Goal: Task Accomplishment & Management: Manage account settings

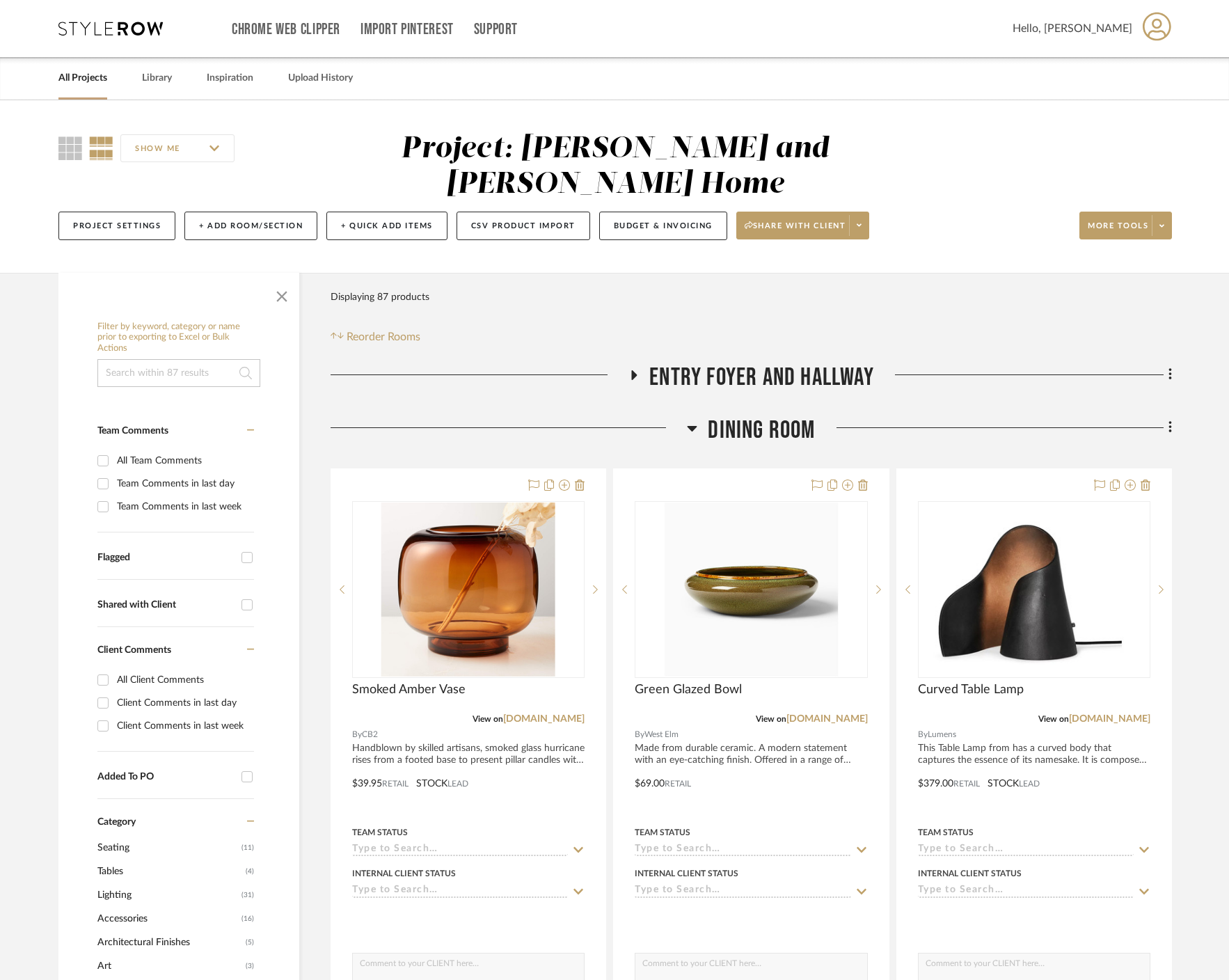
click at [289, 277] on span "button" at bounding box center [282, 293] width 33 height 33
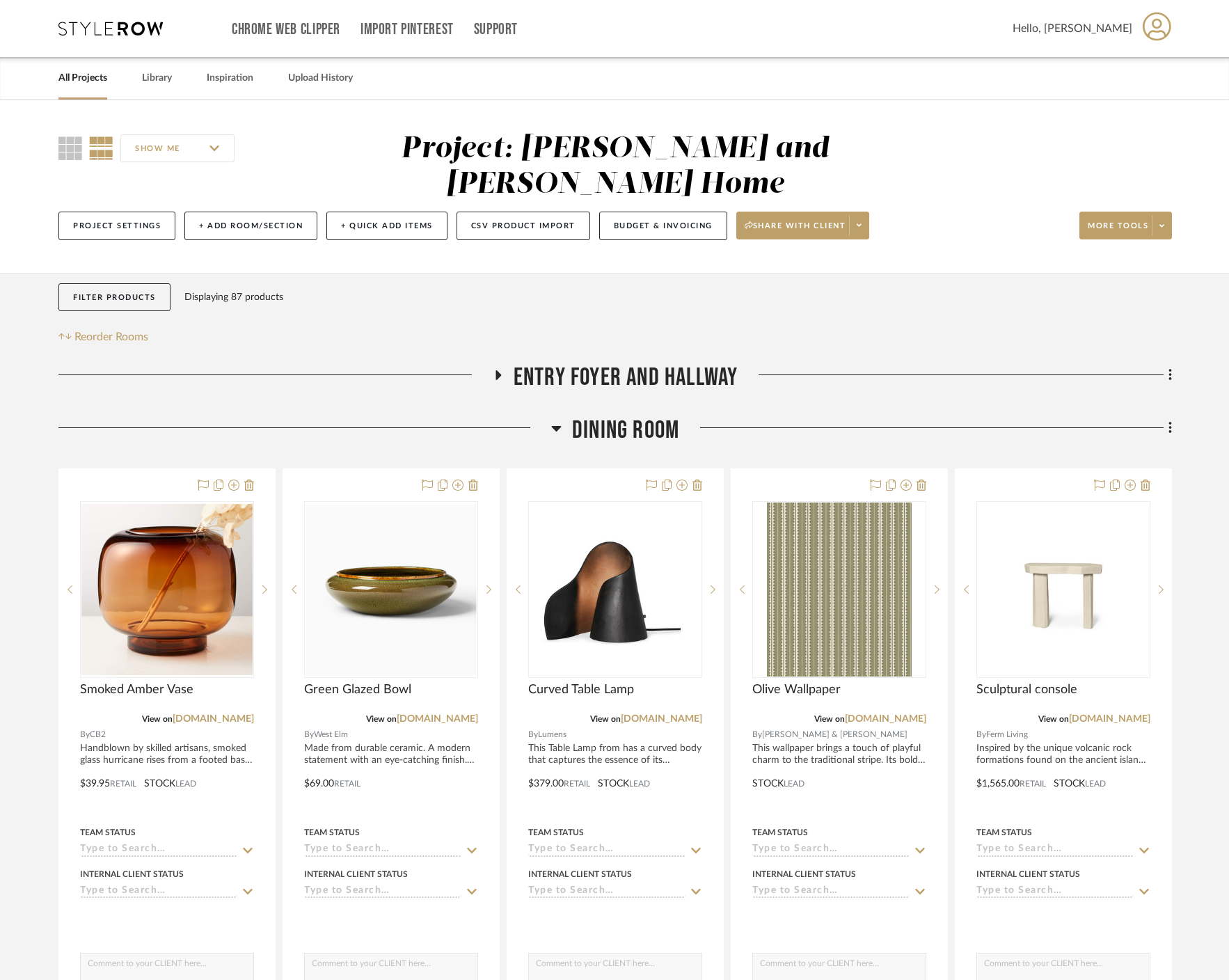
click at [559, 420] on icon at bounding box center [556, 428] width 10 height 17
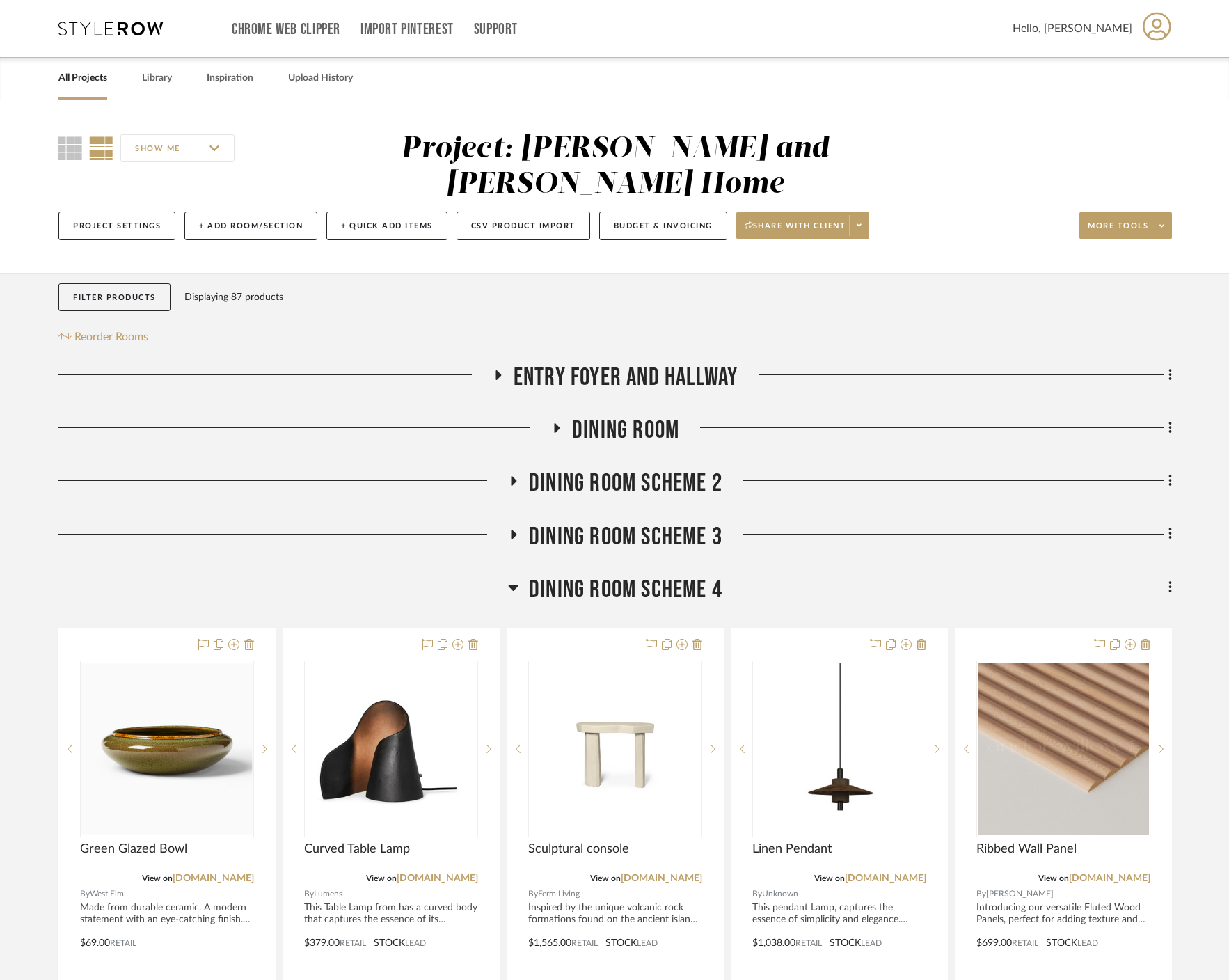
click at [558, 423] on icon at bounding box center [556, 428] width 17 height 10
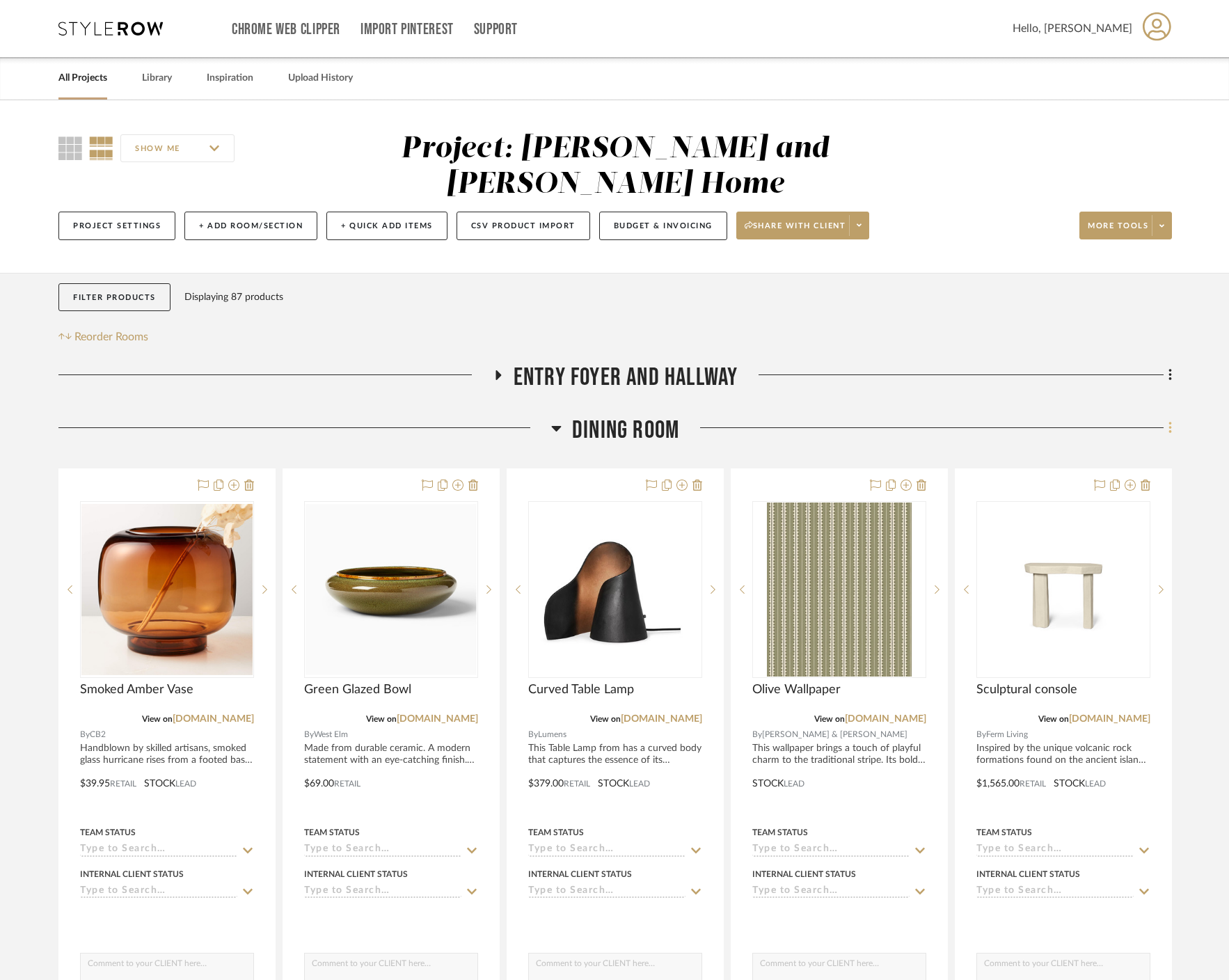
click at [685, 421] on icon at bounding box center [1170, 428] width 4 height 16
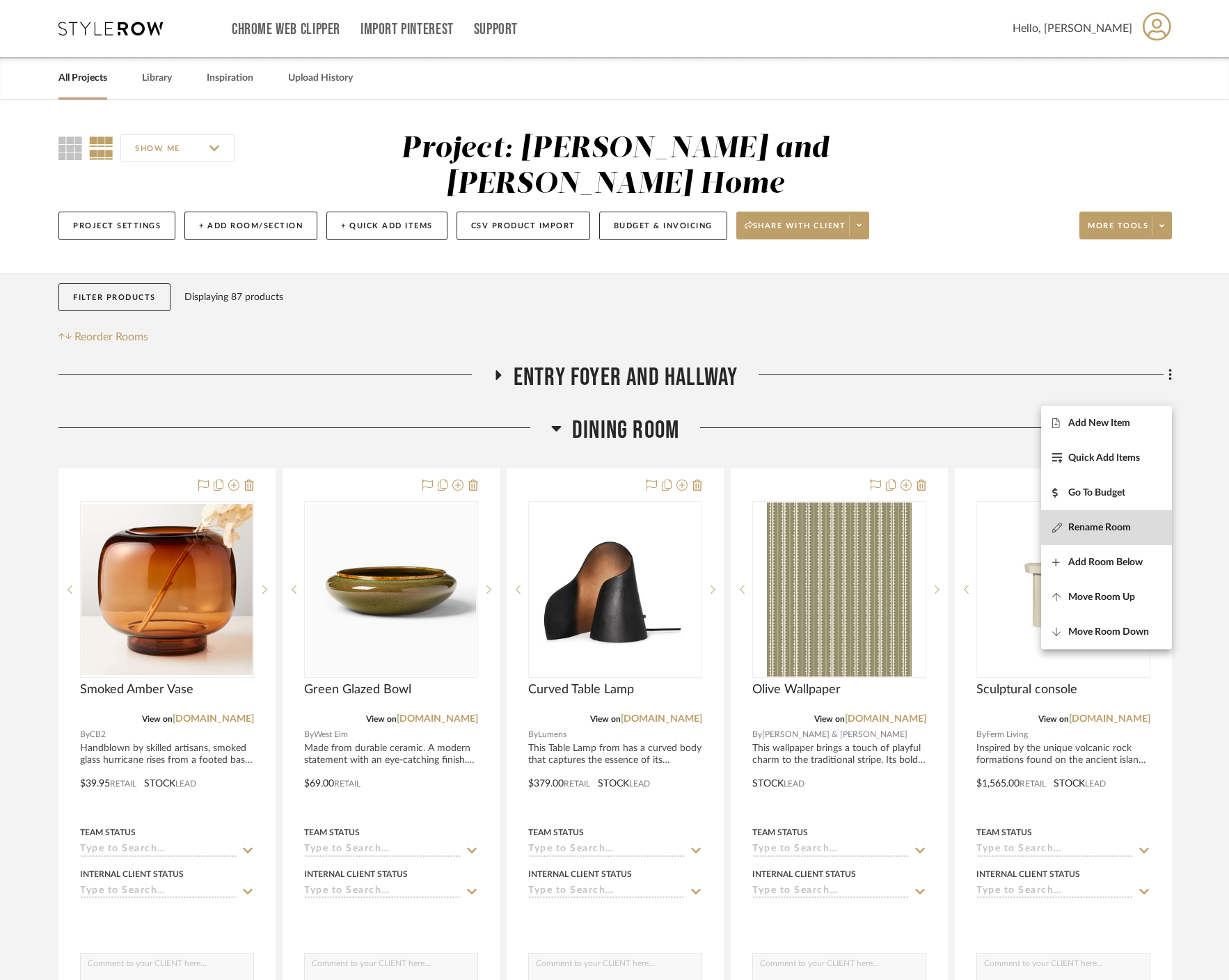
click at [685, 519] on button "Rename Room" at bounding box center [1106, 527] width 131 height 35
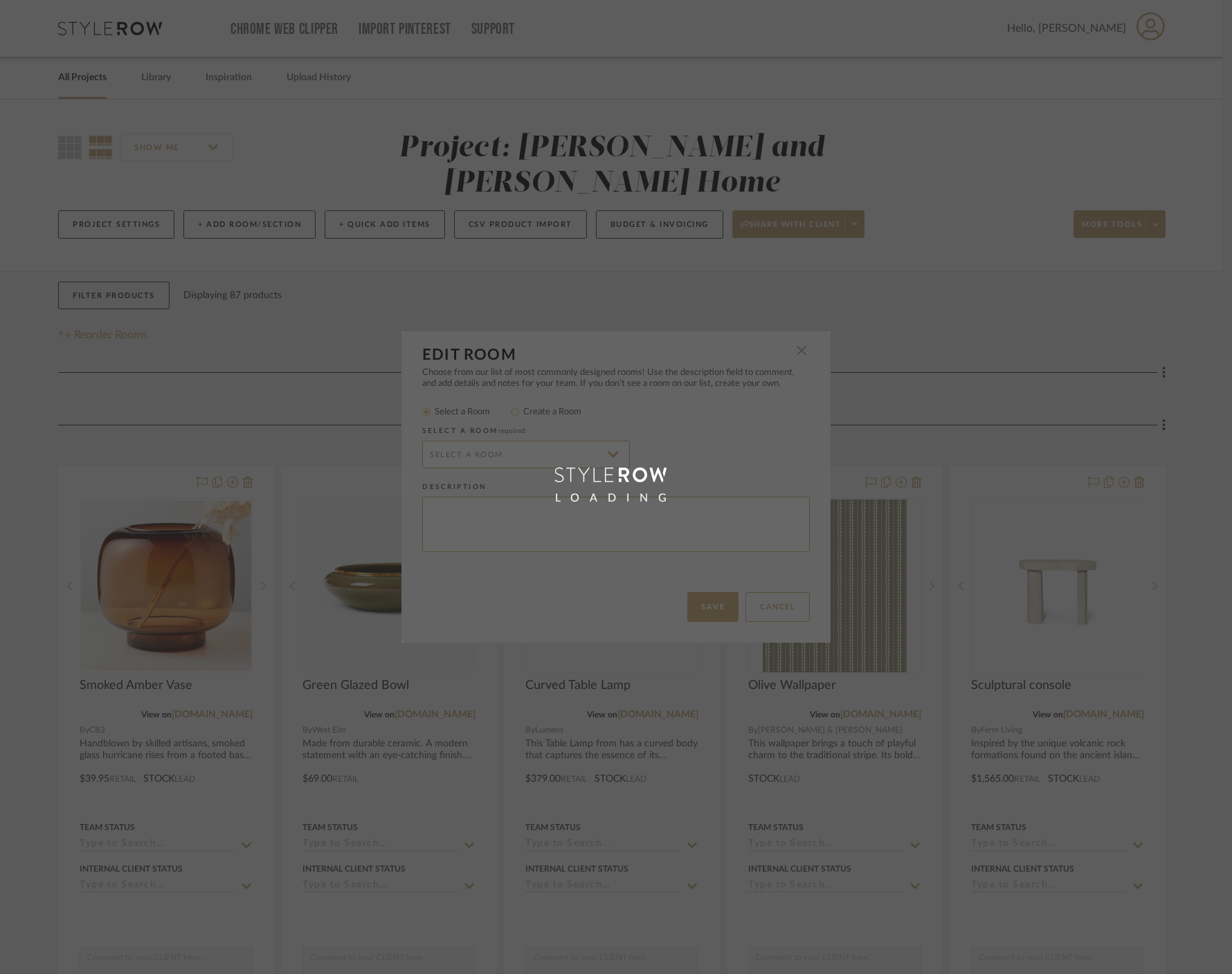
type input "Dining Room"
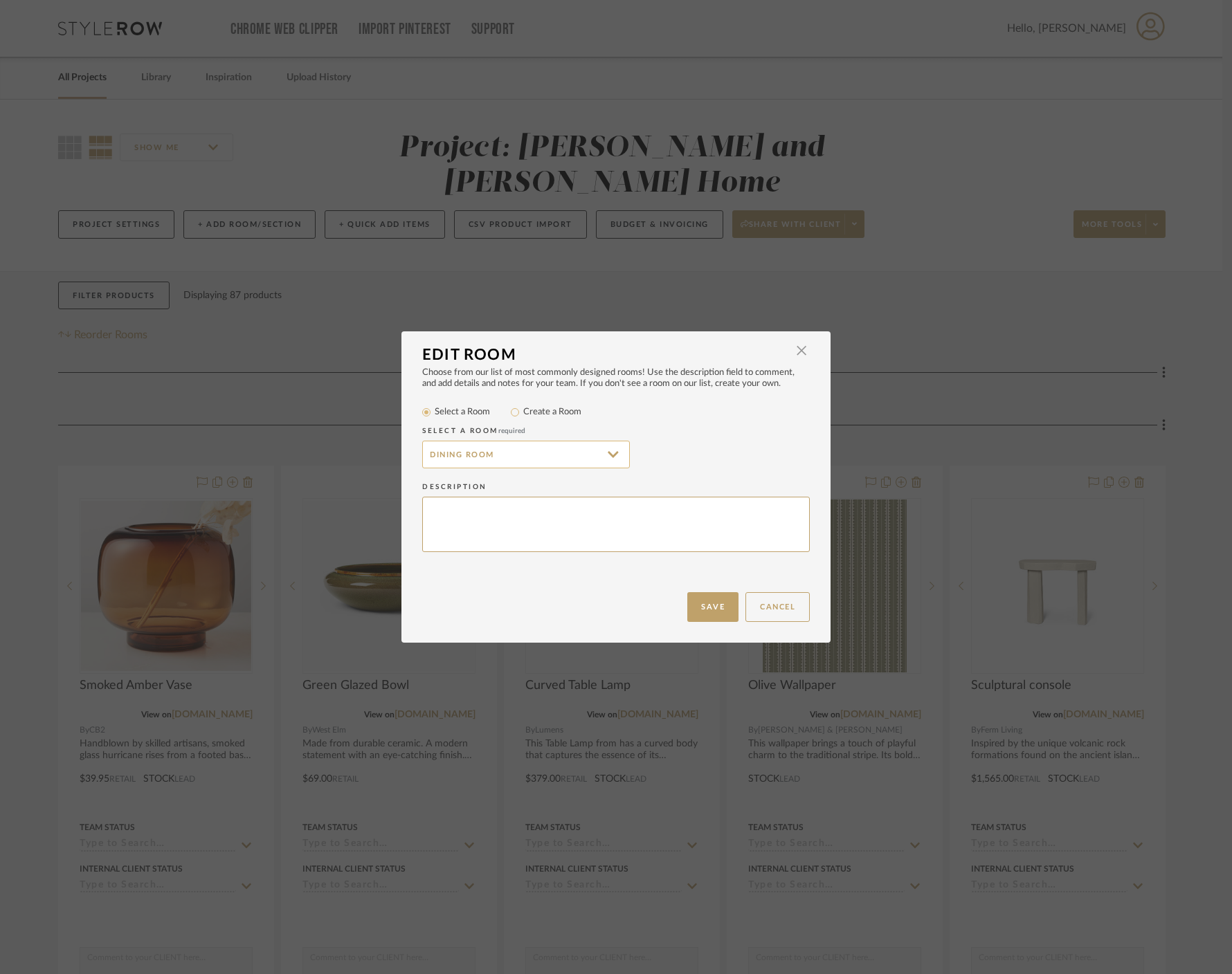
click at [529, 453] on input "Dining Room" at bounding box center [525, 454] width 208 height 28
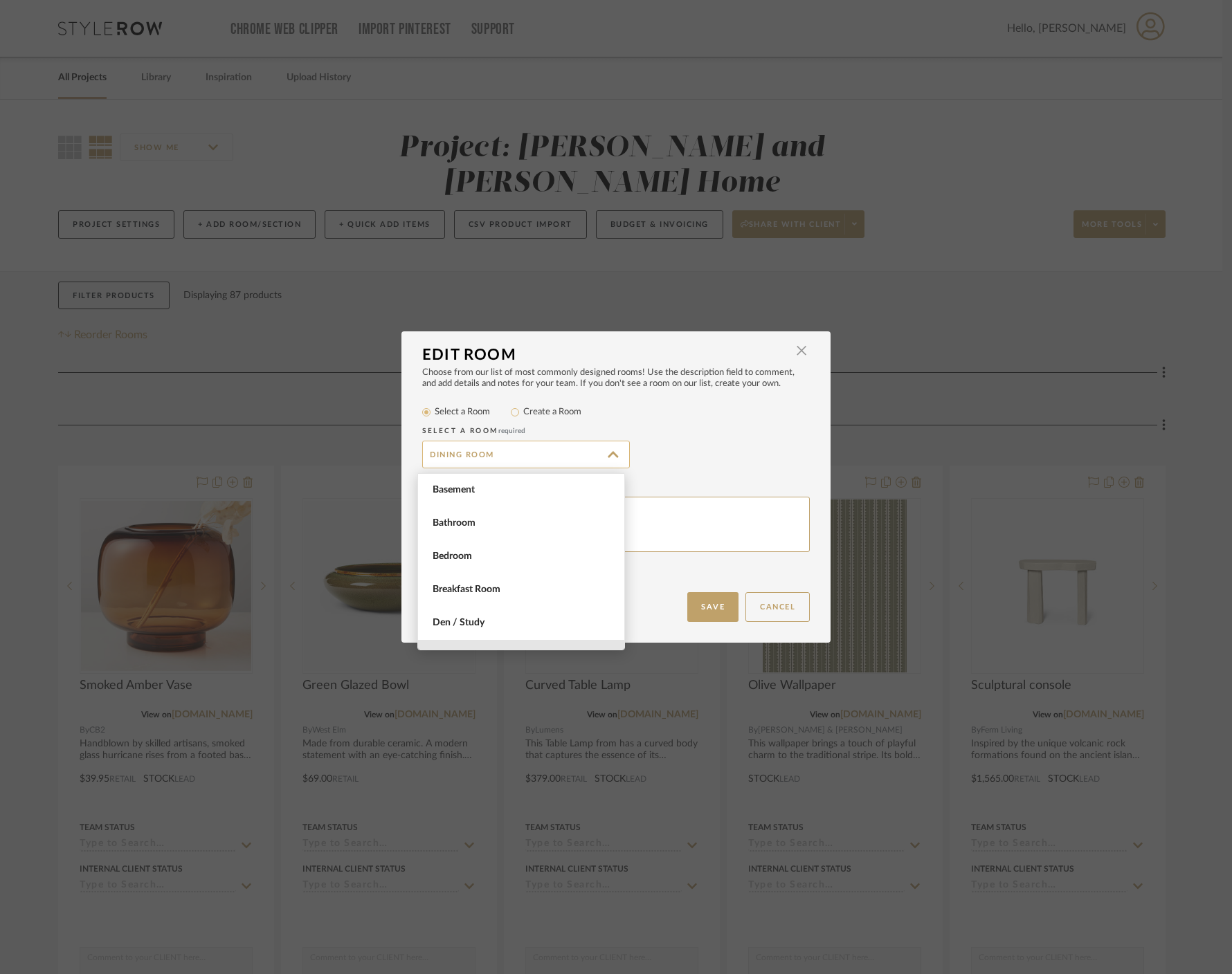
scroll to position [166, 0]
click at [652, 413] on mat-radio-group "Select a Room Create a Room" at bounding box center [616, 412] width 387 height 17
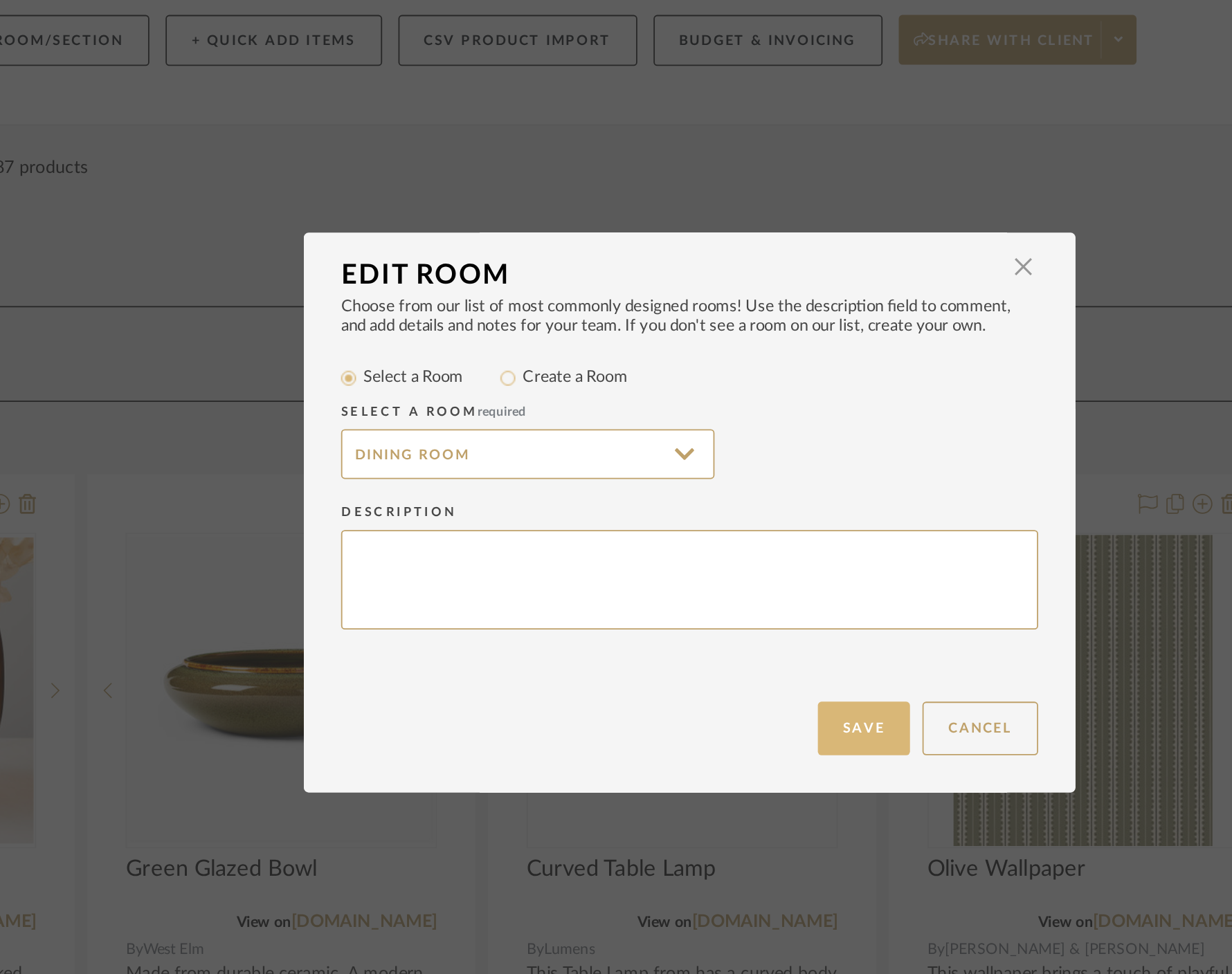
click at [681, 608] on button "Save" at bounding box center [713, 607] width 51 height 30
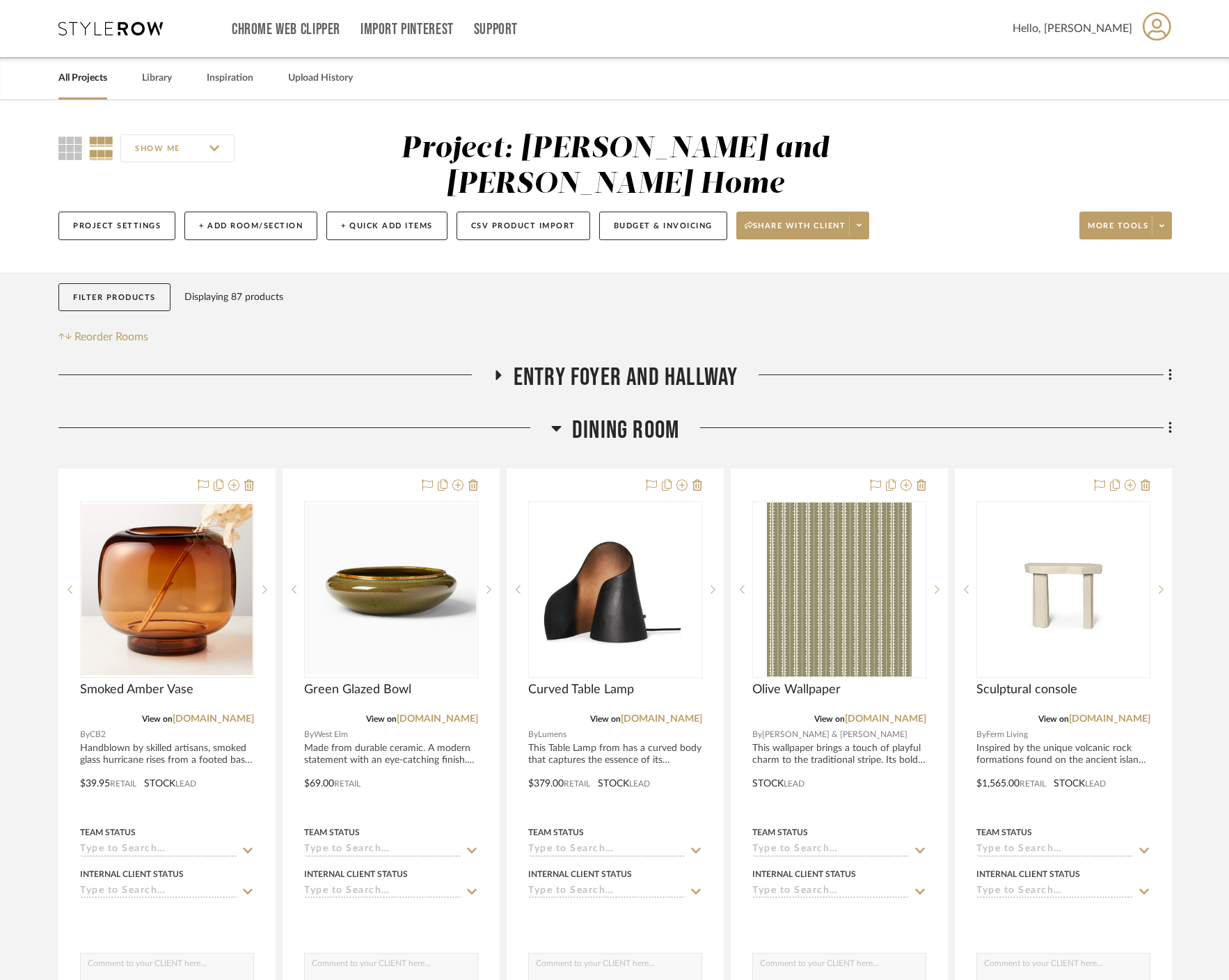
click at [685, 422] on icon at bounding box center [1170, 428] width 3 height 12
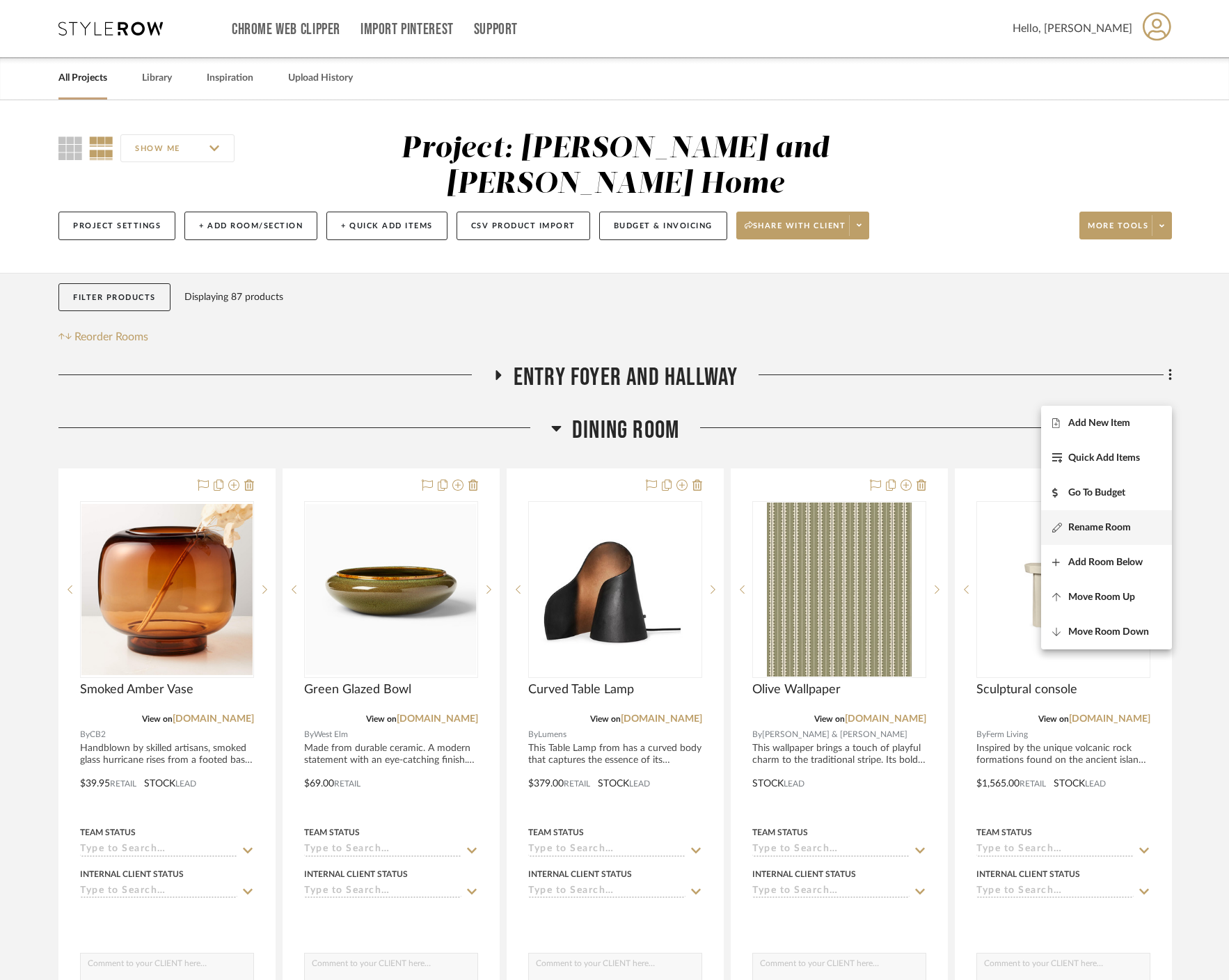
click at [685, 531] on span "Rename Room" at bounding box center [1106, 527] width 109 height 12
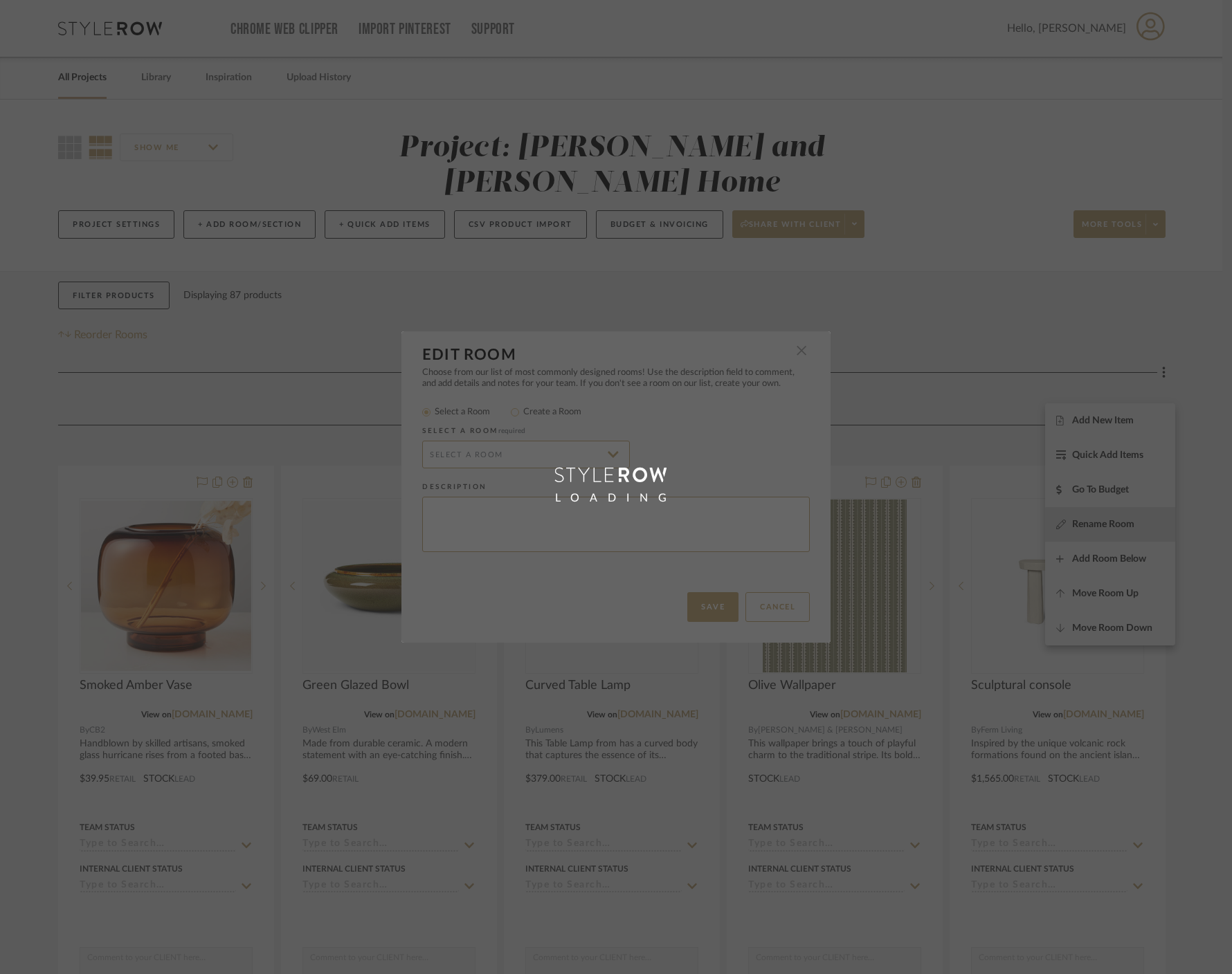
type input "Dining Room"
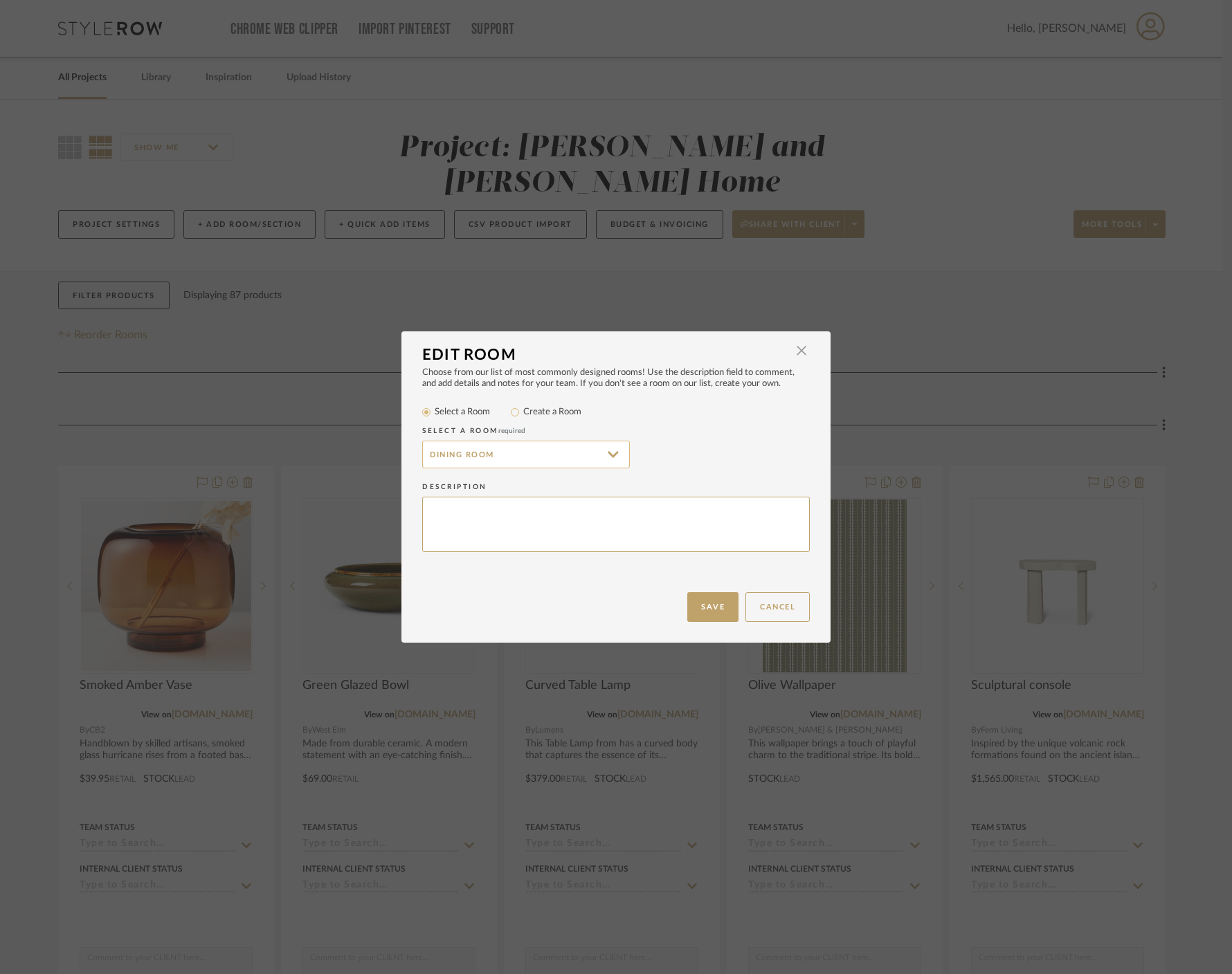
click at [507, 460] on input "Dining Room" at bounding box center [525, 454] width 208 height 28
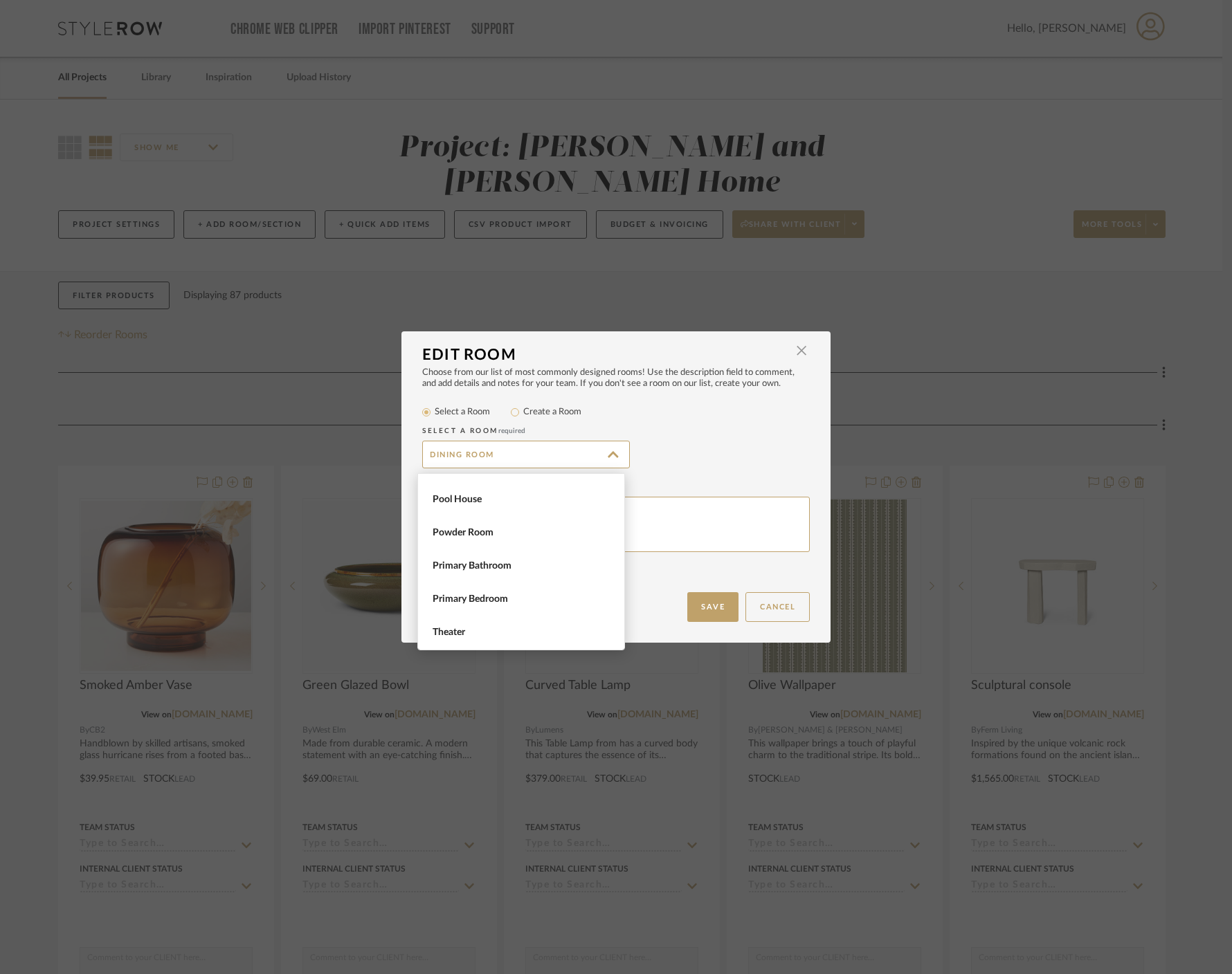
scroll to position [0, 0]
click at [681, 487] on div "Description" at bounding box center [616, 487] width 387 height 14
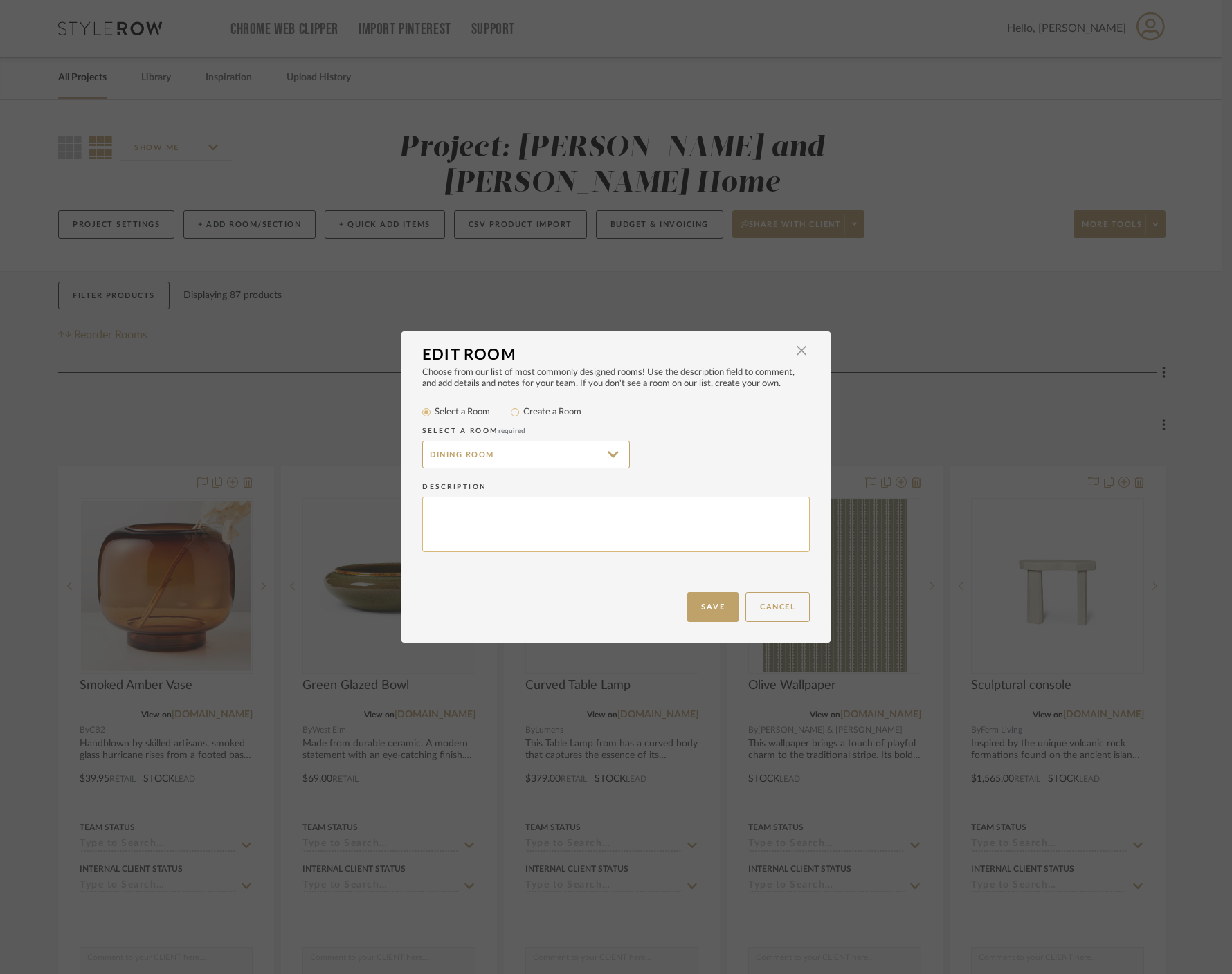
click at [655, 529] on textarea at bounding box center [616, 524] width 387 height 56
type textarea "Scheme 1"
click at [681, 598] on button "Save" at bounding box center [713, 607] width 51 height 30
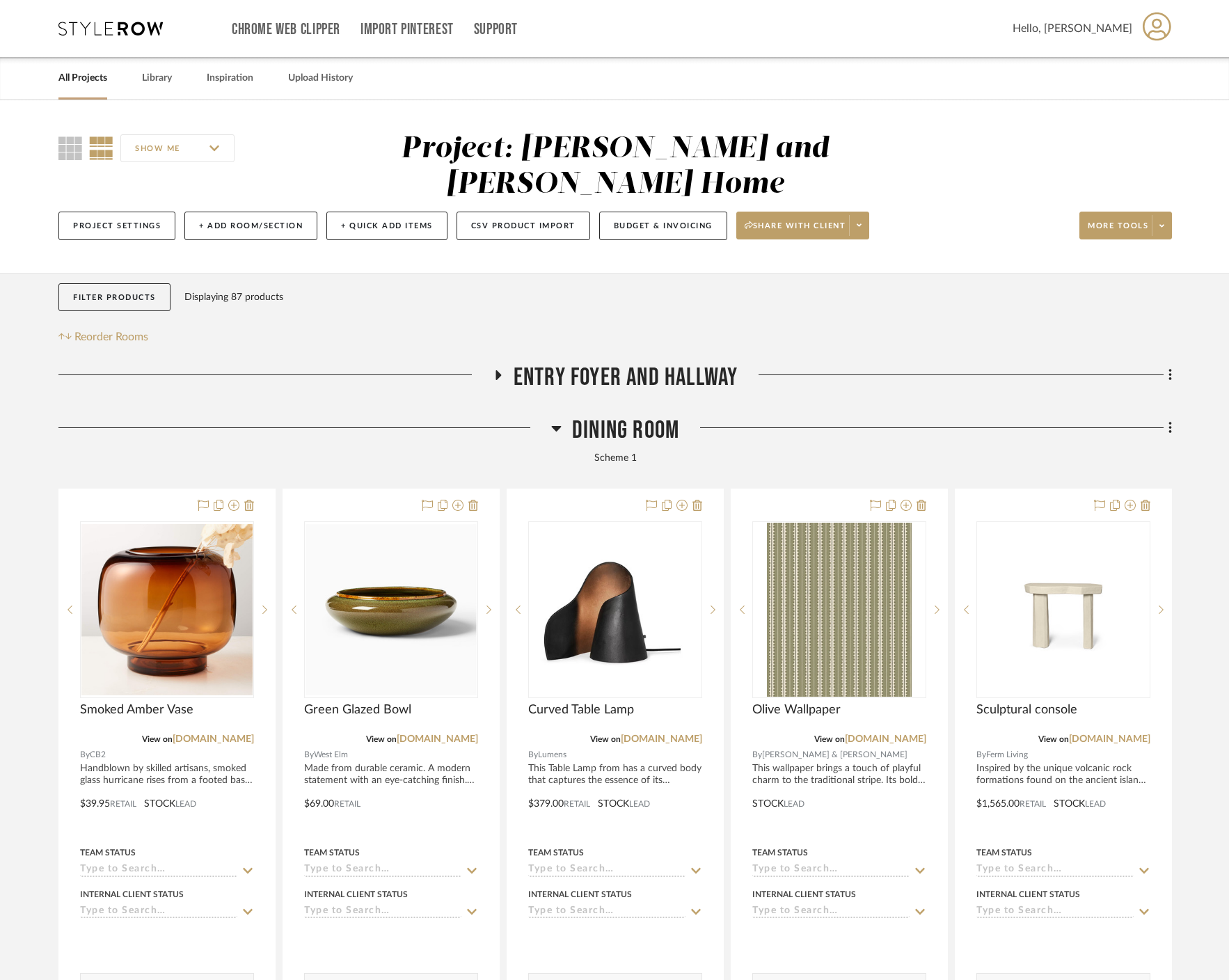
click at [556, 426] on icon at bounding box center [556, 428] width 10 height 5
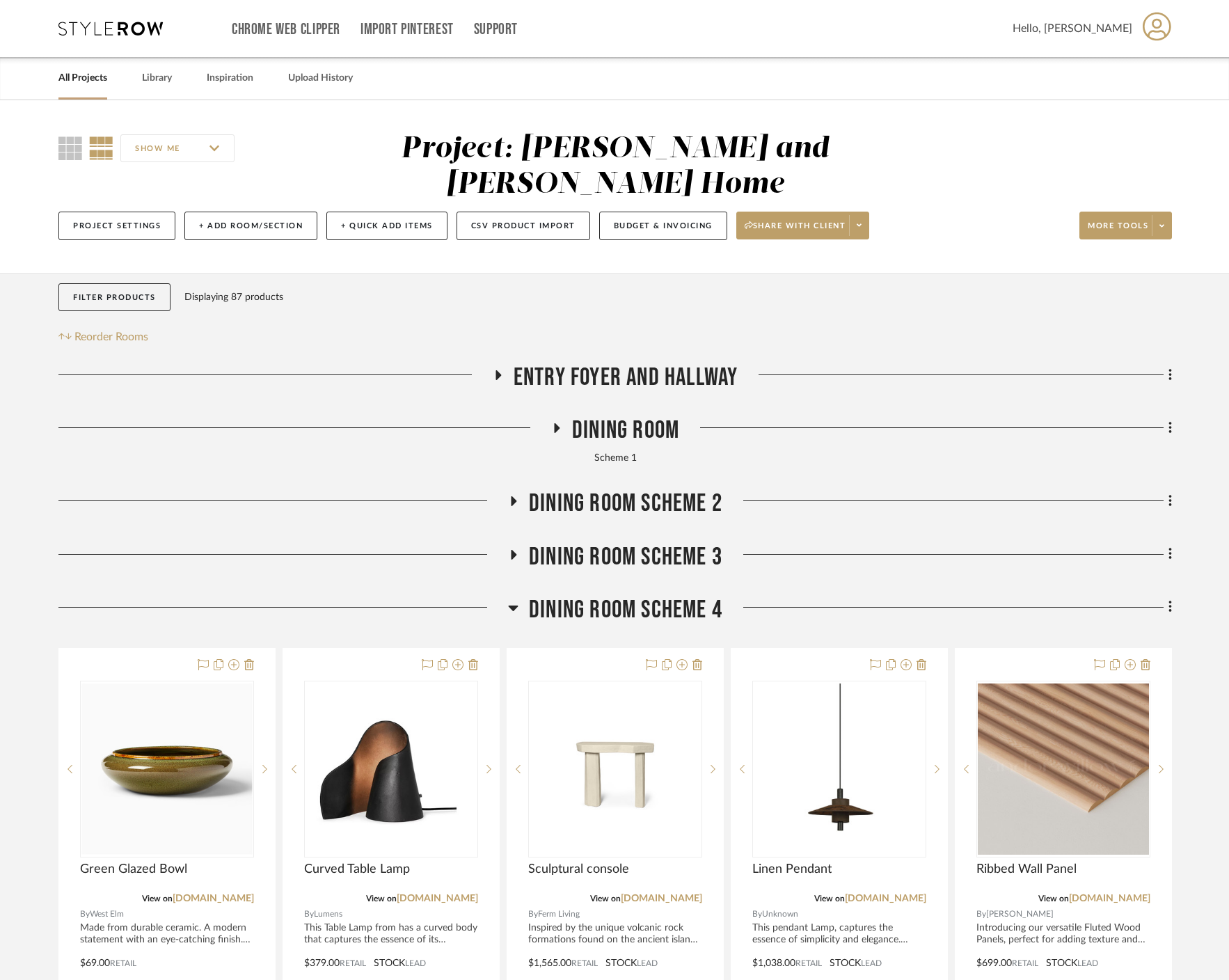
click at [556, 423] on icon at bounding box center [556, 428] width 5 height 10
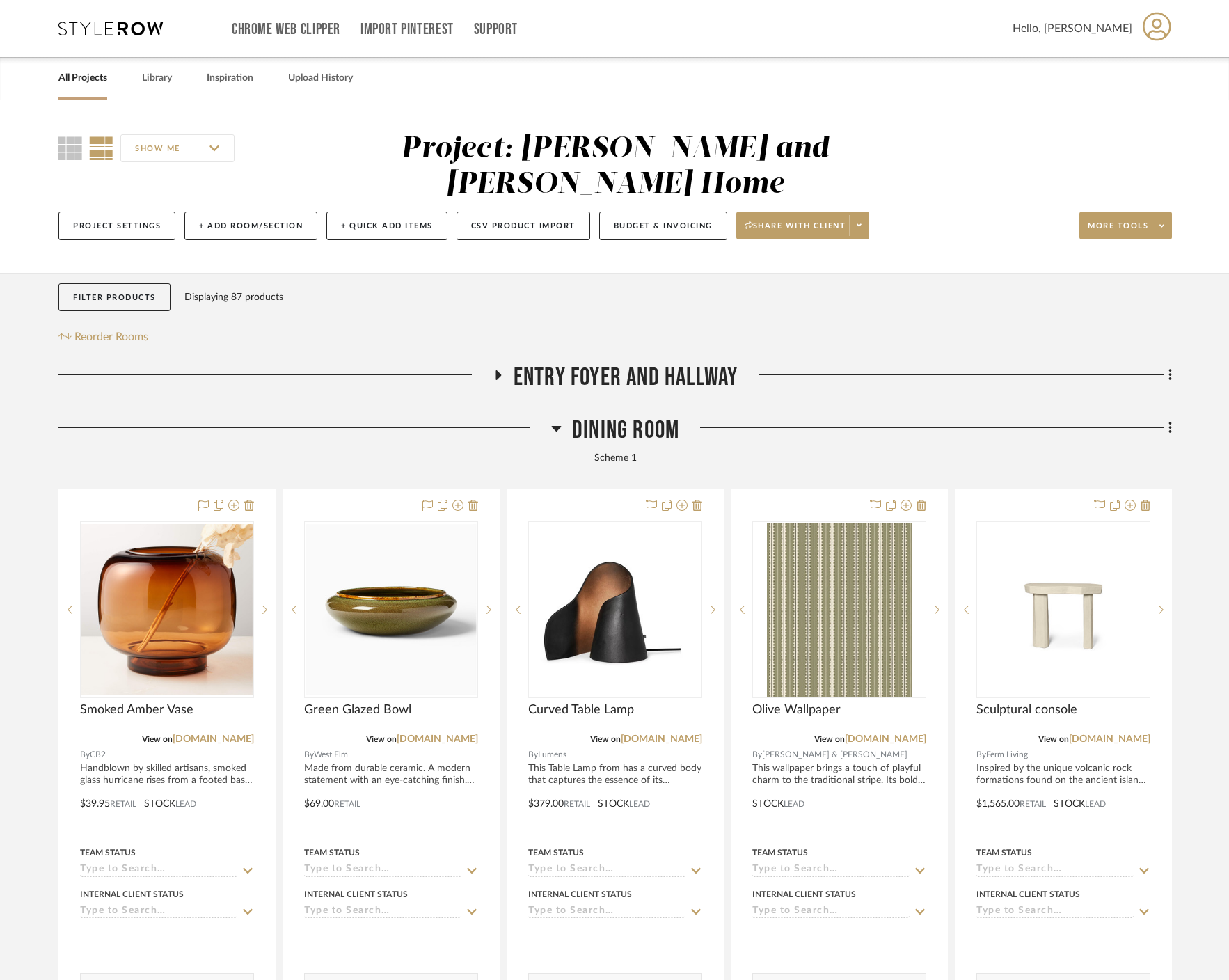
click at [558, 426] on icon at bounding box center [556, 428] width 10 height 5
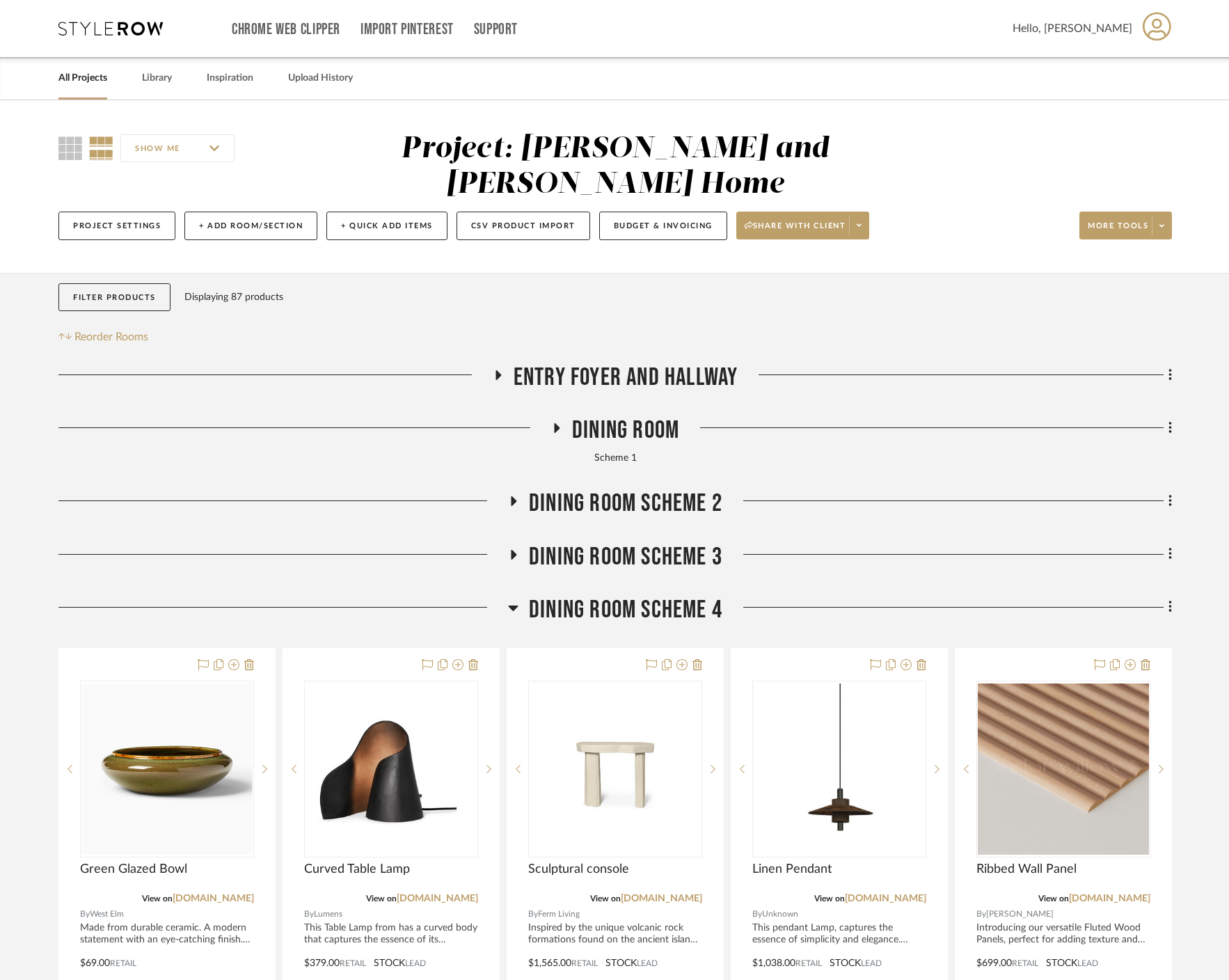
click at [557, 423] on icon at bounding box center [556, 428] width 5 height 10
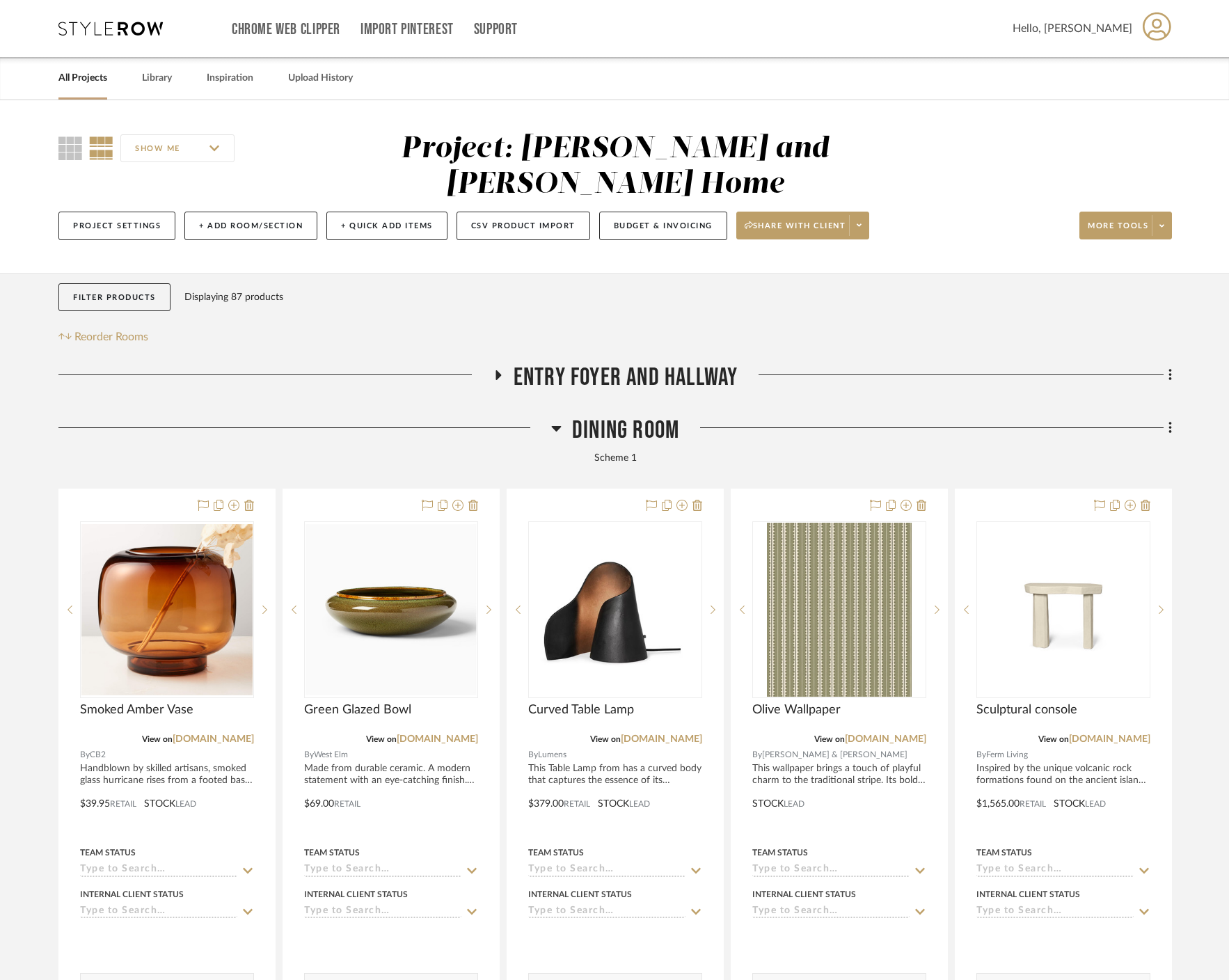
click at [557, 426] on icon at bounding box center [556, 428] width 10 height 5
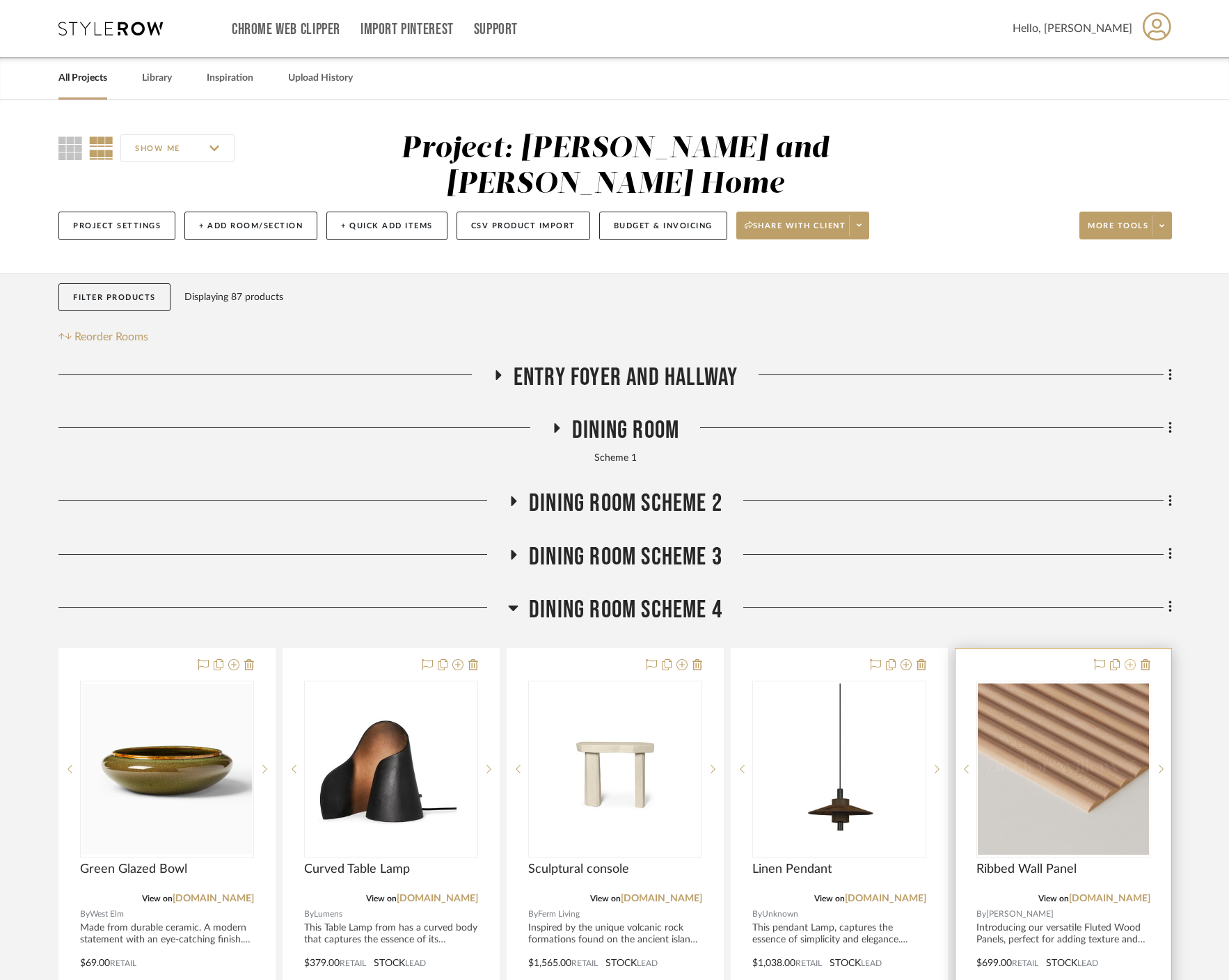
click at [685, 659] on icon at bounding box center [1130, 664] width 11 height 11
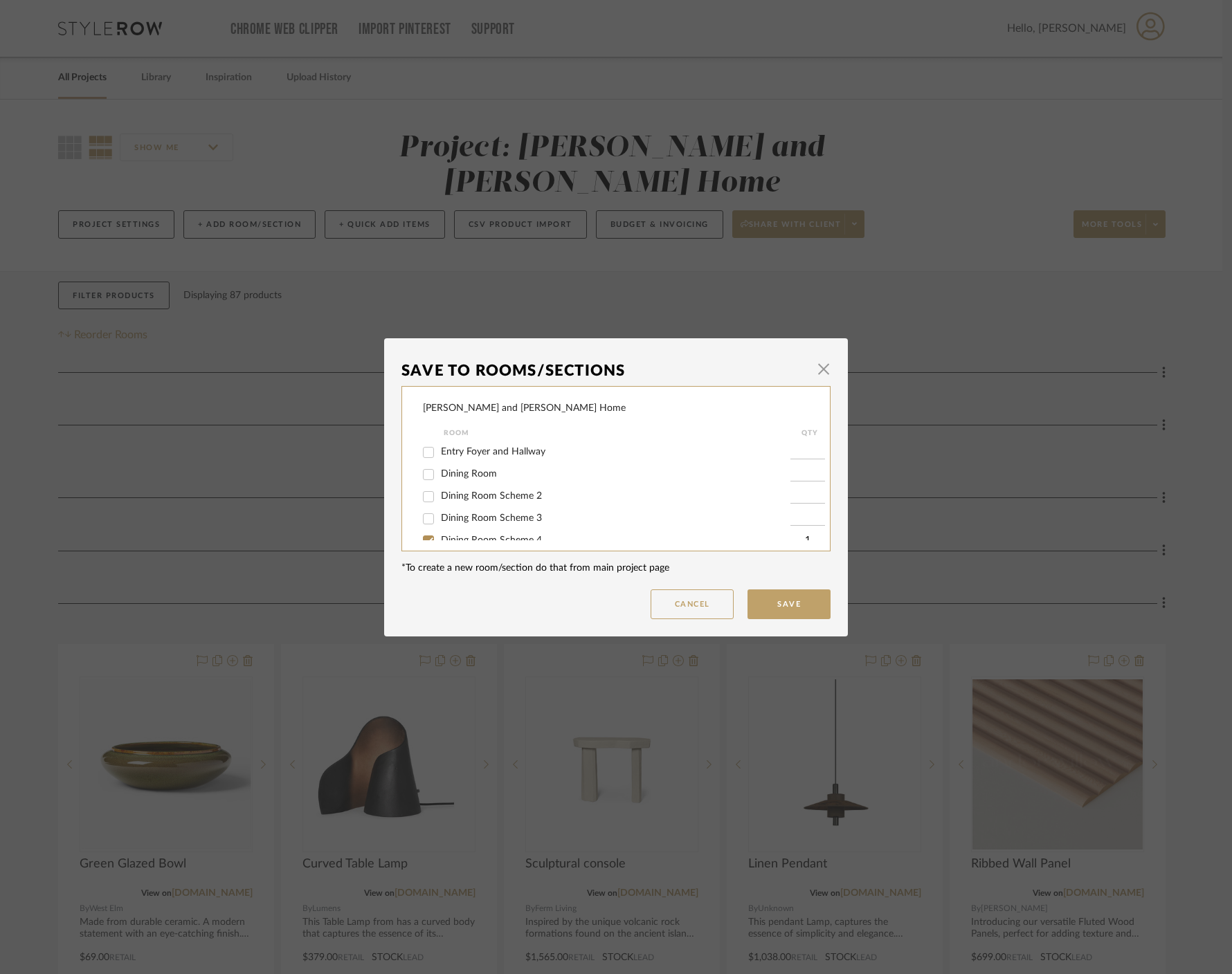
click at [477, 477] on span "Dining Room" at bounding box center [468, 474] width 56 height 10
click at [440, 477] on input "Dining Room" at bounding box center [428, 474] width 22 height 22
checkbox input "true"
type input "1"
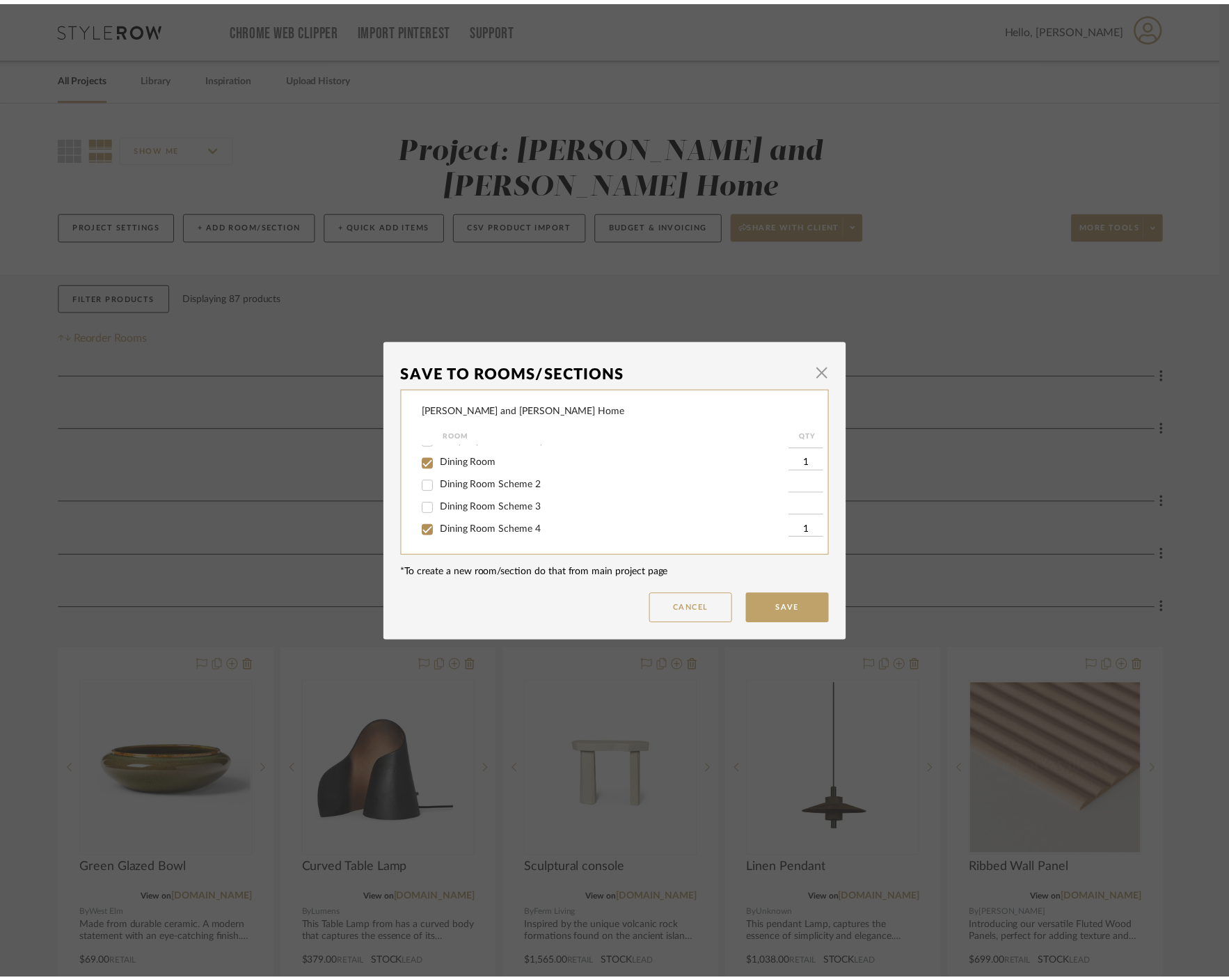
scroll to position [16, 0]
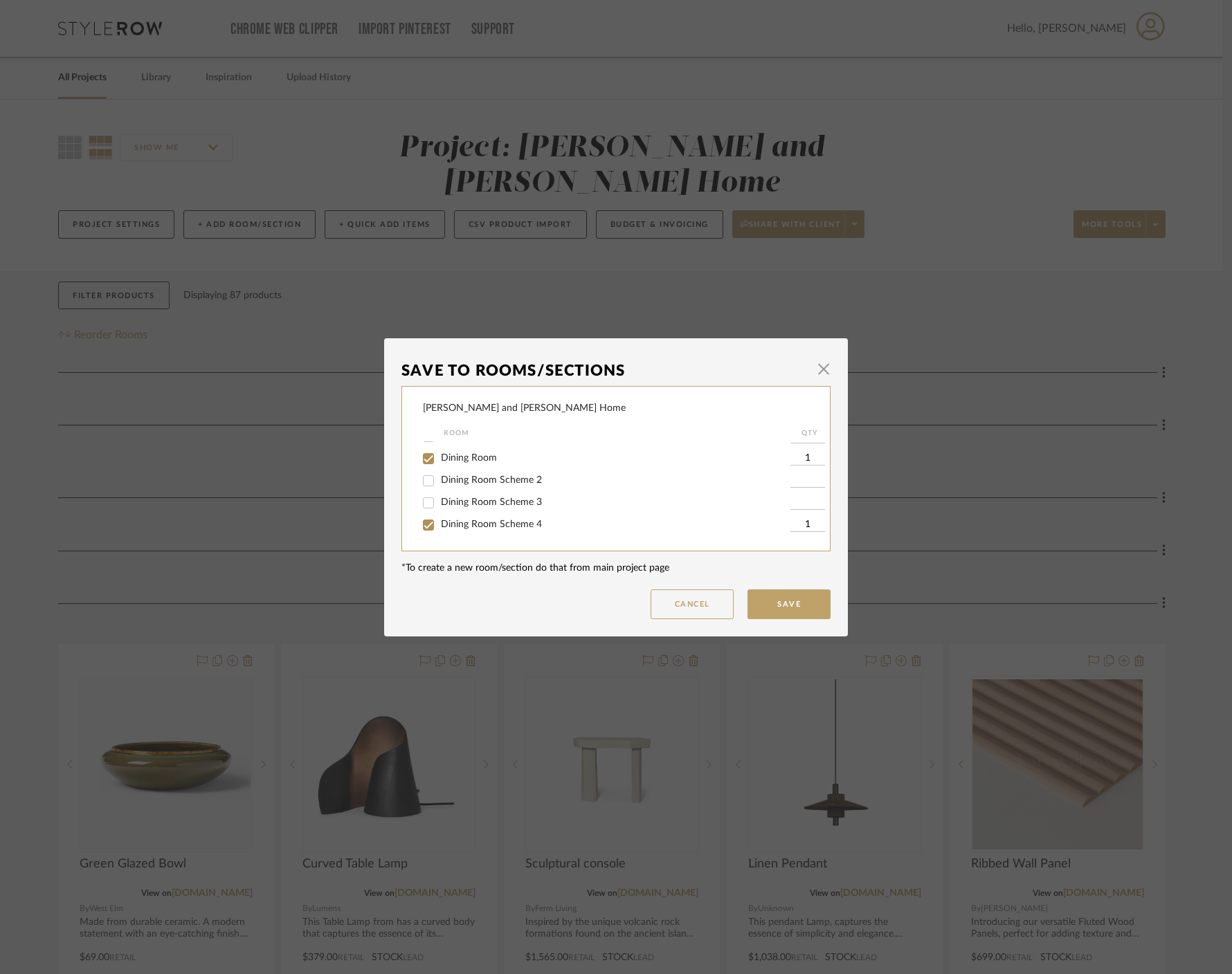
click at [423, 530] on input "Dining Room Scheme 4" at bounding box center [428, 524] width 22 height 22
checkbox input "false"
click at [681, 595] on button "Save" at bounding box center [789, 604] width 83 height 30
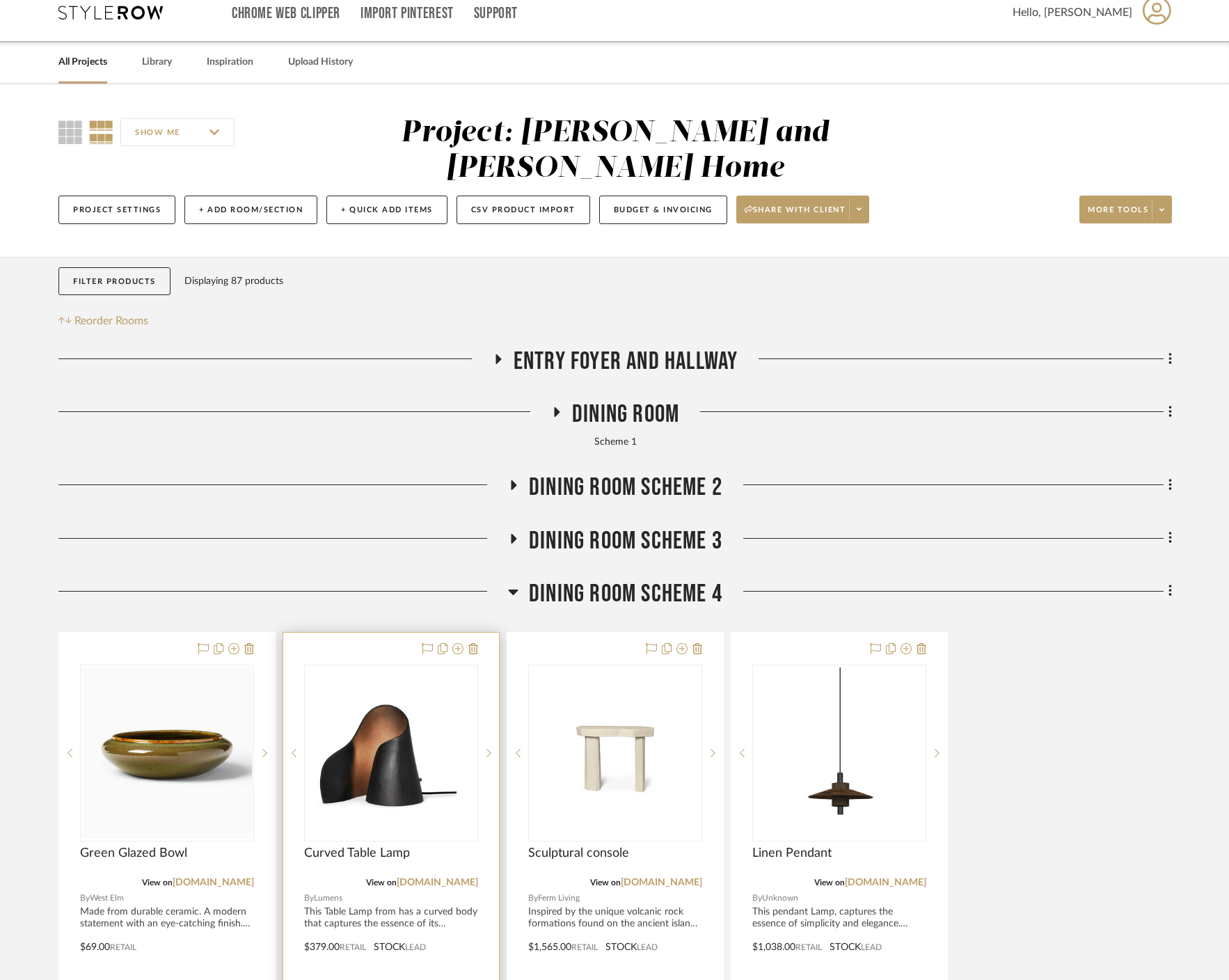
scroll to position [44, 0]
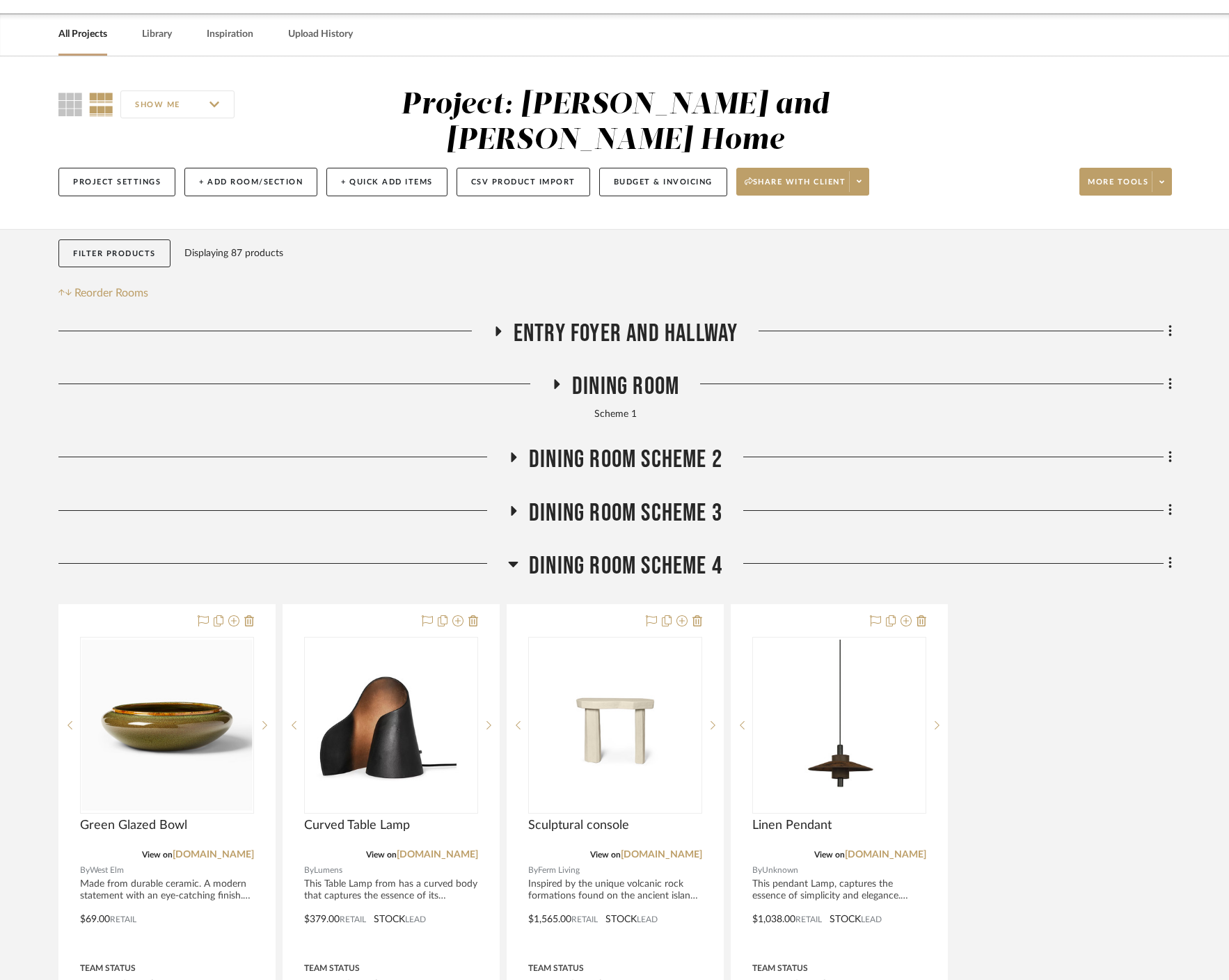
click at [558, 379] on icon at bounding box center [556, 384] width 5 height 10
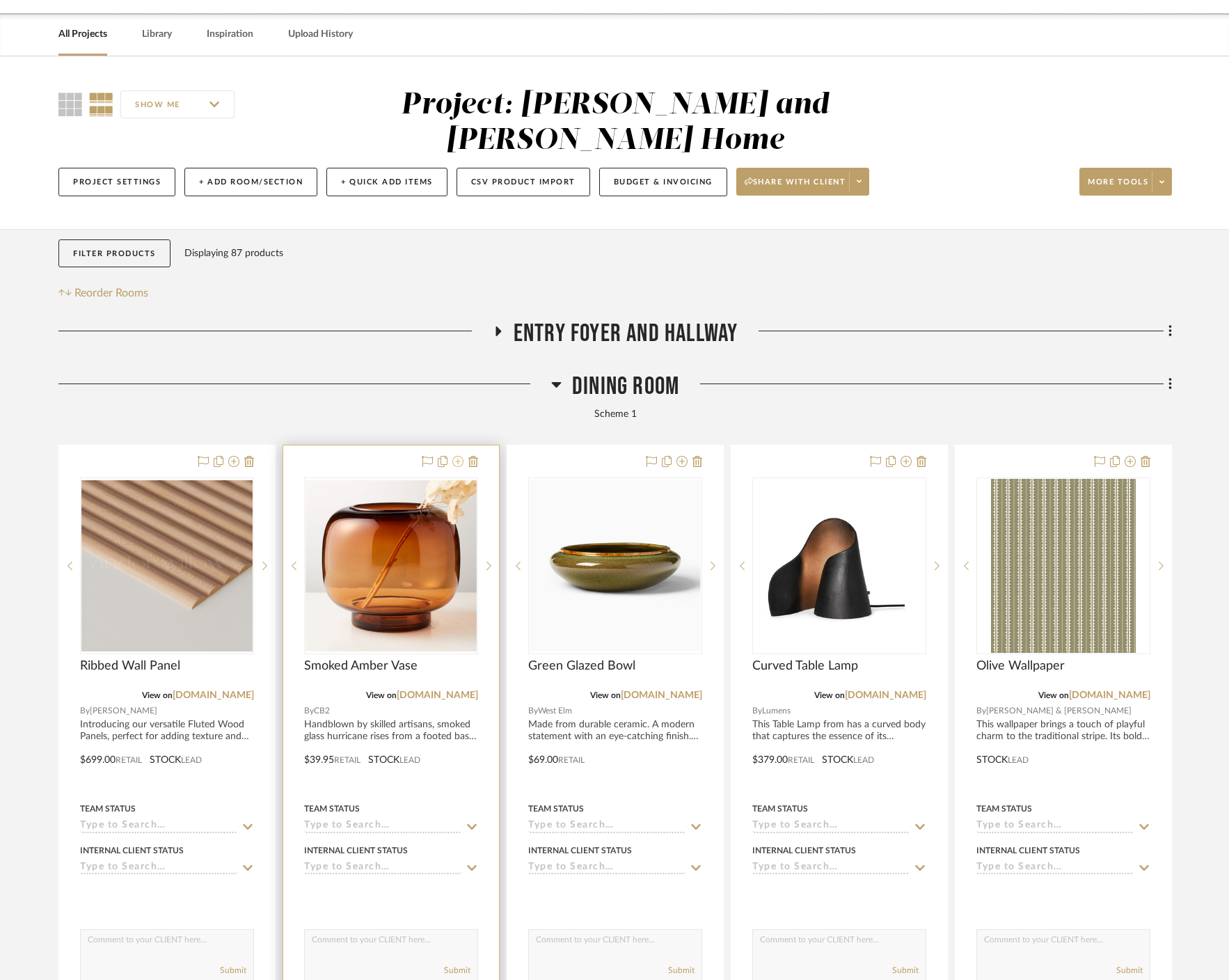
click at [458, 455] on icon at bounding box center [458, 461] width 11 height 11
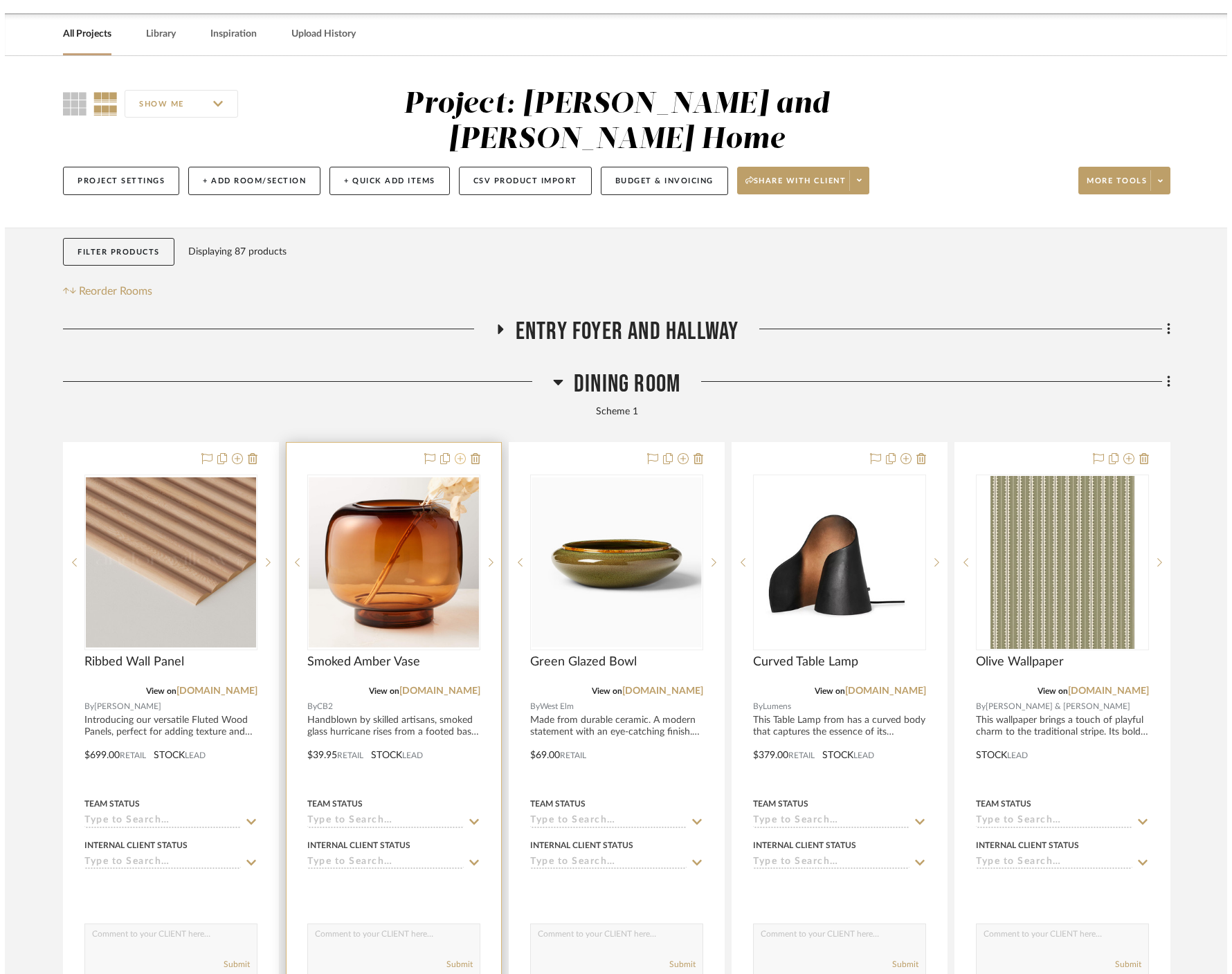
scroll to position [0, 0]
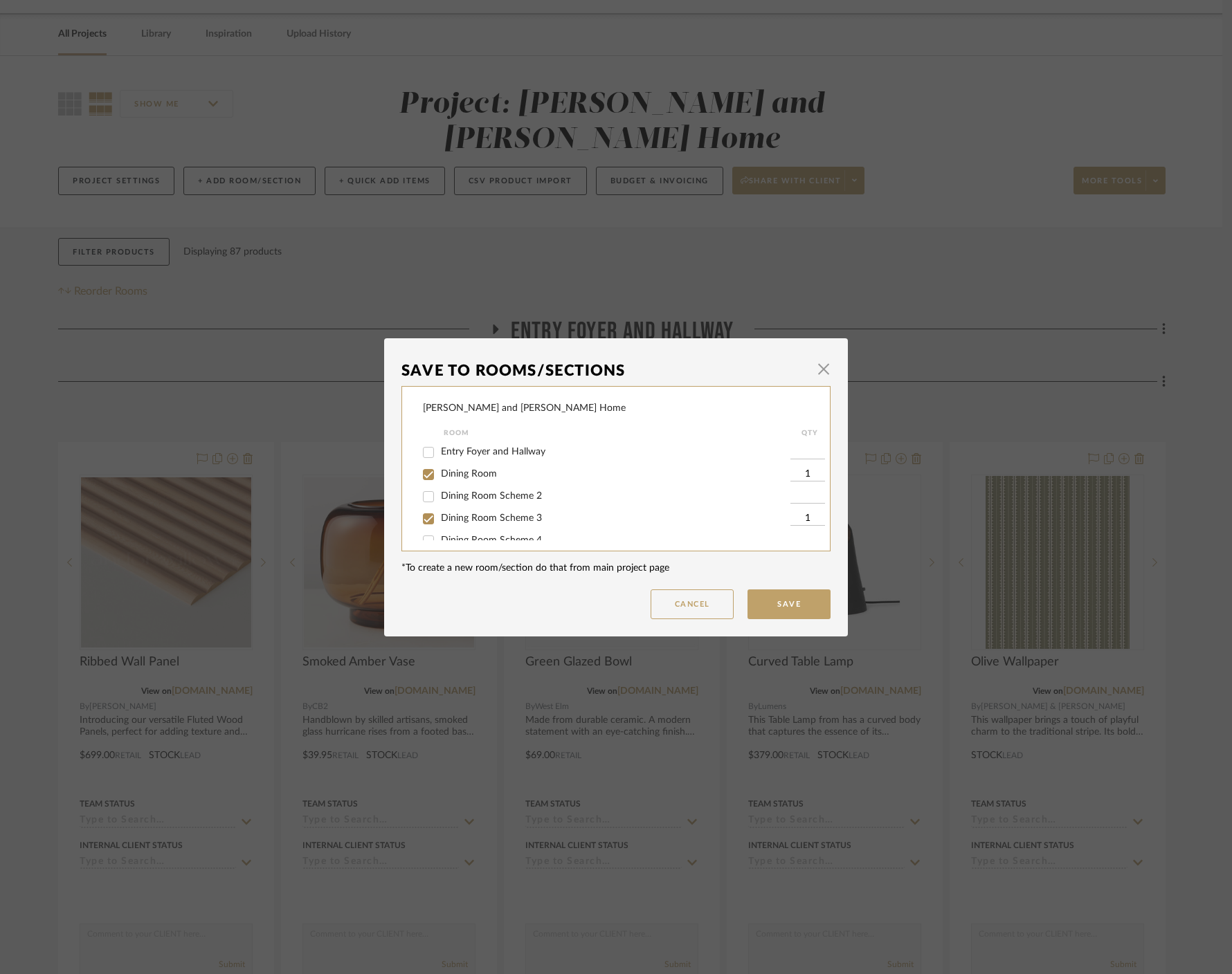
click at [461, 477] on span "Dining Room" at bounding box center [468, 474] width 56 height 10
click at [440, 477] on input "Dining Room" at bounding box center [428, 474] width 22 height 22
checkbox input "false"
click at [681, 604] on button "Save" at bounding box center [789, 604] width 83 height 30
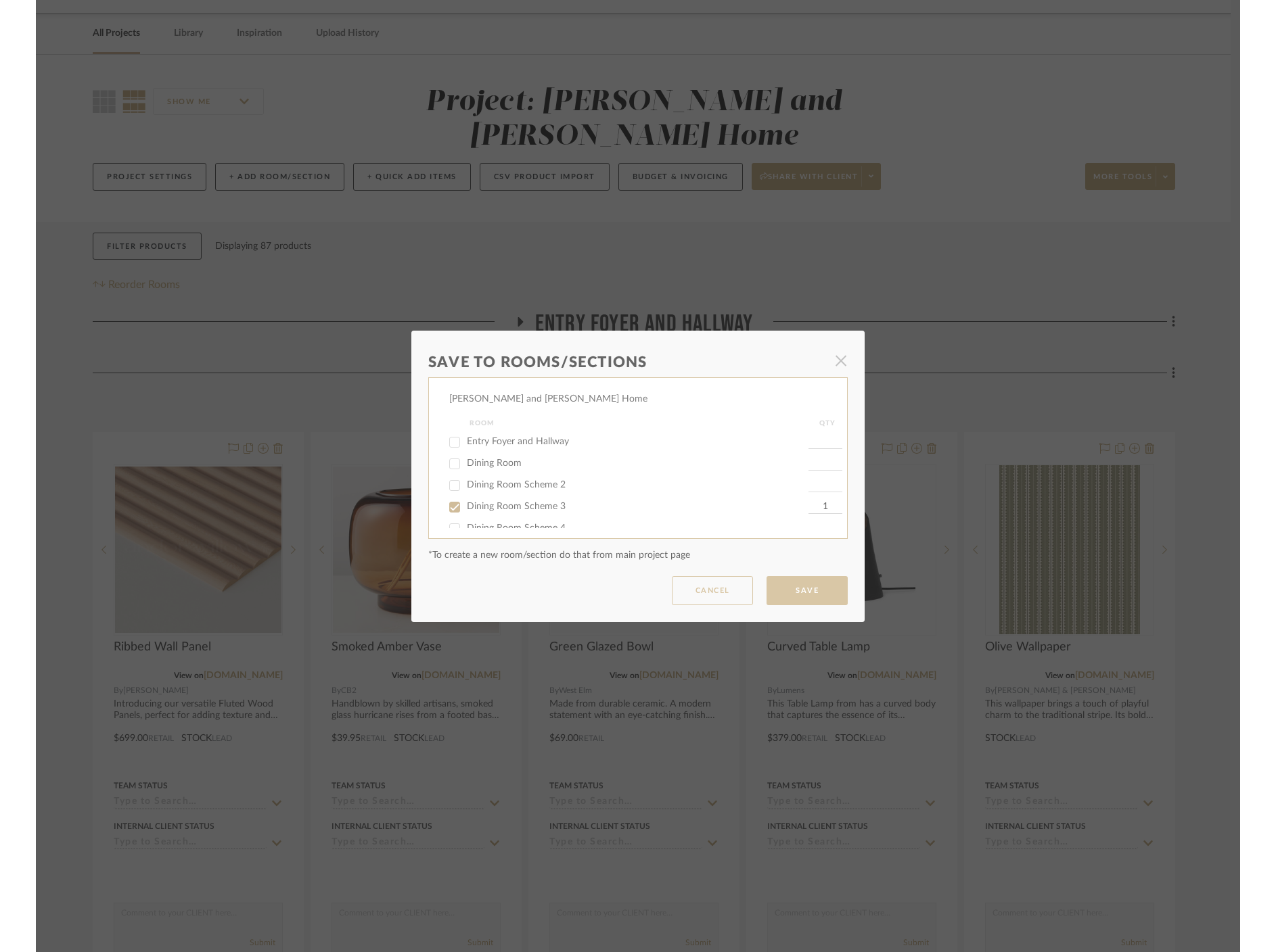
scroll to position [43, 0]
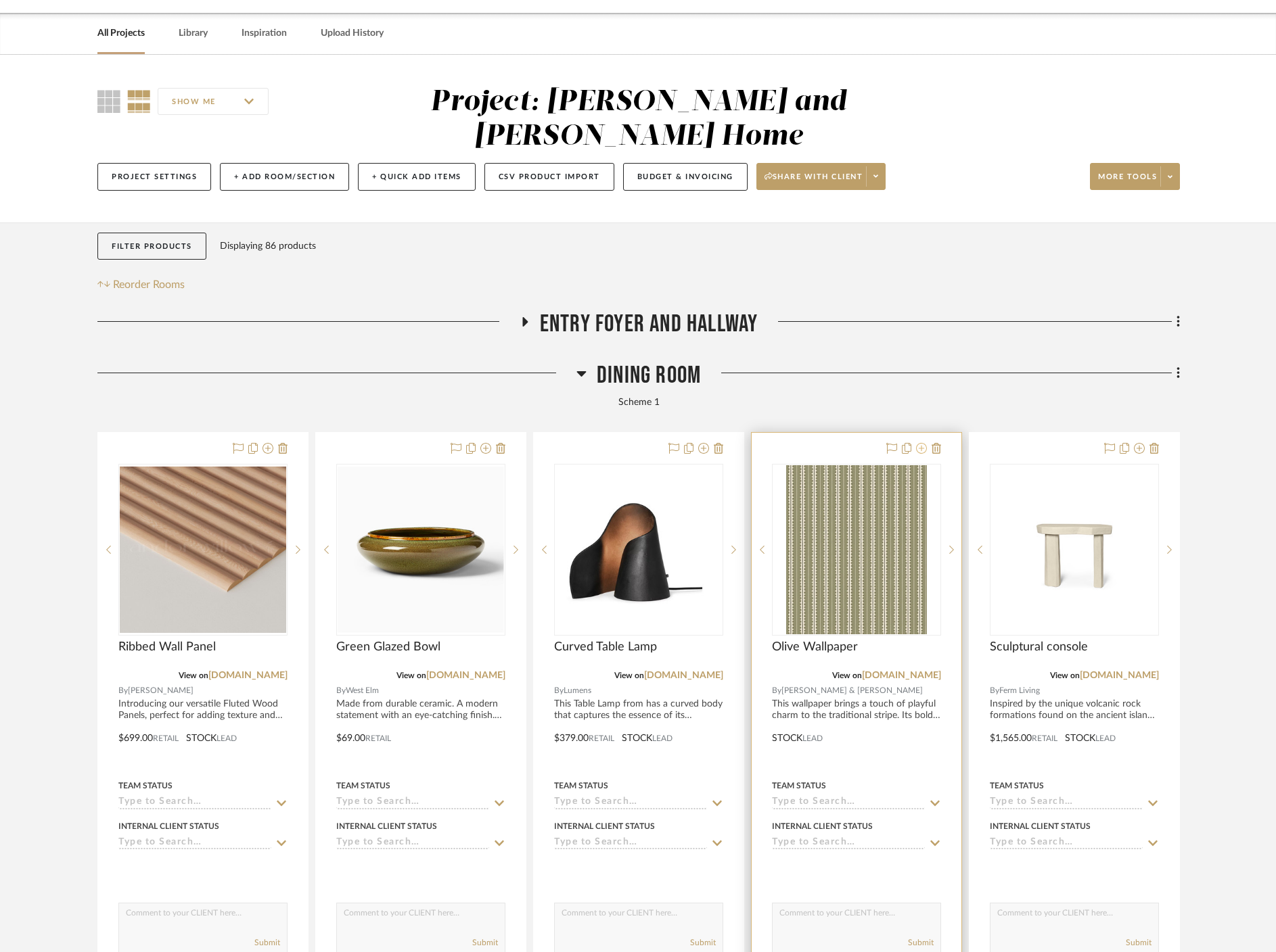
click at [666, 442] on icon at bounding box center [921, 448] width 11 height 11
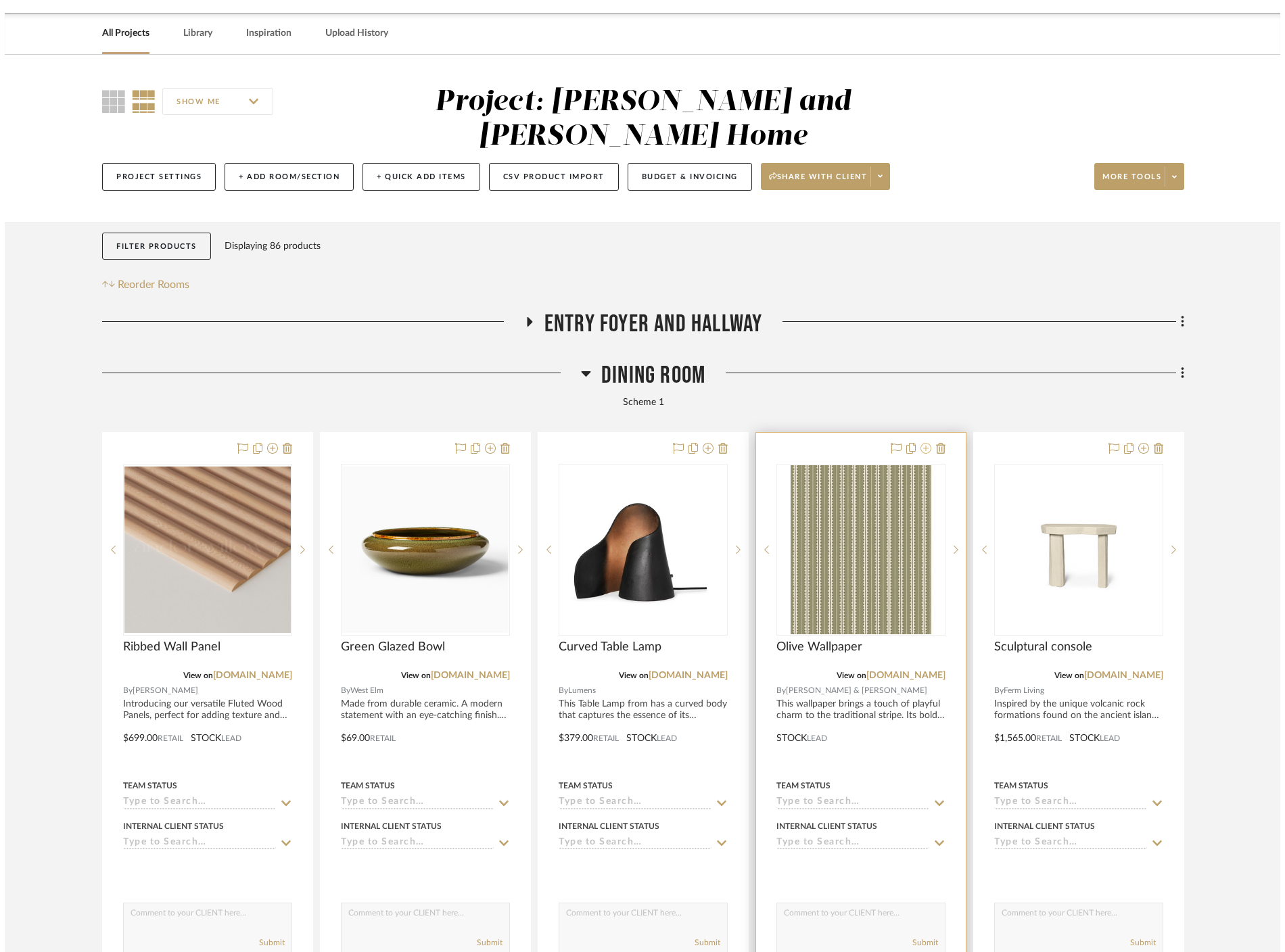
scroll to position [0, 0]
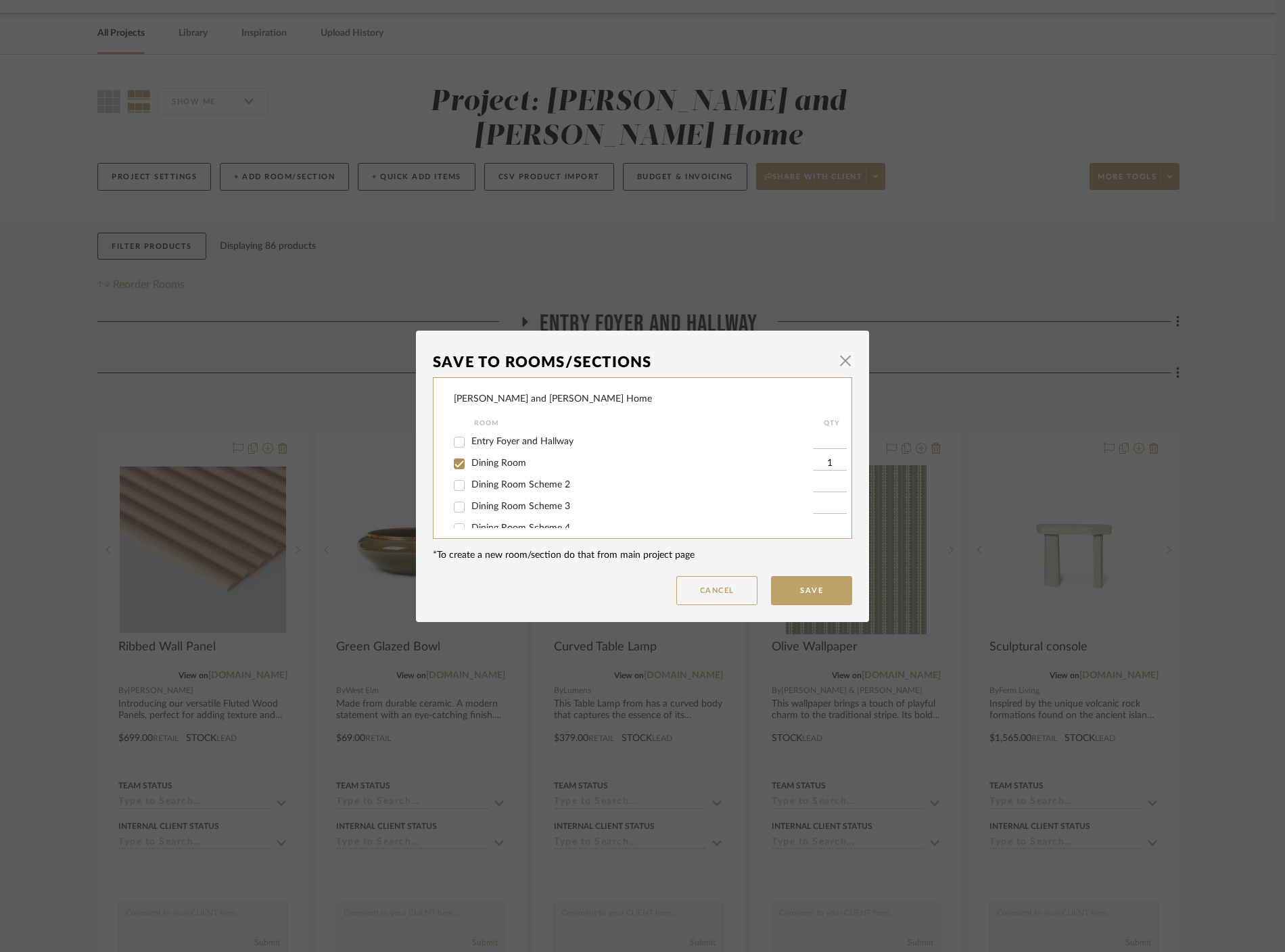
click at [509, 482] on span "Dining Room Scheme 2" at bounding box center [520, 485] width 99 height 10
click at [470, 482] on input "Dining Room Scheme 2" at bounding box center [459, 485] width 22 height 22
checkbox input "true"
type input "1"
click at [484, 462] on span "Dining Room" at bounding box center [498, 463] width 55 height 10
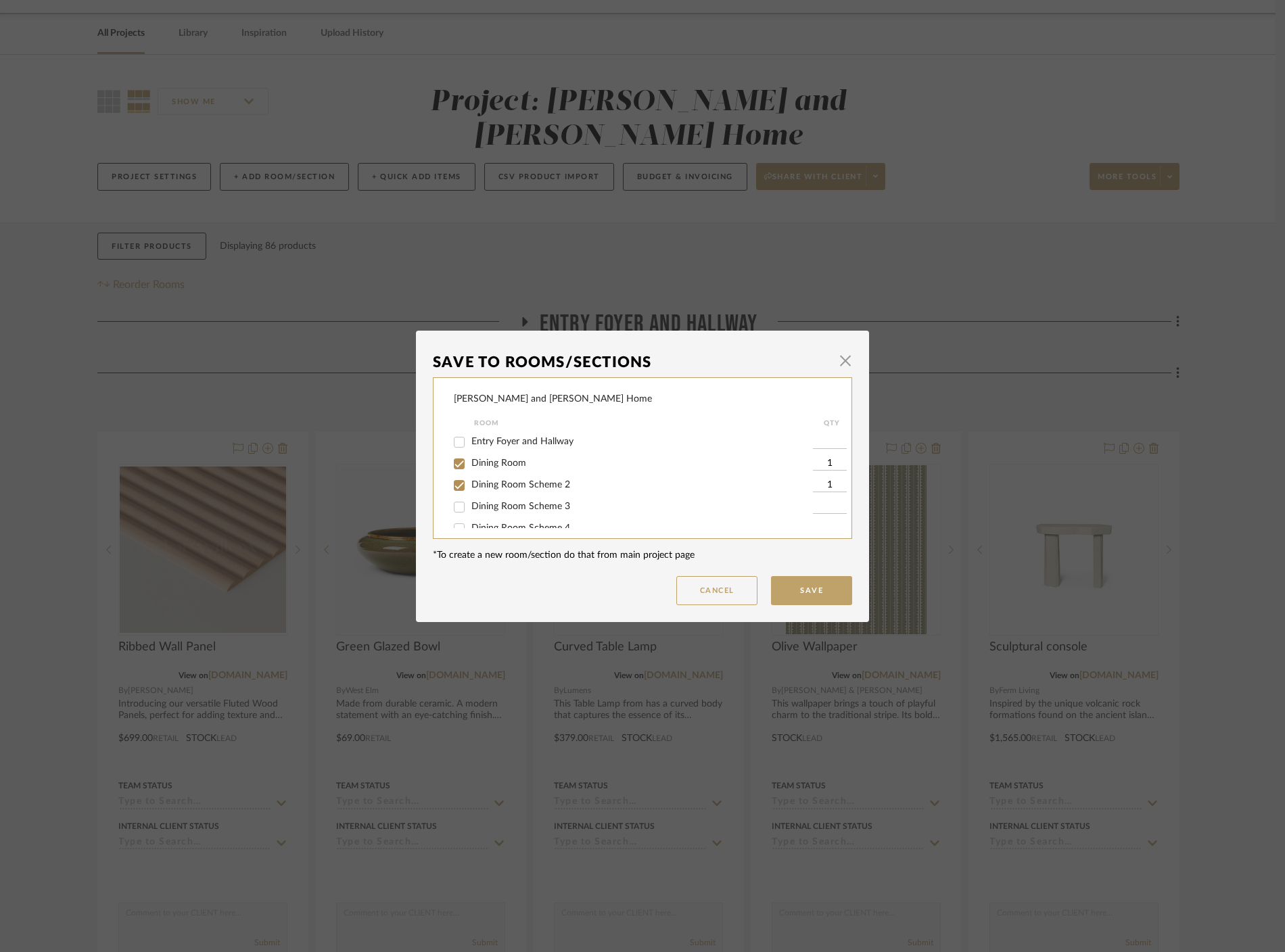
click at [470, 462] on input "Dining Room" at bounding box center [459, 464] width 22 height 22
checkbox input "false"
click at [666, 589] on button "Save" at bounding box center [812, 590] width 81 height 29
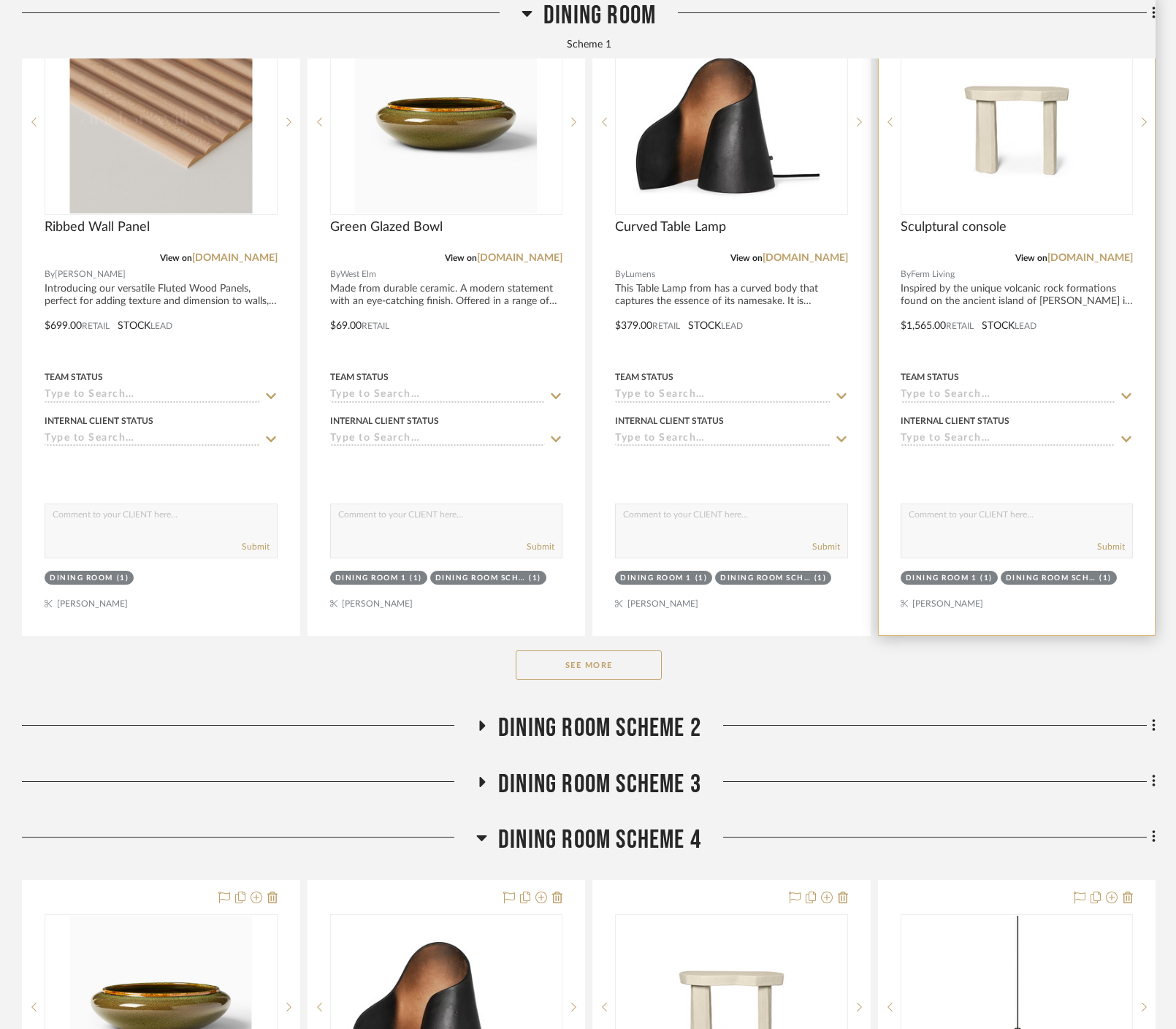
scroll to position [526, 0]
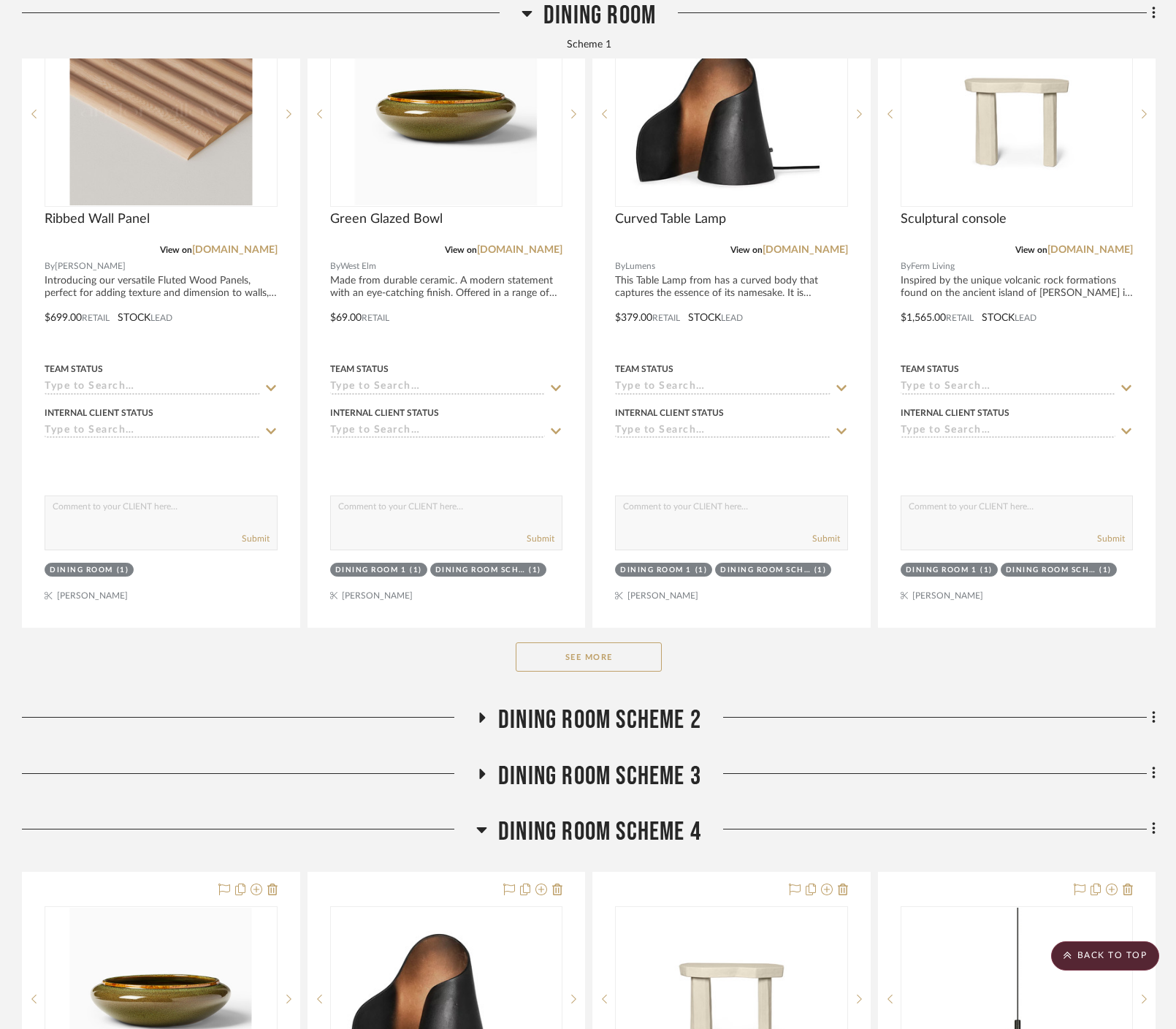
click at [586, 642] on button "See More" at bounding box center [588, 657] width 146 height 29
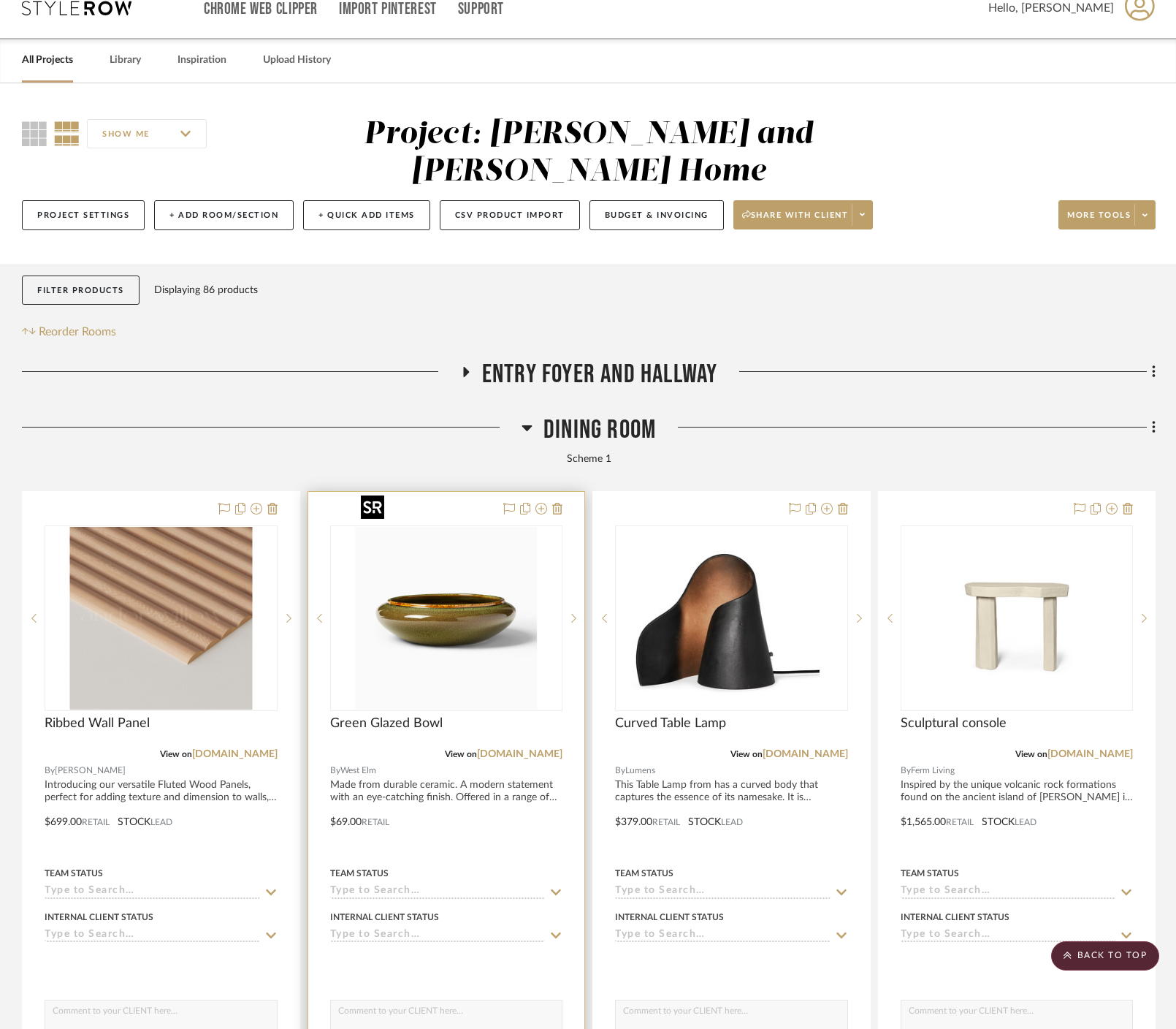
scroll to position [0, 0]
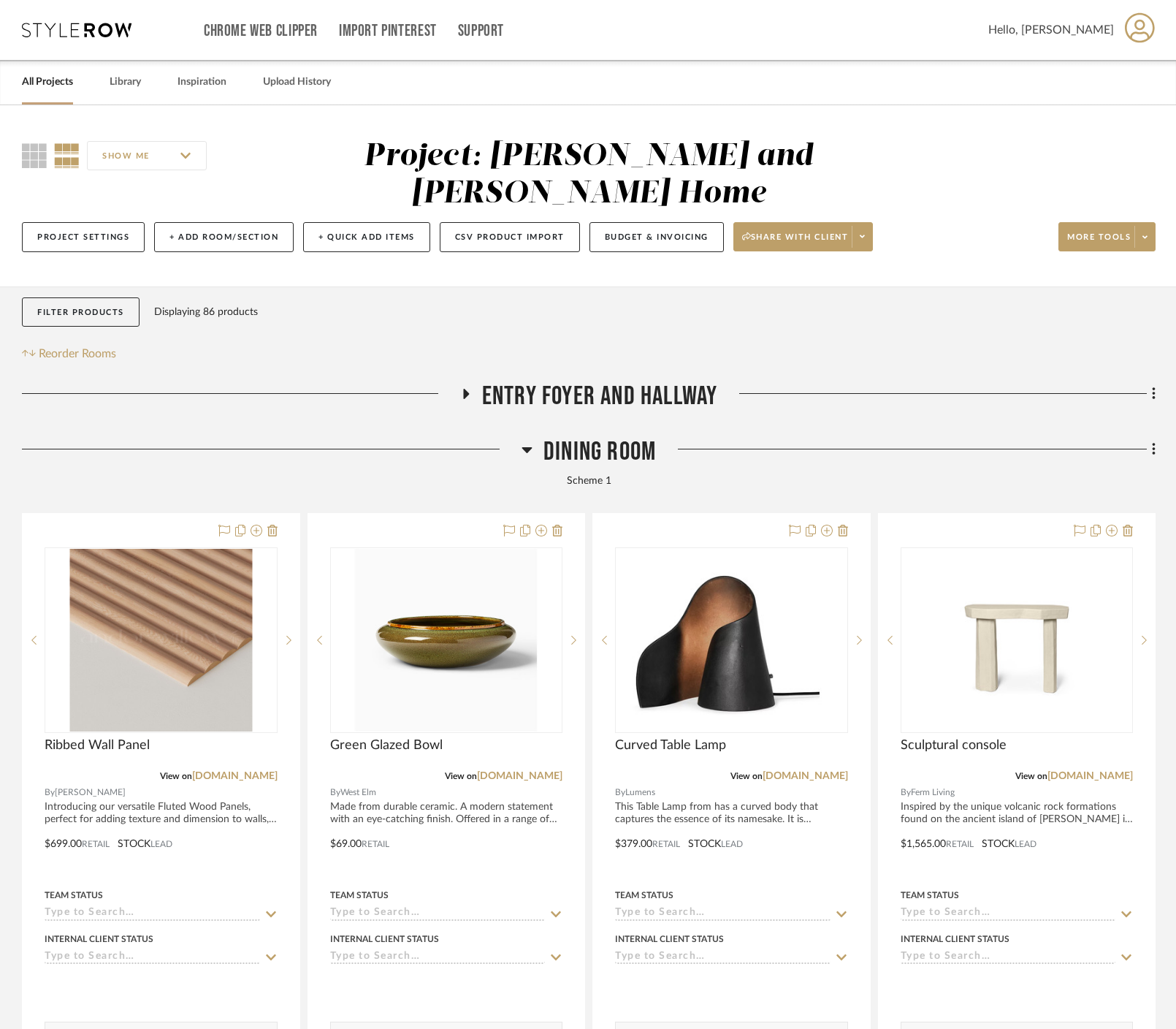
click at [530, 441] on icon at bounding box center [526, 450] width 11 height 18
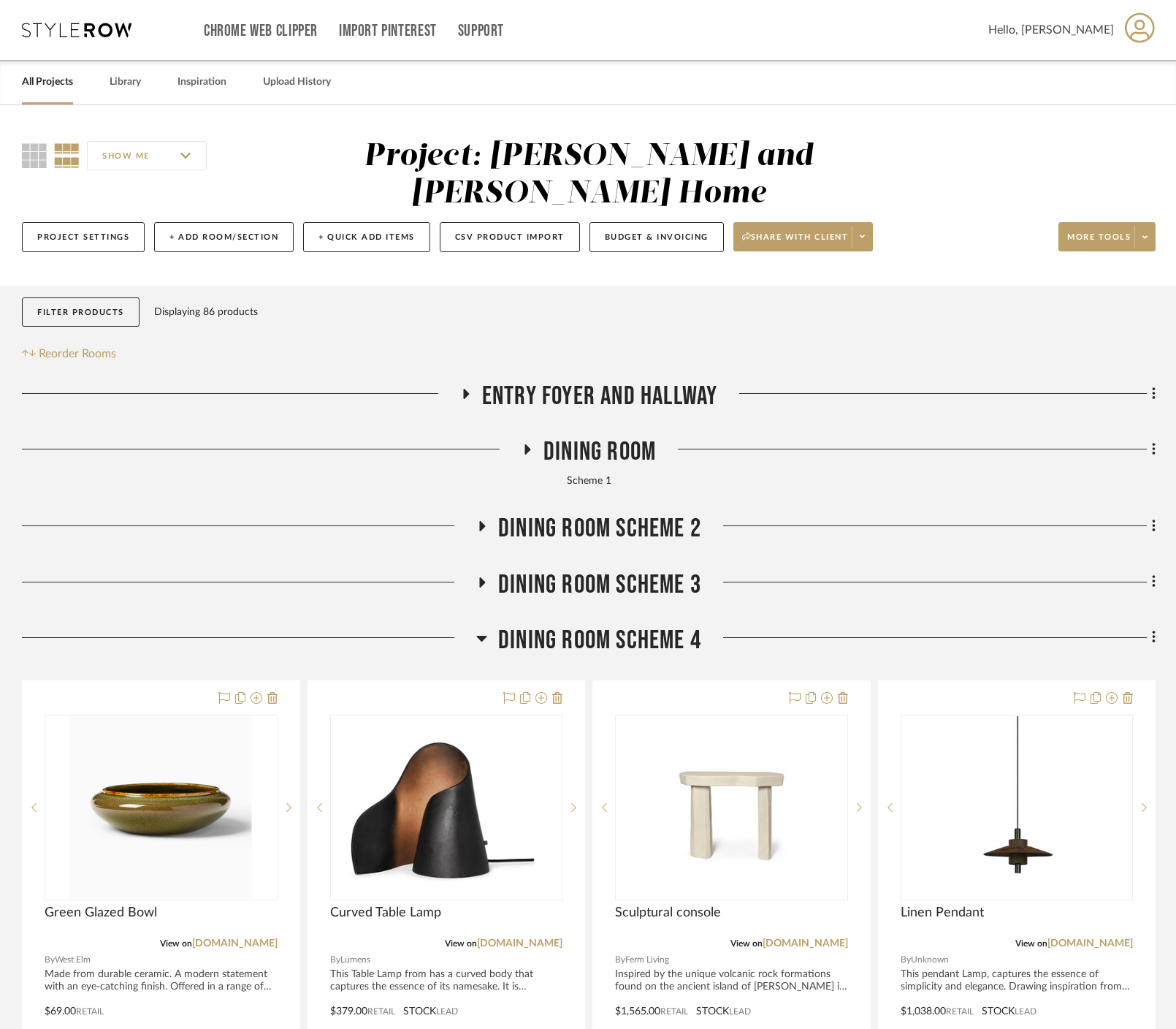
click at [482, 521] on icon at bounding box center [482, 526] width 6 height 11
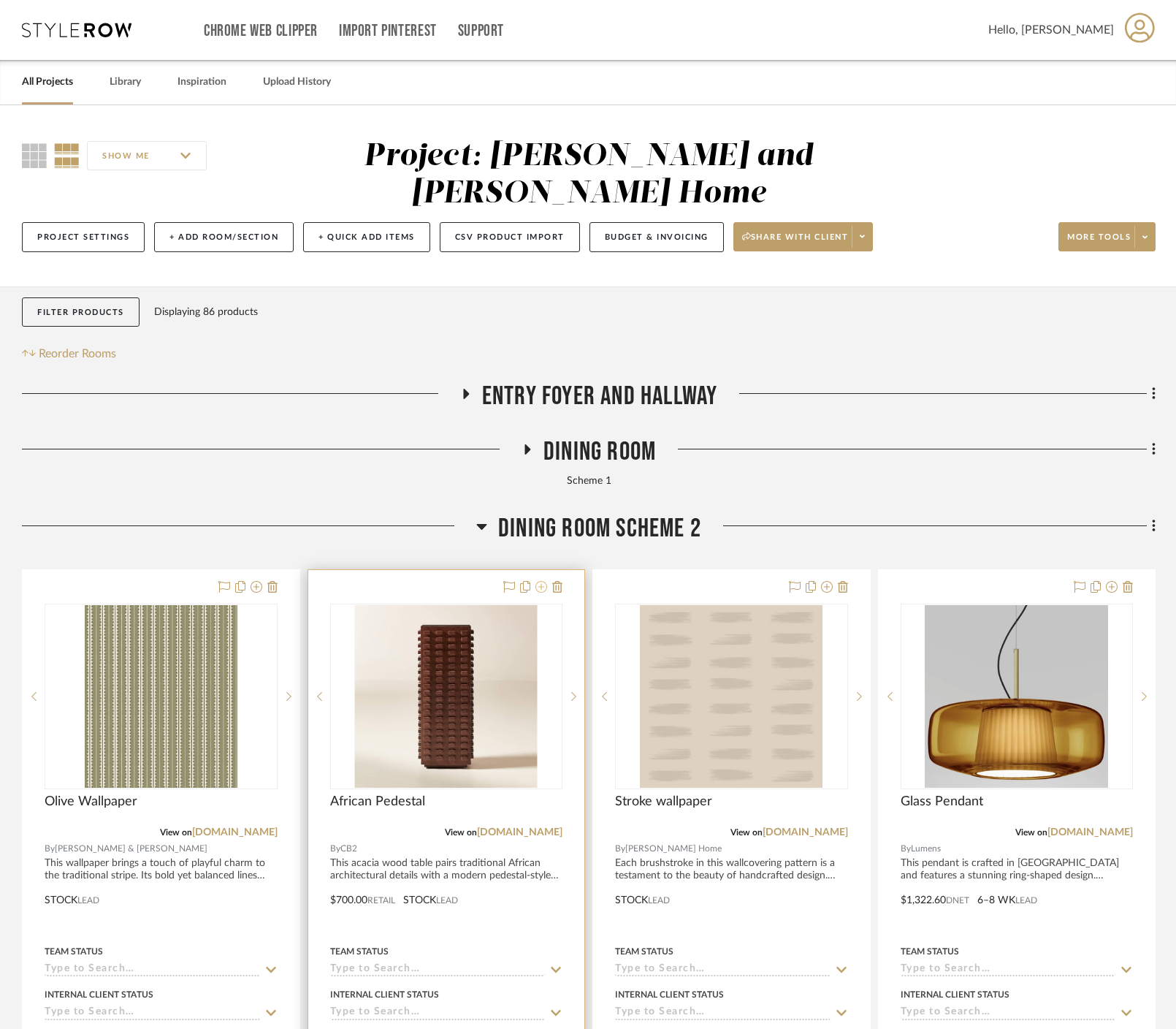
click at [543, 581] on icon at bounding box center [541, 587] width 11 height 11
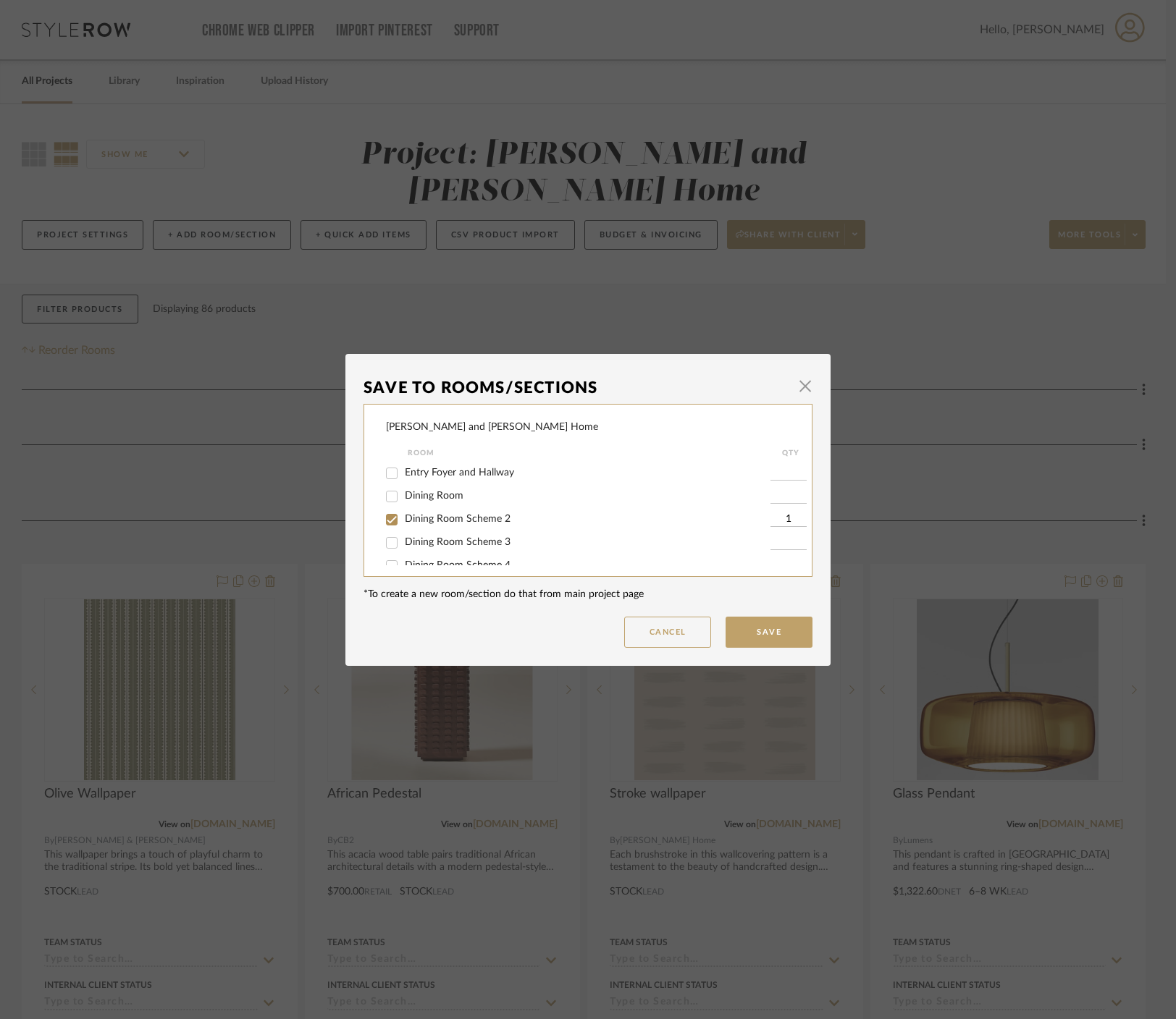
click at [462, 544] on span "Dining Room Scheme 3" at bounding box center [457, 542] width 106 height 10
click at [404, 544] on input "Dining Room Scheme 3" at bounding box center [391, 542] width 23 height 23
checkbox input "true"
type input "1"
click at [471, 514] on span "Dining Room Scheme 2" at bounding box center [457, 519] width 106 height 10
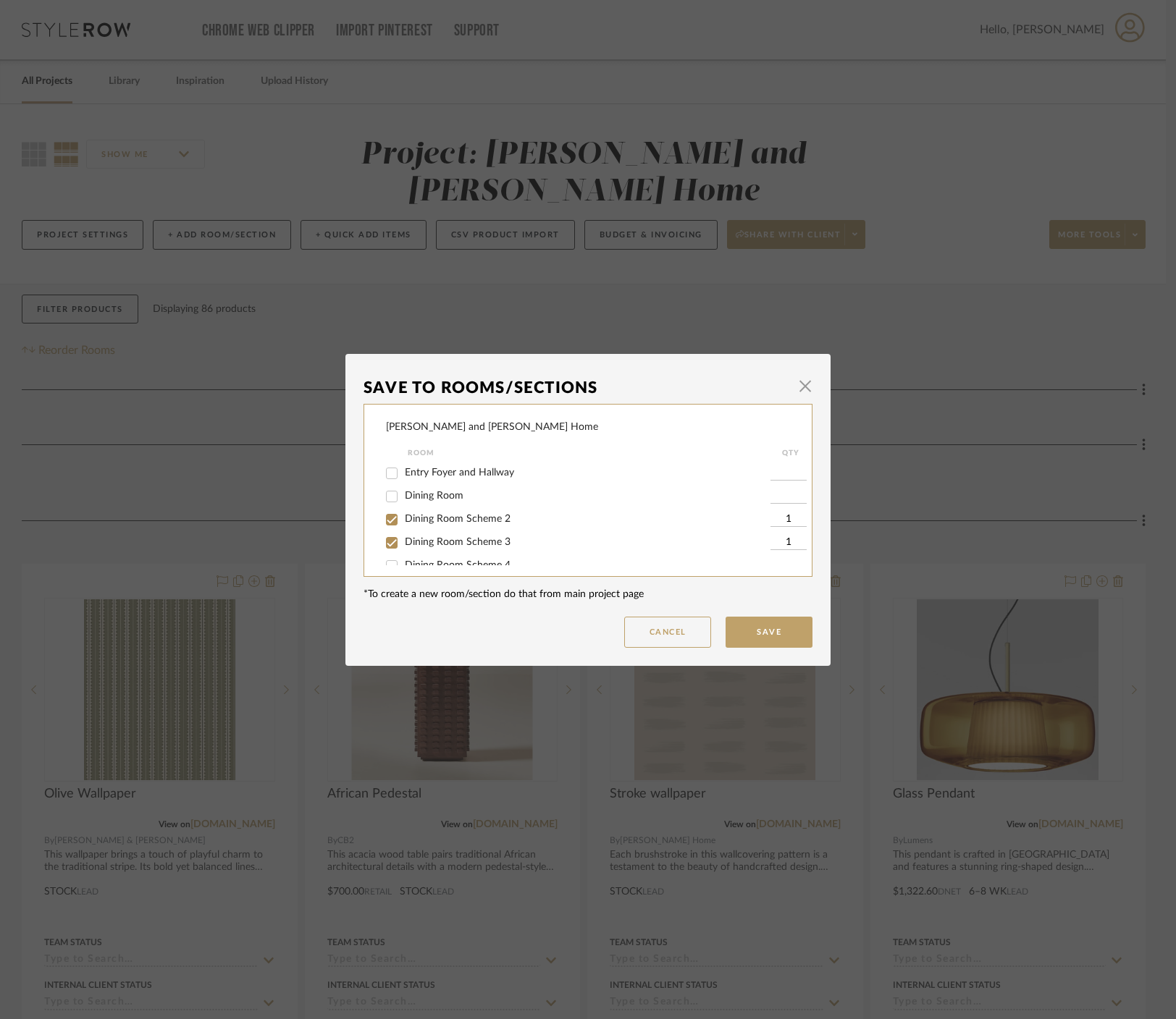
click at [404, 513] on input "Dining Room Scheme 2" at bounding box center [391, 520] width 23 height 23
checkbox input "false"
click at [713, 625] on button "Save" at bounding box center [769, 632] width 87 height 31
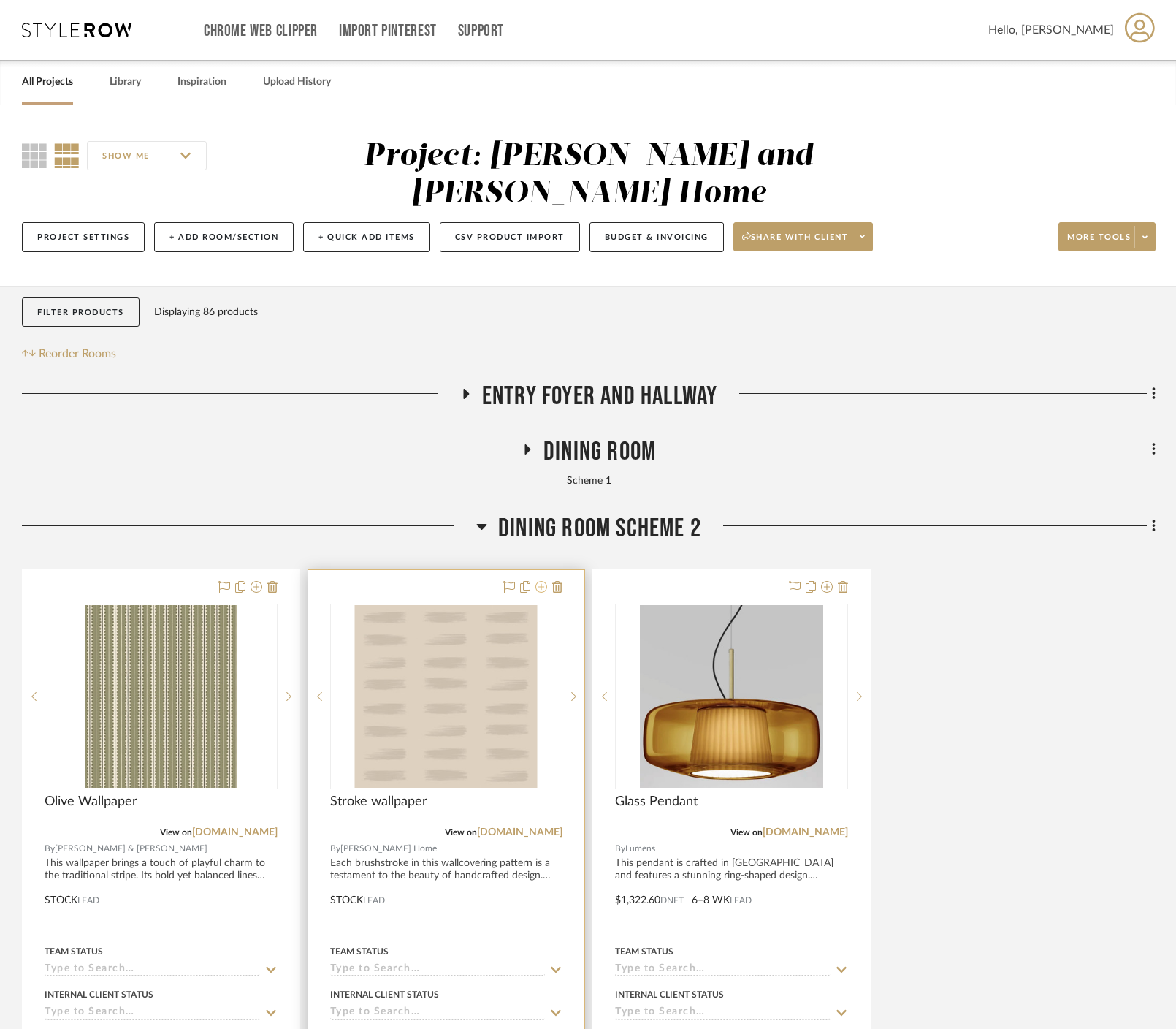
click at [542, 581] on icon at bounding box center [541, 587] width 11 height 11
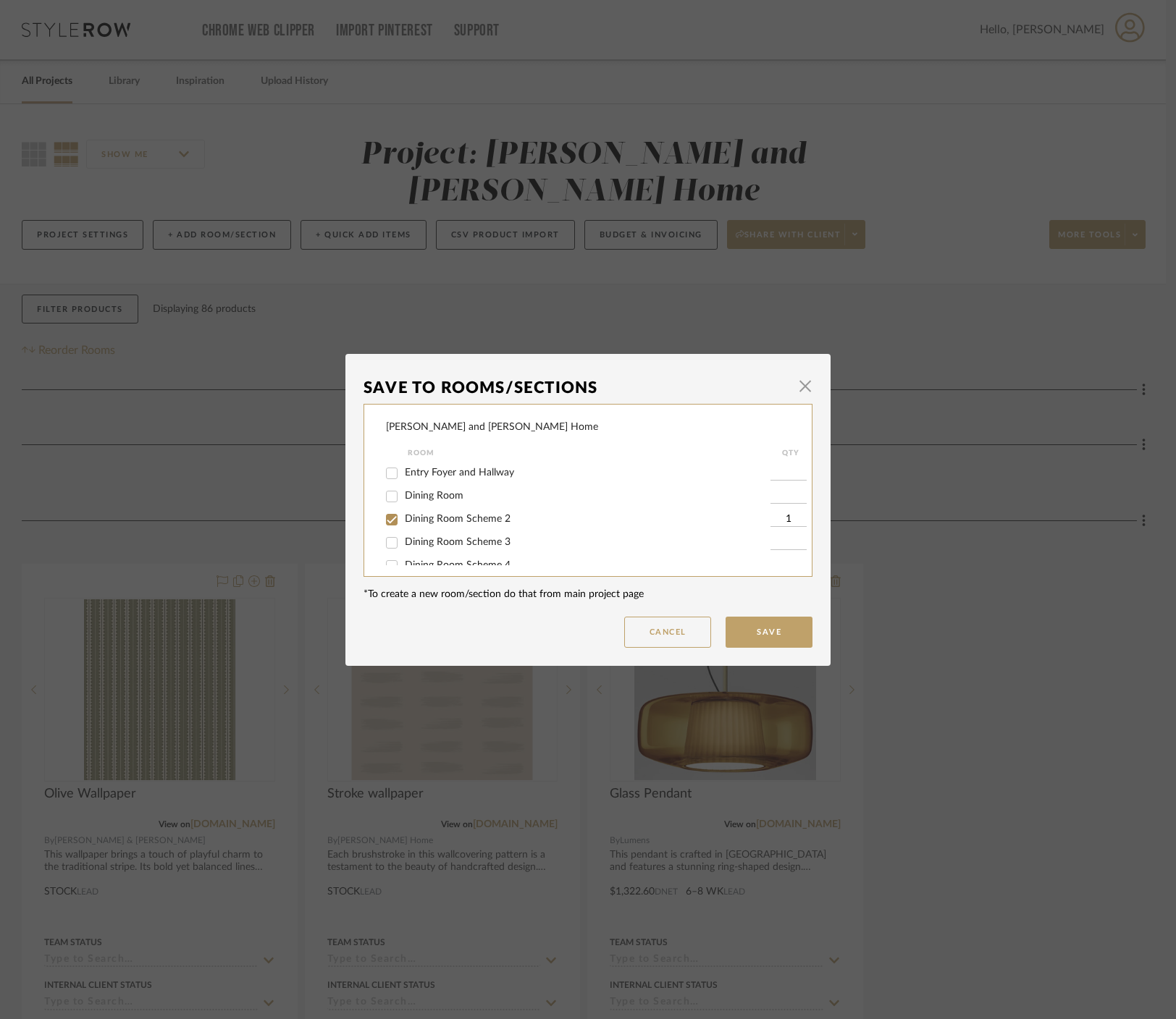
click at [457, 545] on span "Dining Room Scheme 3" at bounding box center [457, 542] width 106 height 10
click at [404, 545] on input "Dining Room Scheme 3" at bounding box center [391, 542] width 23 height 23
checkbox input "true"
type input "1"
click at [457, 522] on span "Dining Room Scheme 2" at bounding box center [457, 519] width 106 height 10
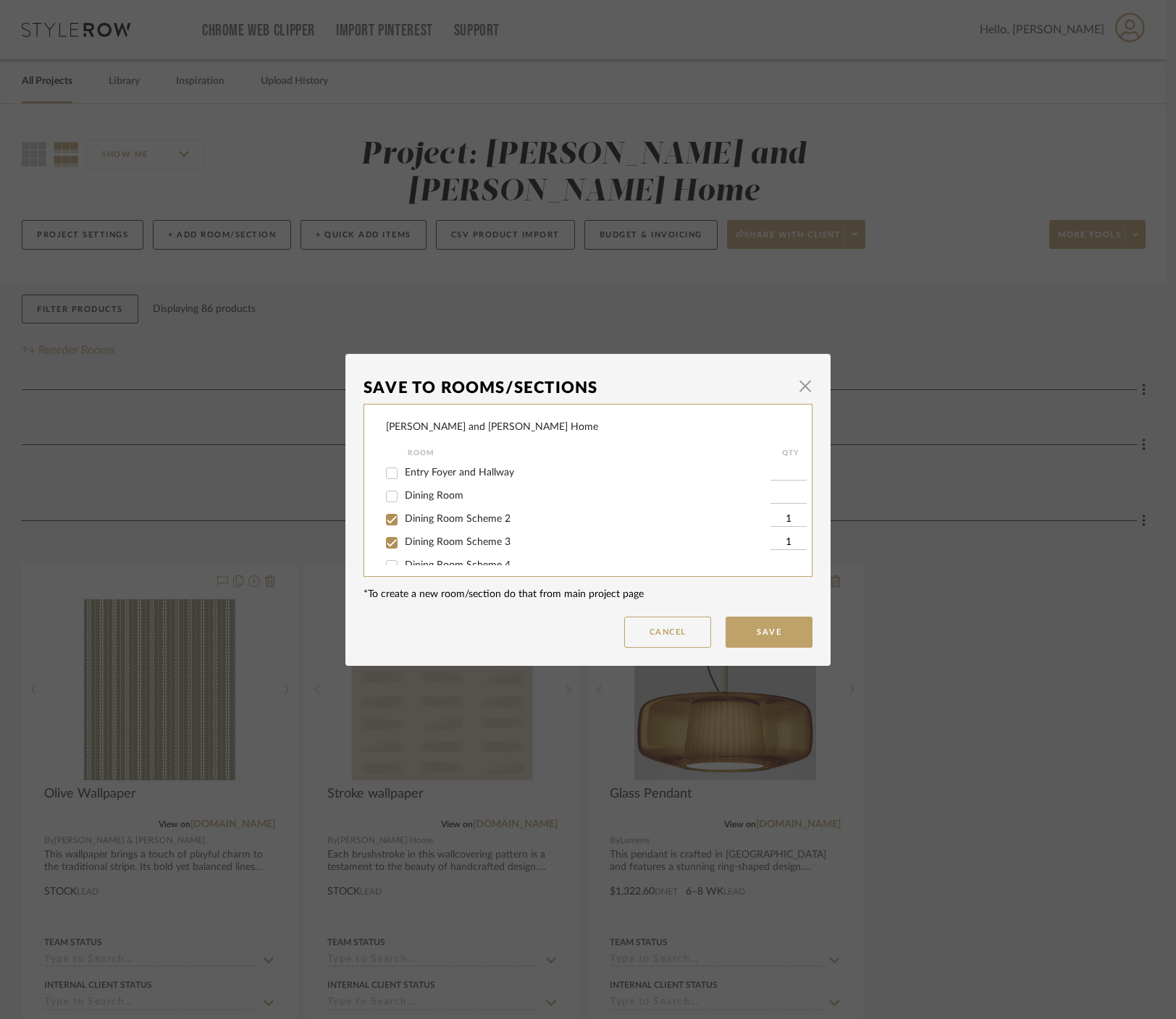
click at [404, 522] on input "Dining Room Scheme 2" at bounding box center [391, 520] width 23 height 23
checkbox input "false"
click at [713, 622] on button "Save" at bounding box center [769, 632] width 87 height 31
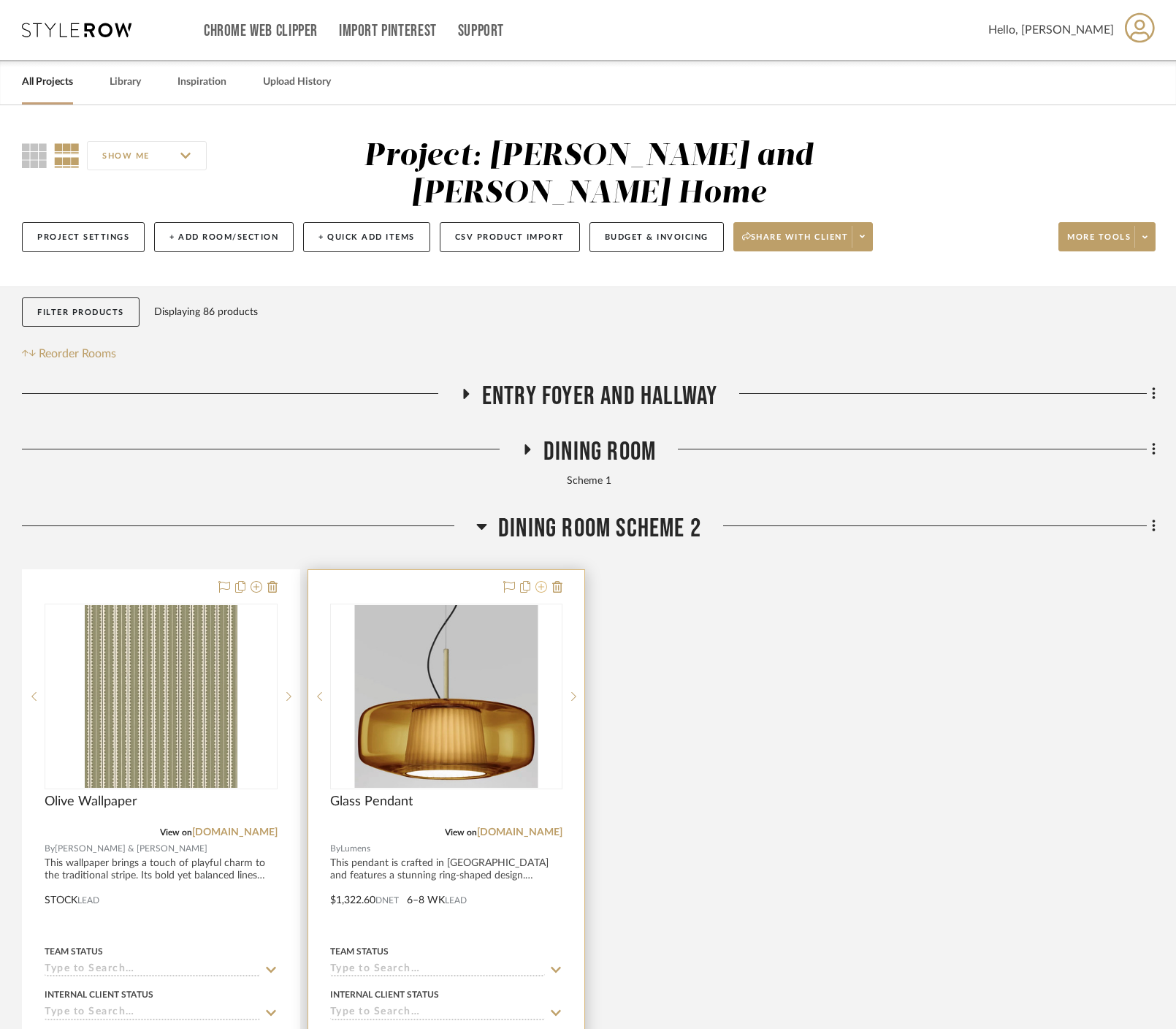
click at [541, 581] on icon at bounding box center [541, 587] width 11 height 11
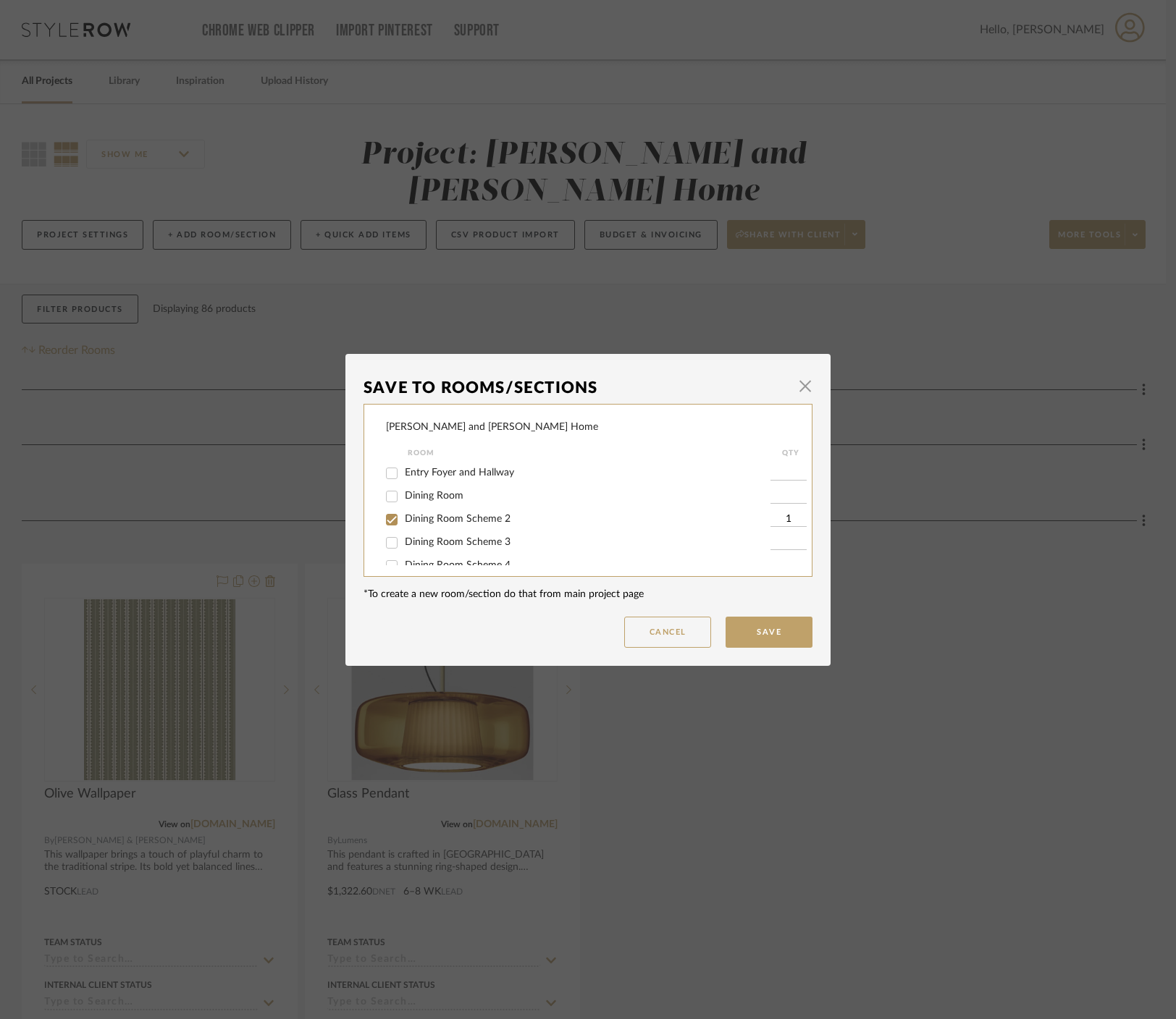
click at [444, 545] on span "Dining Room Scheme 3" at bounding box center [457, 542] width 106 height 10
click at [404, 545] on input "Dining Room Scheme 3" at bounding box center [391, 542] width 23 height 23
checkbox input "true"
type input "1"
click at [450, 522] on span "Dining Room Scheme 2" at bounding box center [457, 519] width 106 height 10
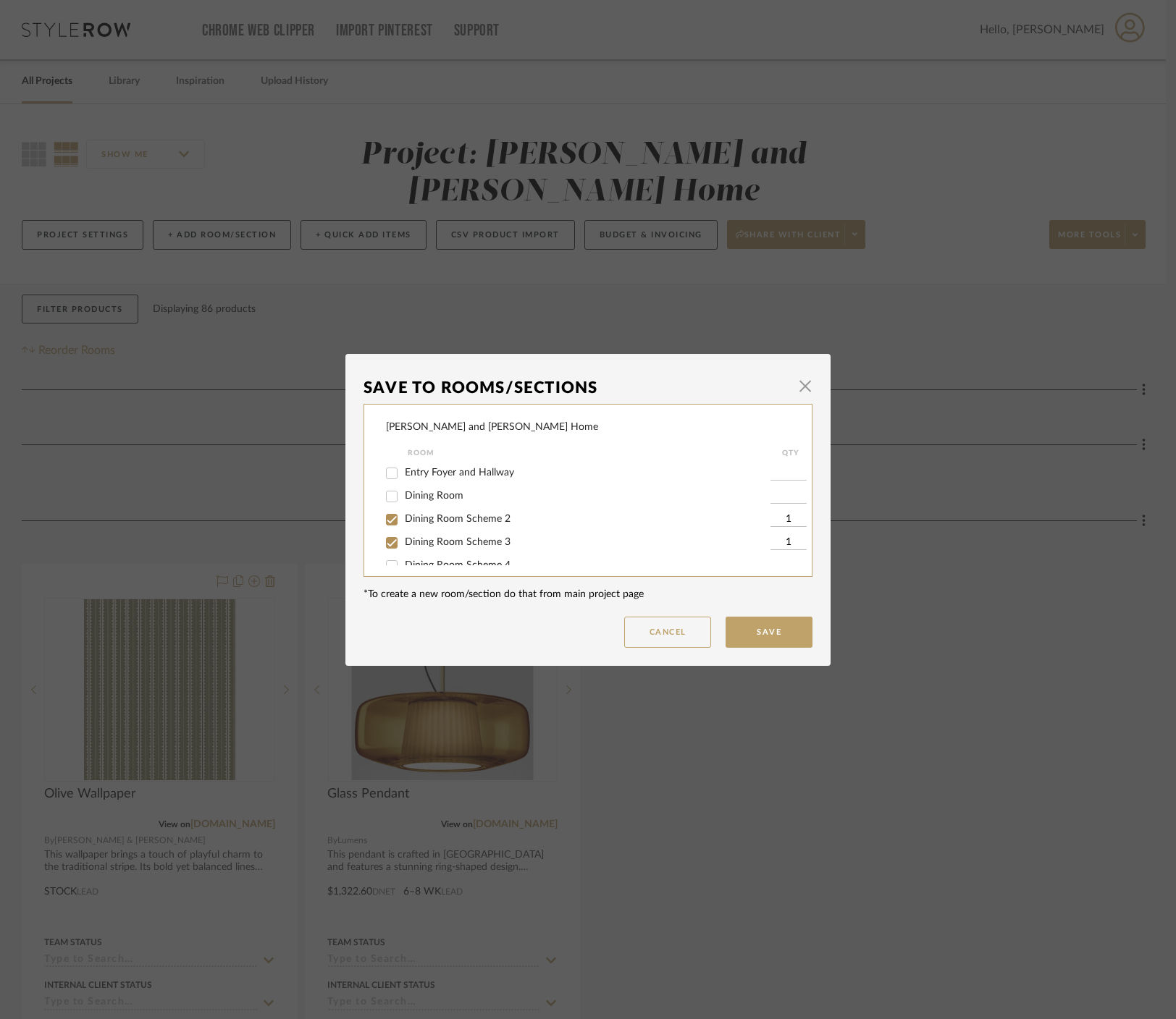
click at [404, 522] on input "Dining Room Scheme 2" at bounding box center [391, 520] width 23 height 23
checkbox input "false"
click at [713, 629] on button "Save" at bounding box center [769, 632] width 87 height 31
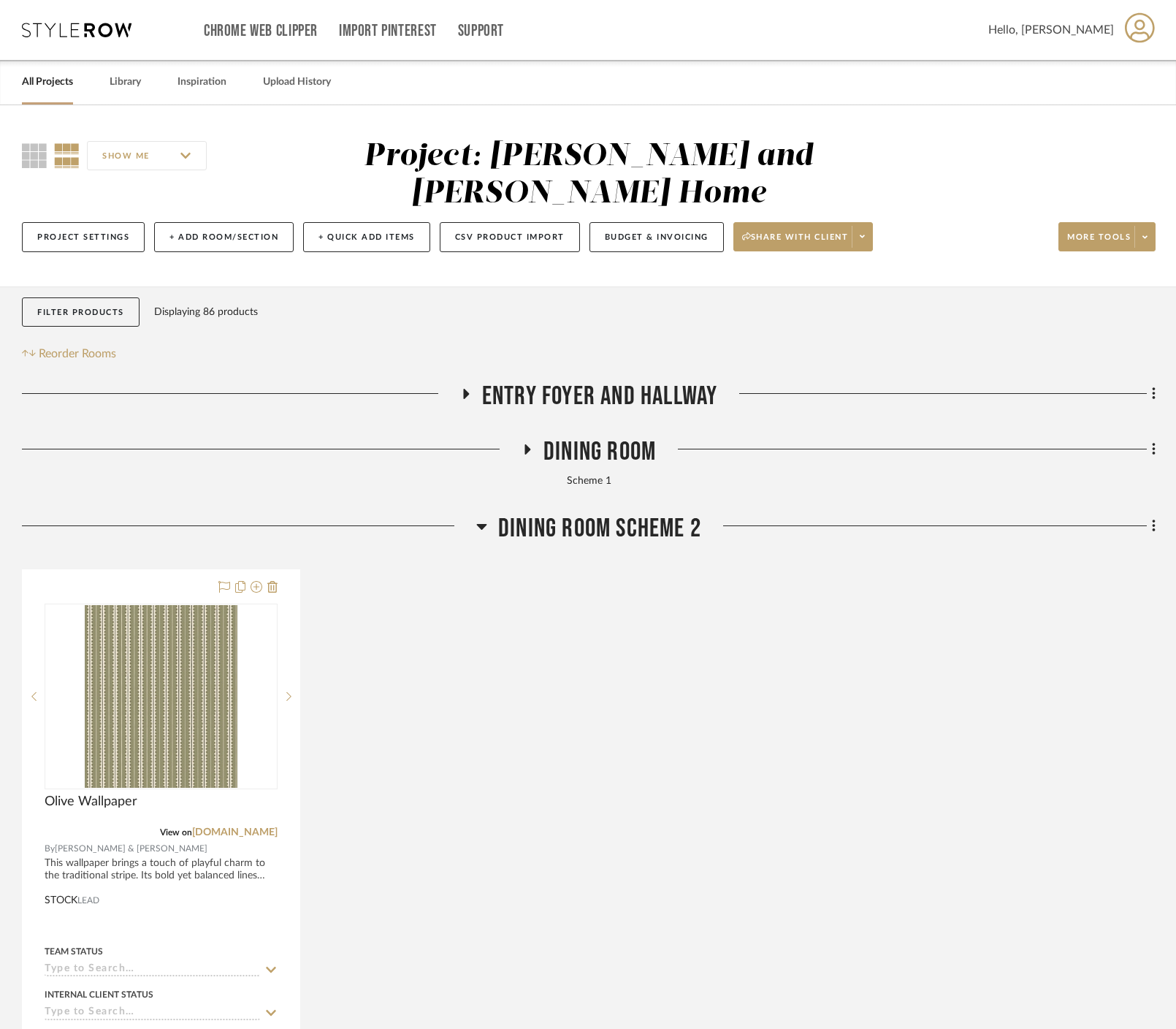
click at [489, 513] on h3 "Dining Room Scheme 2" at bounding box center [589, 529] width 225 height 32
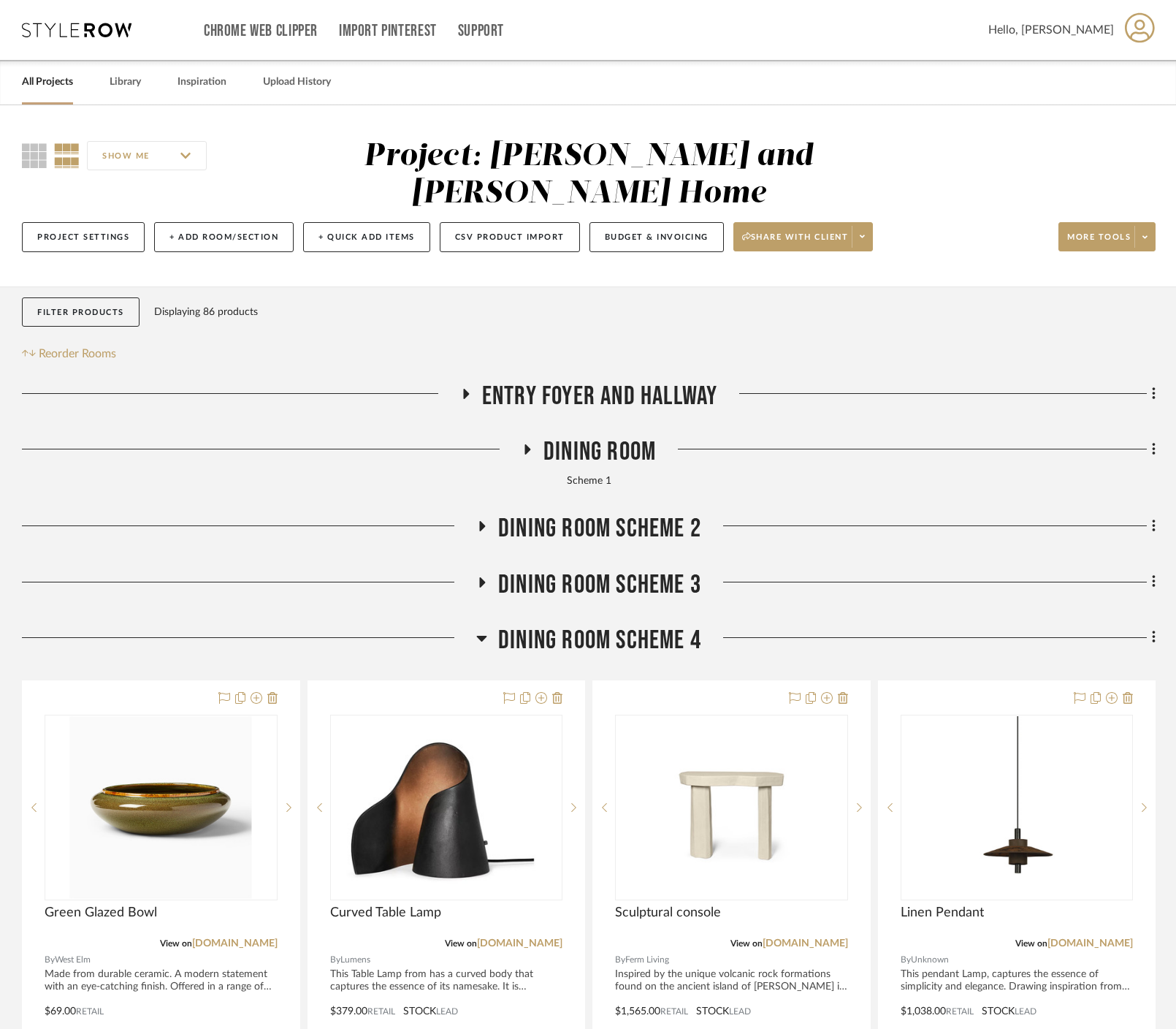
click at [480, 521] on icon at bounding box center [482, 526] width 6 height 11
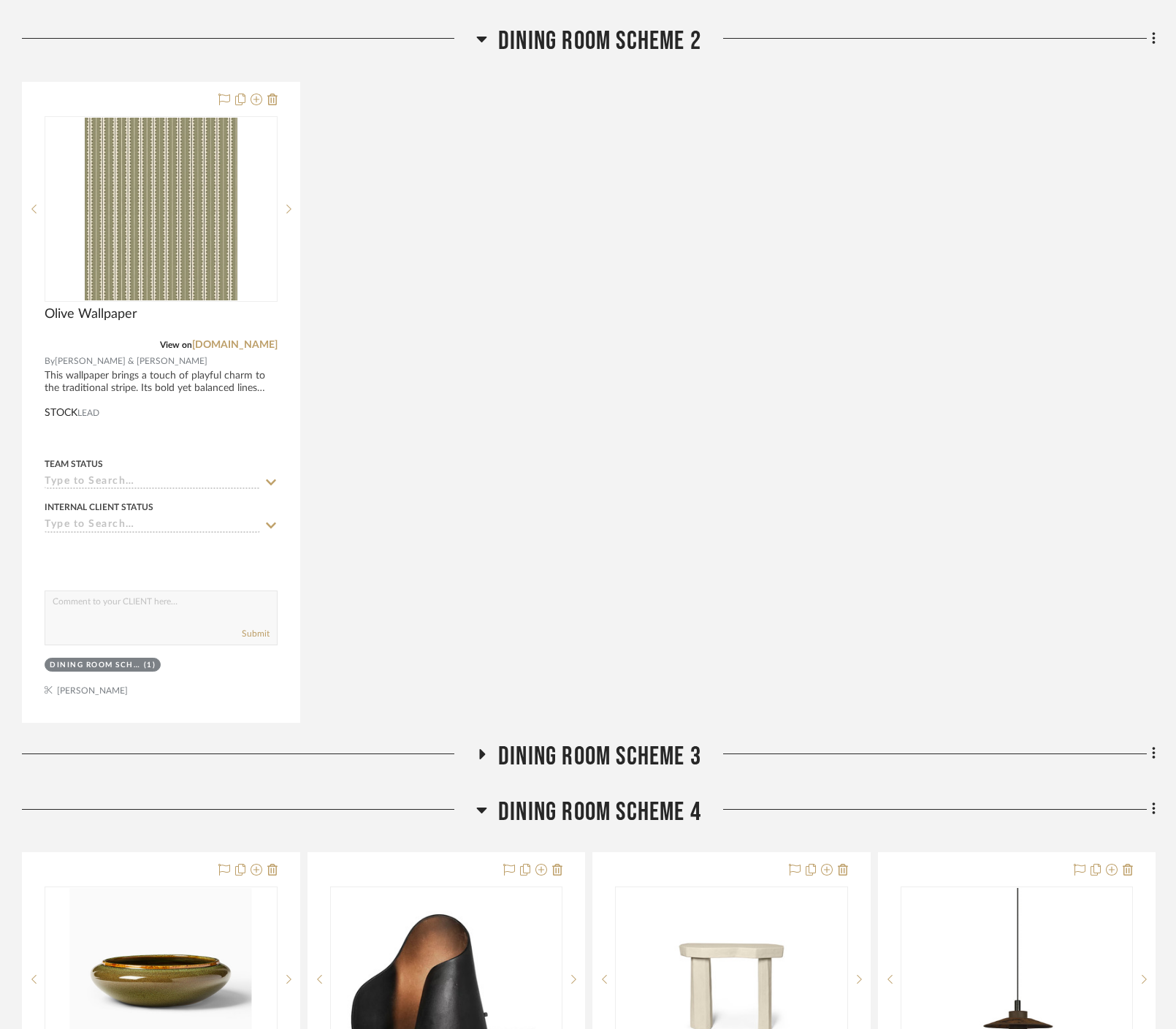
scroll to position [495, 0]
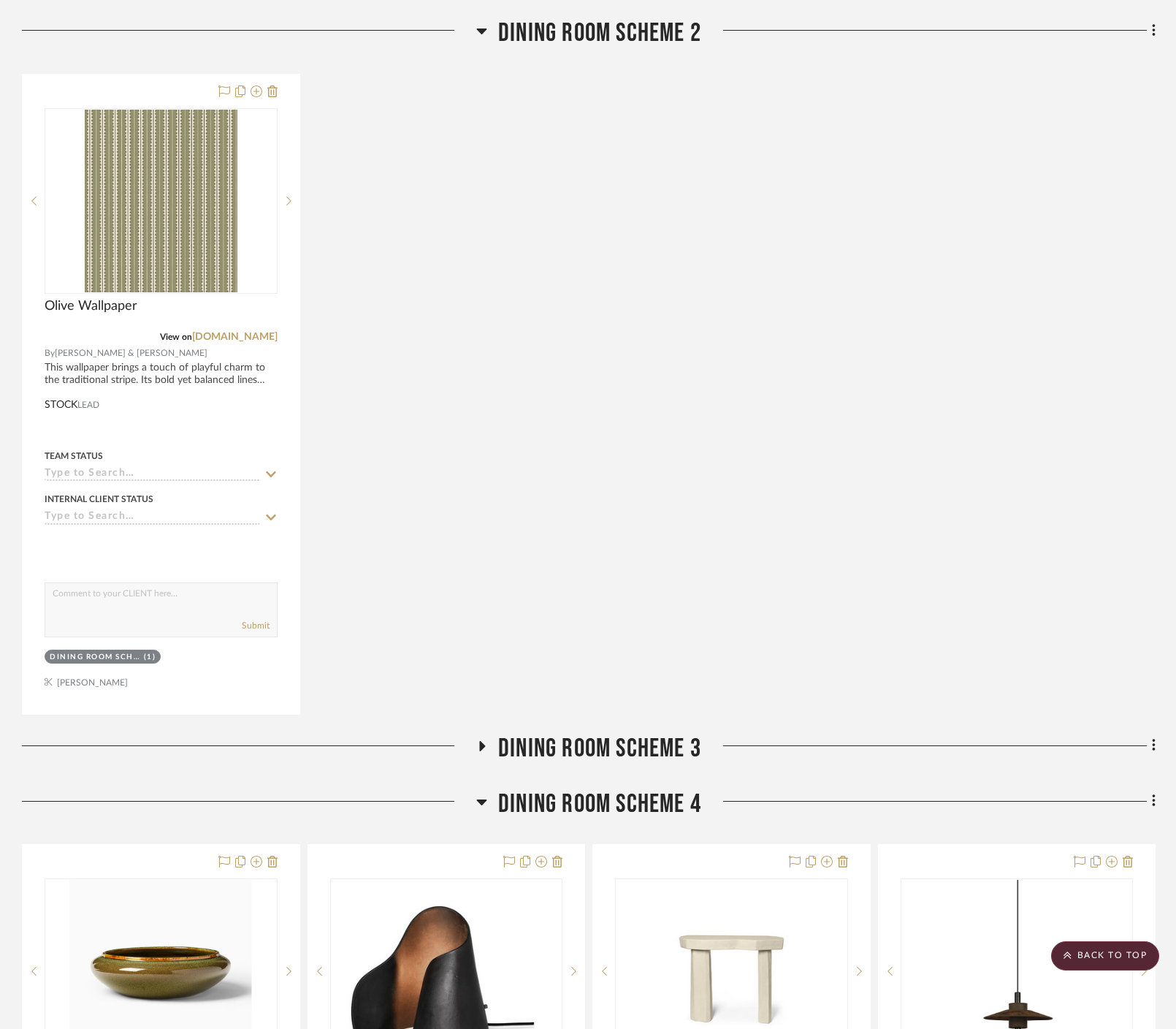
click at [480, 741] on icon at bounding box center [482, 745] width 6 height 11
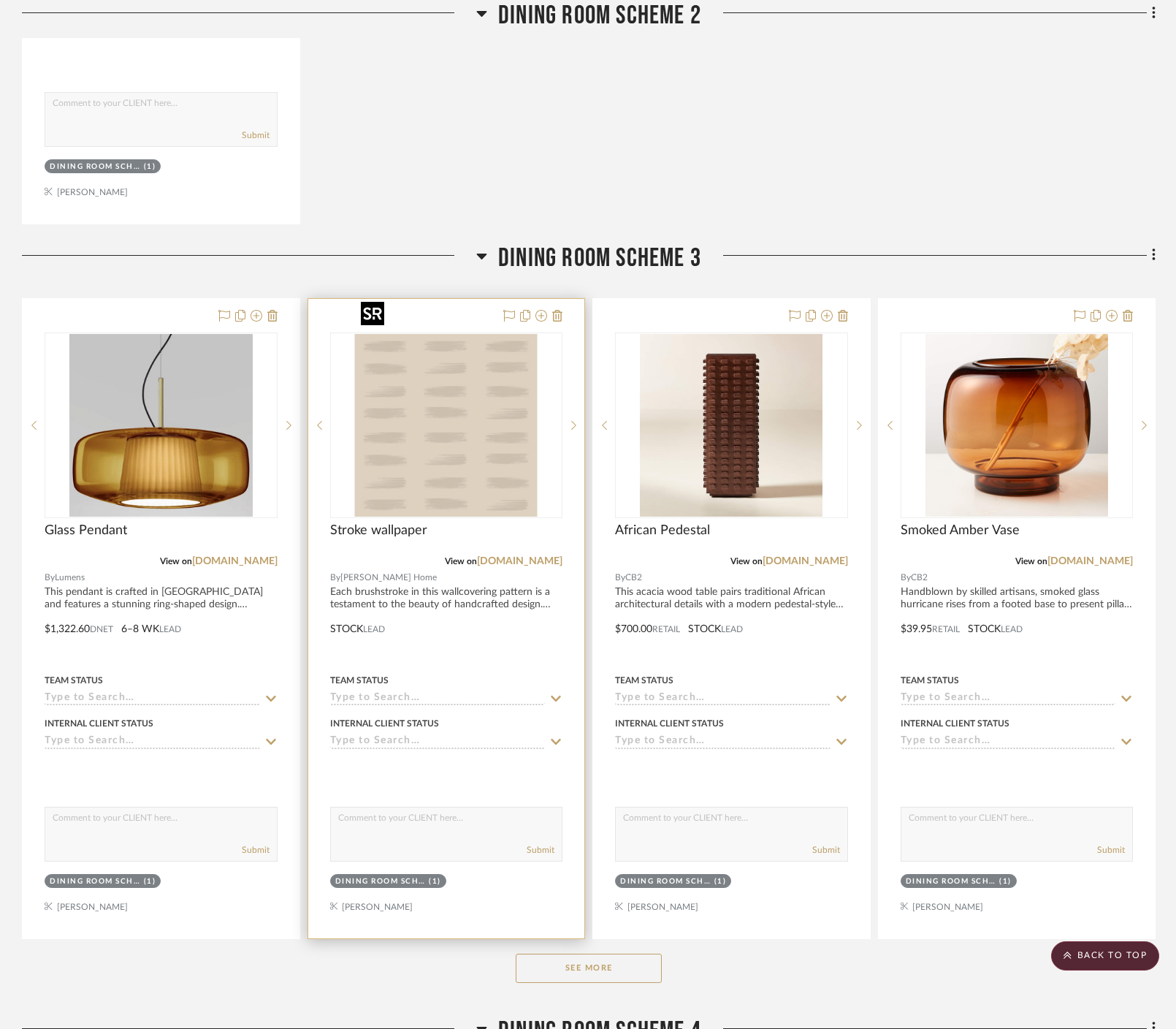
scroll to position [1352, 0]
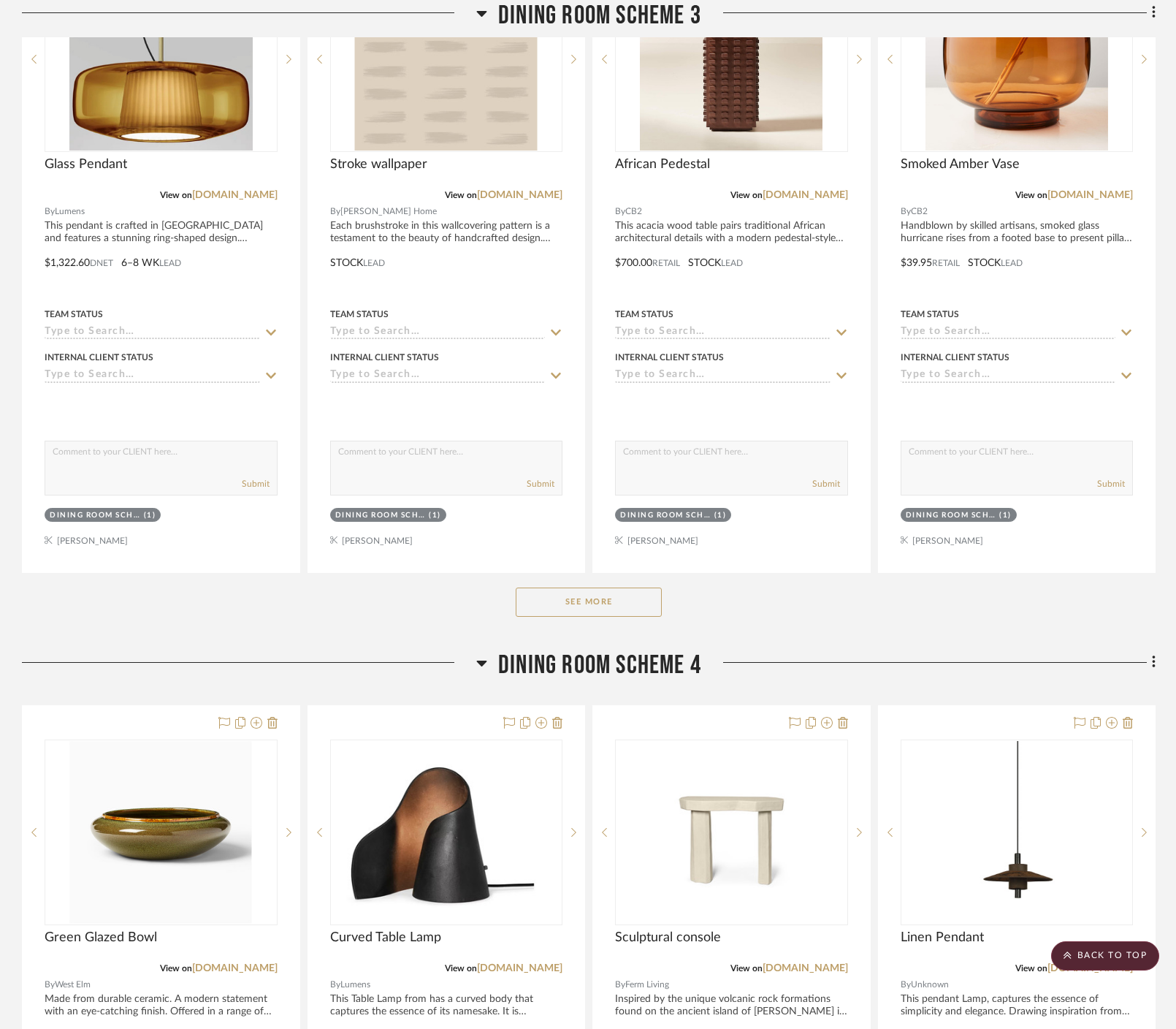
click at [595, 587] on button "See More" at bounding box center [588, 602] width 146 height 29
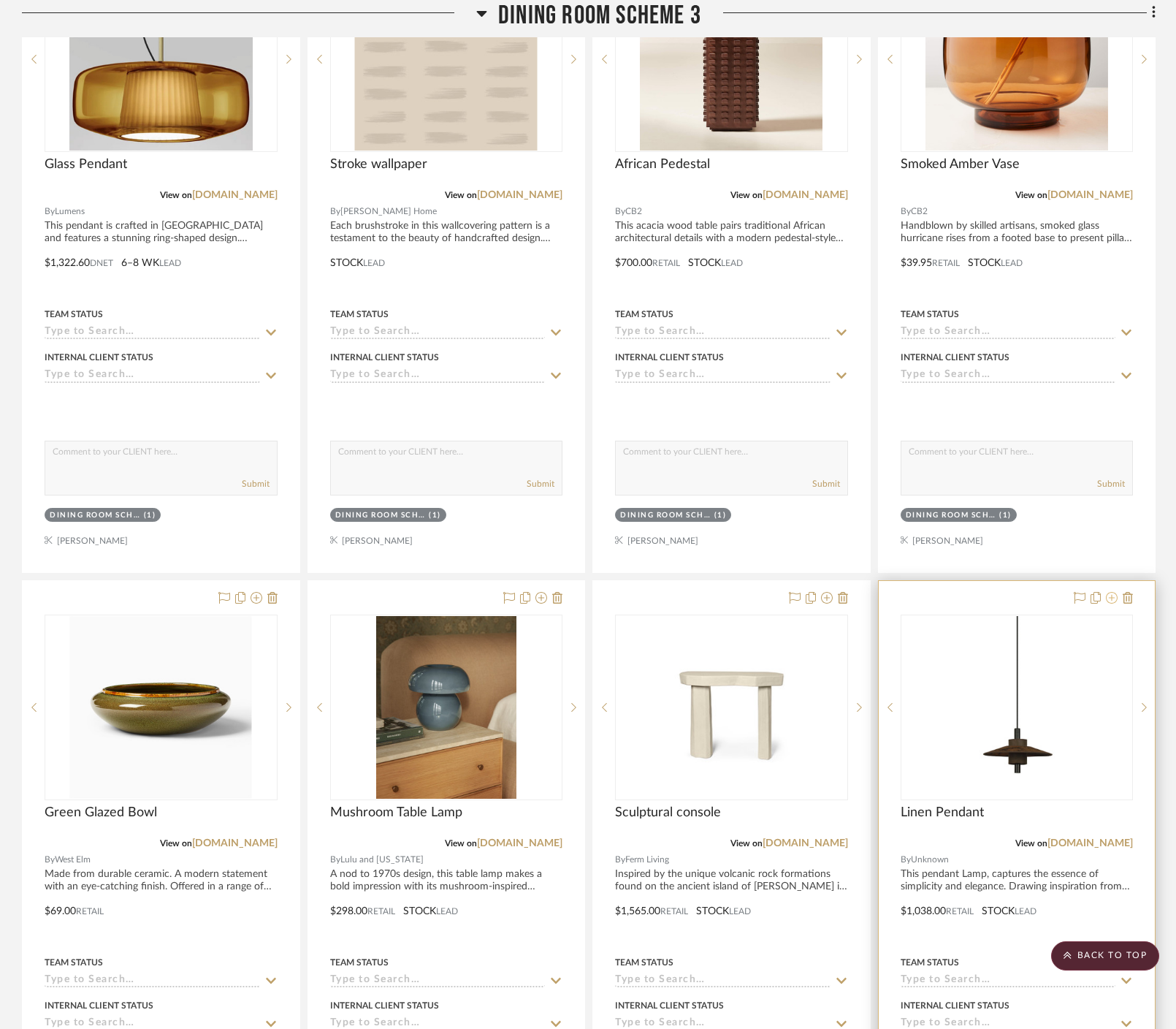
click at [719, 592] on icon at bounding box center [1112, 598] width 11 height 11
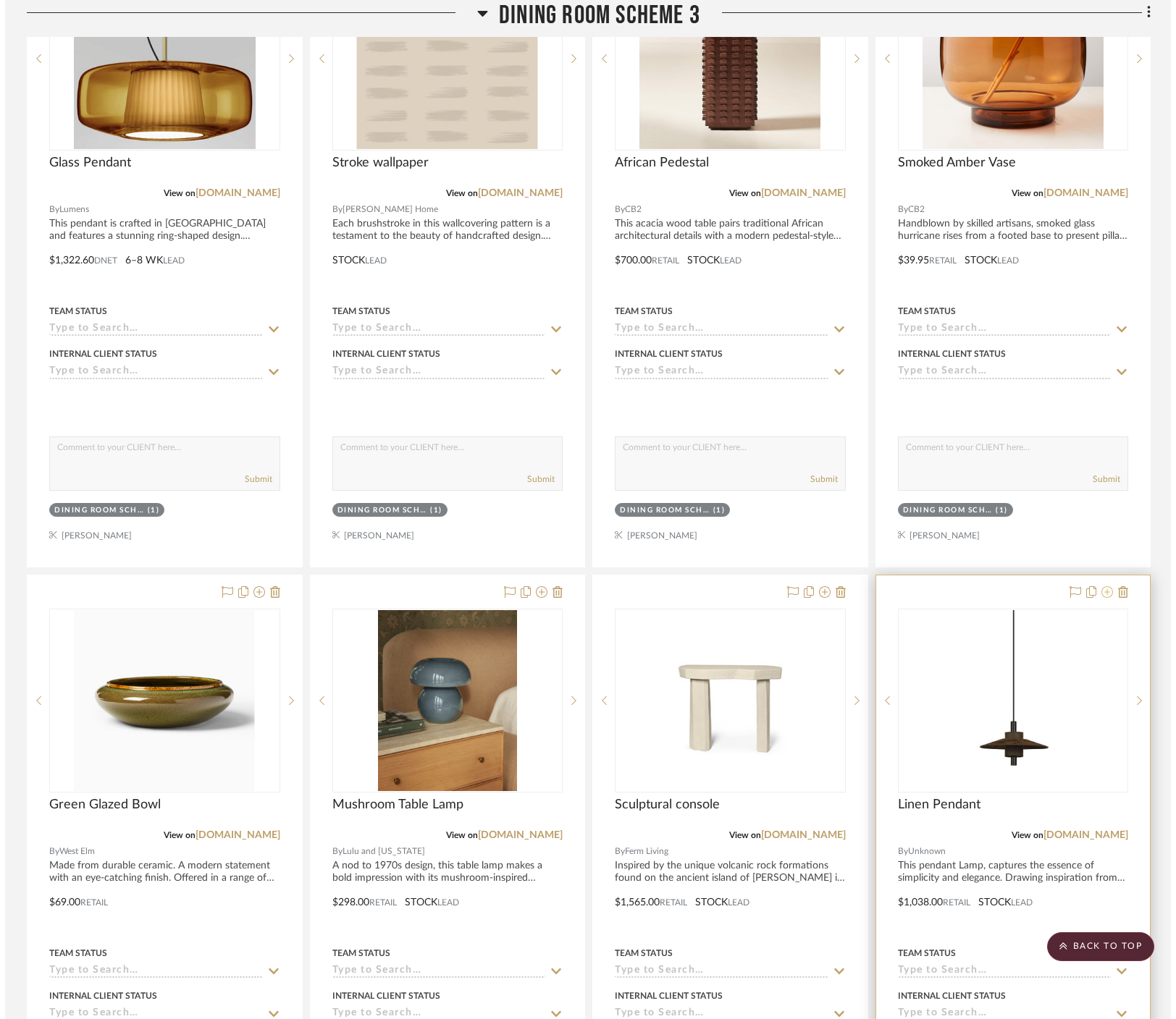
scroll to position [0, 0]
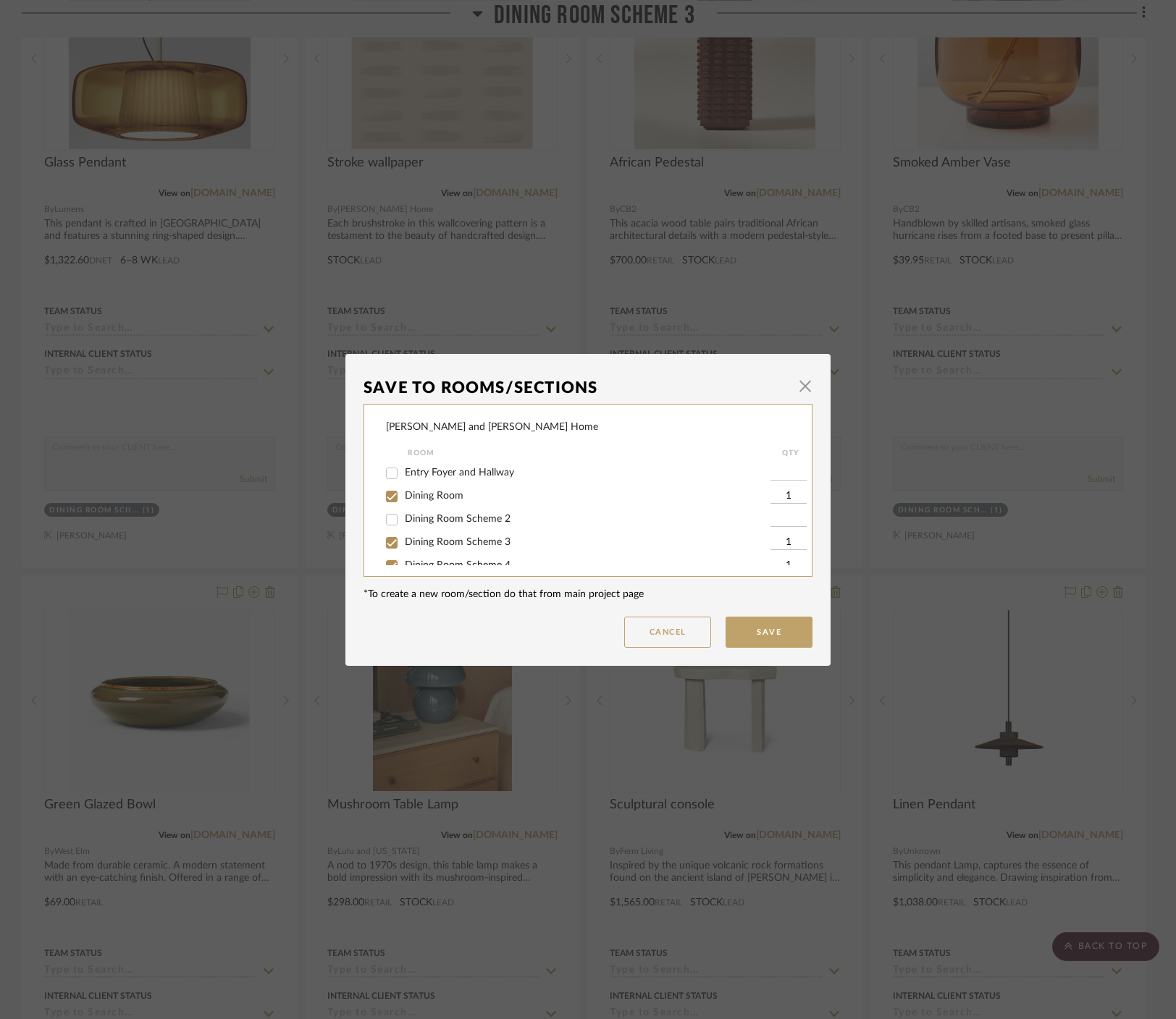
click at [460, 520] on span "Dining Room Scheme 2" at bounding box center [457, 519] width 106 height 10
click at [404, 520] on input "Dining Room Scheme 2" at bounding box center [391, 520] width 23 height 23
checkbox input "true"
type input "1"
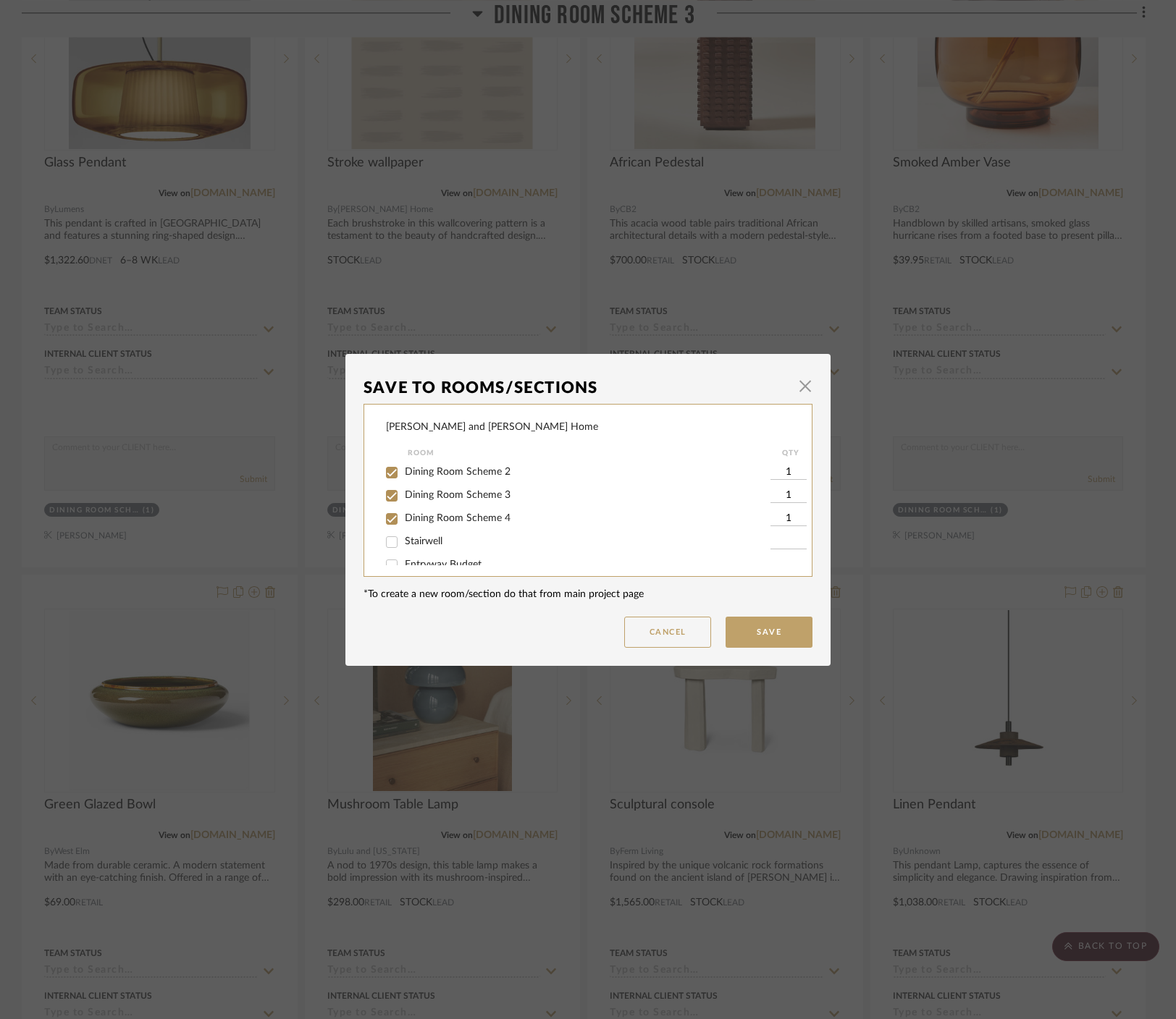
click at [481, 498] on span "Dining Room Scheme 3" at bounding box center [457, 495] width 106 height 10
click at [404, 498] on input "Dining Room Scheme 3" at bounding box center [391, 495] width 23 height 23
checkbox input "false"
click at [713, 637] on button "Save" at bounding box center [769, 632] width 87 height 31
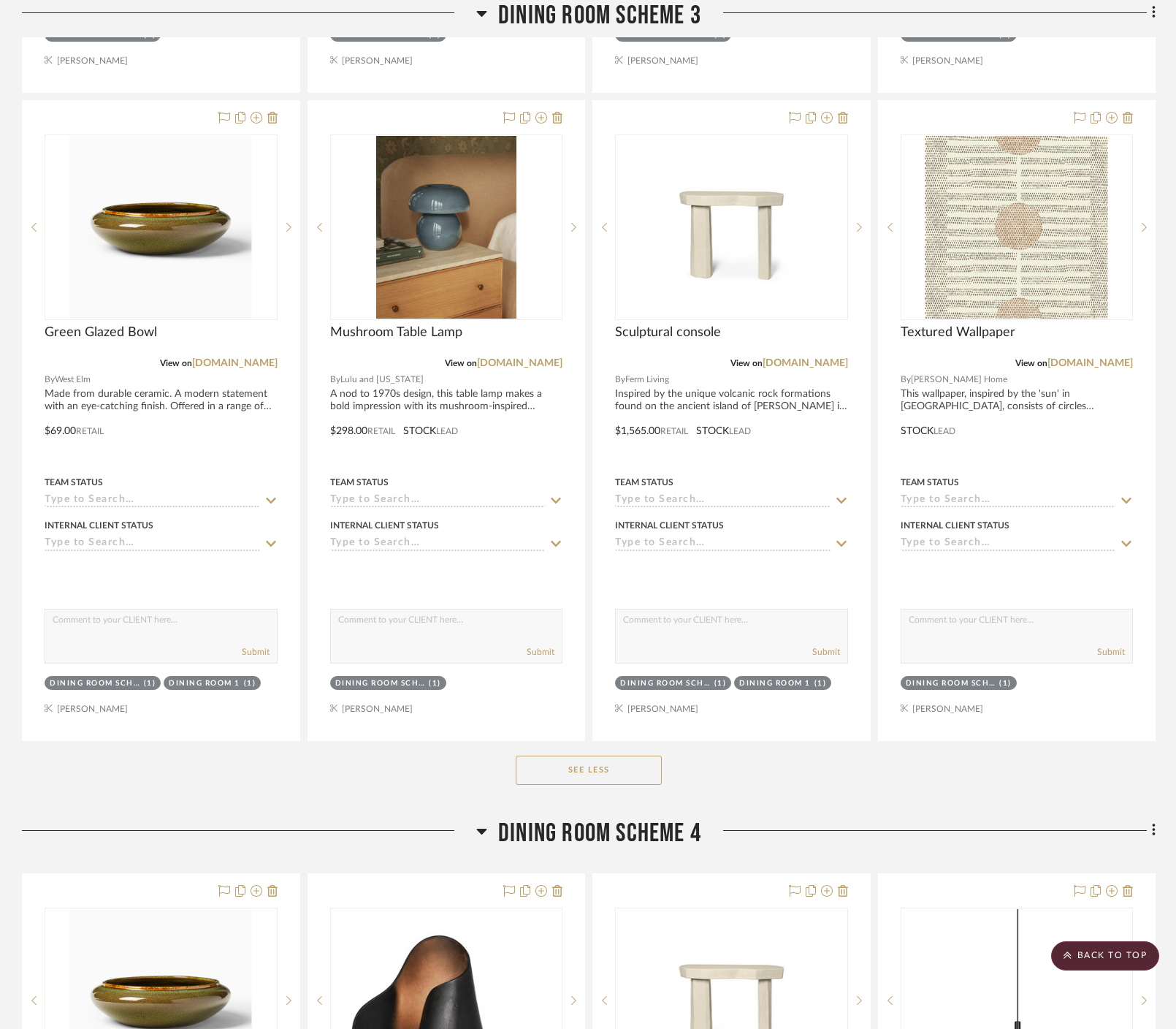
scroll to position [1679, 0]
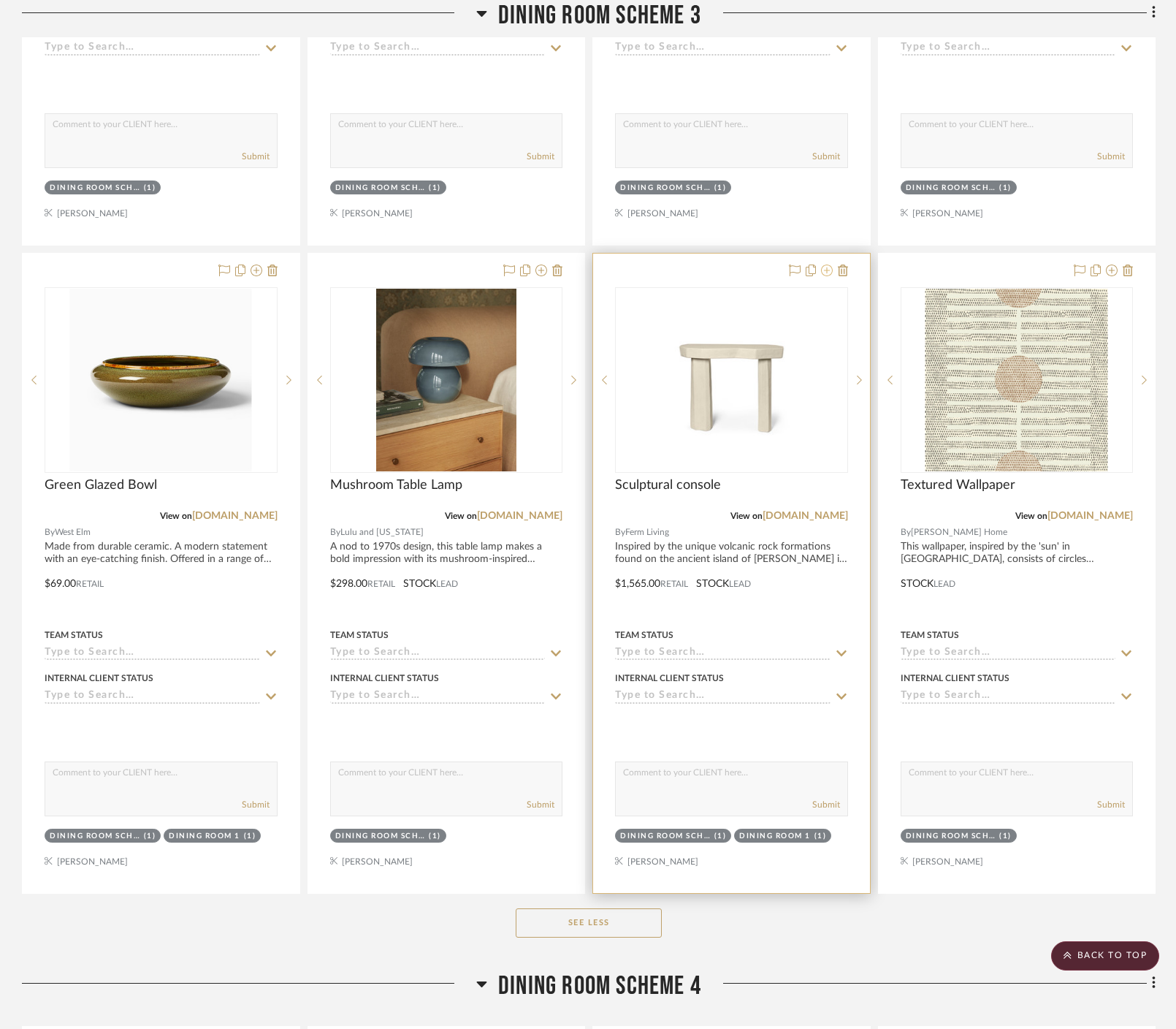
click at [719, 265] on icon at bounding box center [827, 270] width 11 height 11
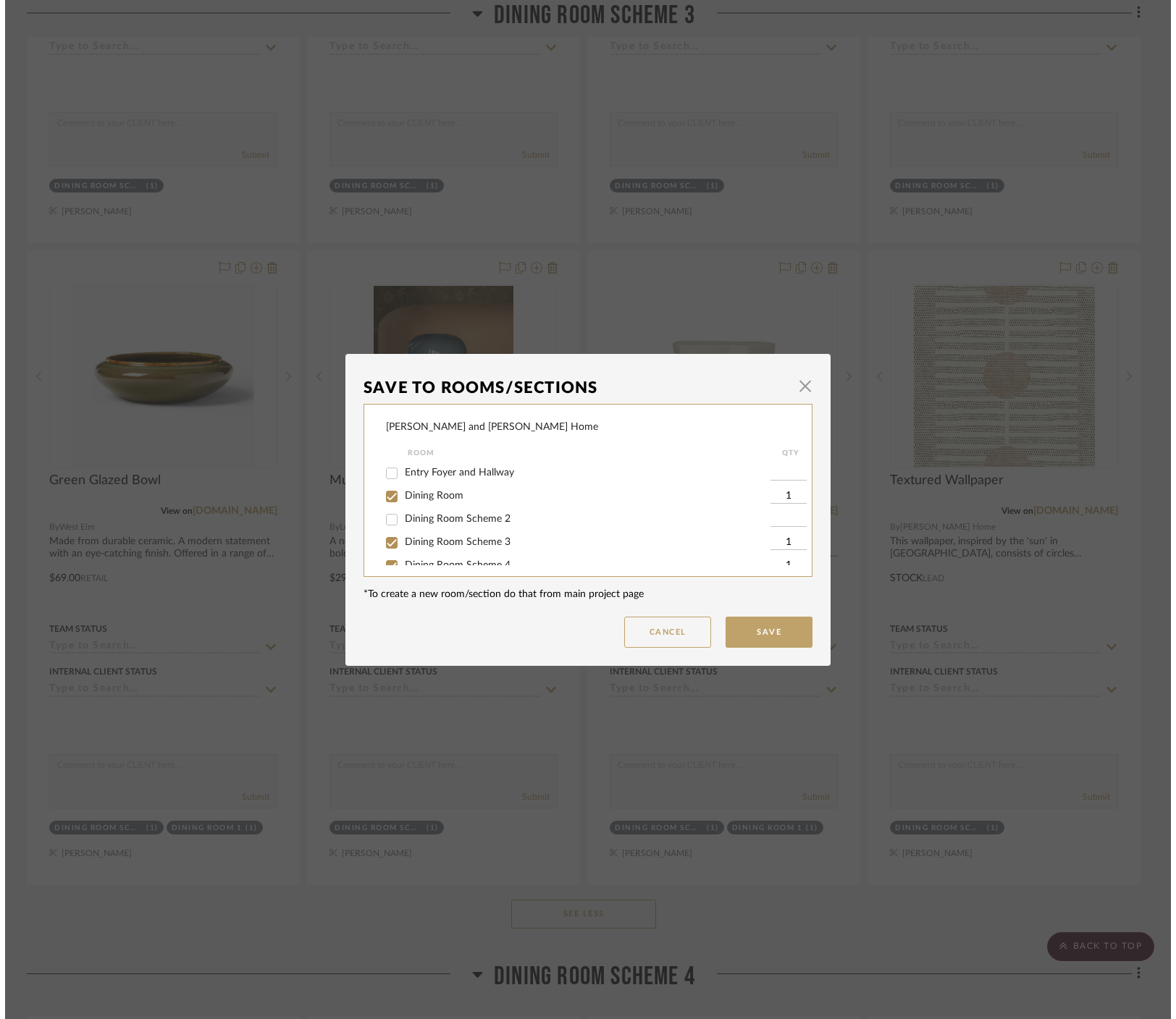
scroll to position [0, 0]
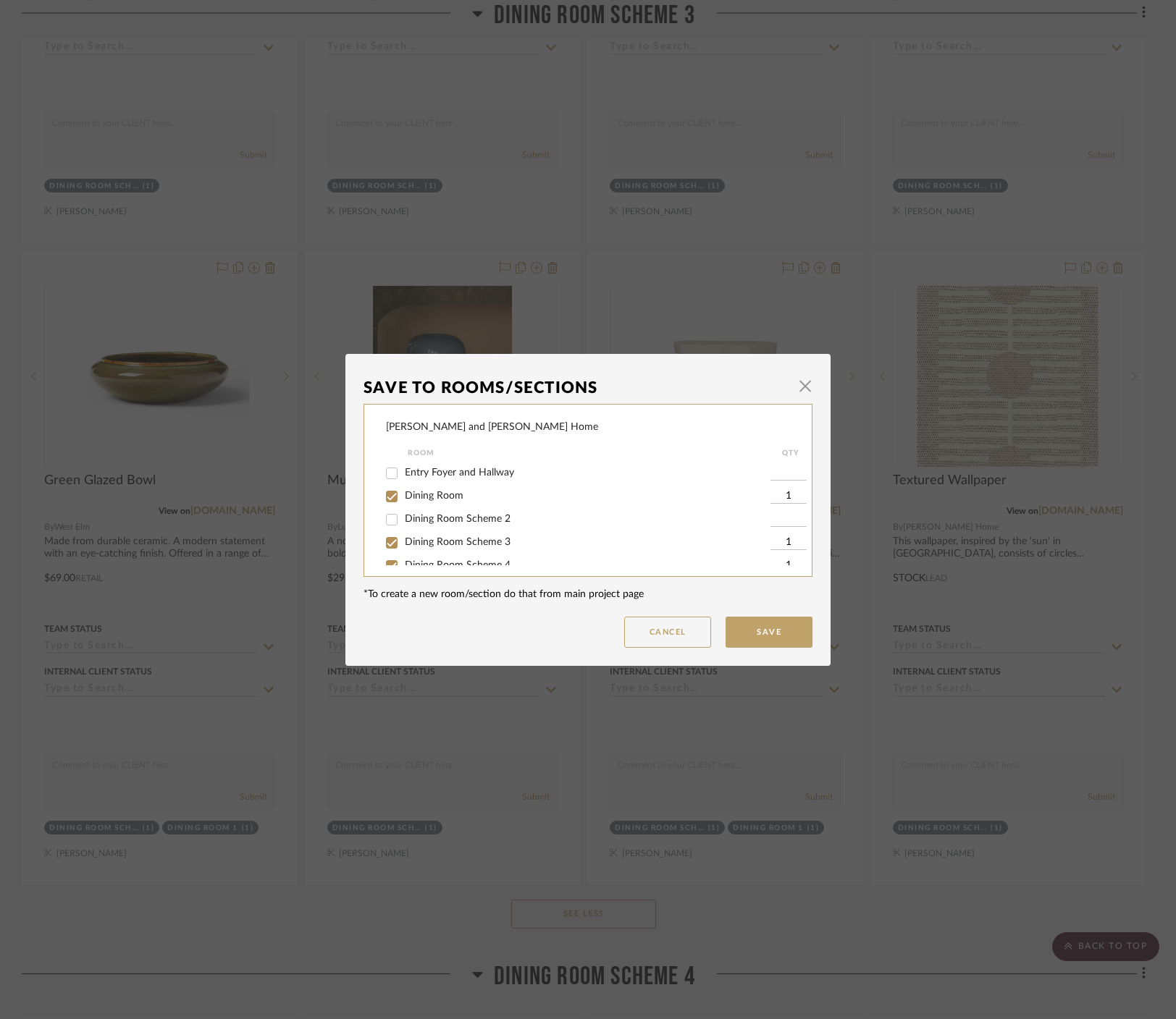
click at [442, 517] on span "Dining Room Scheme 2" at bounding box center [457, 519] width 106 height 10
click at [404, 517] on input "Dining Room Scheme 2" at bounding box center [391, 520] width 23 height 23
checkbox input "true"
type input "1"
click at [462, 544] on span "Dining Room Scheme 3" at bounding box center [457, 542] width 106 height 10
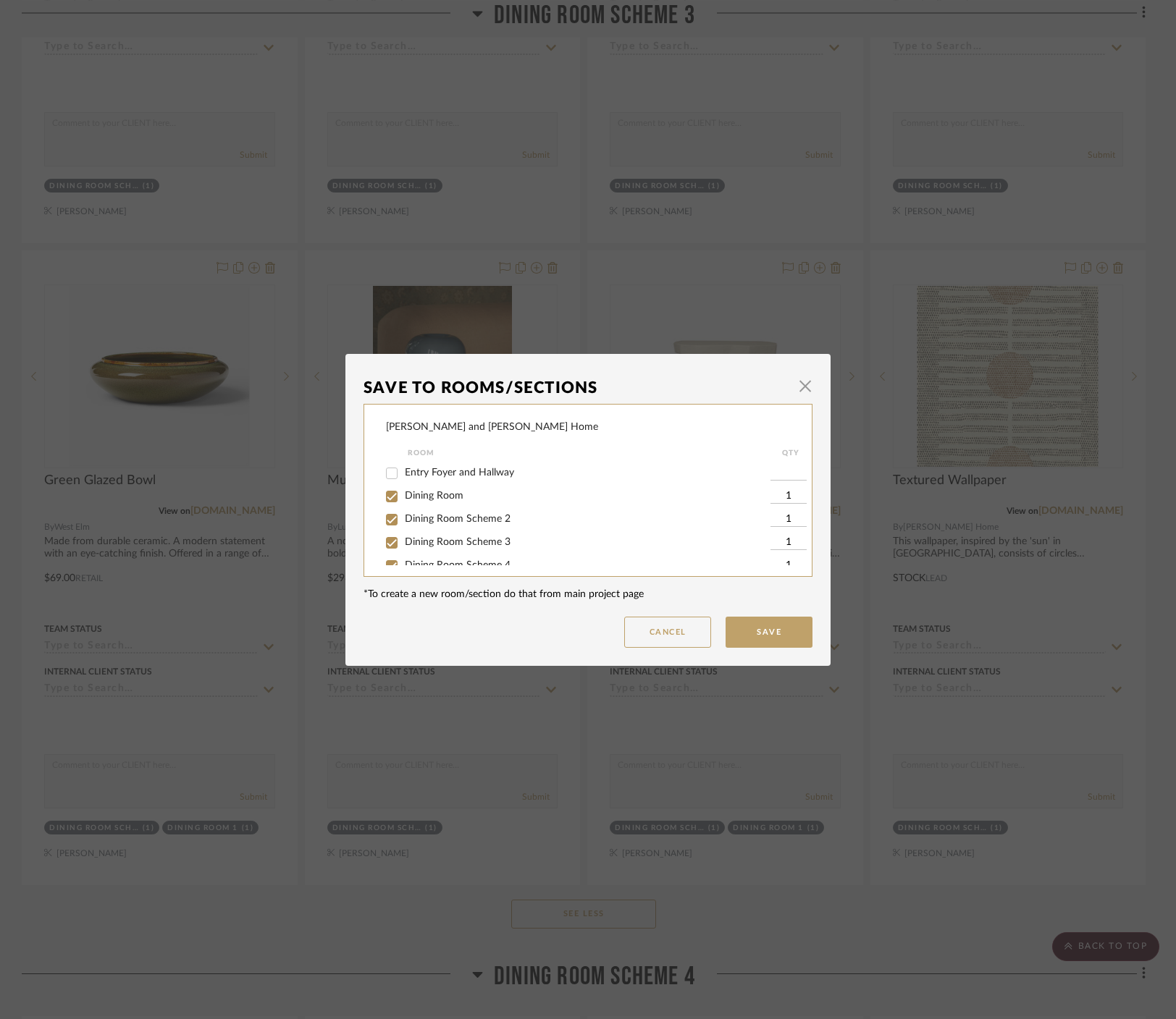
click at [404, 544] on input "Dining Room Scheme 3" at bounding box center [391, 542] width 23 height 23
checkbox input "false"
click at [713, 628] on button "Save" at bounding box center [769, 632] width 87 height 31
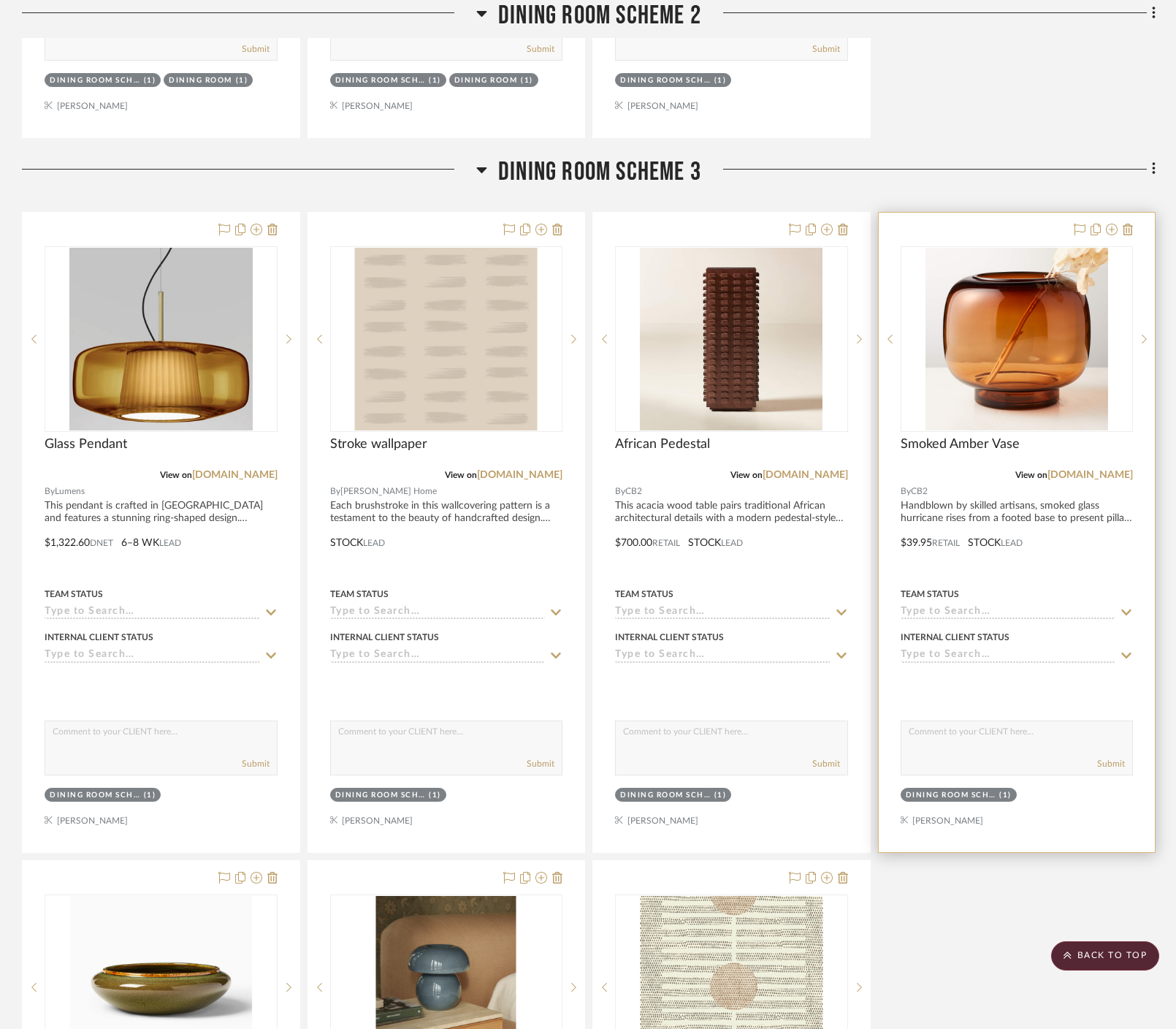
scroll to position [1071, 0]
click at [719, 224] on icon at bounding box center [1112, 230] width 11 height 11
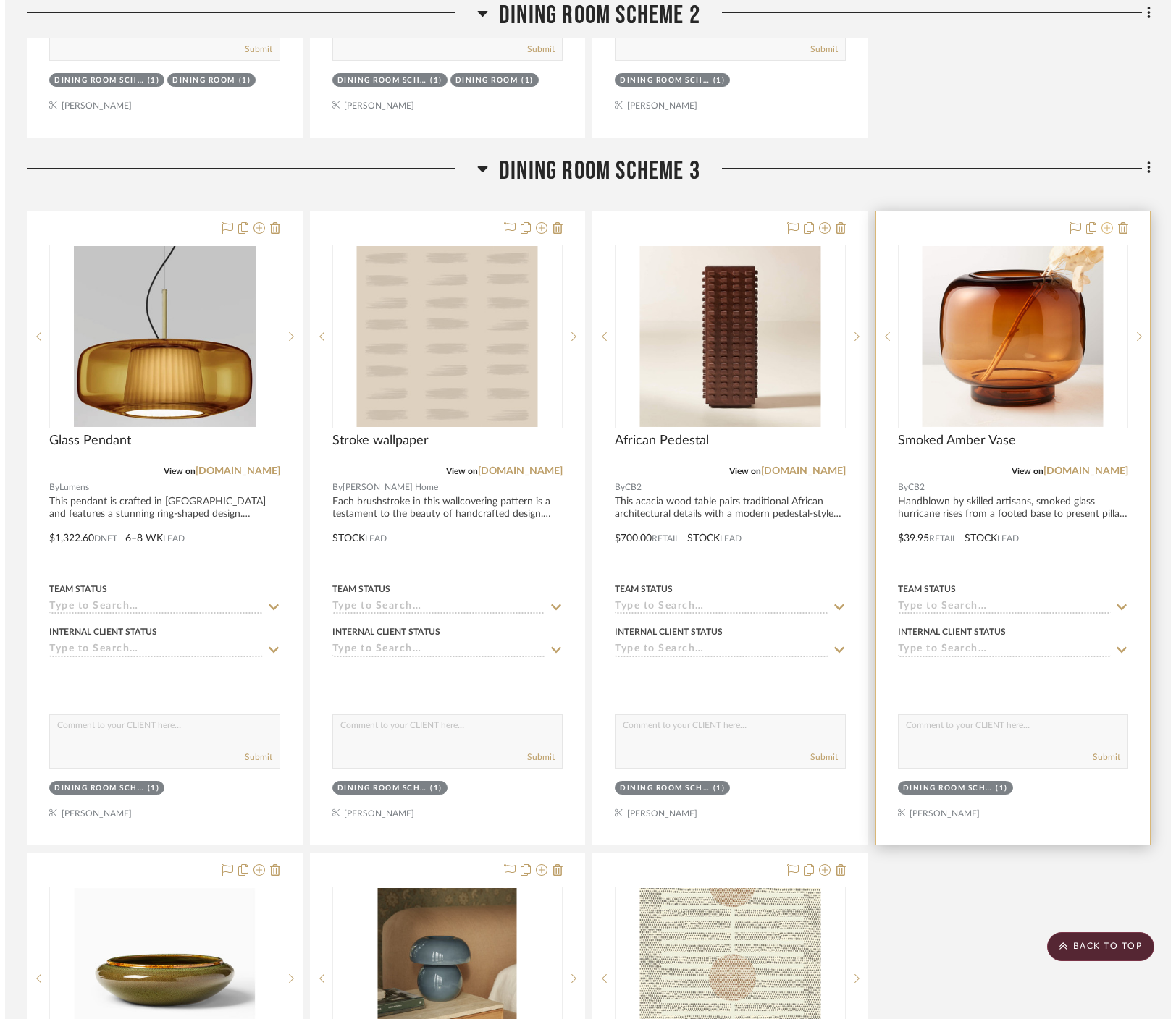
scroll to position [0, 0]
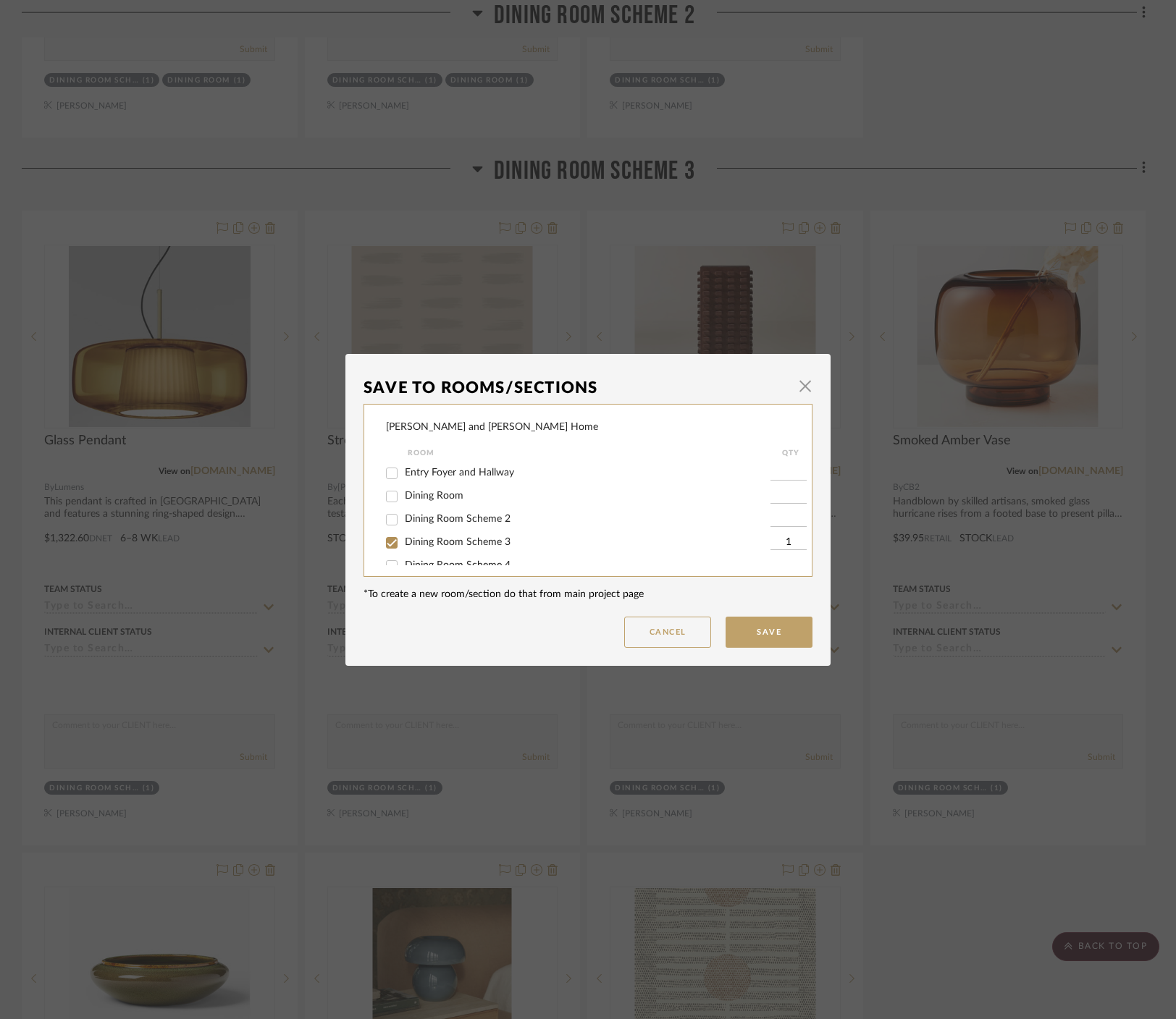
click at [450, 520] on span "Dining Room Scheme 2" at bounding box center [457, 519] width 106 height 10
click at [404, 520] on input "Dining Room Scheme 2" at bounding box center [391, 520] width 23 height 23
checkbox input "true"
type input "1"
click at [452, 547] on span "Dining Room Scheme 3" at bounding box center [457, 542] width 106 height 10
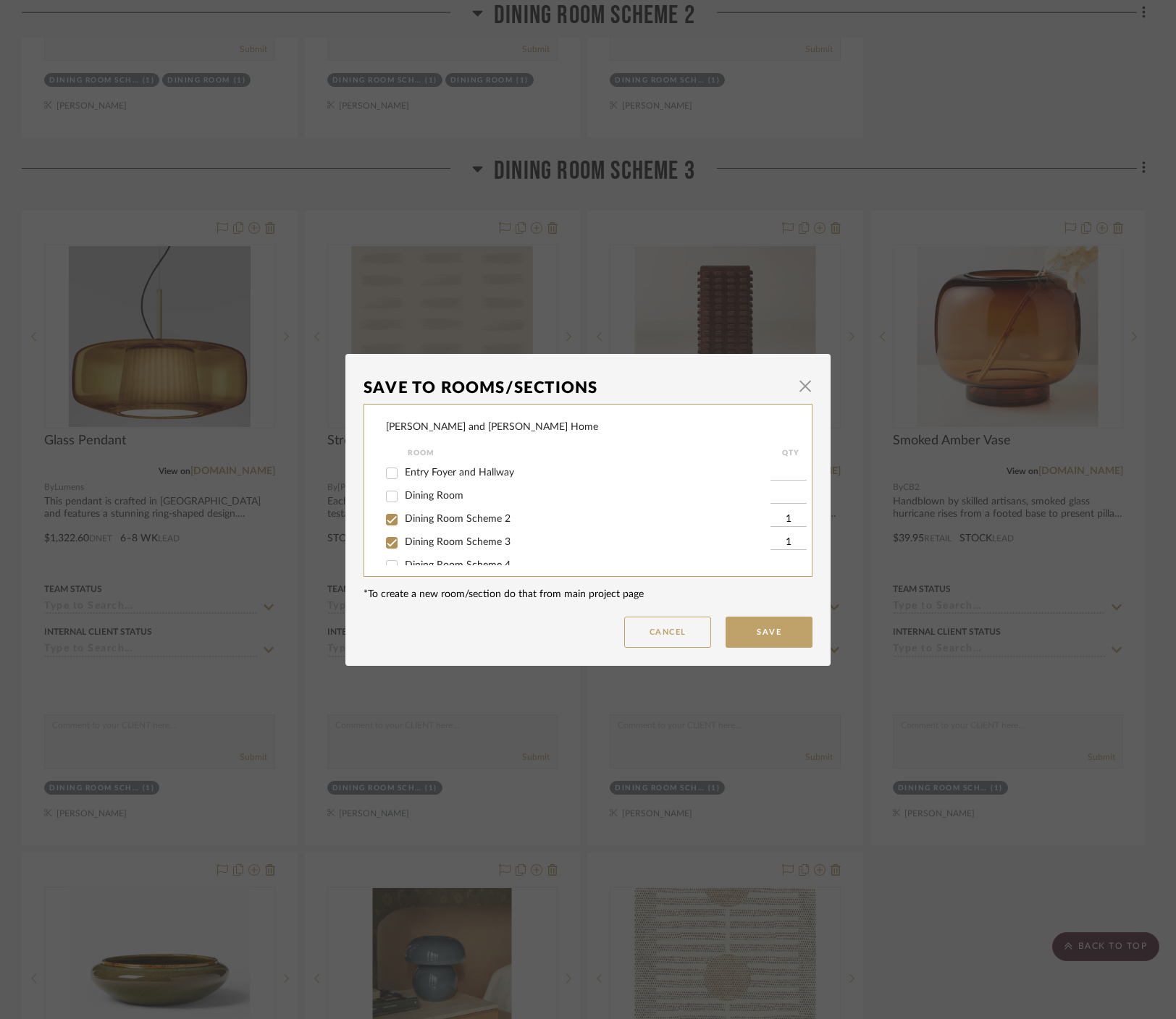
click at [404, 548] on input "Dining Room Scheme 3" at bounding box center [391, 542] width 23 height 23
checkbox input "false"
click at [713, 624] on button "Save" at bounding box center [769, 632] width 87 height 31
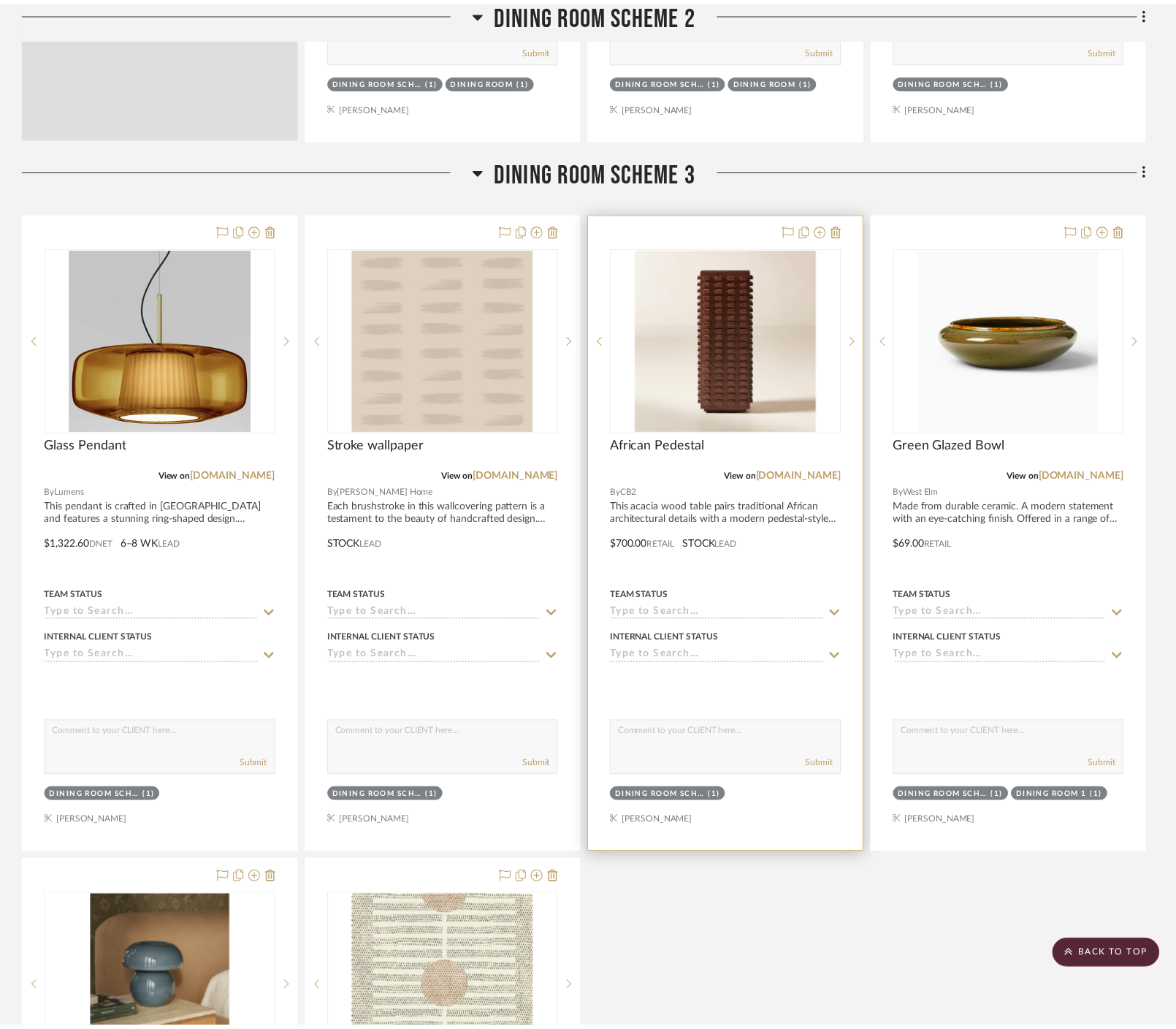
scroll to position [1071, 0]
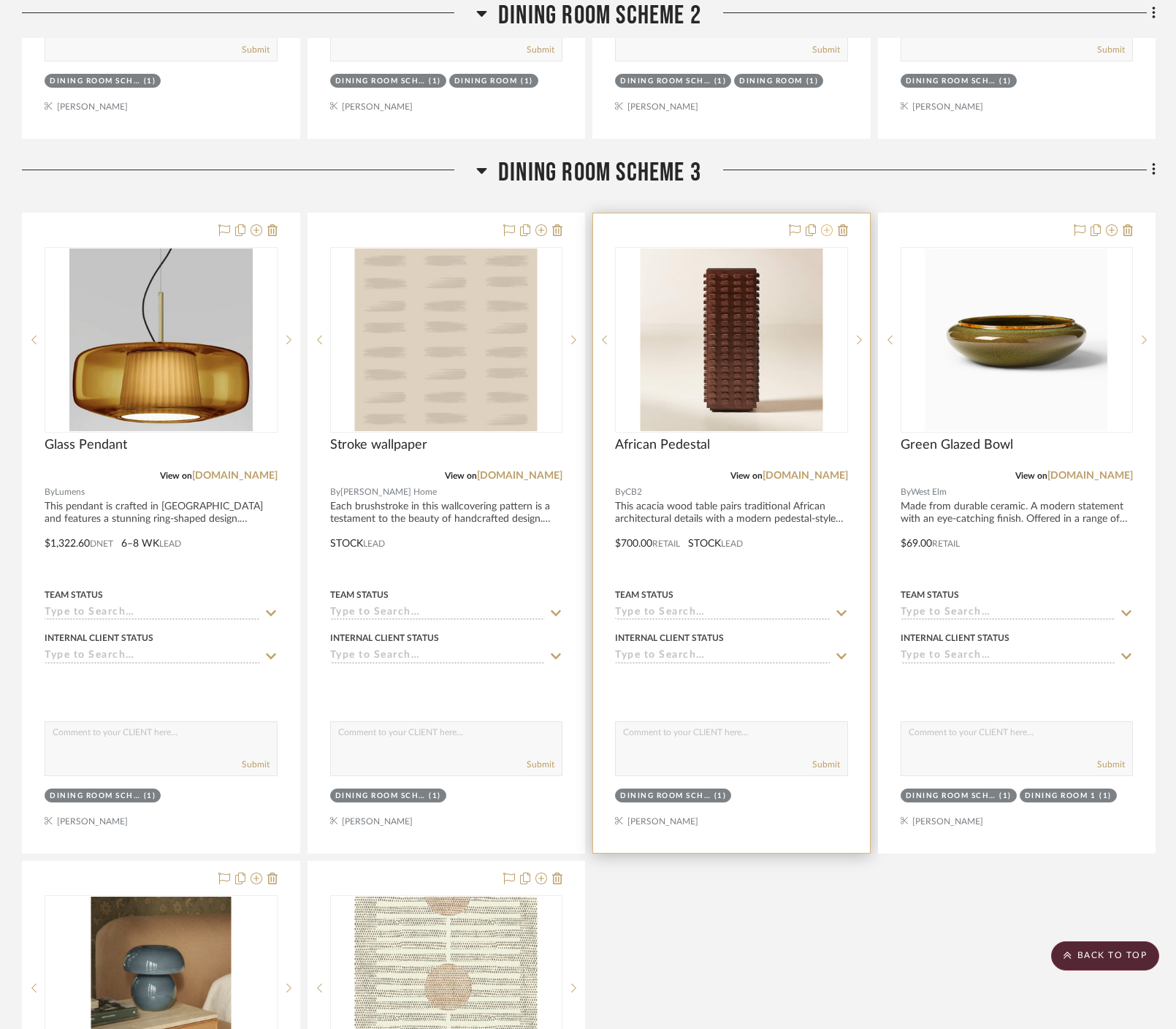
click at [719, 224] on icon at bounding box center [827, 230] width 11 height 11
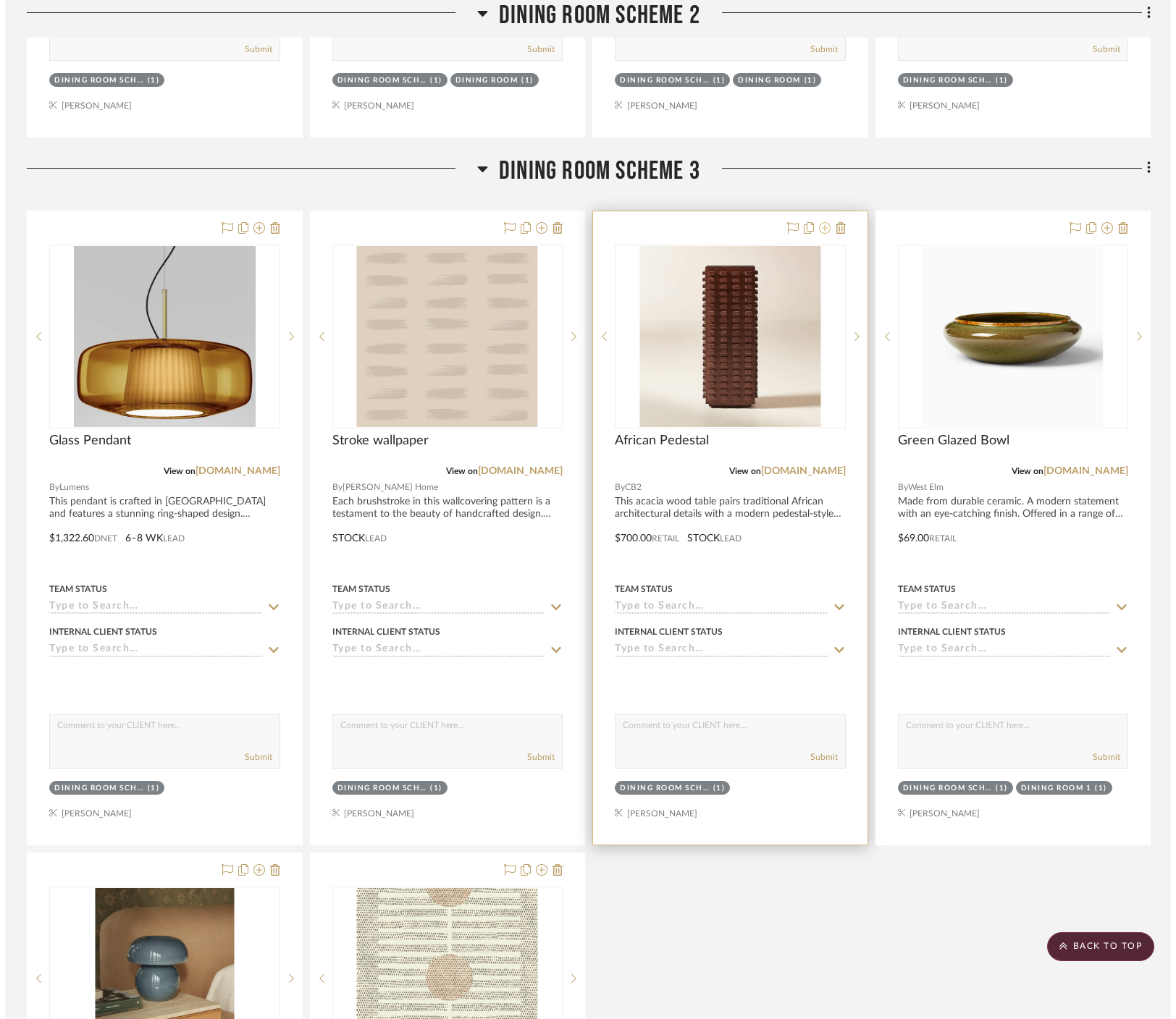
scroll to position [0, 0]
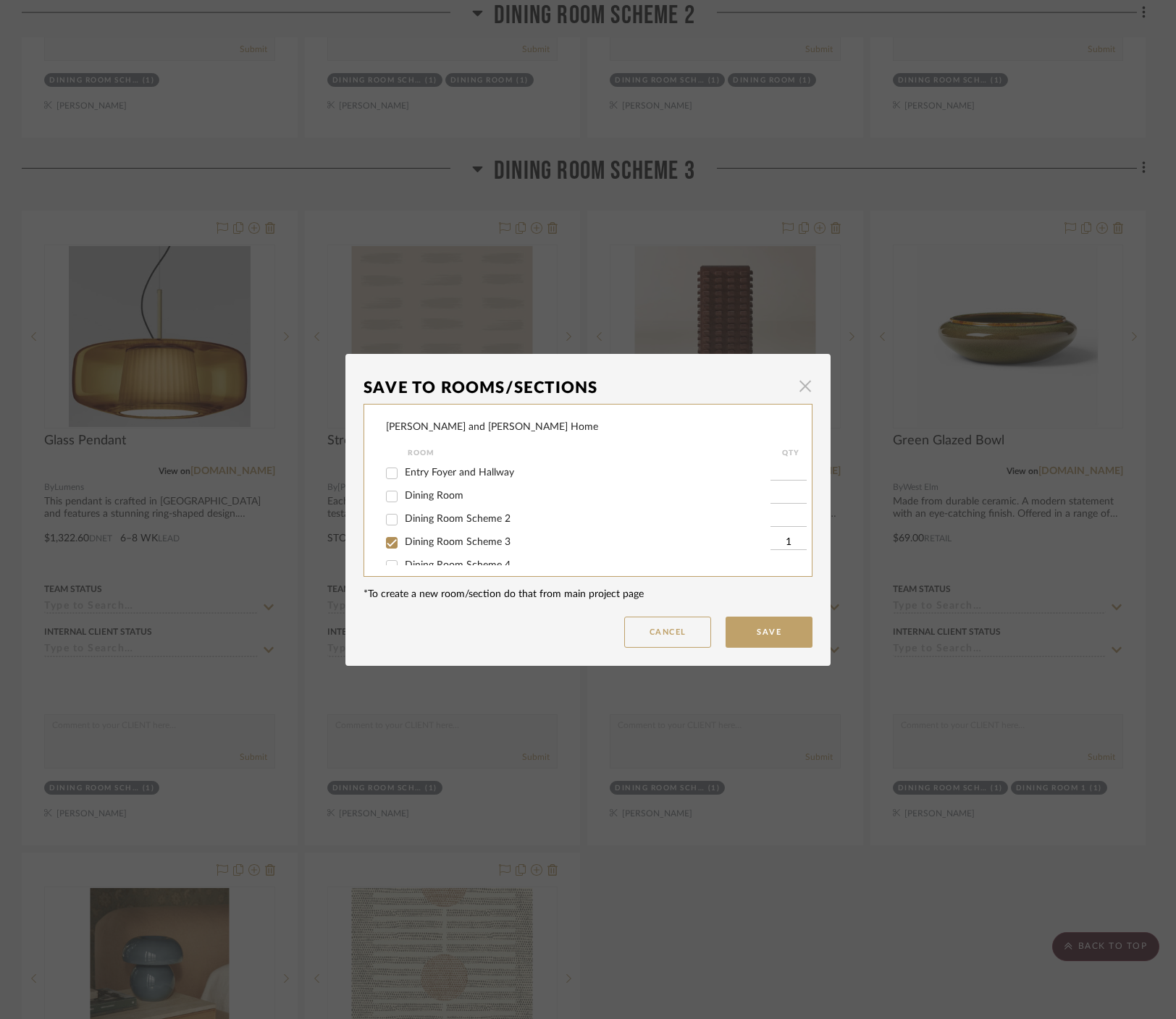
click at [713, 384] on span "button" at bounding box center [805, 386] width 29 height 29
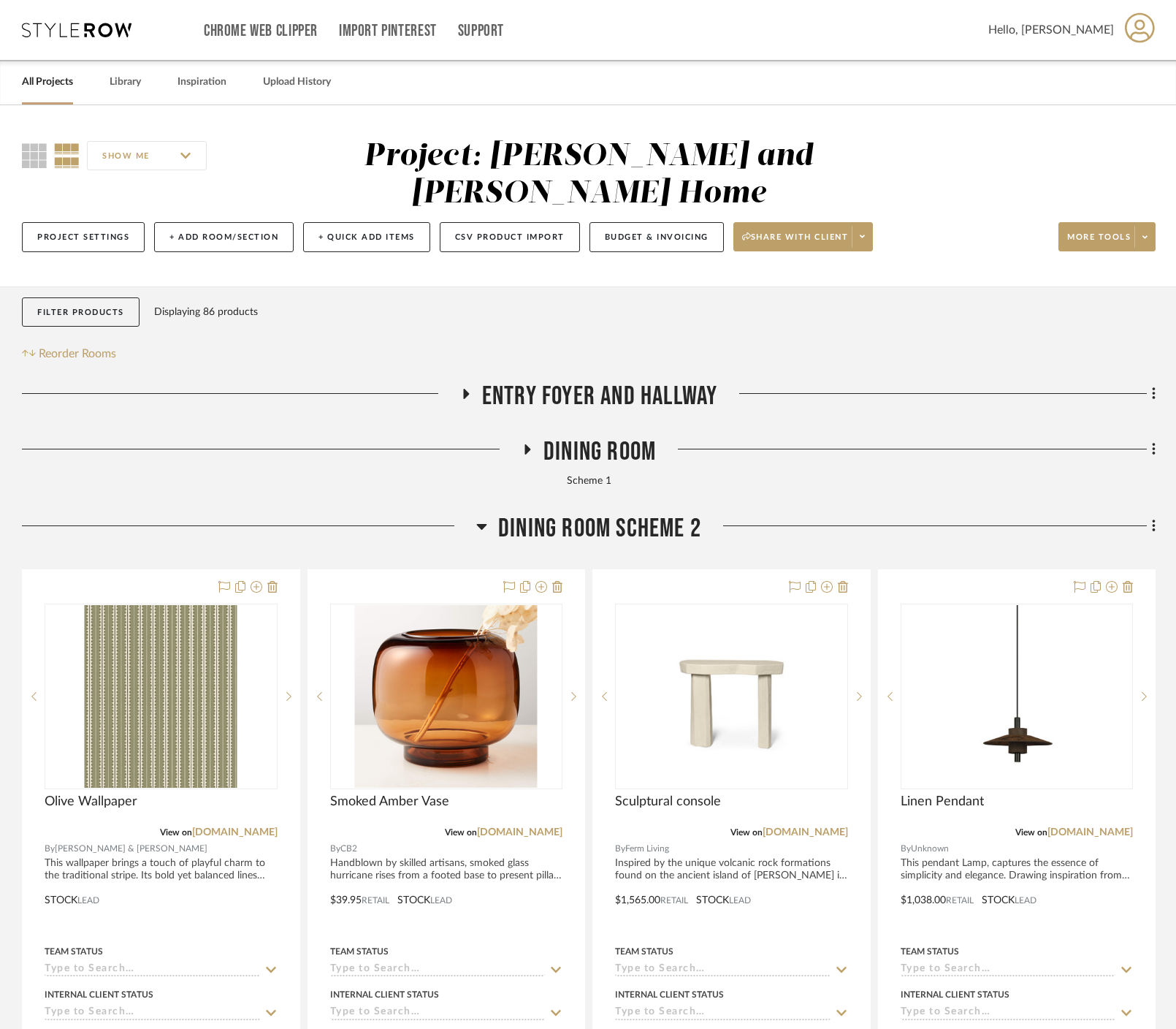
click at [528, 444] on icon at bounding box center [527, 449] width 6 height 11
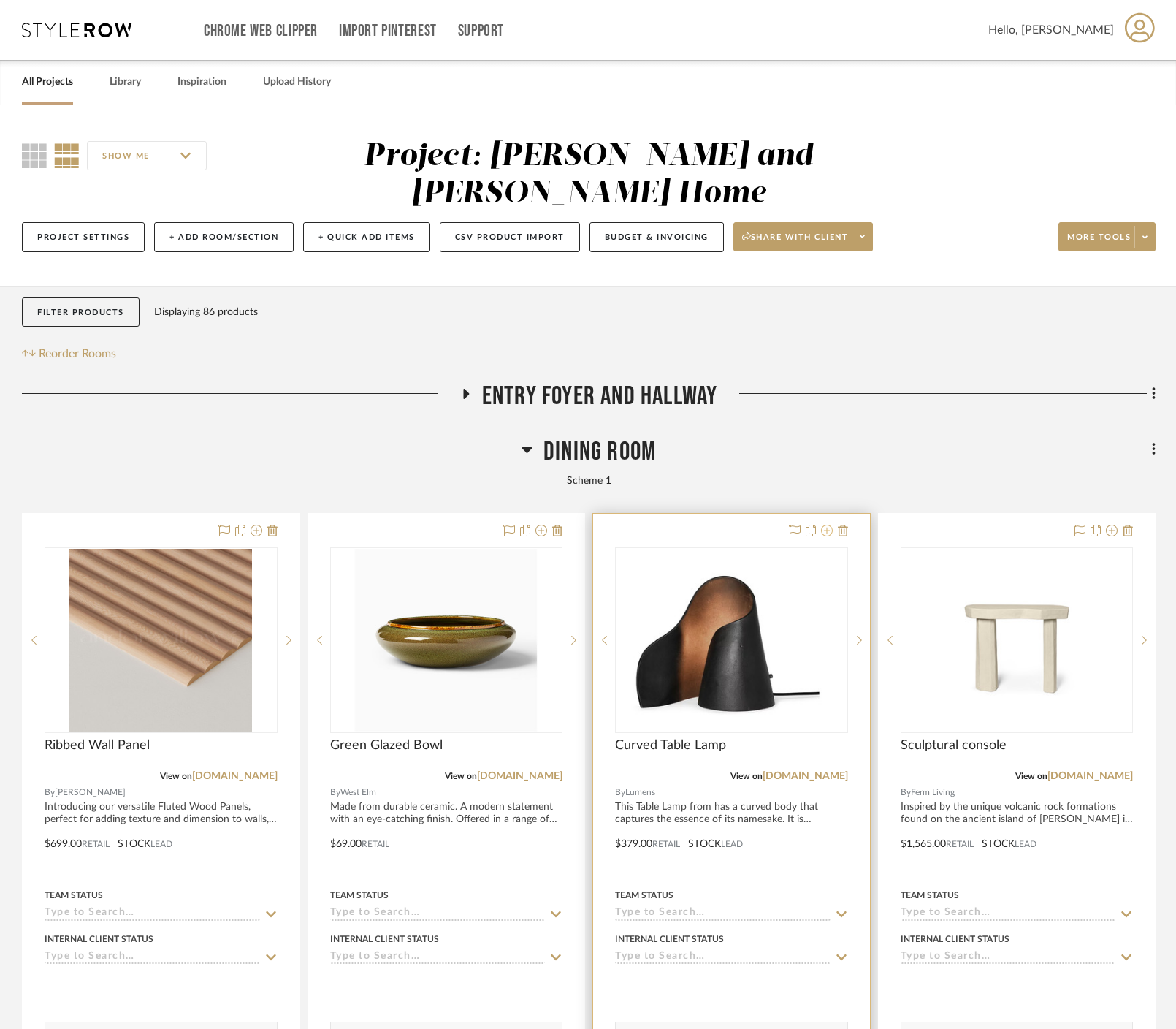
click at [719, 525] on icon at bounding box center [827, 530] width 11 height 11
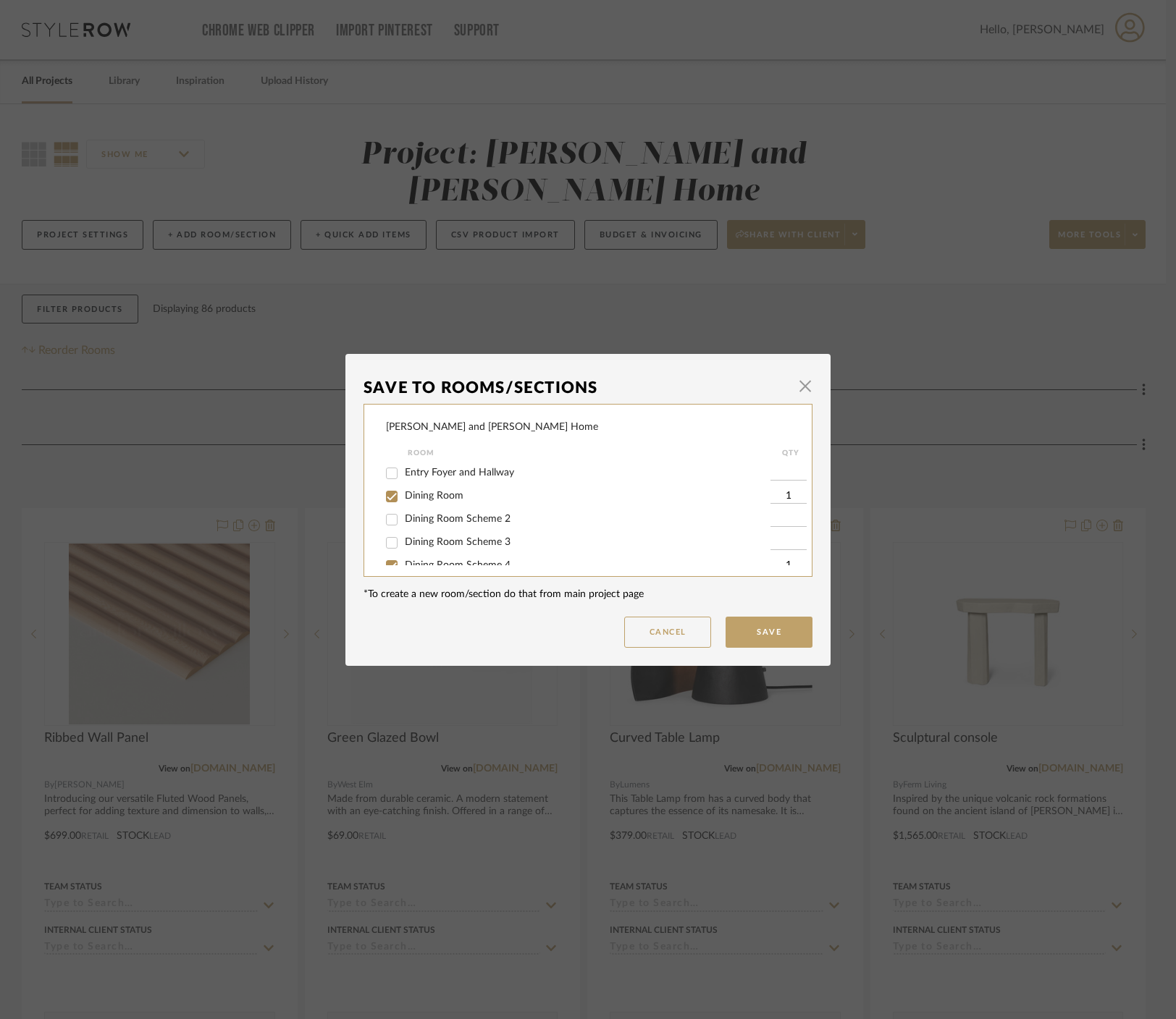
click at [416, 511] on div "Dining Room Scheme 2" at bounding box center [578, 520] width 384 height 23
click at [423, 520] on span "Dining Room Scheme 2" at bounding box center [457, 519] width 106 height 10
click at [404, 520] on input "Dining Room Scheme 2" at bounding box center [391, 520] width 23 height 23
checkbox input "true"
type input "1"
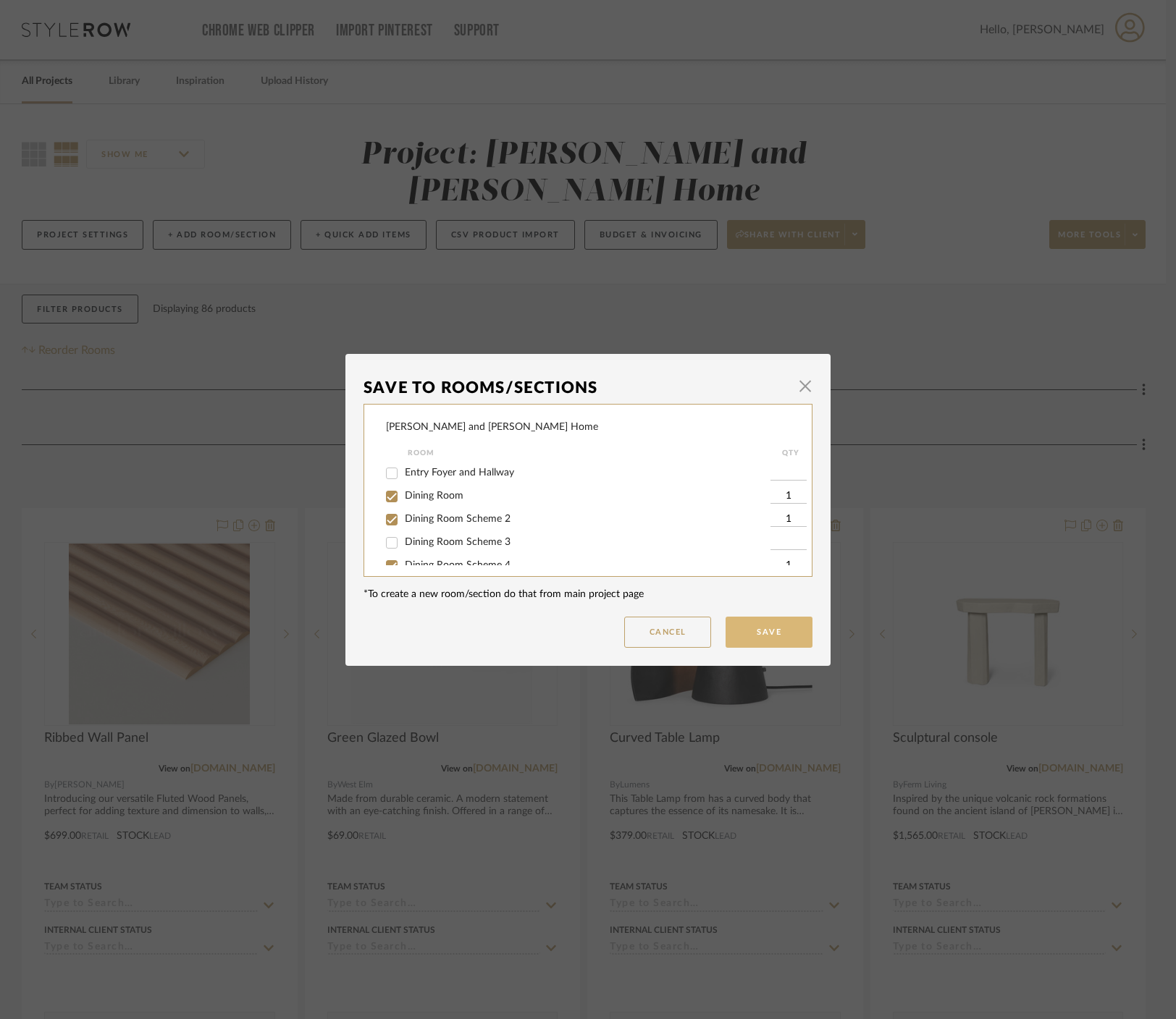
click at [713, 629] on button "Save" at bounding box center [769, 632] width 87 height 31
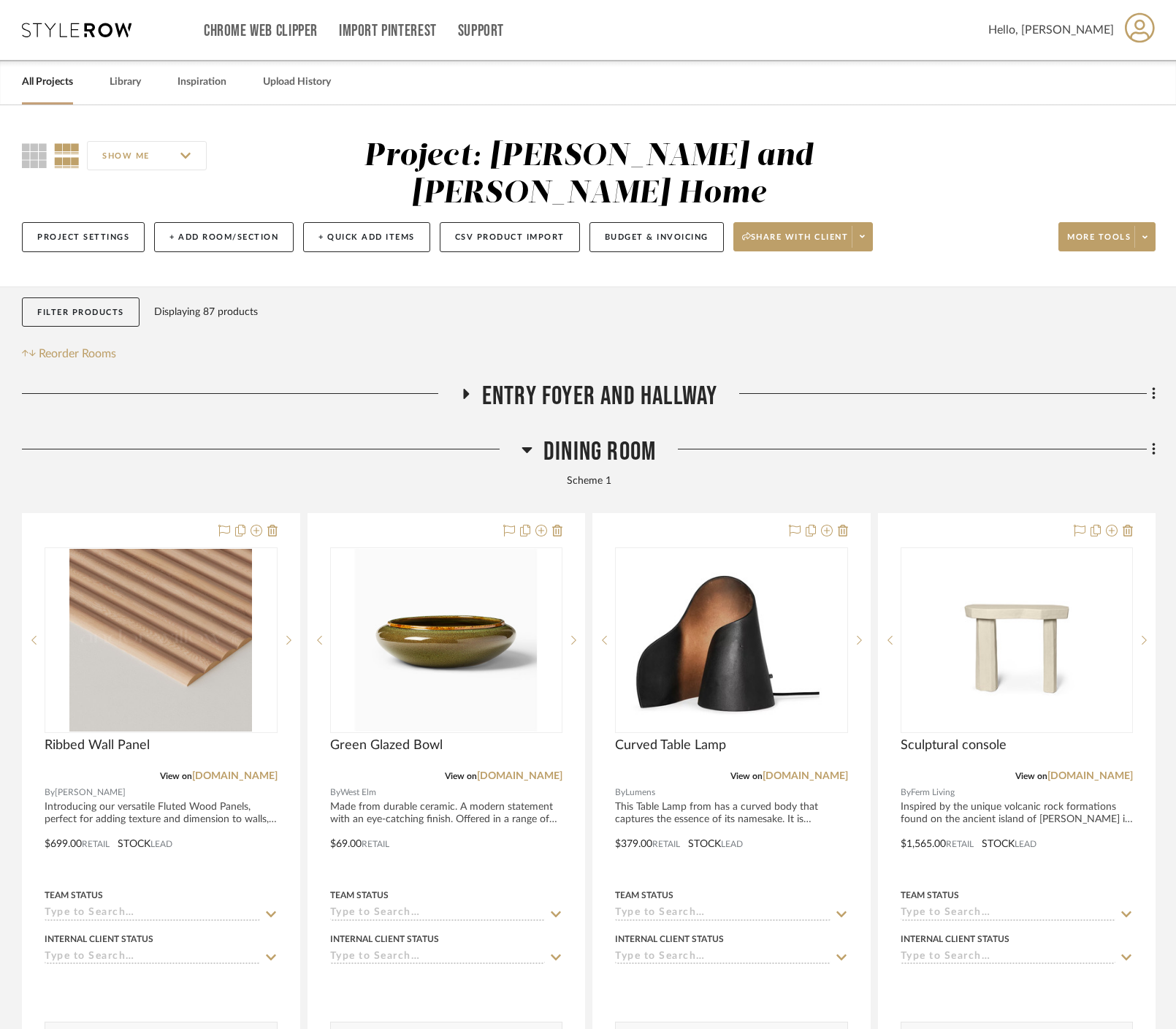
click at [529, 447] on icon at bounding box center [526, 450] width 11 height 6
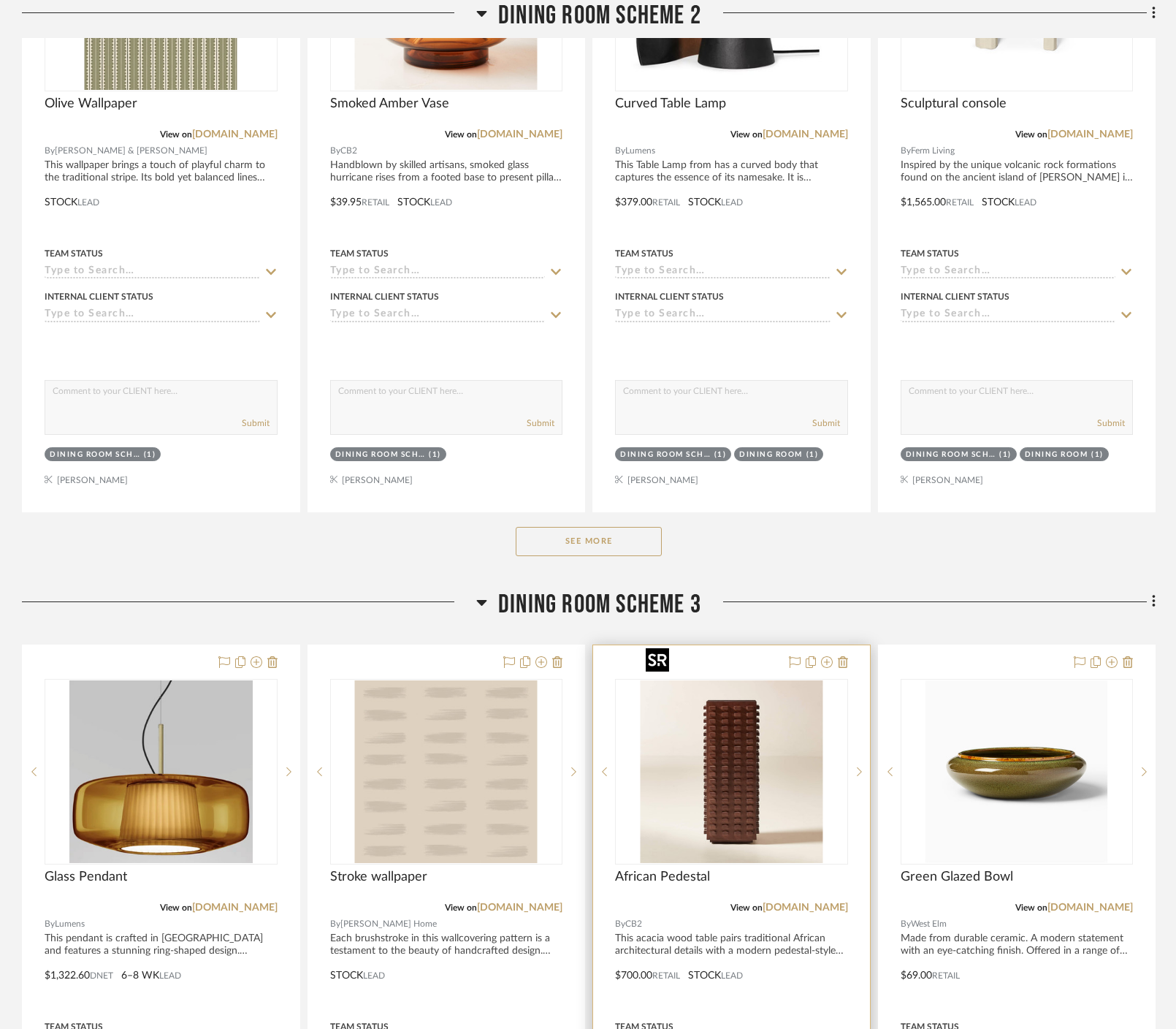
scroll to position [701, 0]
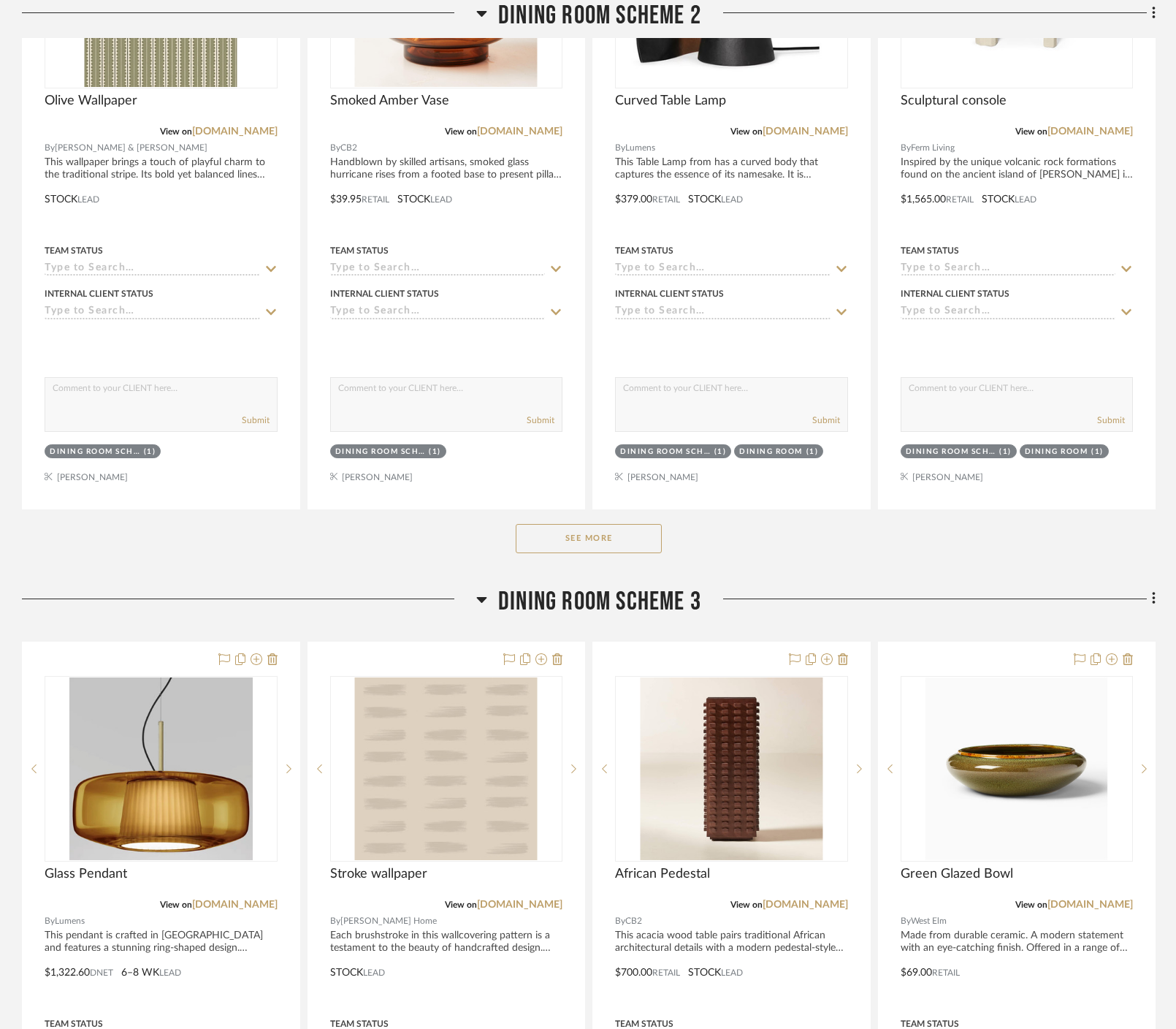
click at [636, 524] on button "See More" at bounding box center [588, 539] width 146 height 29
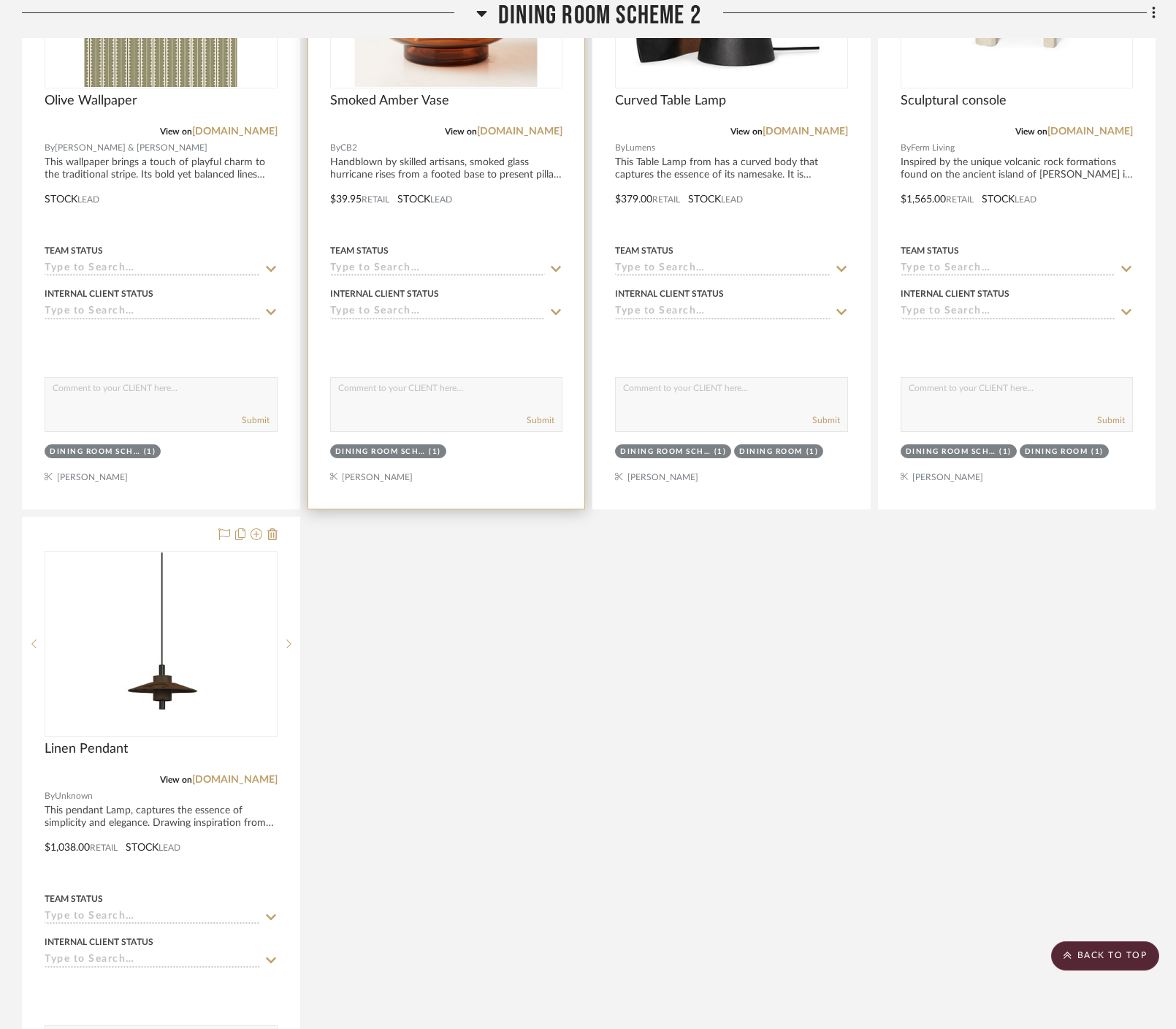
scroll to position [161, 0]
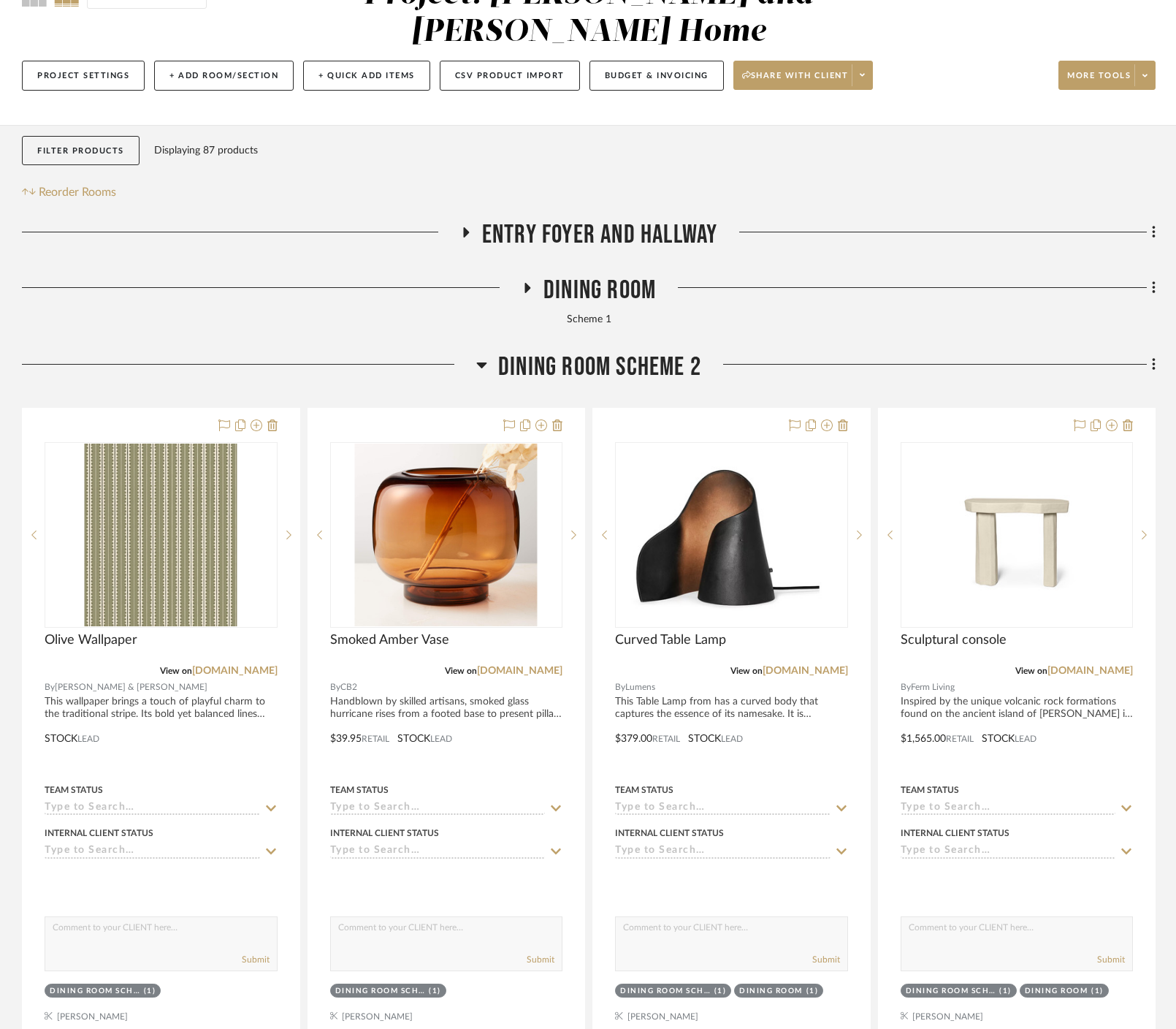
click at [529, 283] on icon at bounding box center [527, 288] width 18 height 11
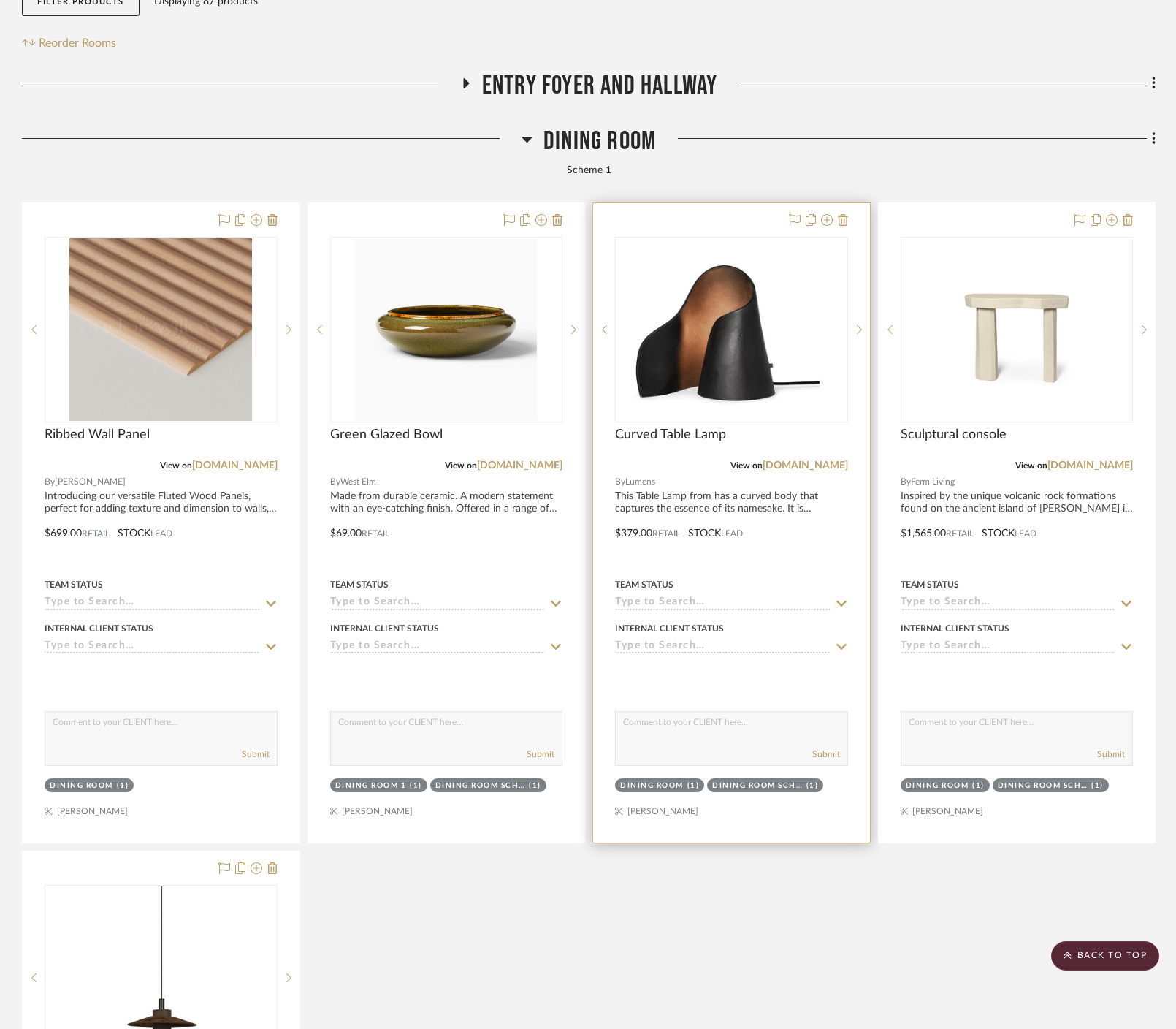
scroll to position [294, 0]
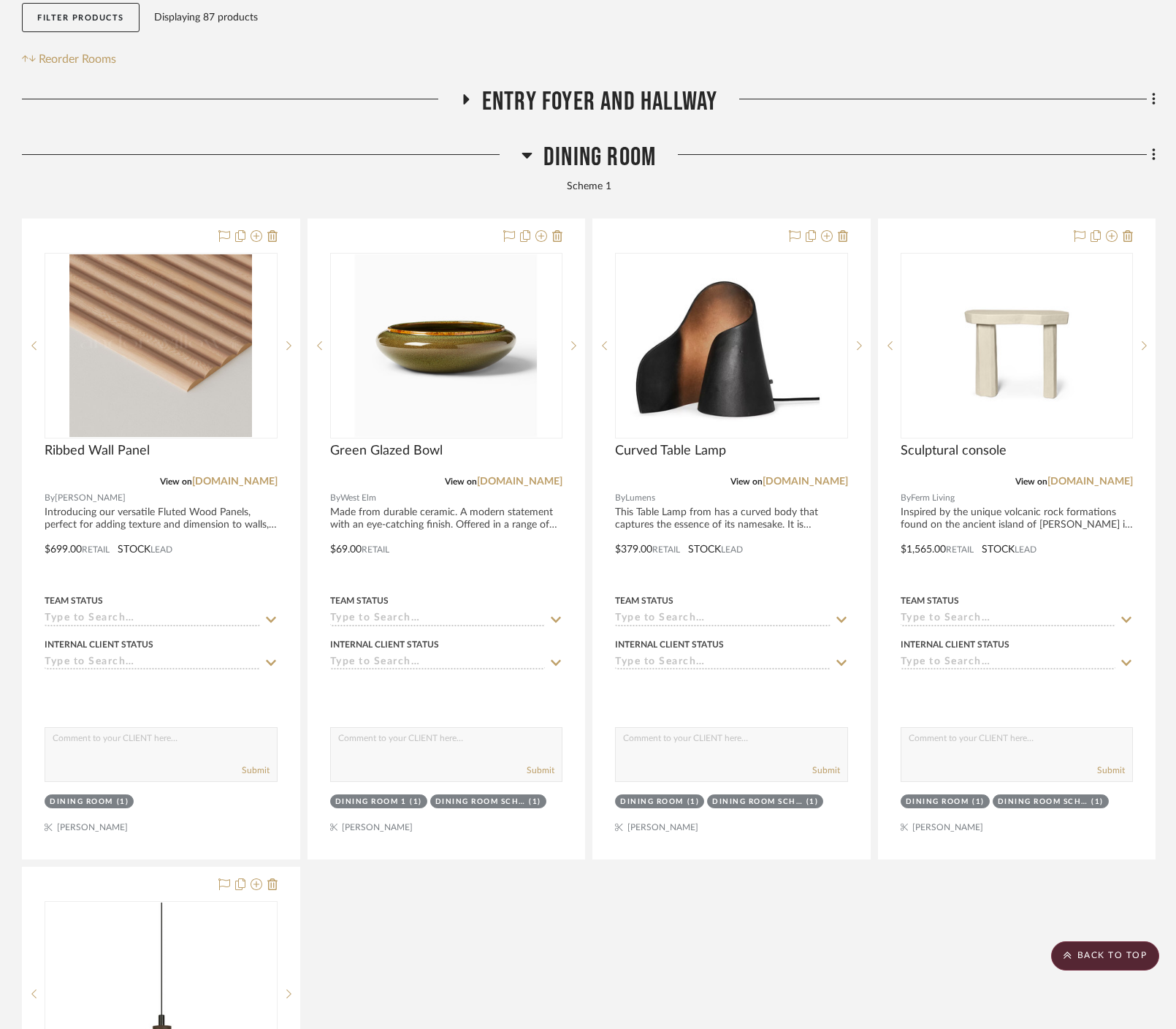
click at [528, 146] on icon at bounding box center [526, 155] width 11 height 18
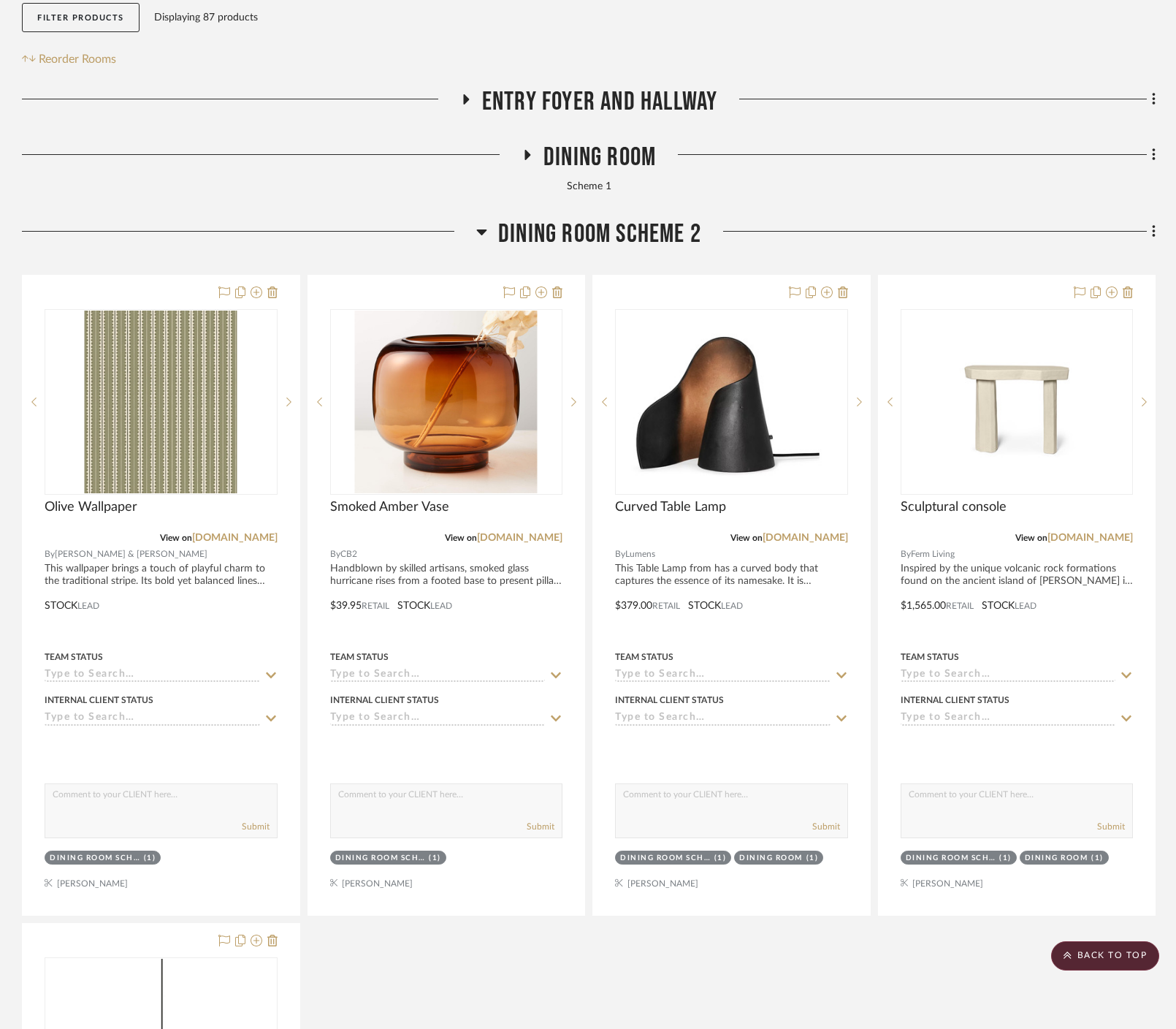
click at [485, 223] on icon at bounding box center [481, 232] width 11 height 18
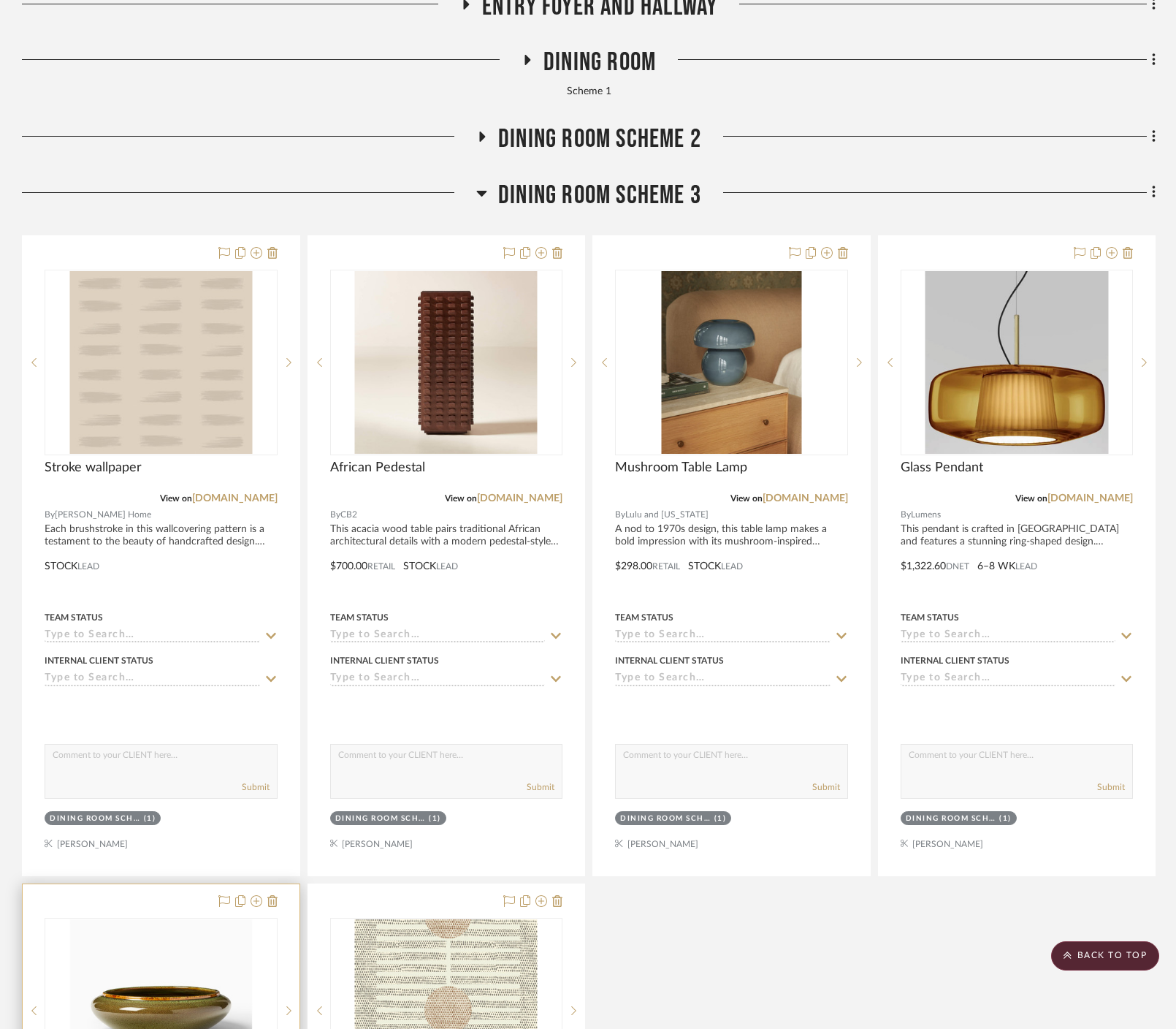
scroll to position [392, 0]
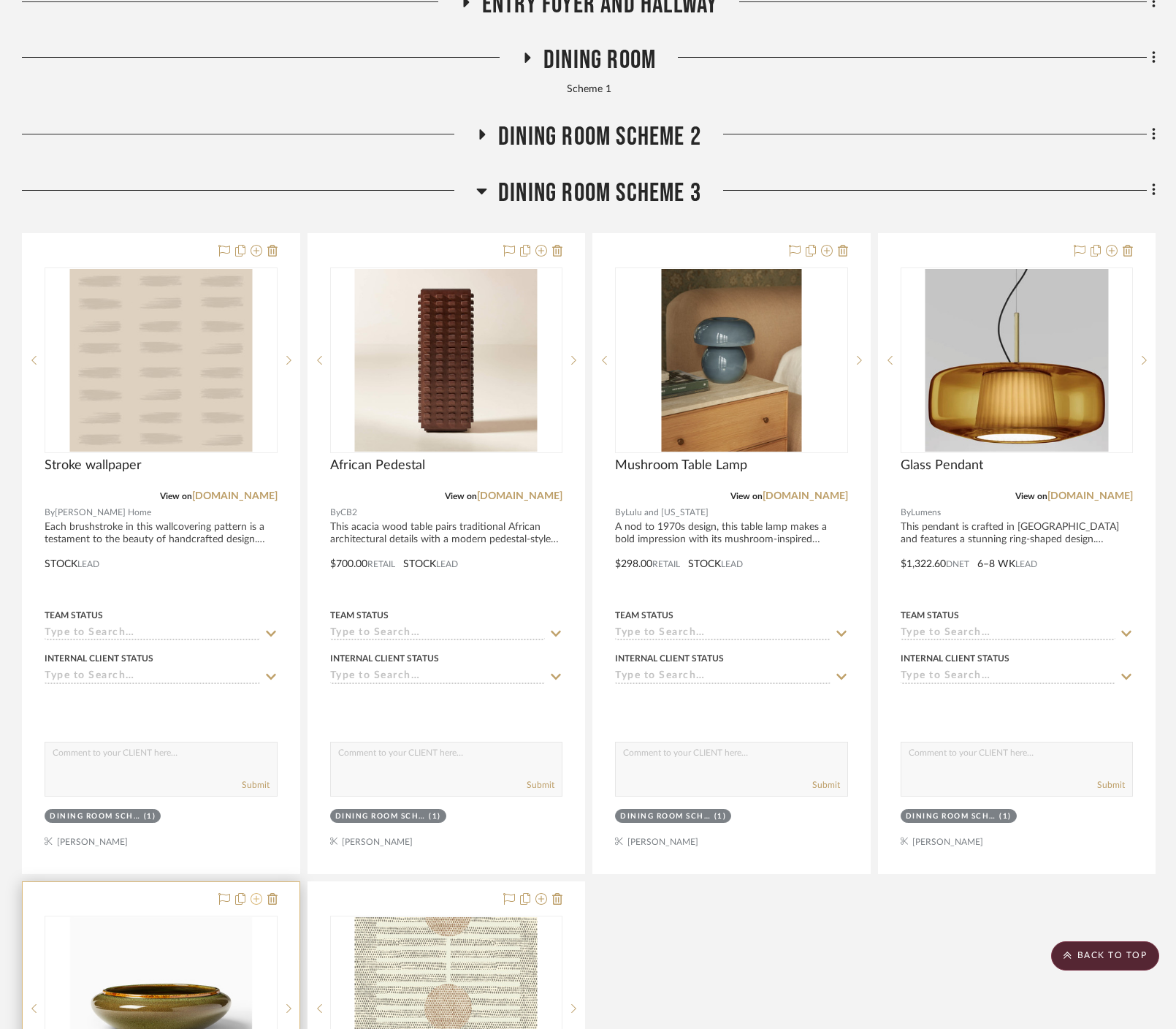
click at [256, 893] on icon at bounding box center [257, 899] width 11 height 11
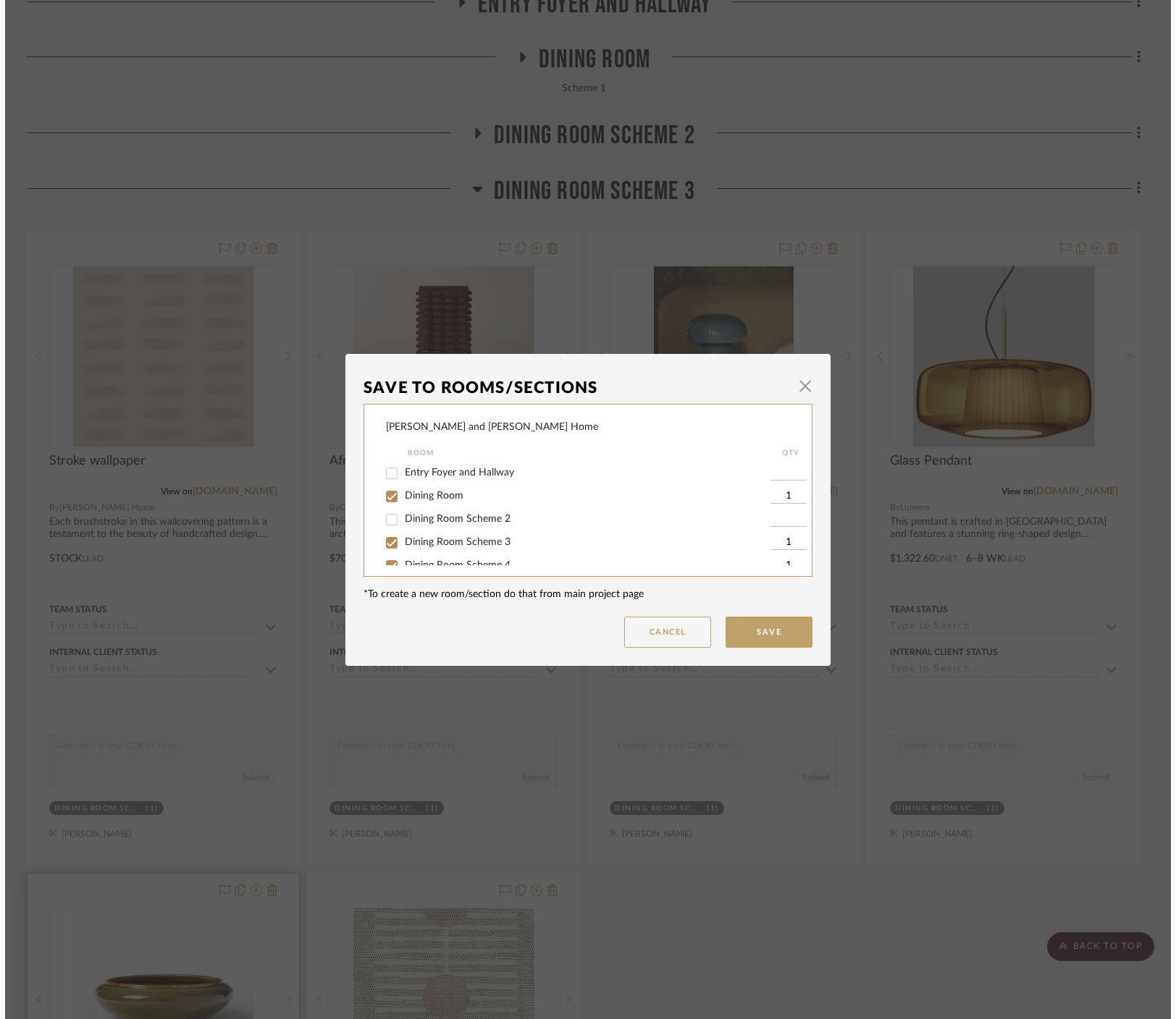
scroll to position [0, 0]
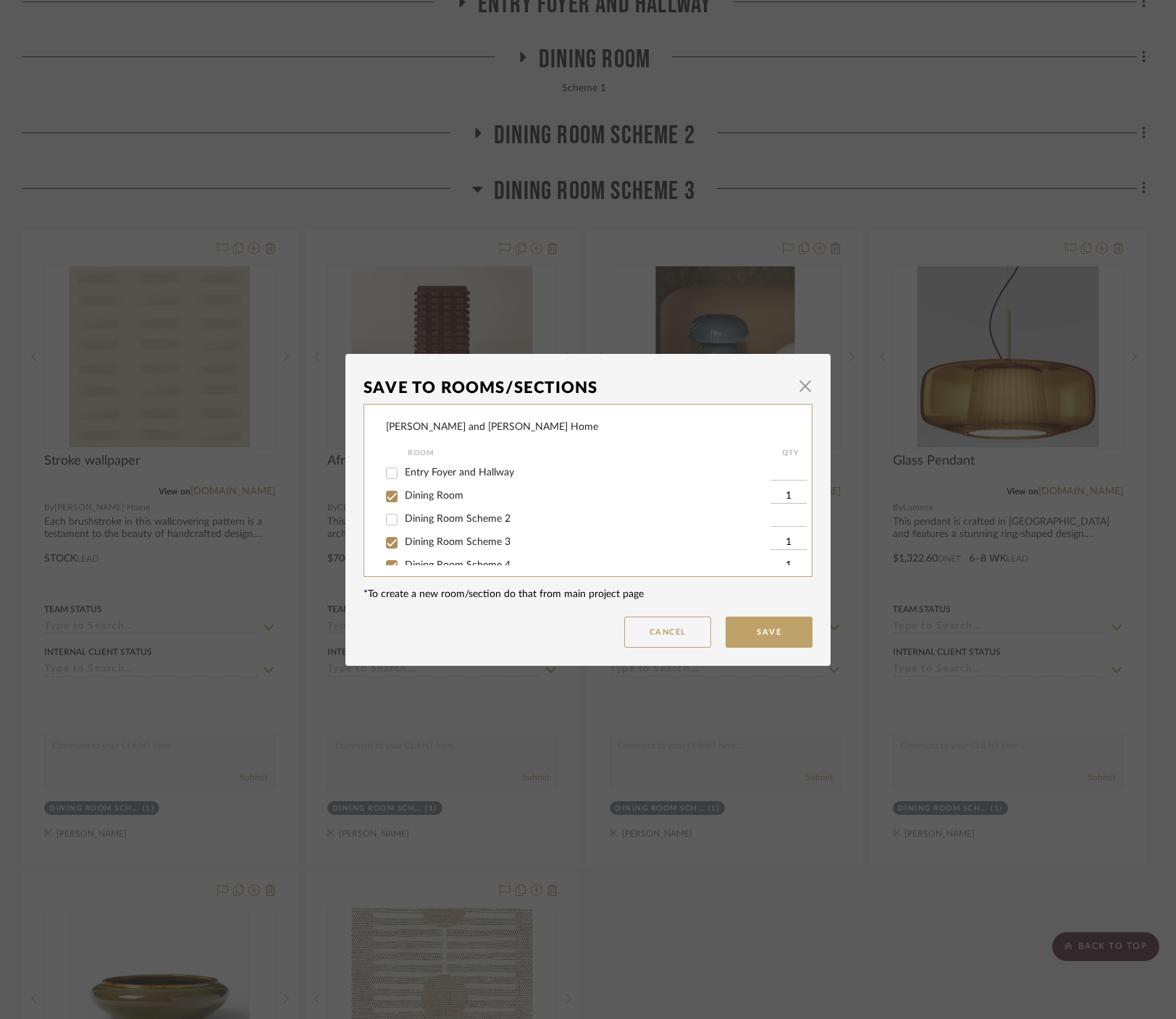
click at [432, 541] on span "Dining Room Scheme 3" at bounding box center [457, 542] width 106 height 10
click at [404, 541] on input "Dining Room Scheme 3" at bounding box center [391, 542] width 23 height 23
checkbox input "false"
click at [713, 636] on button "Save" at bounding box center [769, 632] width 87 height 31
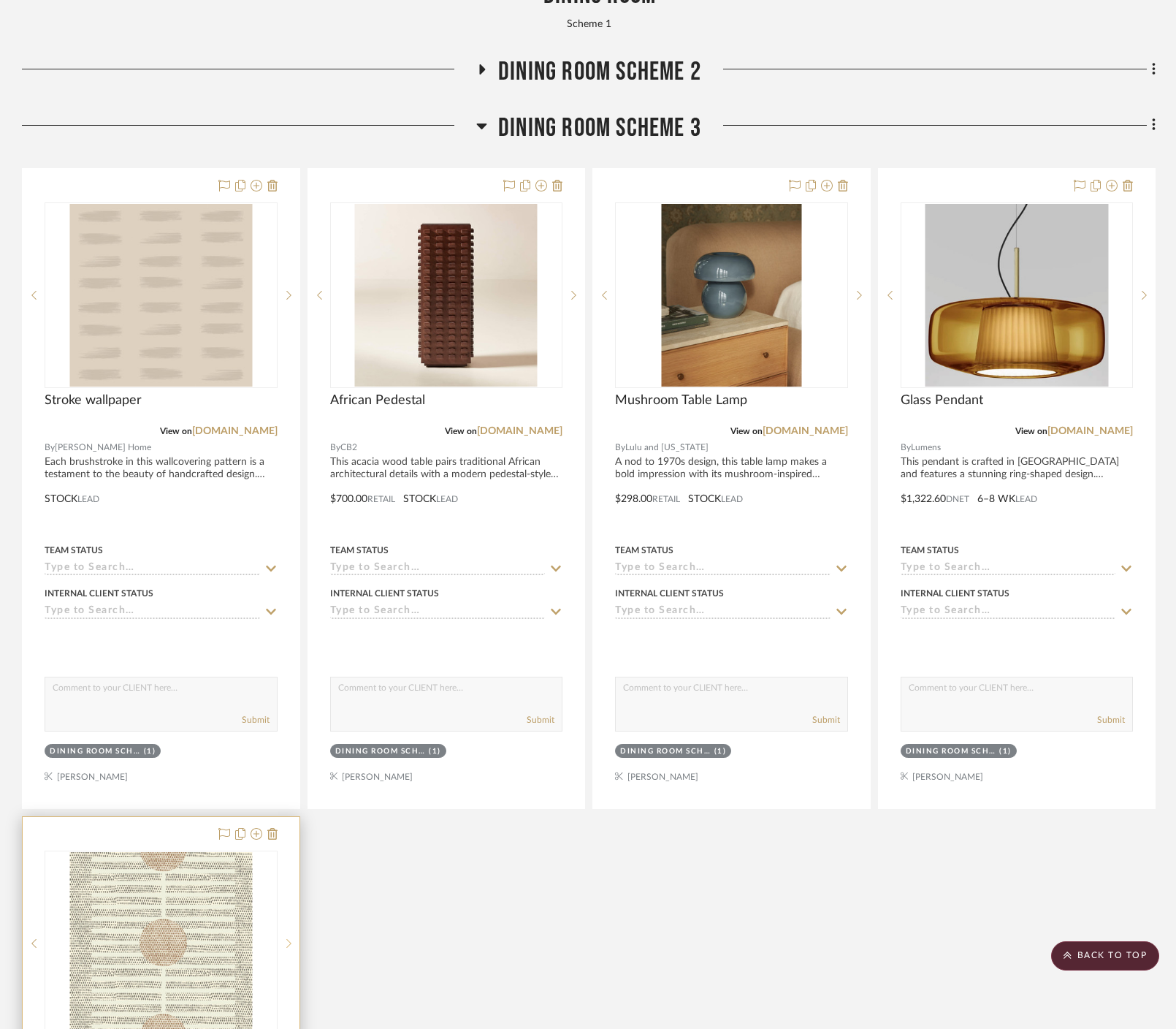
scroll to position [620, 0]
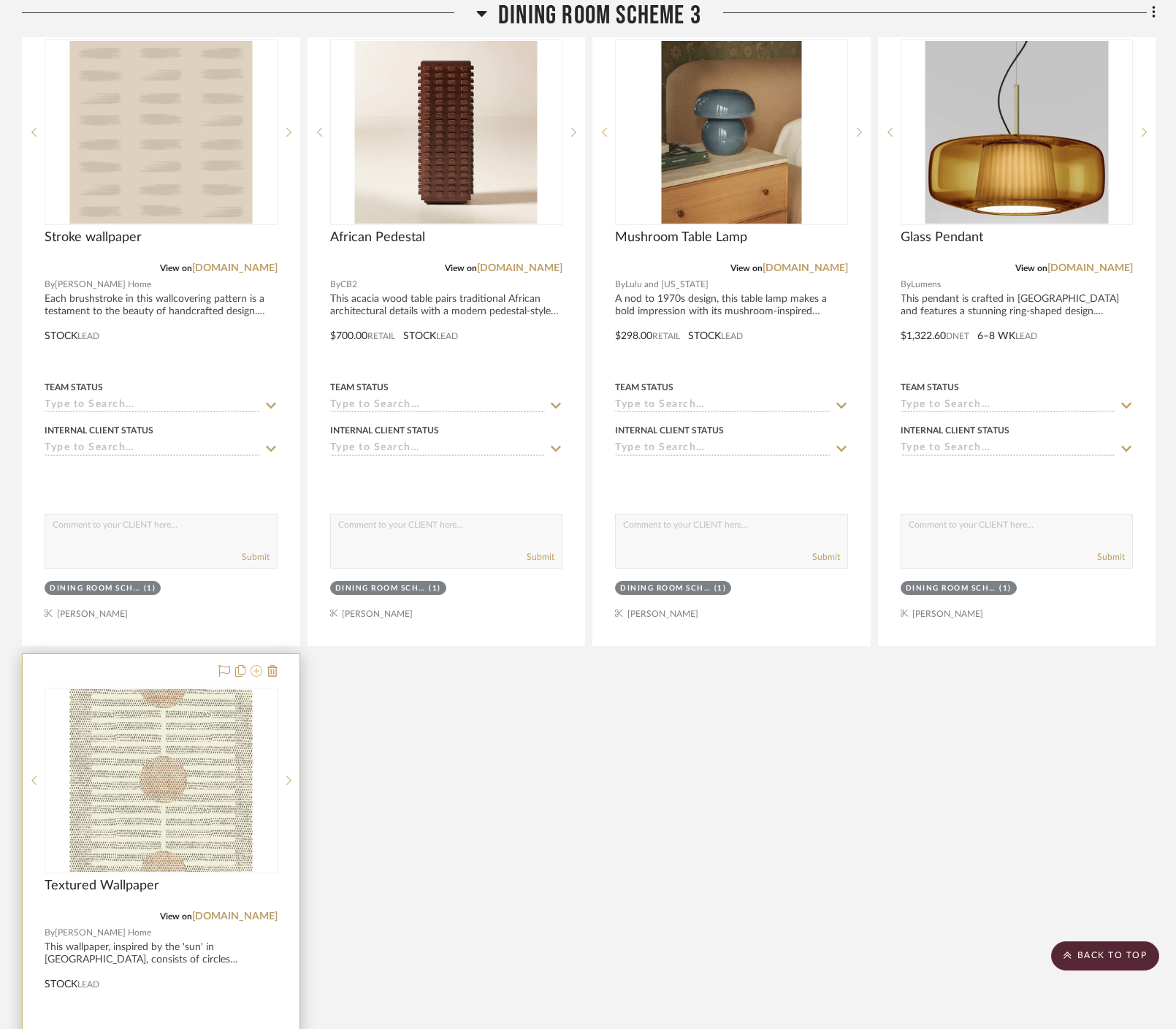
click at [259, 665] on icon at bounding box center [257, 671] width 11 height 11
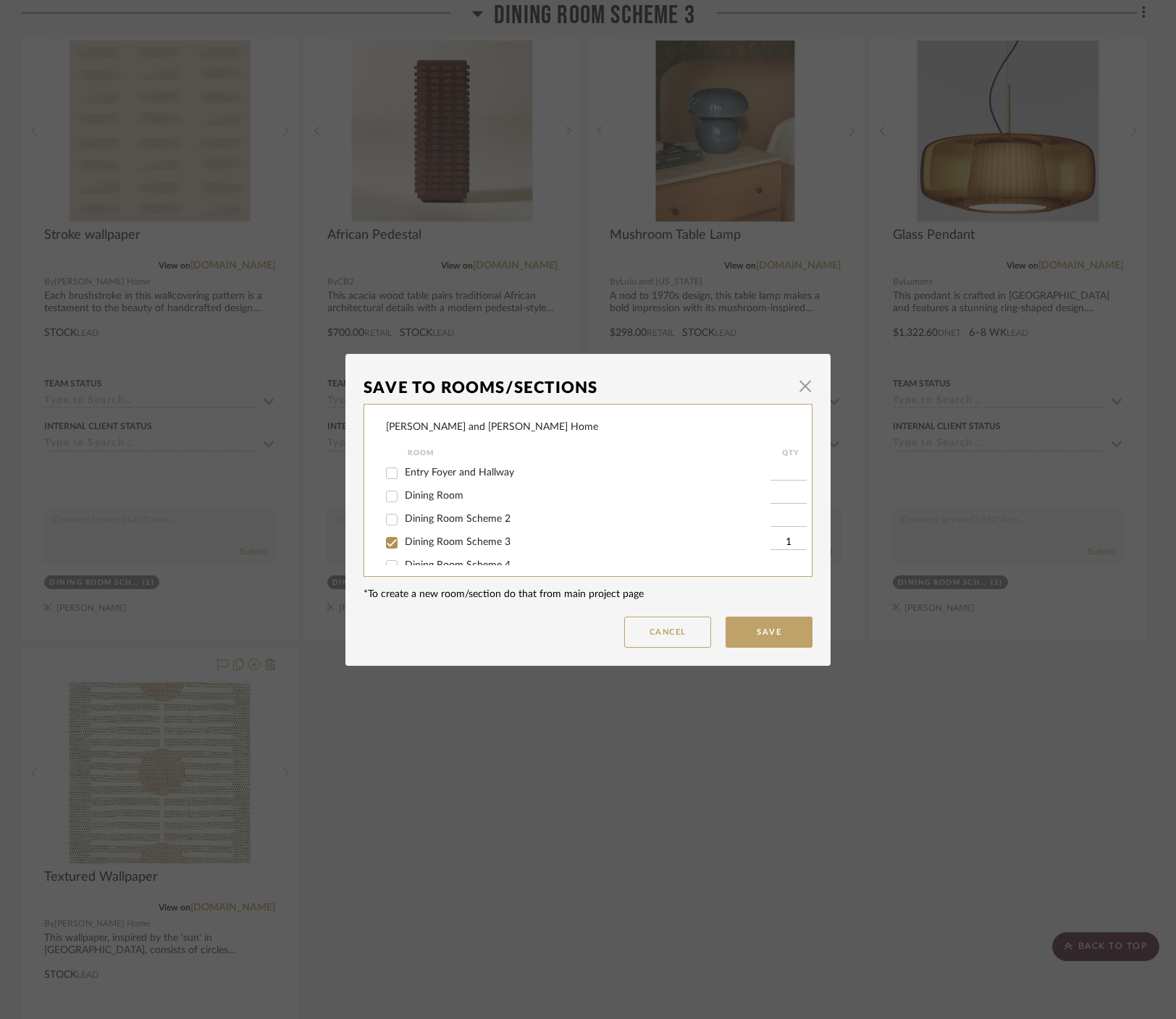
scroll to position [56, 0]
click at [442, 508] on span "Dining Room Scheme 4" at bounding box center [457, 508] width 106 height 10
click at [404, 508] on input "Dining Room Scheme 4" at bounding box center [391, 509] width 23 height 23
checkbox input "true"
type input "1"
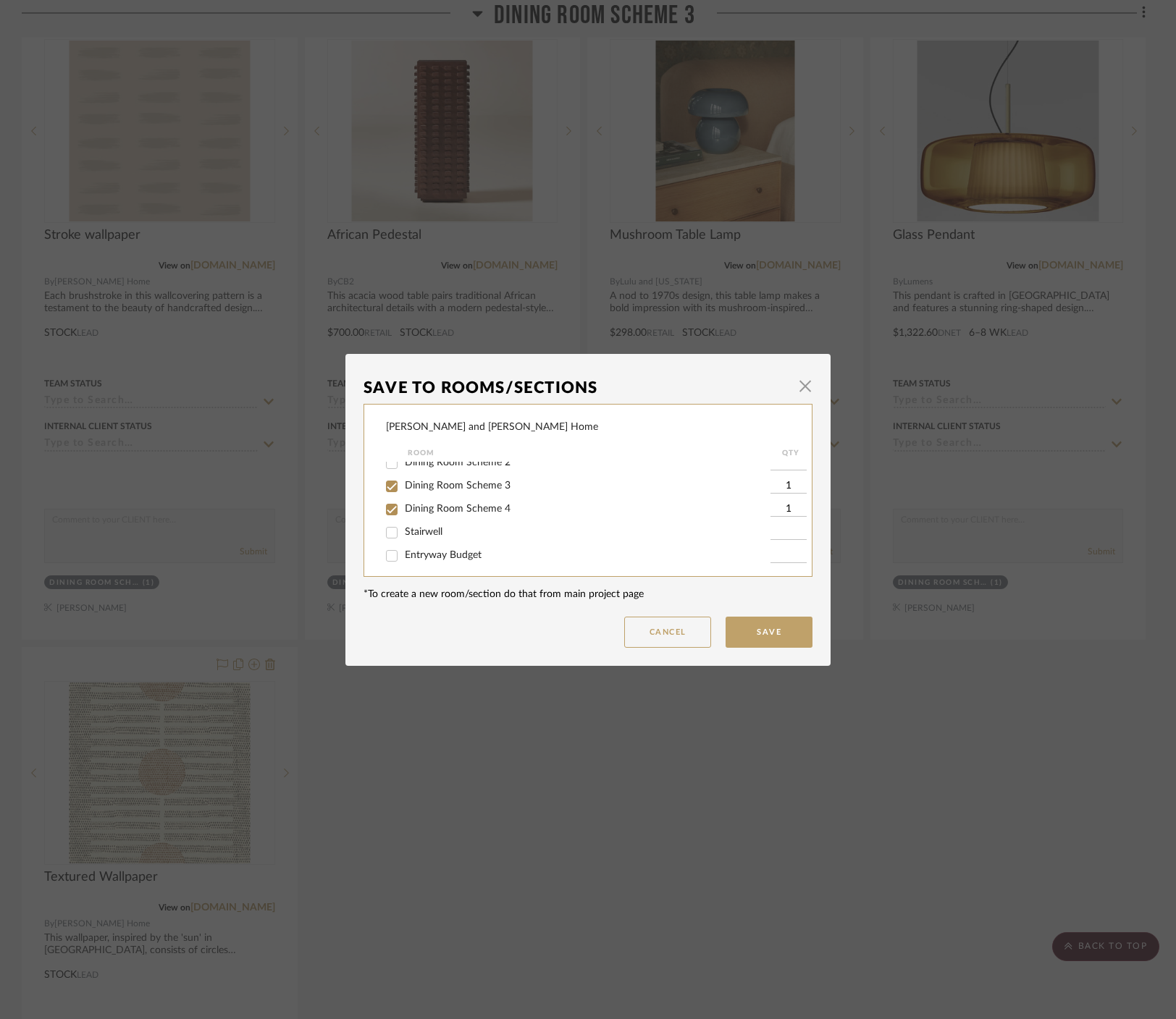
click at [419, 487] on span "Dining Room Scheme 3" at bounding box center [457, 486] width 106 height 10
click at [404, 487] on input "Dining Room Scheme 3" at bounding box center [391, 486] width 23 height 23
checkbox input "false"
click at [713, 634] on button "Save" at bounding box center [769, 632] width 87 height 31
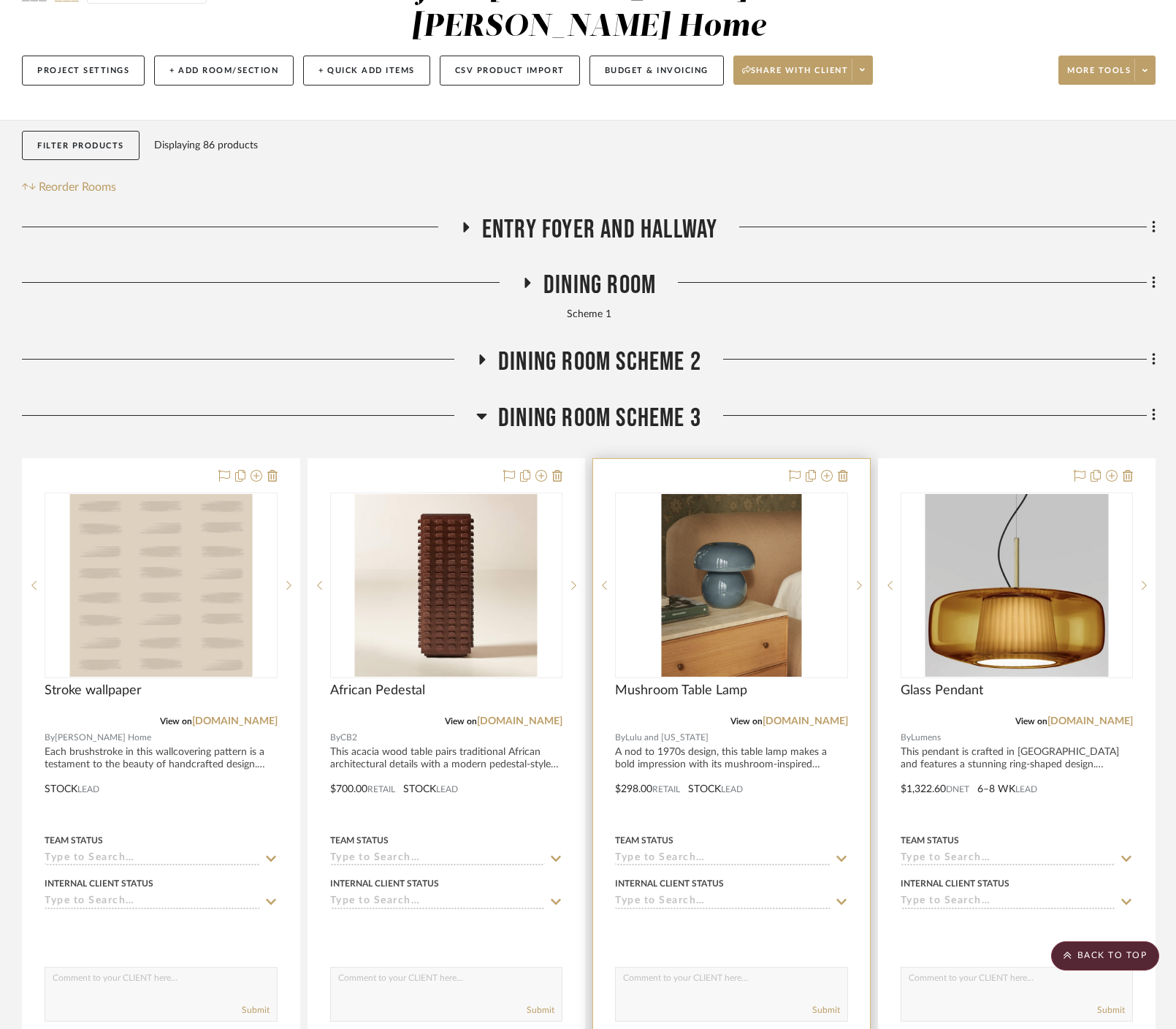
scroll to position [168, 0]
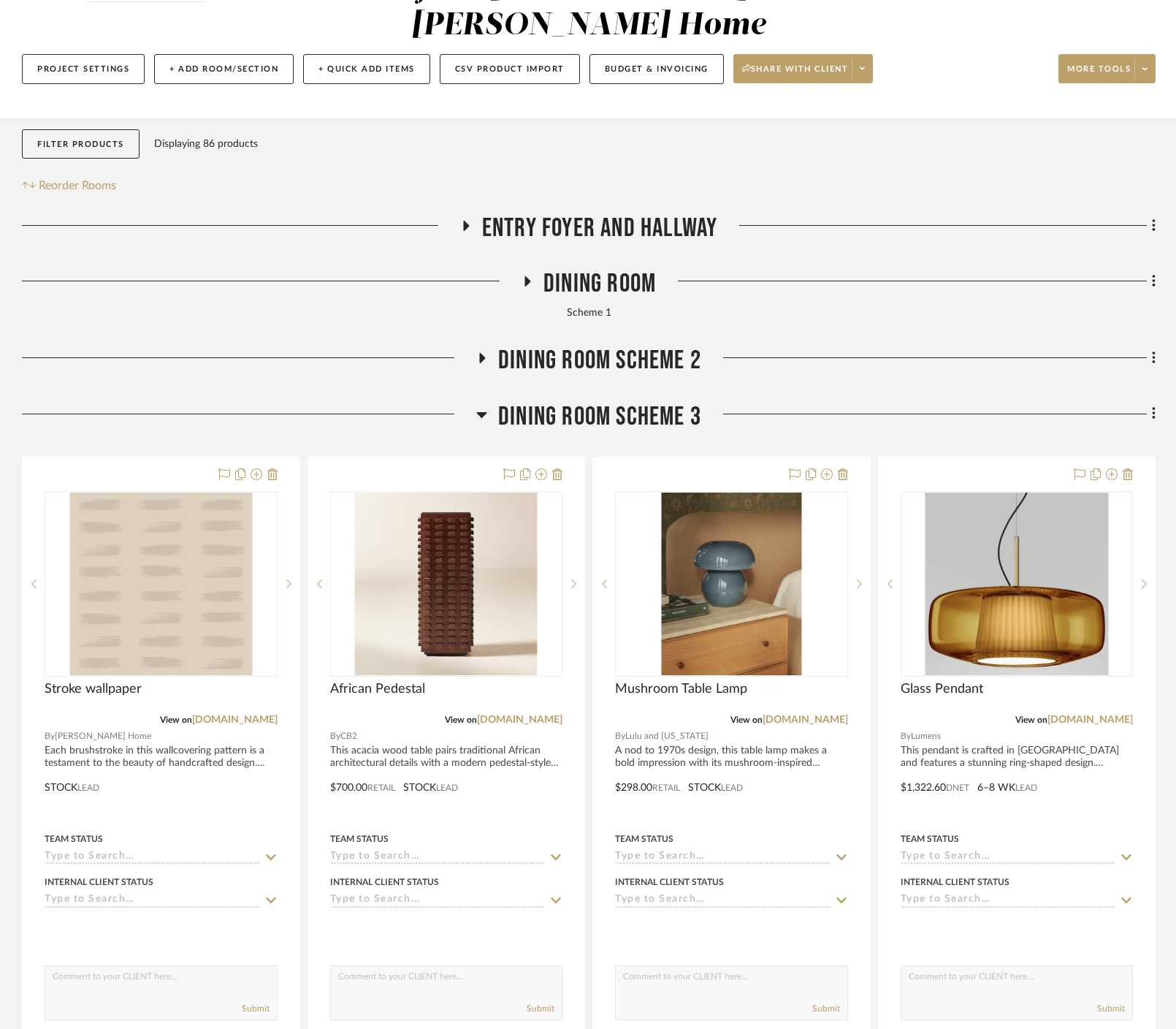
click at [485, 353] on icon at bounding box center [482, 358] width 18 height 11
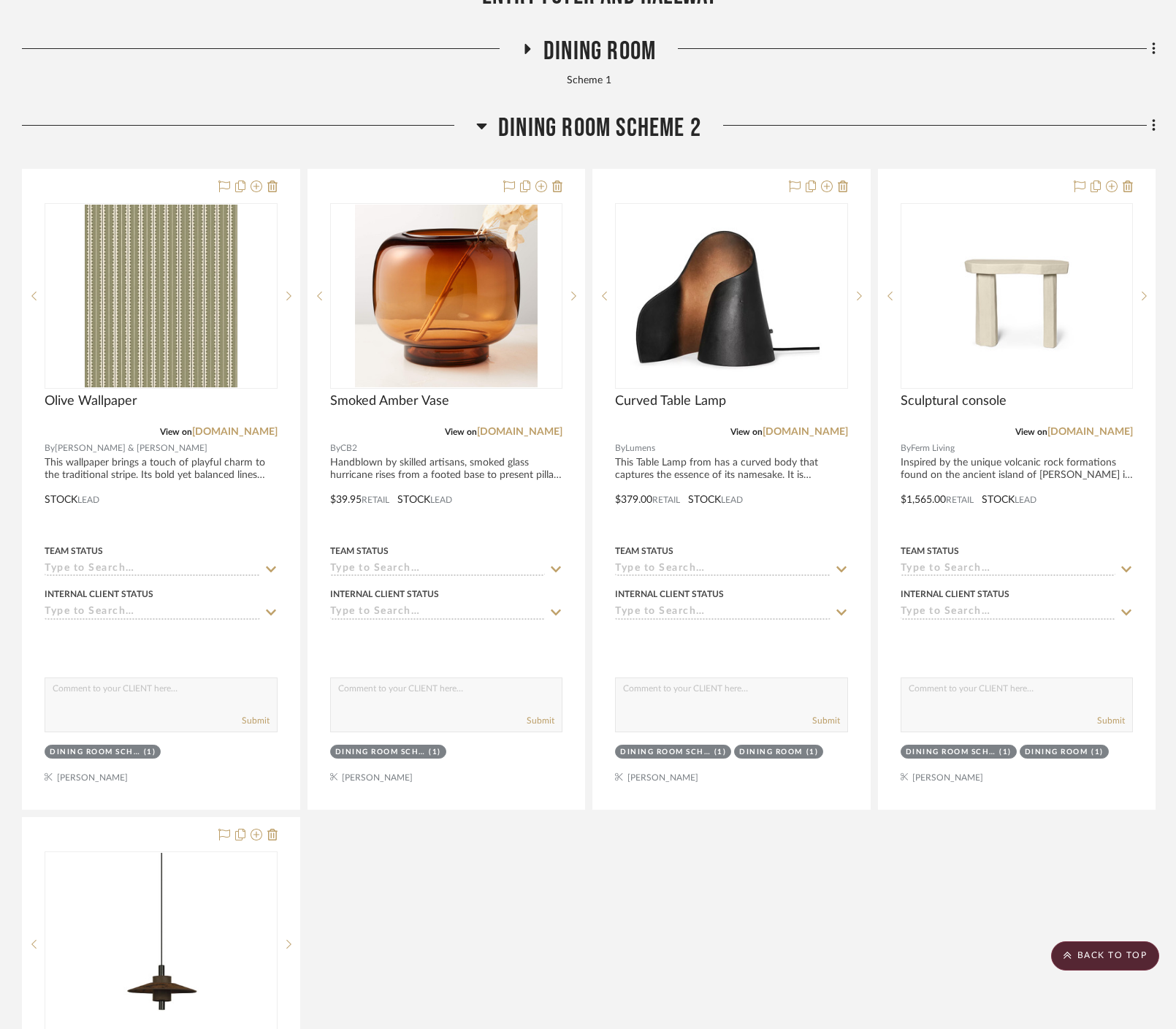
scroll to position [399, 0]
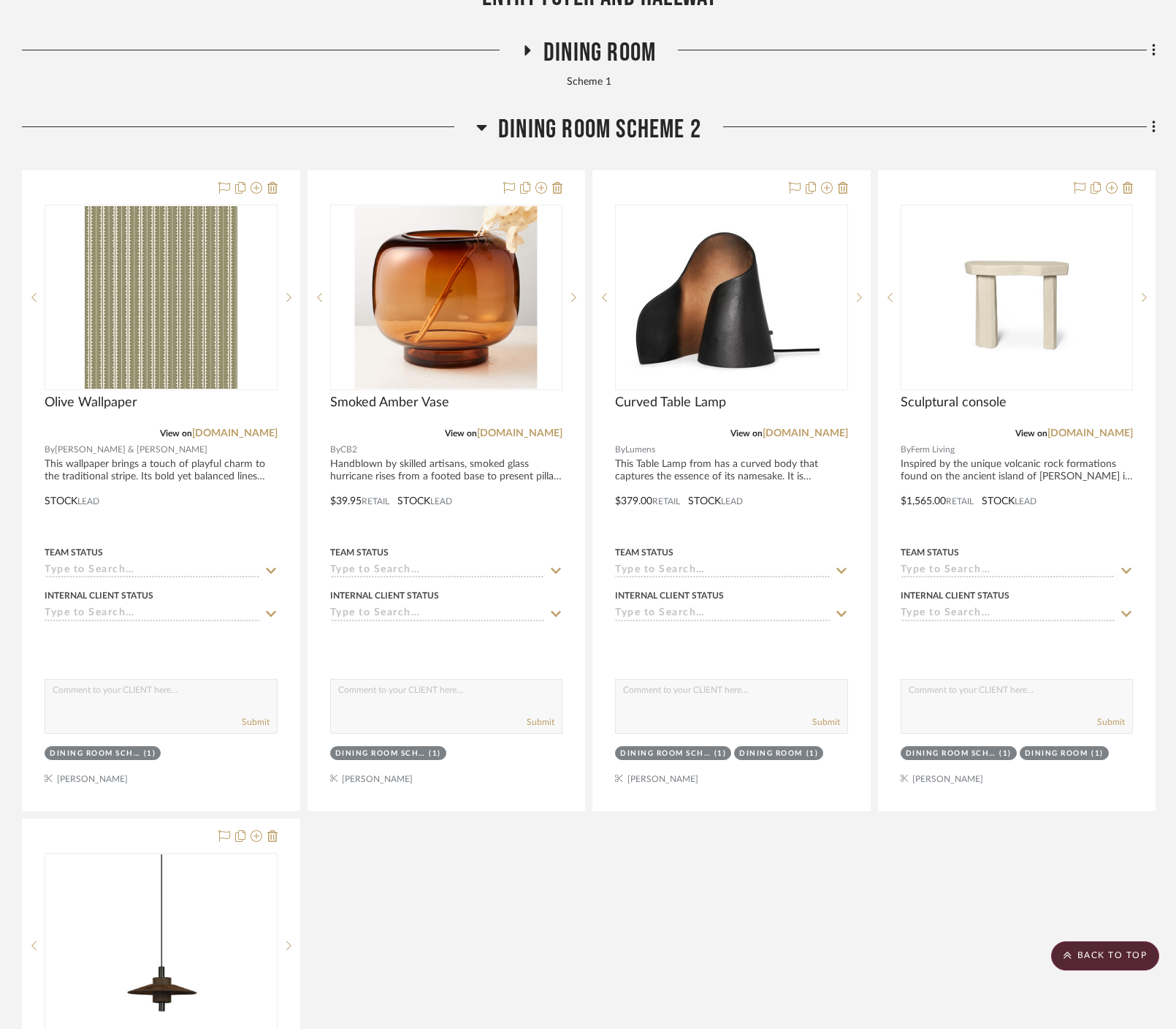
click at [476, 118] on icon at bounding box center [481, 127] width 11 height 18
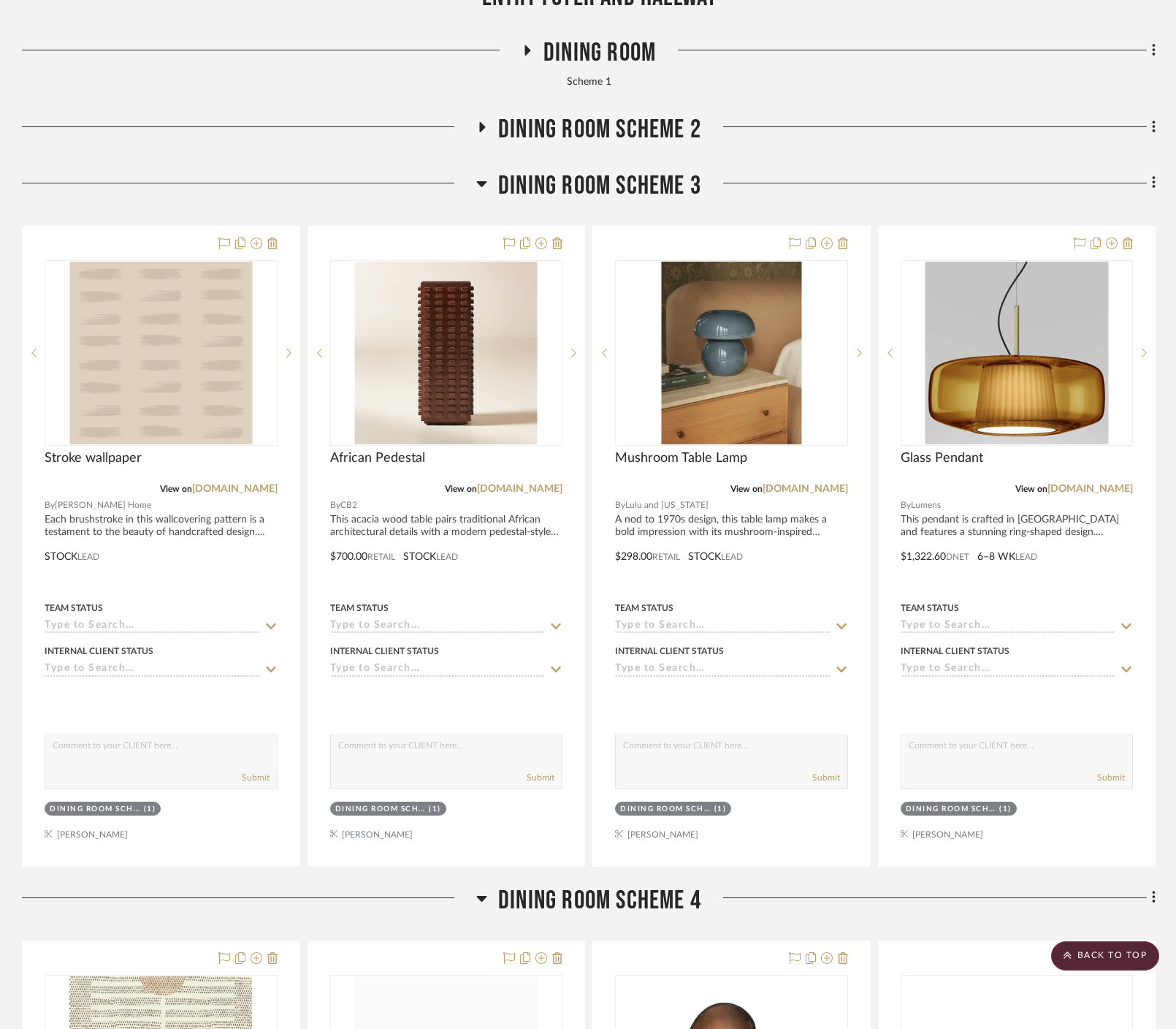
click at [482, 181] on icon at bounding box center [482, 183] width 11 height 6
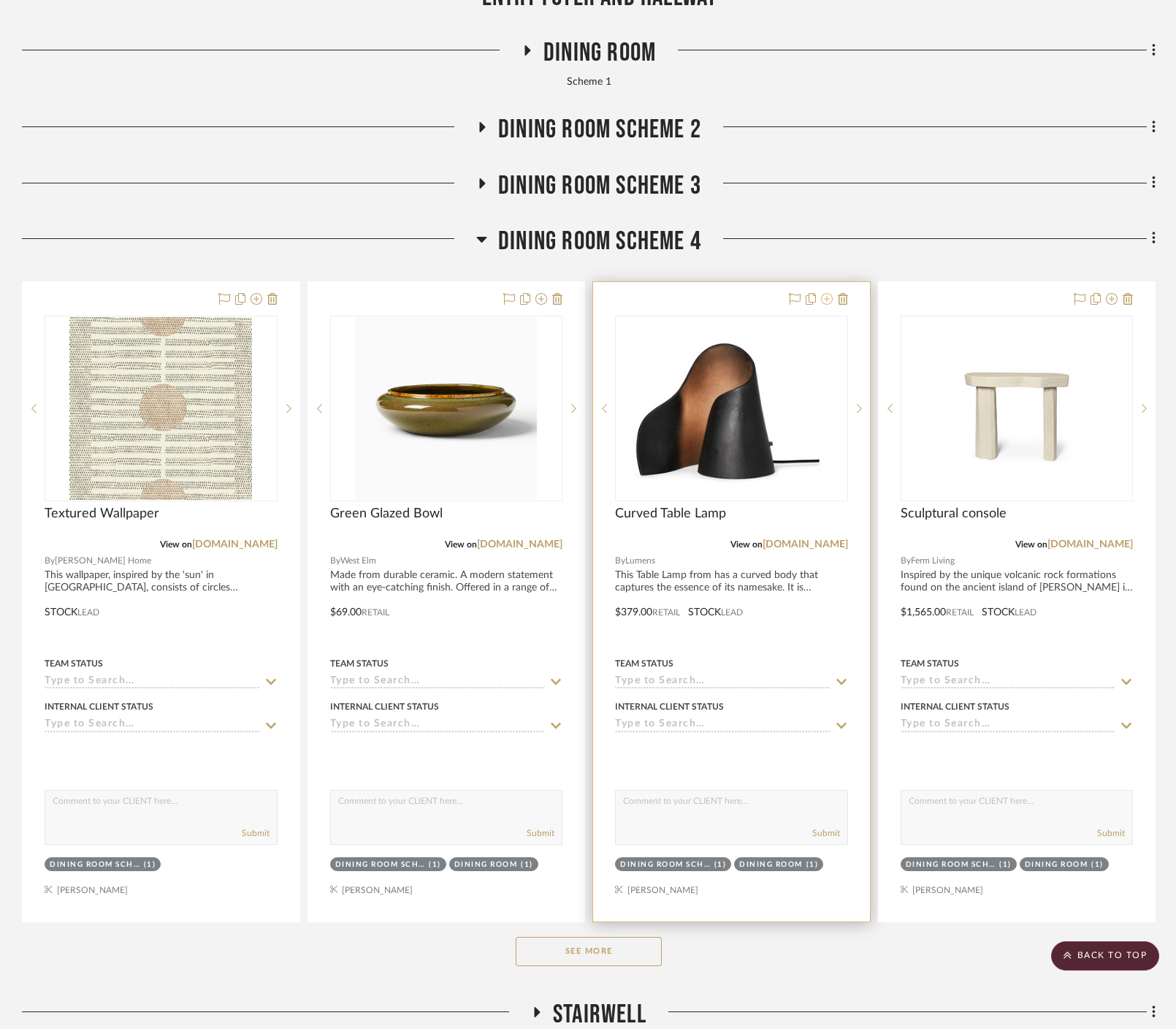
click at [719, 293] on icon at bounding box center [827, 299] width 11 height 11
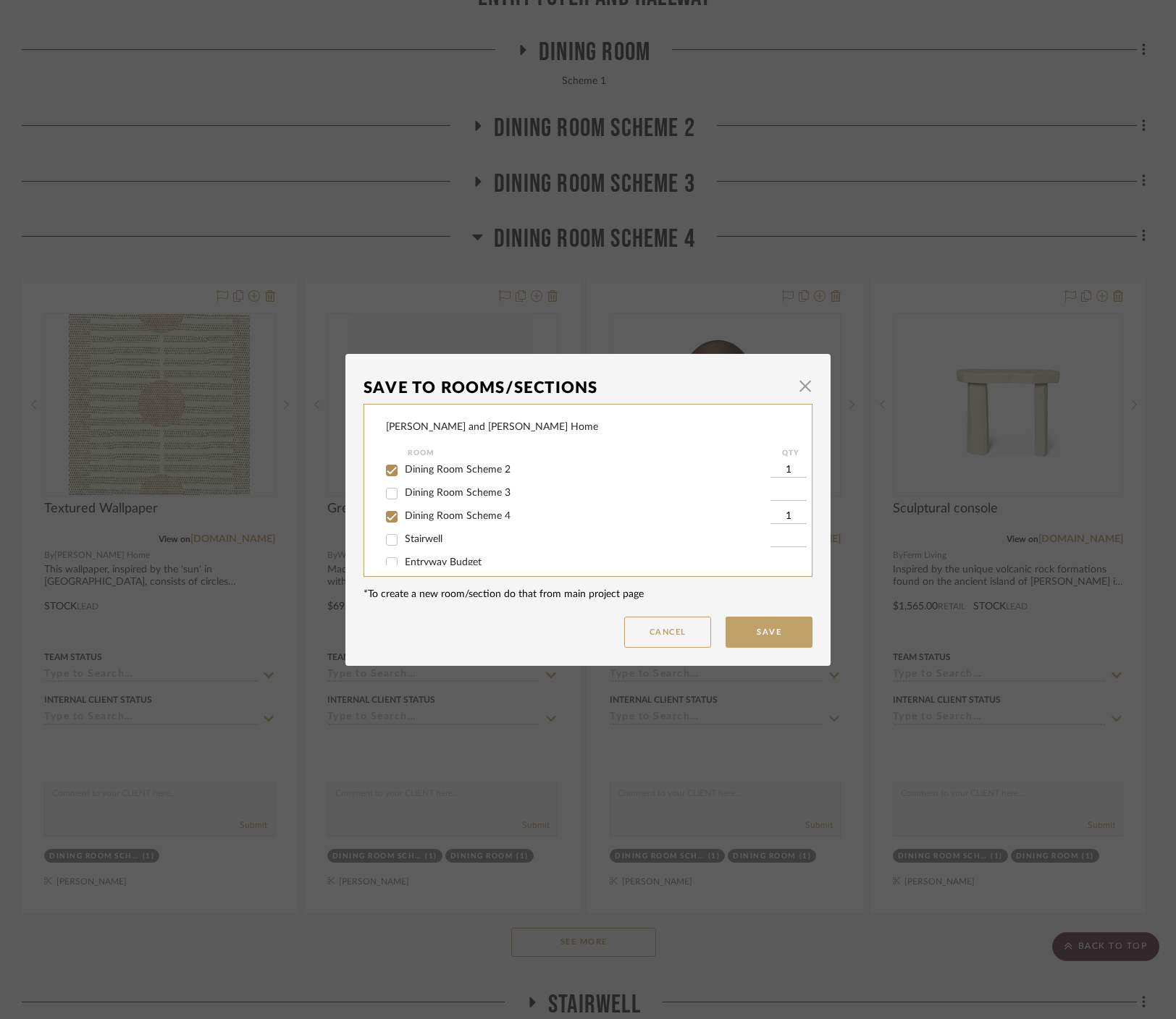
scroll to position [46, 0]
click at [451, 519] on span "Dining Room Scheme 4" at bounding box center [457, 519] width 106 height 10
click at [404, 519] on input "Dining Room Scheme 4" at bounding box center [391, 520] width 23 height 23
checkbox input "false"
click at [713, 626] on button "Save" at bounding box center [769, 632] width 87 height 31
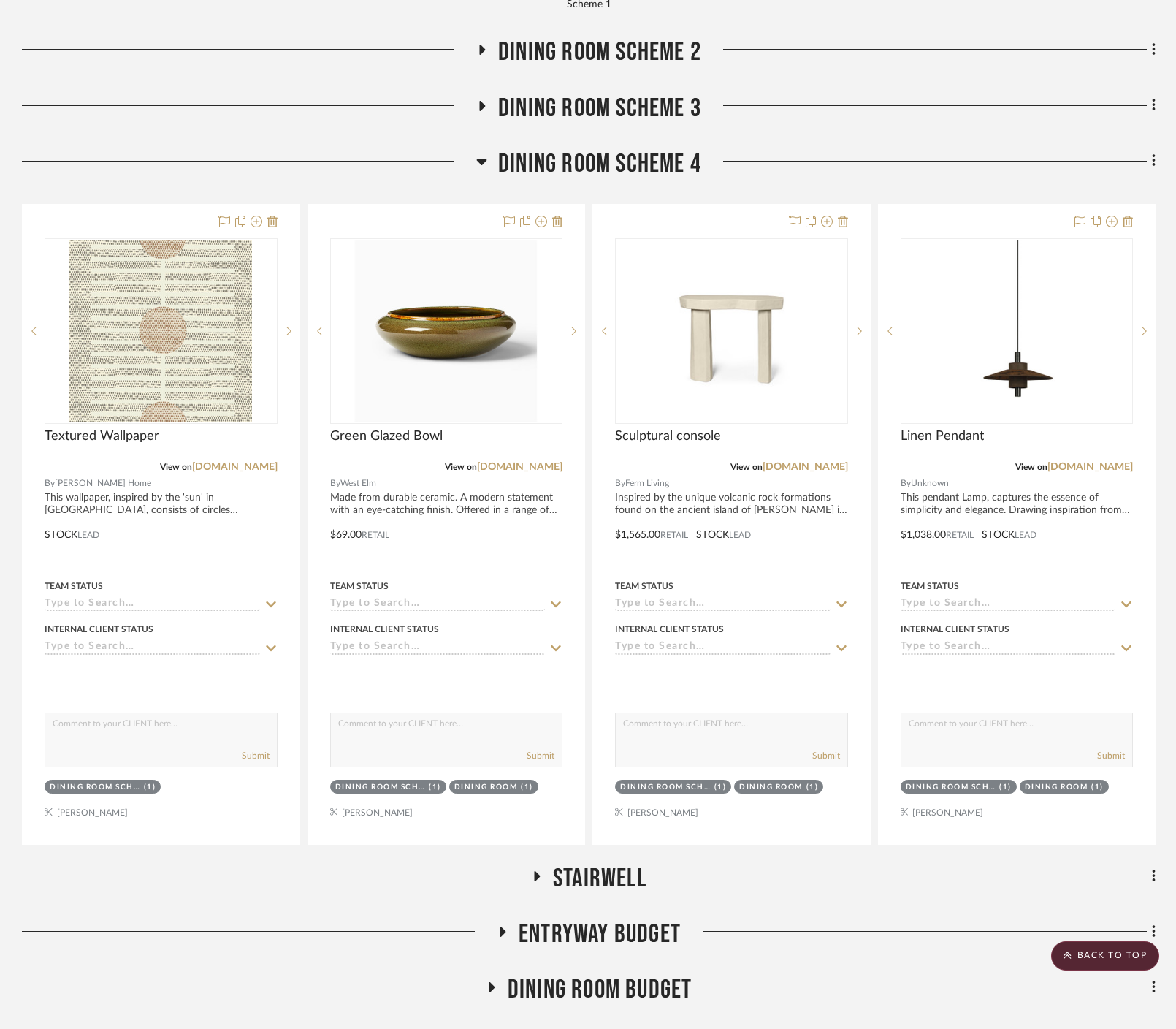
scroll to position [510, 0]
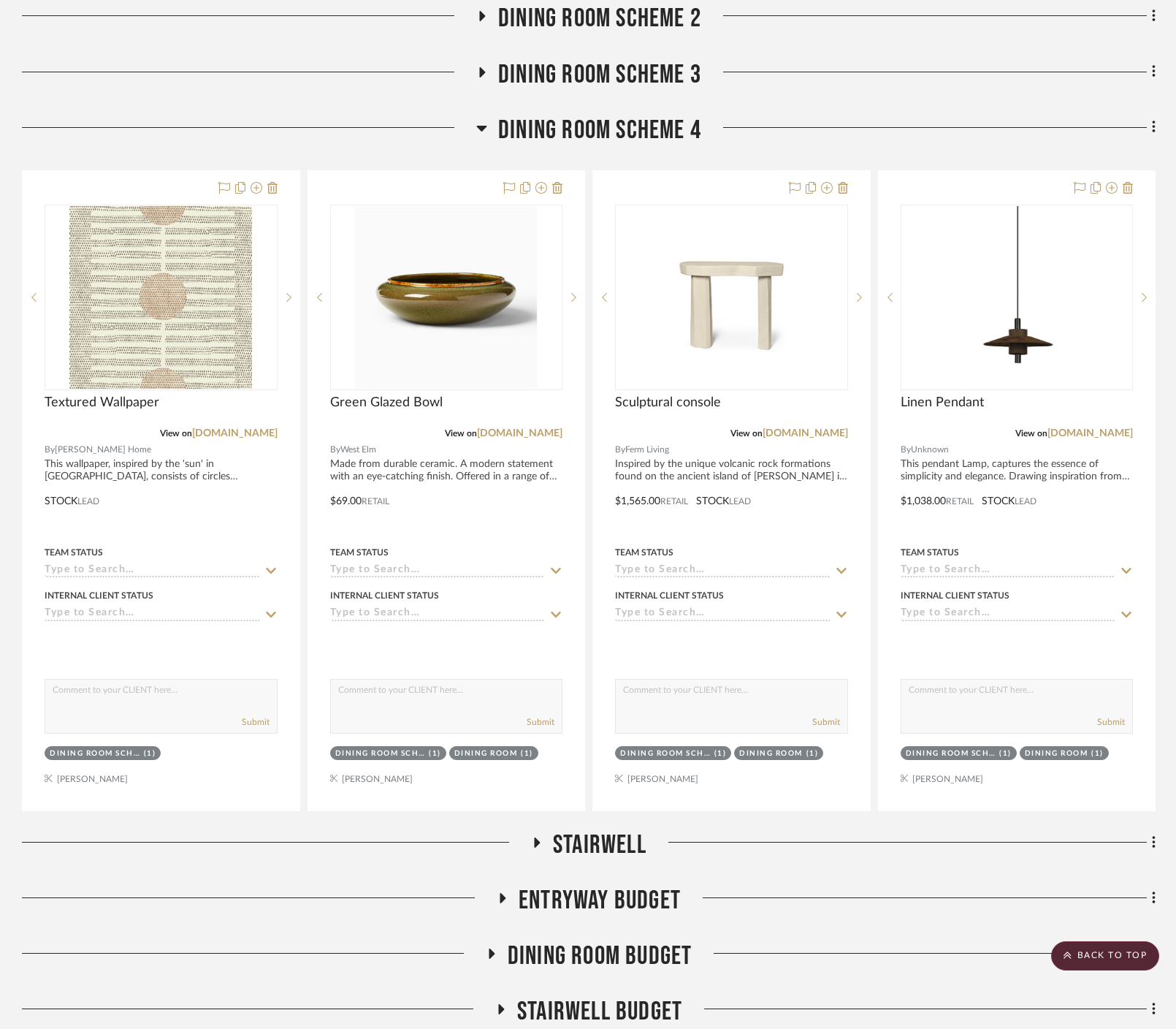
click at [542, 837] on icon at bounding box center [537, 842] width 18 height 11
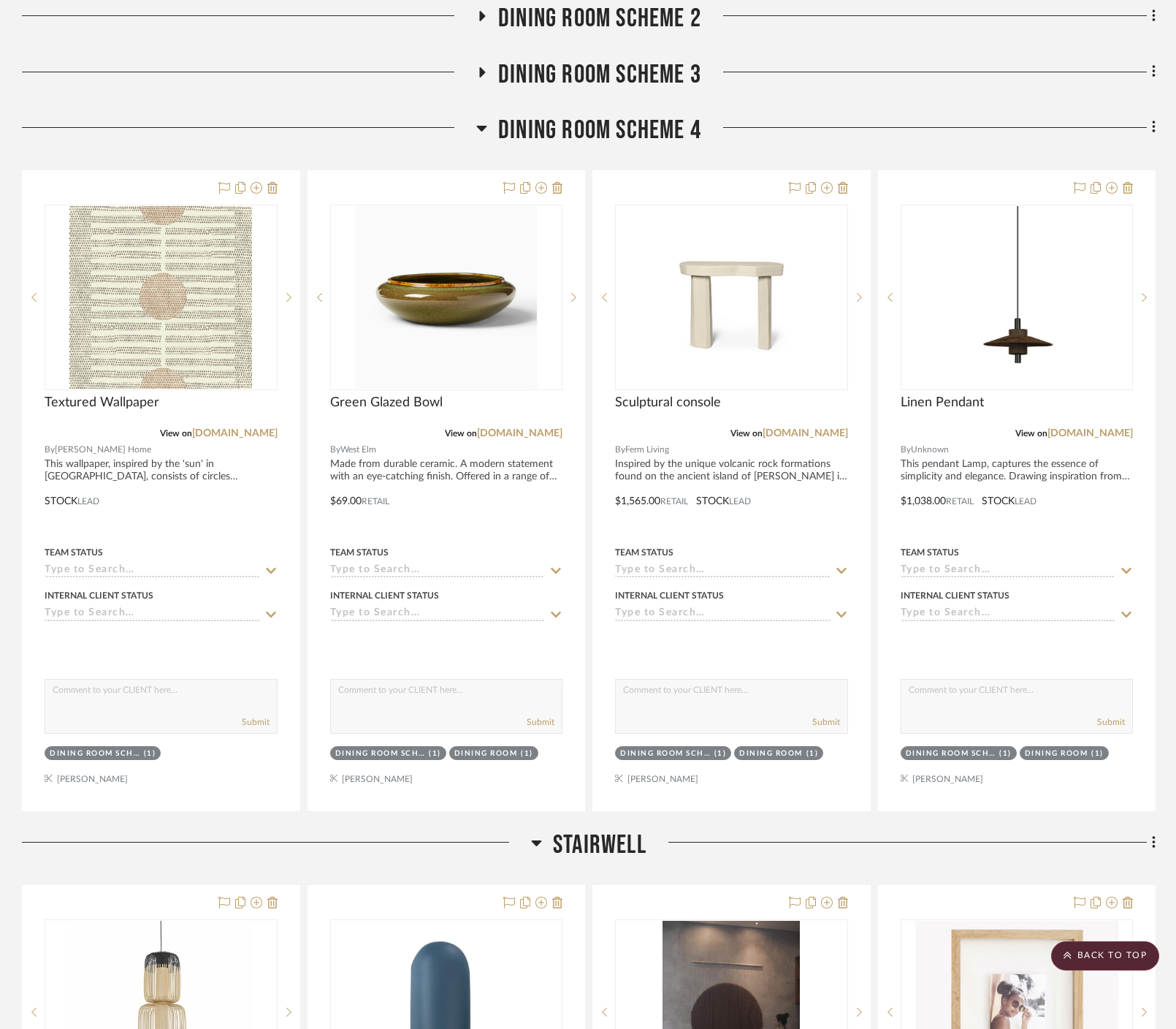
click at [542, 829] on h3 "Stairwell" at bounding box center [589, 845] width 116 height 32
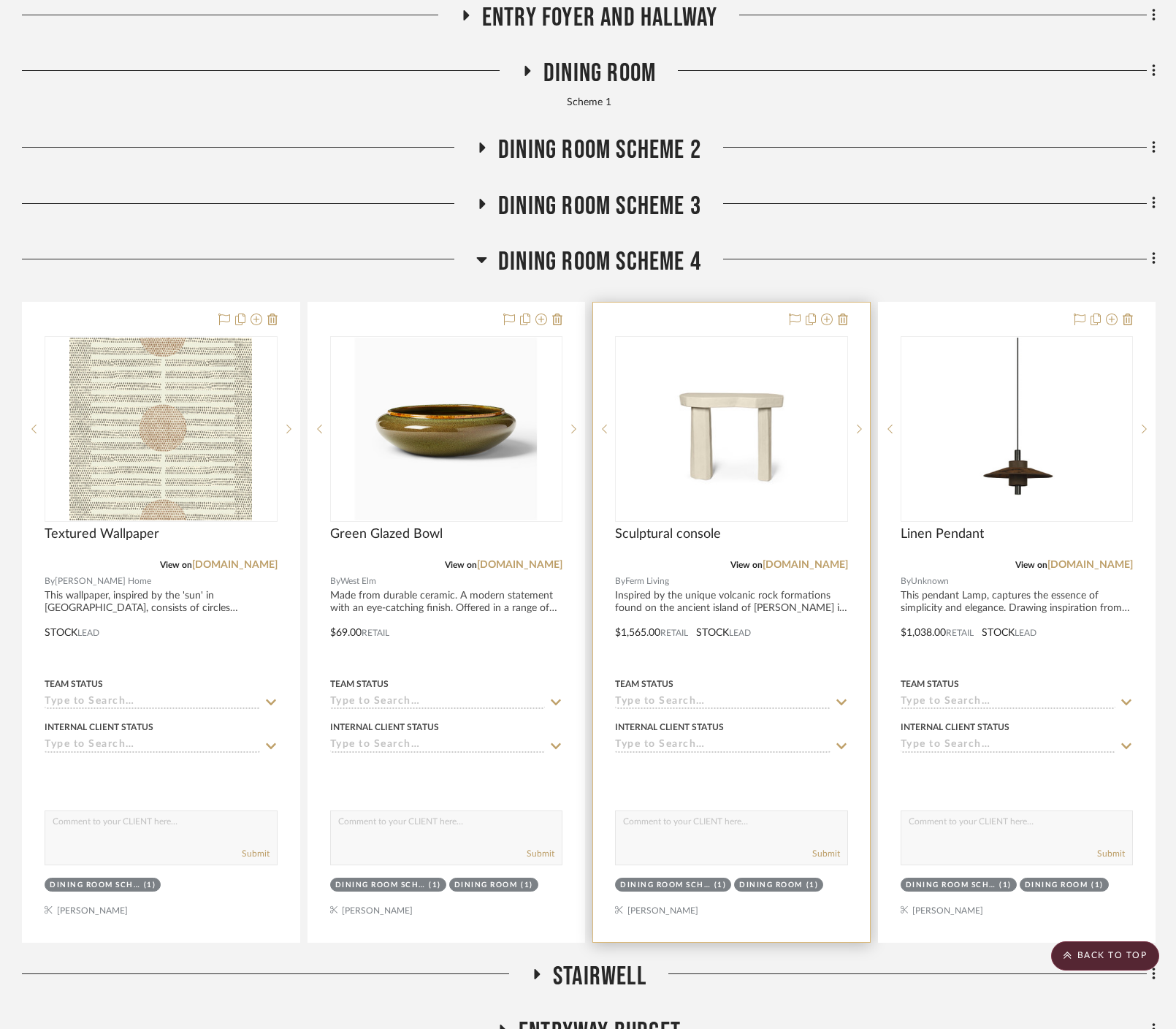
scroll to position [374, 0]
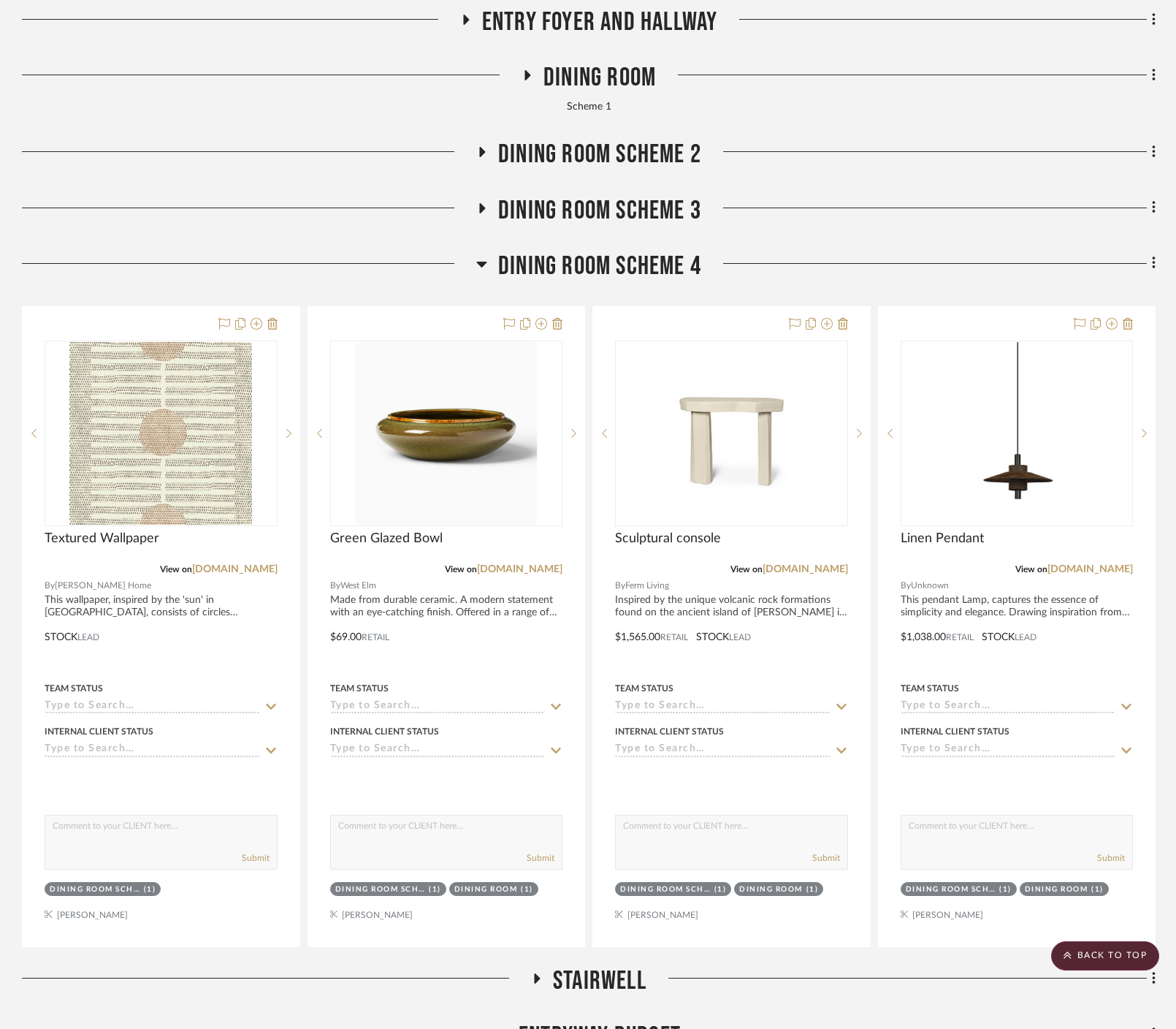
click at [480, 203] on icon at bounding box center [482, 208] width 6 height 11
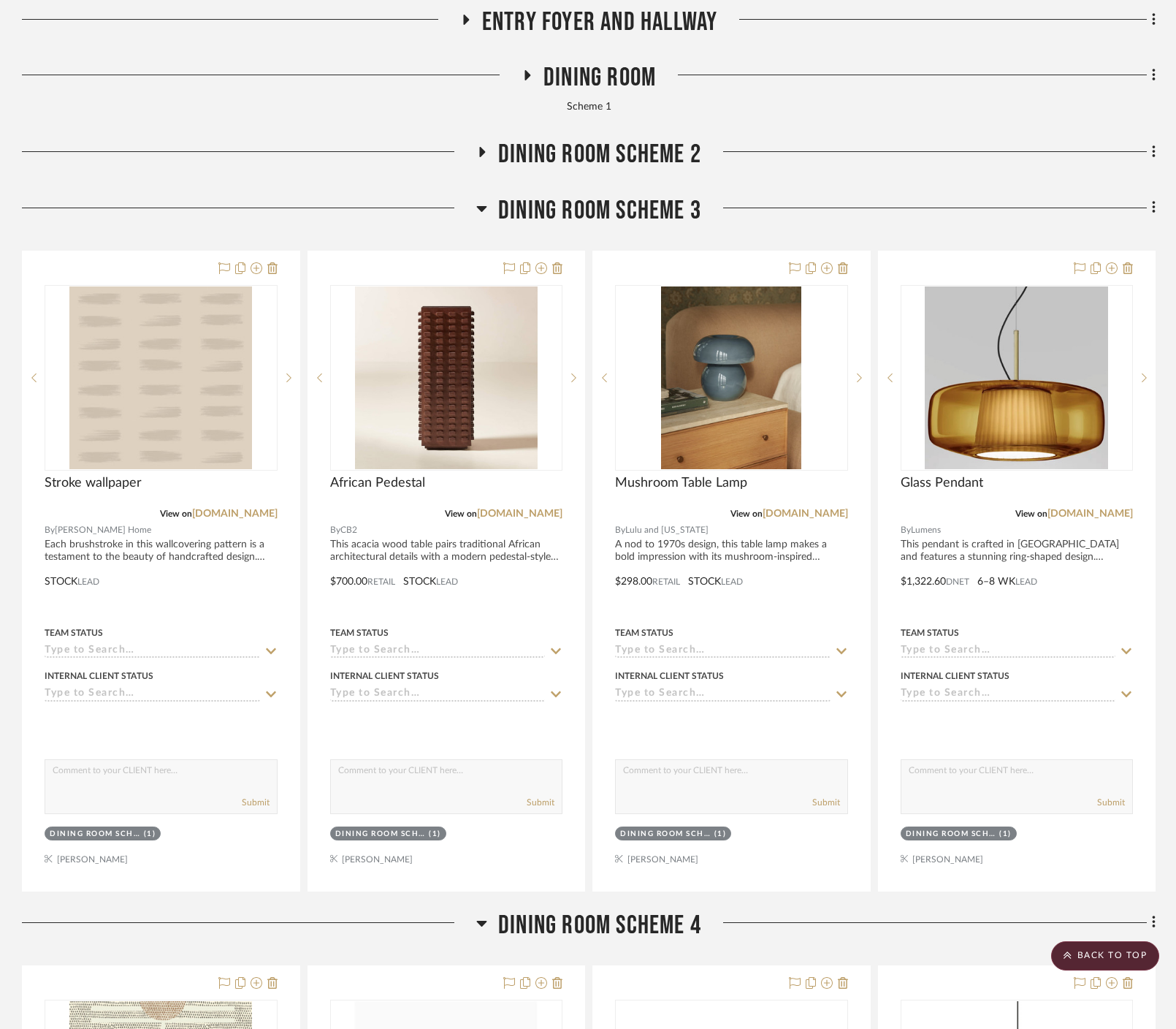
click at [479, 206] on icon at bounding box center [482, 209] width 11 height 6
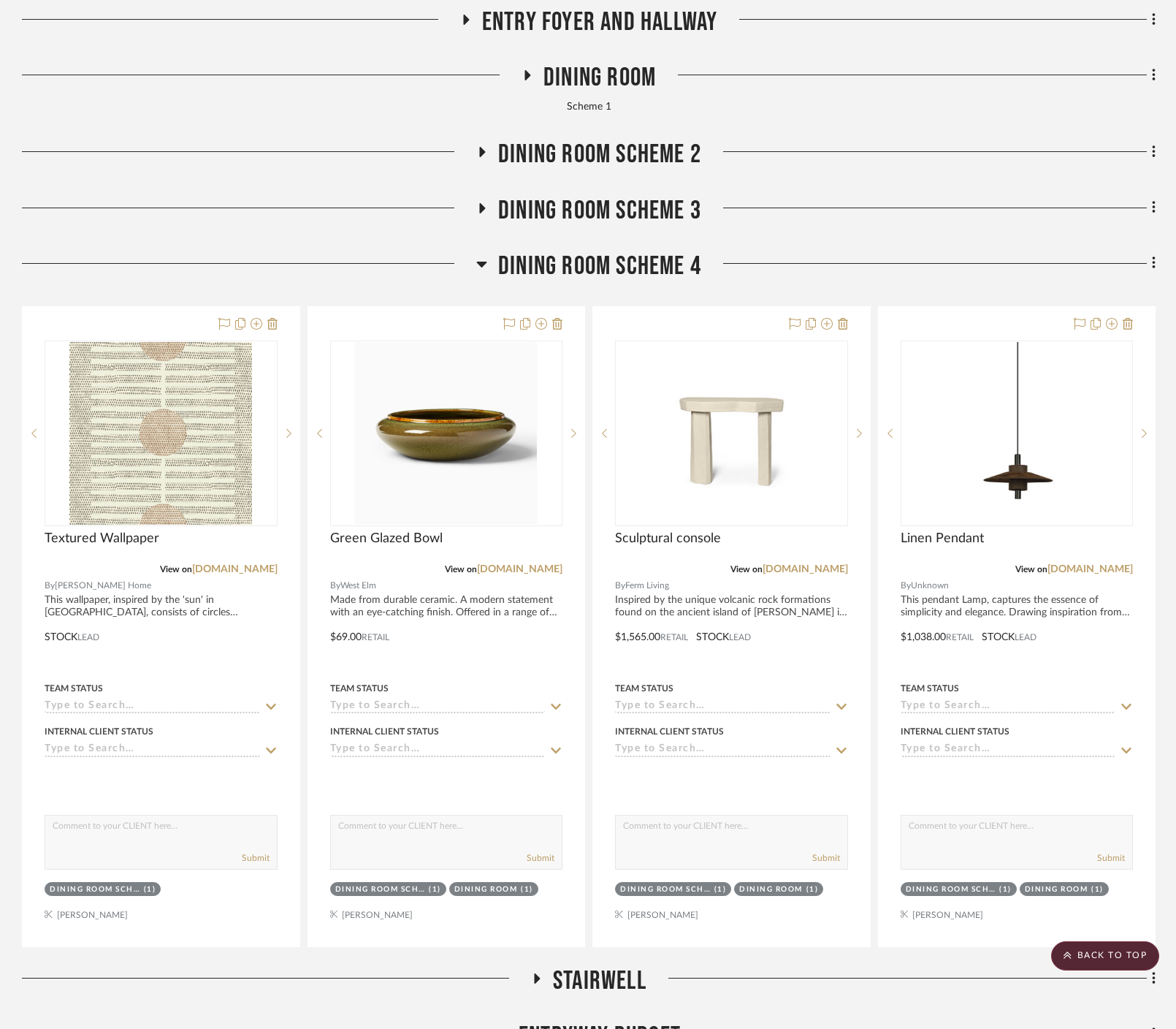
click at [480, 147] on icon at bounding box center [482, 152] width 6 height 11
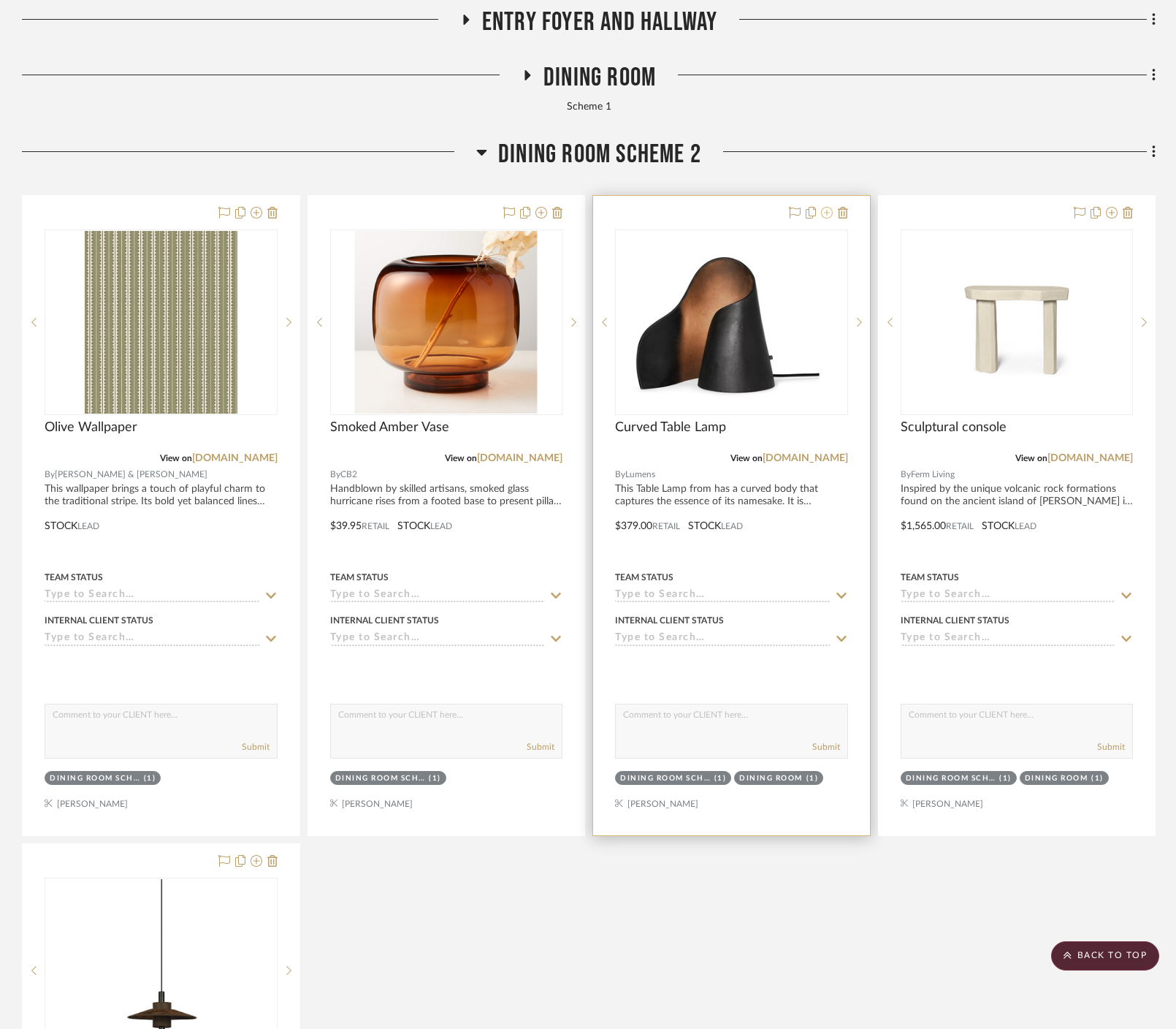
click at [719, 207] on icon at bounding box center [827, 213] width 11 height 11
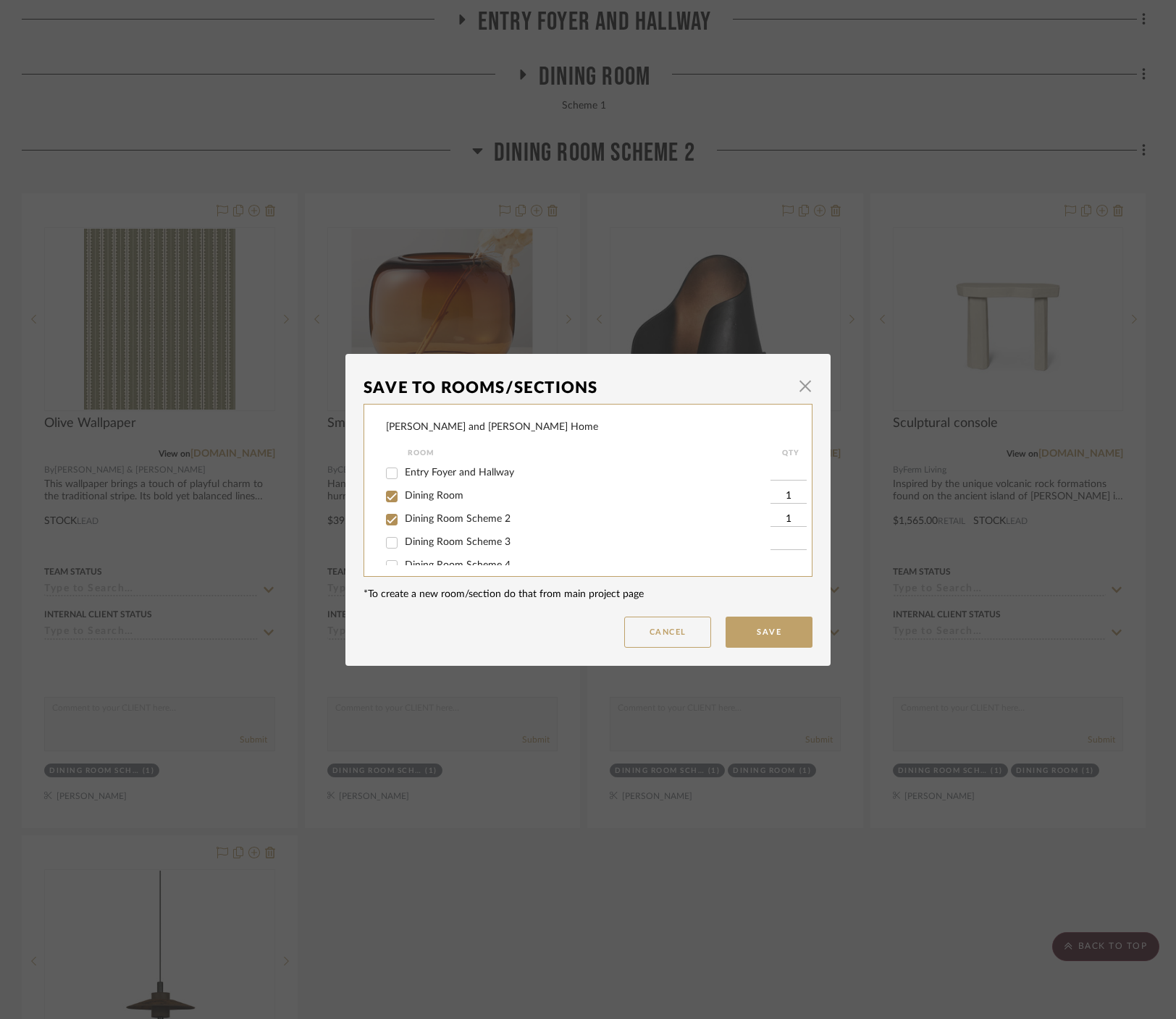
scroll to position [55, 0]
click at [482, 512] on span "Dining Room Scheme 4" at bounding box center [457, 510] width 106 height 10
click at [404, 512] on input "Dining Room Scheme 4" at bounding box center [391, 511] width 23 height 23
checkbox input "true"
type input "1"
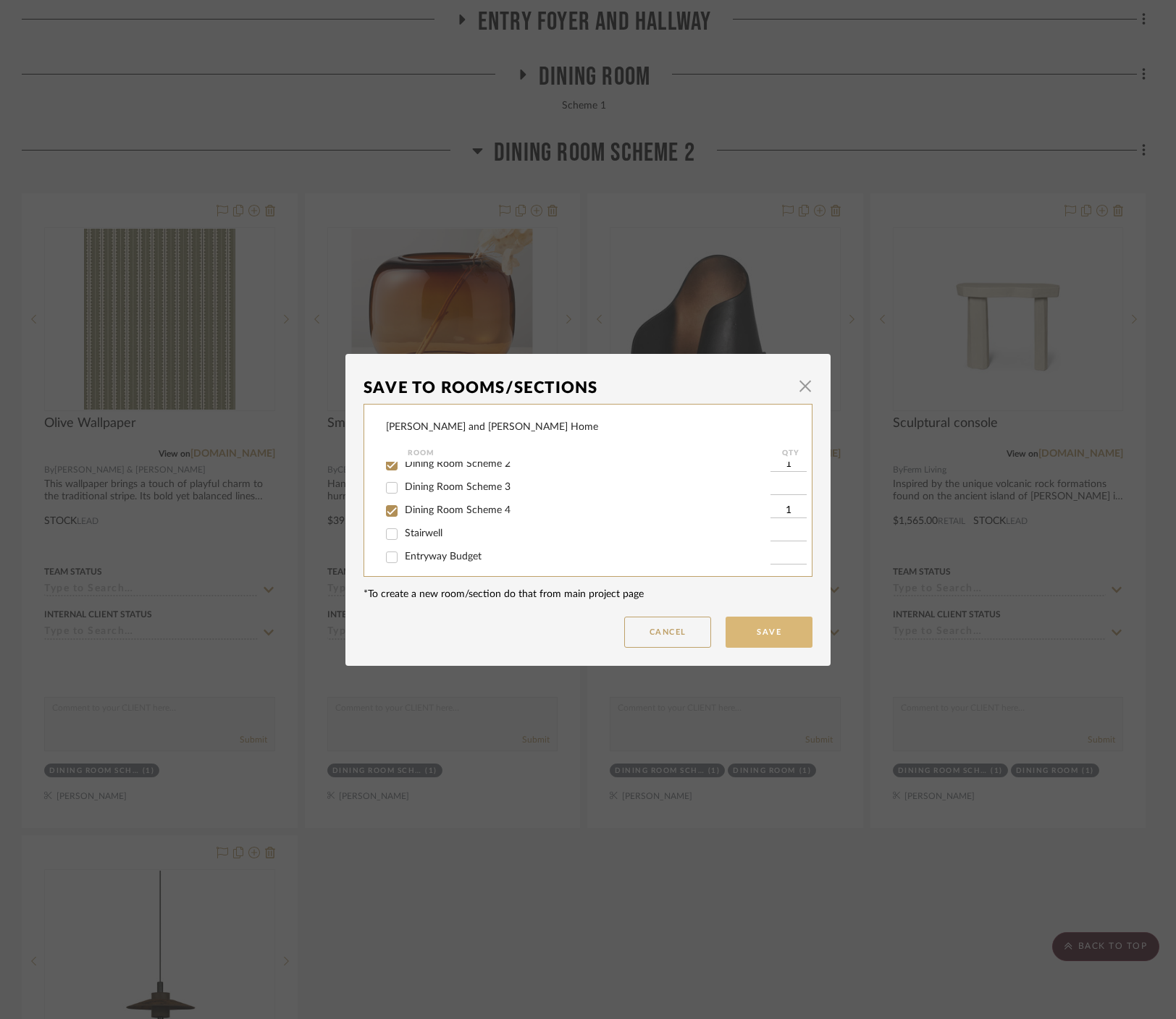
click at [713, 640] on button "Save" at bounding box center [769, 632] width 87 height 31
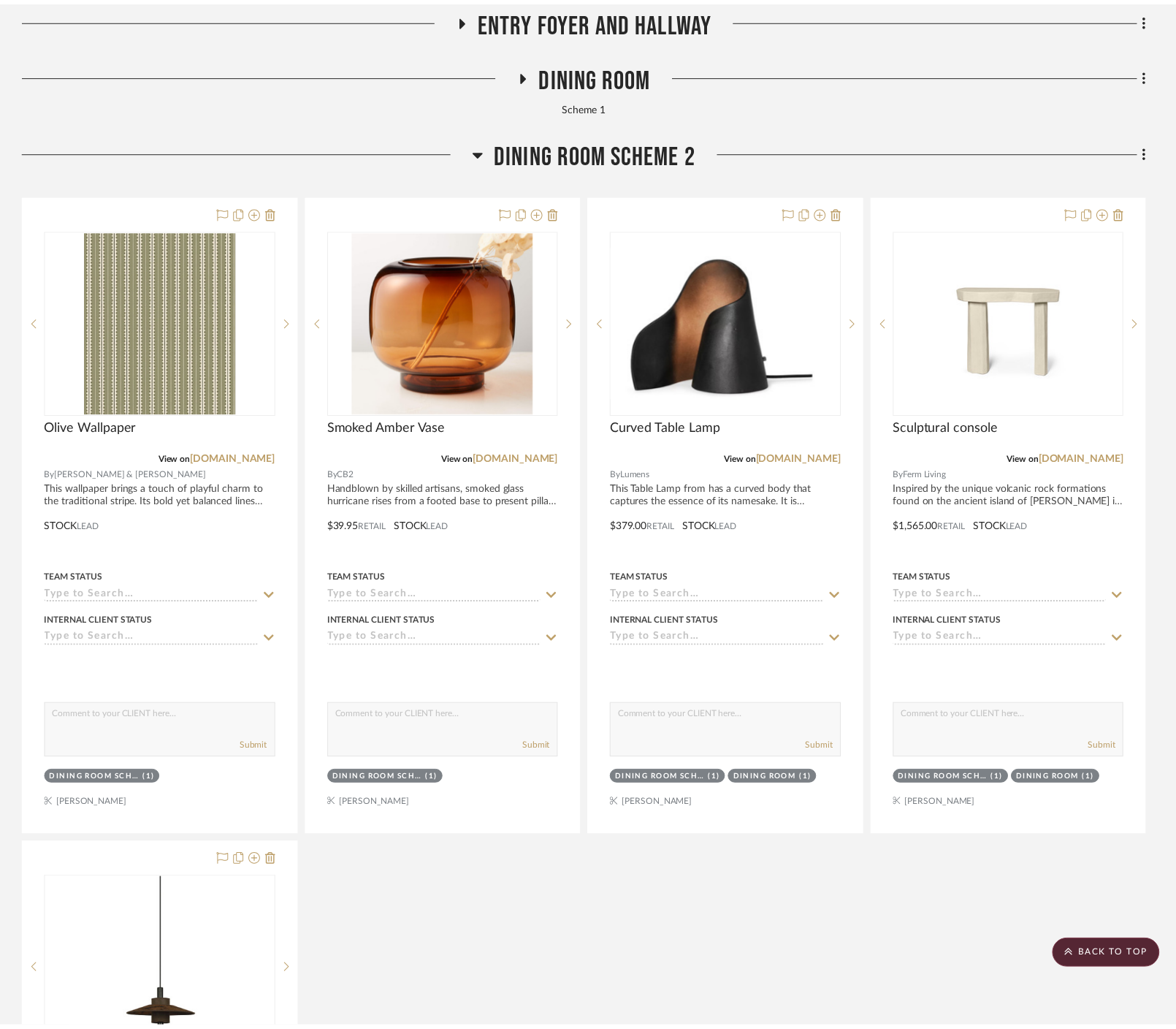
scroll to position [374, 0]
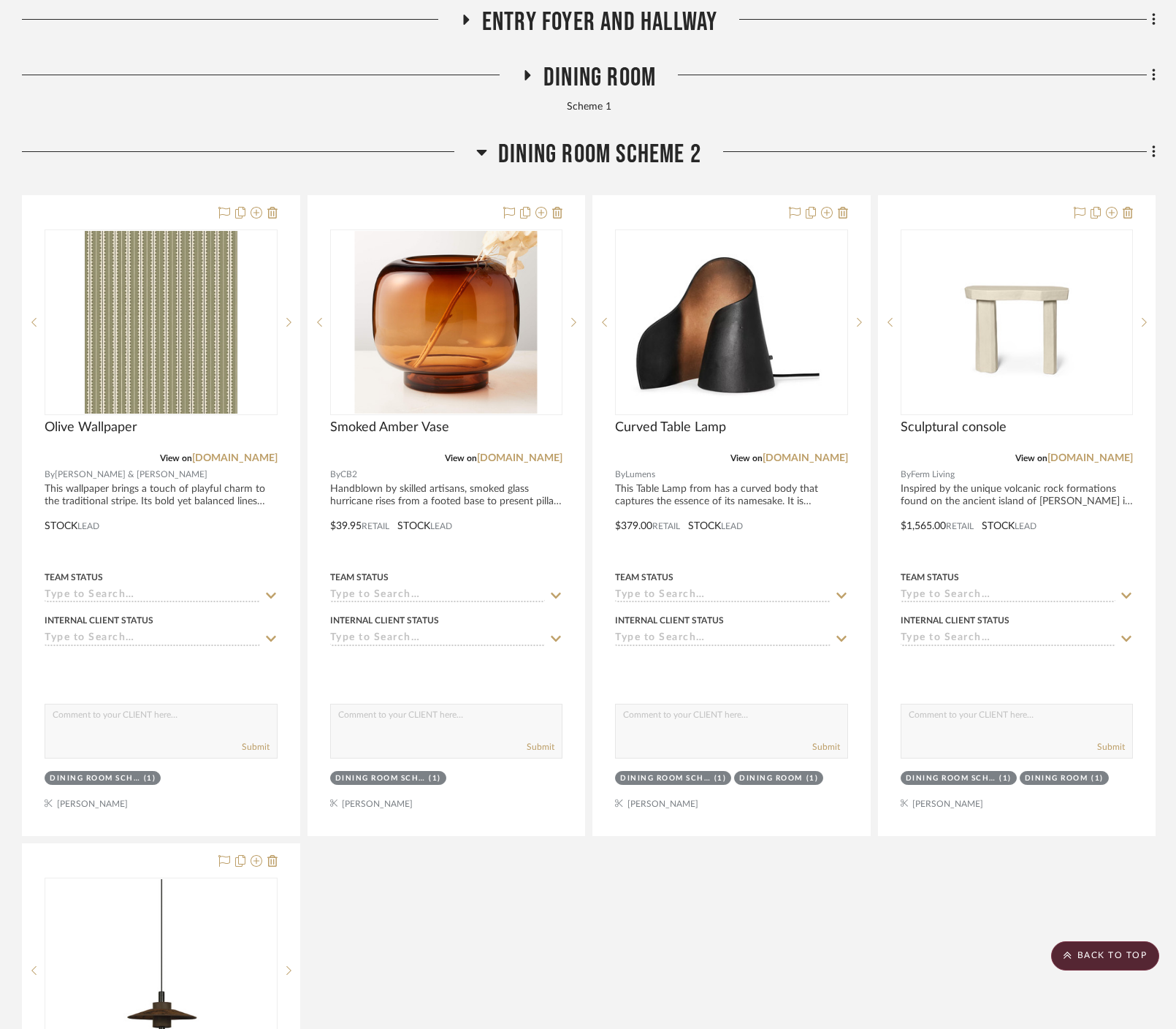
click at [474, 139] on div at bounding box center [249, 157] width 454 height 37
click at [488, 139] on h3 "Dining Room Scheme 2" at bounding box center [589, 154] width 225 height 32
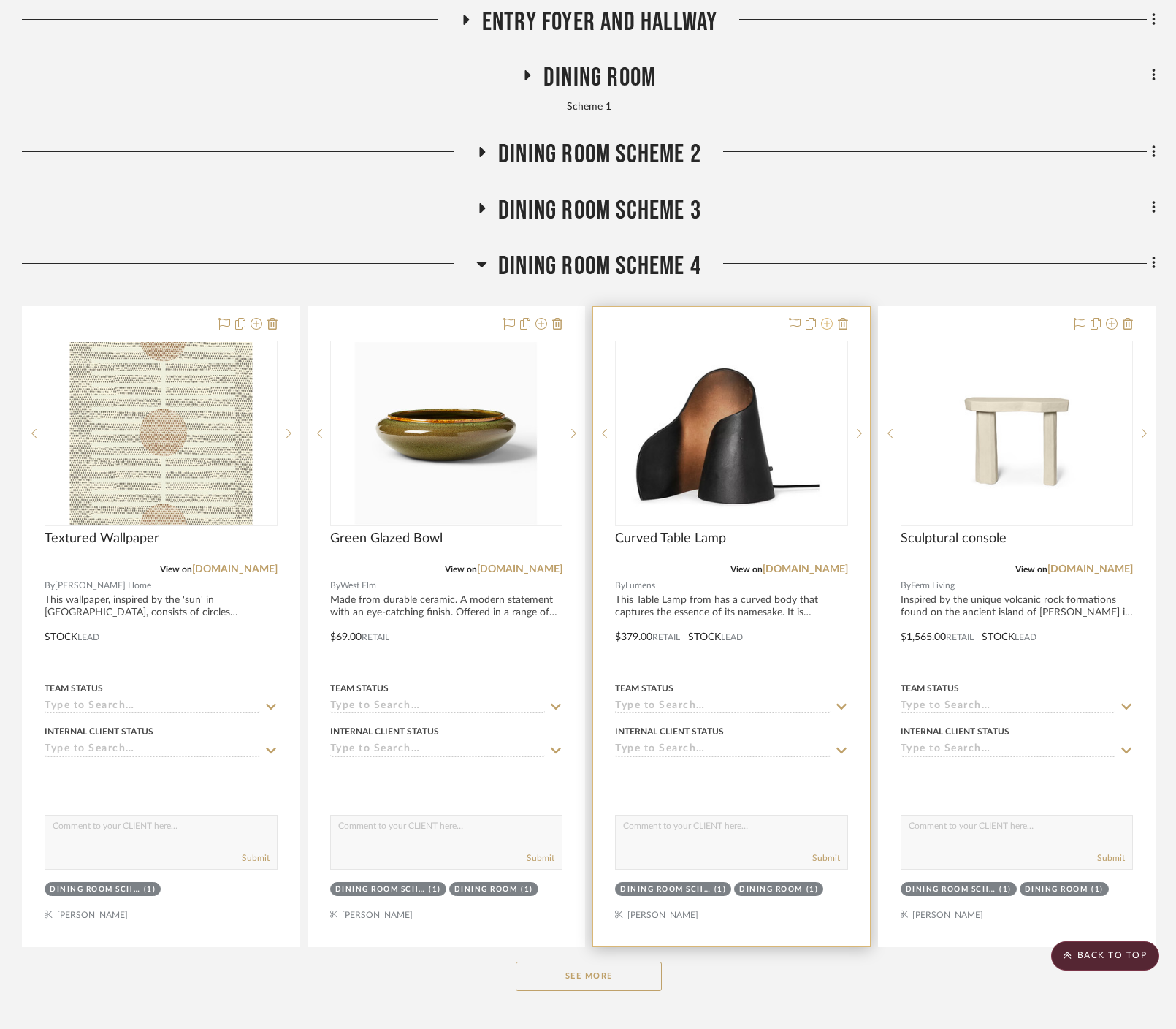
click at [719, 318] on icon at bounding box center [827, 323] width 11 height 11
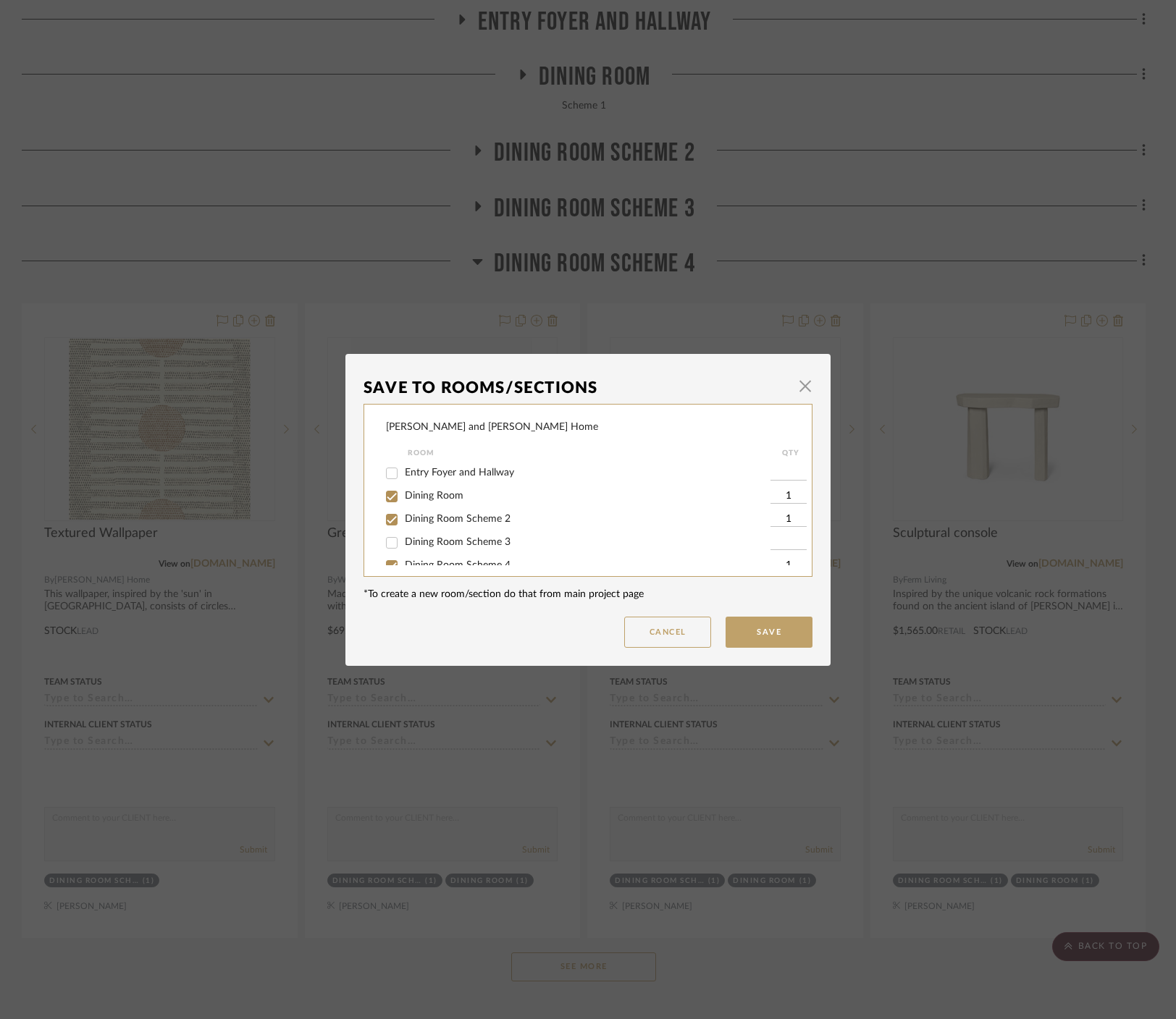
scroll to position [51, 0]
click at [466, 516] on span "Dining Room Scheme 4" at bounding box center [457, 514] width 106 height 10
click at [404, 516] on input "Dining Room Scheme 4" at bounding box center [391, 515] width 23 height 23
checkbox input "false"
click at [713, 614] on mat-dialog-content "Save To Rooms/Sections × Natasha and Abhijit Home Room QTY Entry Foyer and Hall…" at bounding box center [588, 510] width 449 height 276
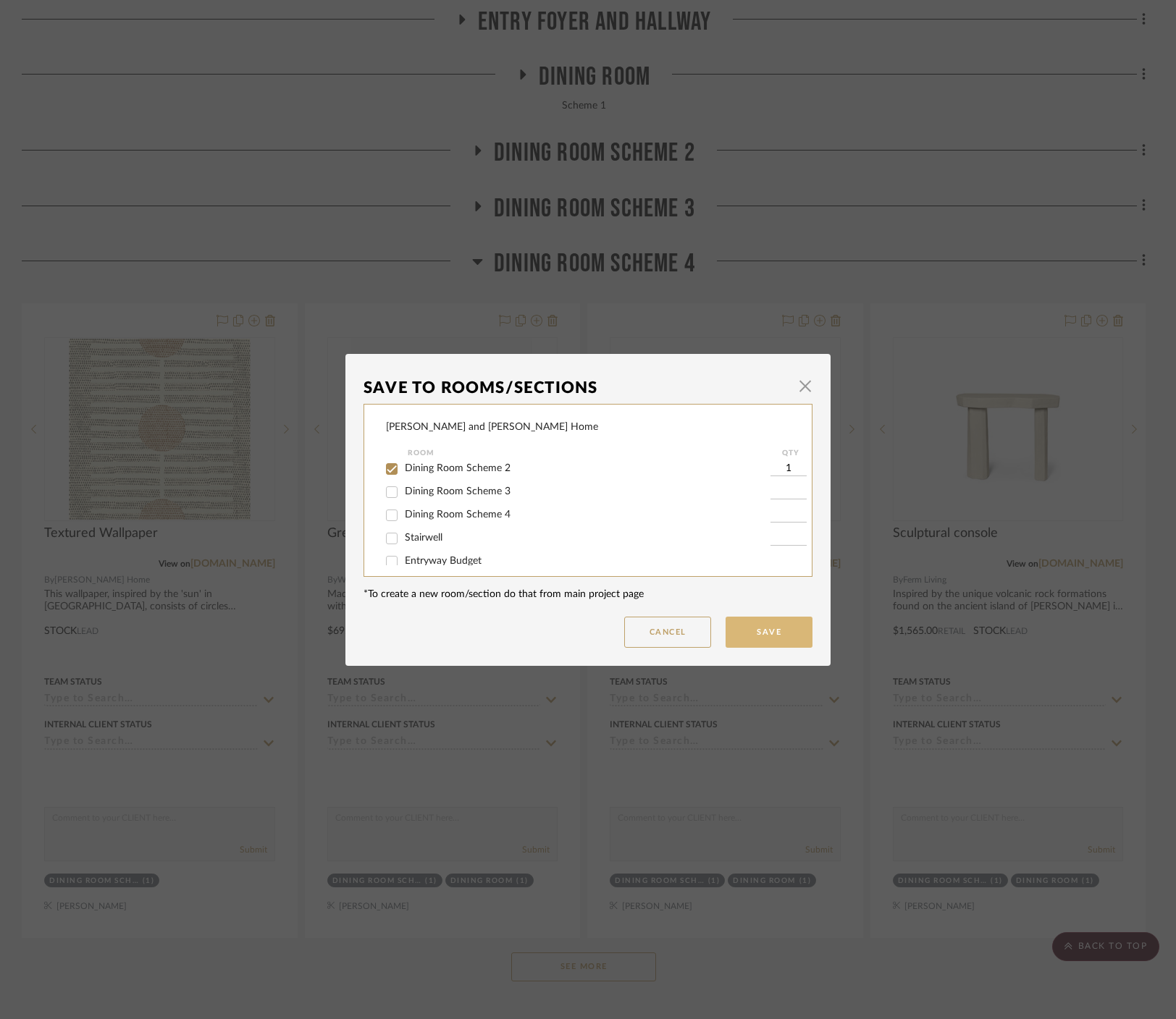
click at [713, 634] on button "Save" at bounding box center [769, 632] width 87 height 31
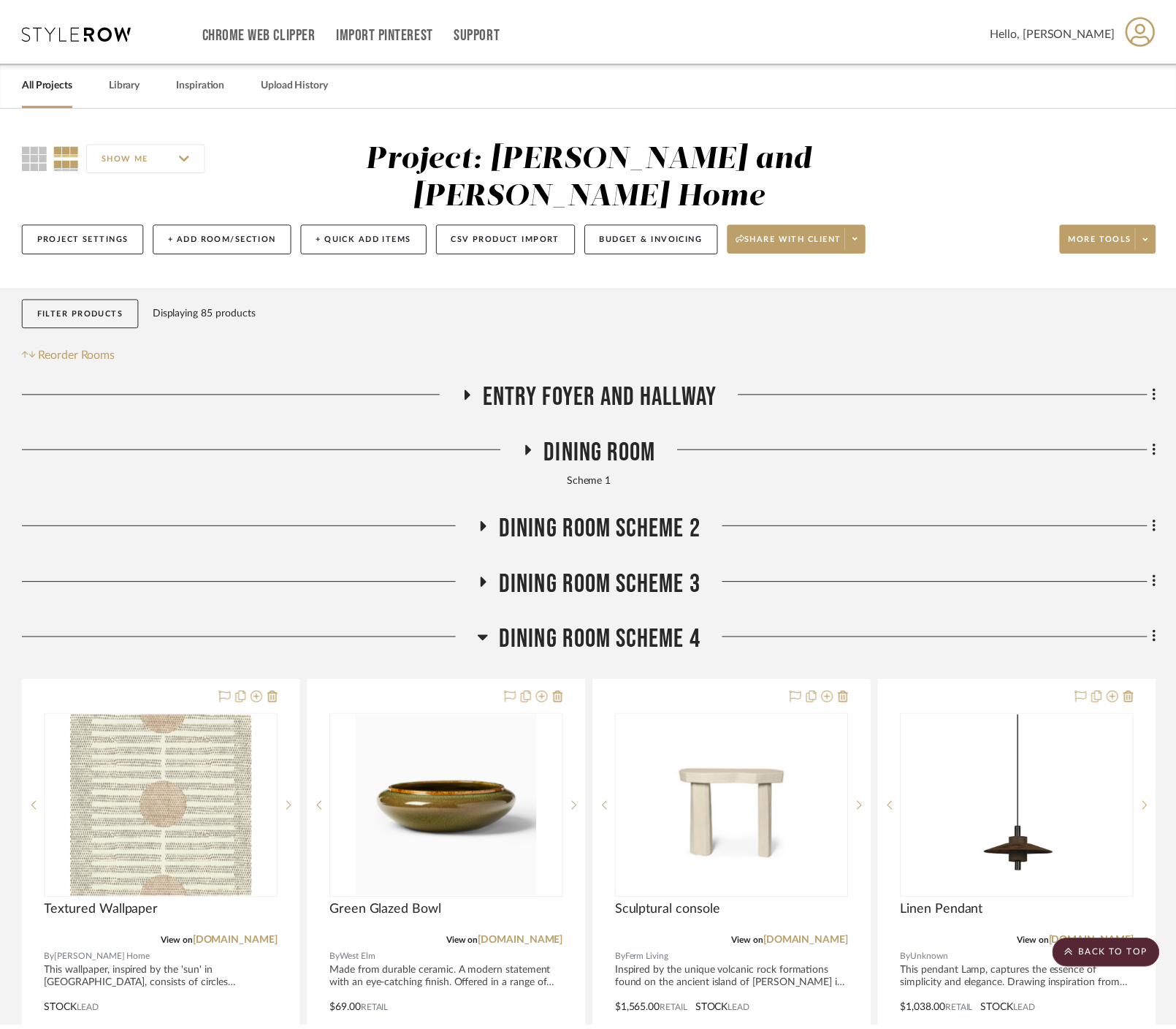
scroll to position [374, 0]
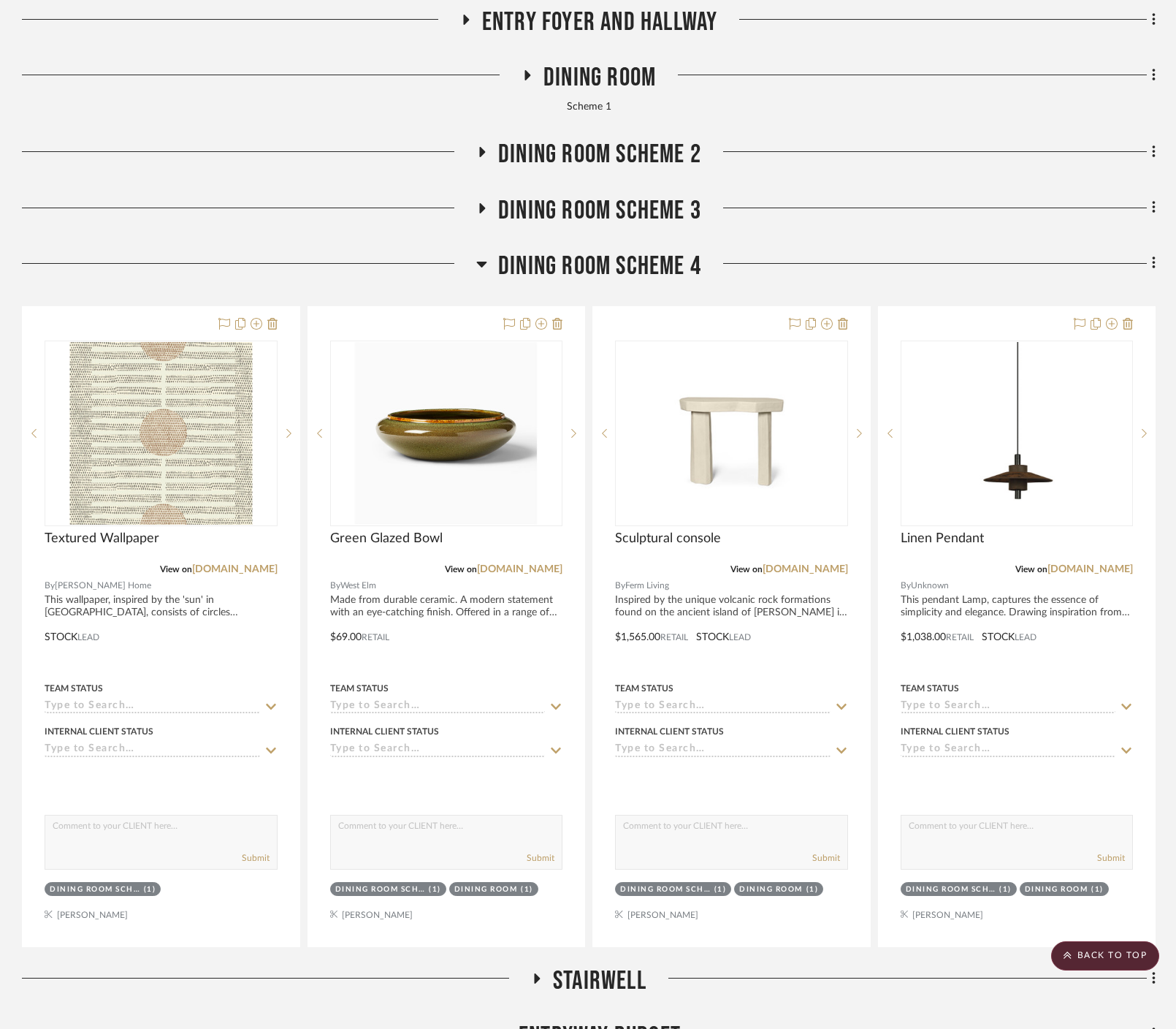
click at [483, 202] on icon at bounding box center [482, 207] width 18 height 11
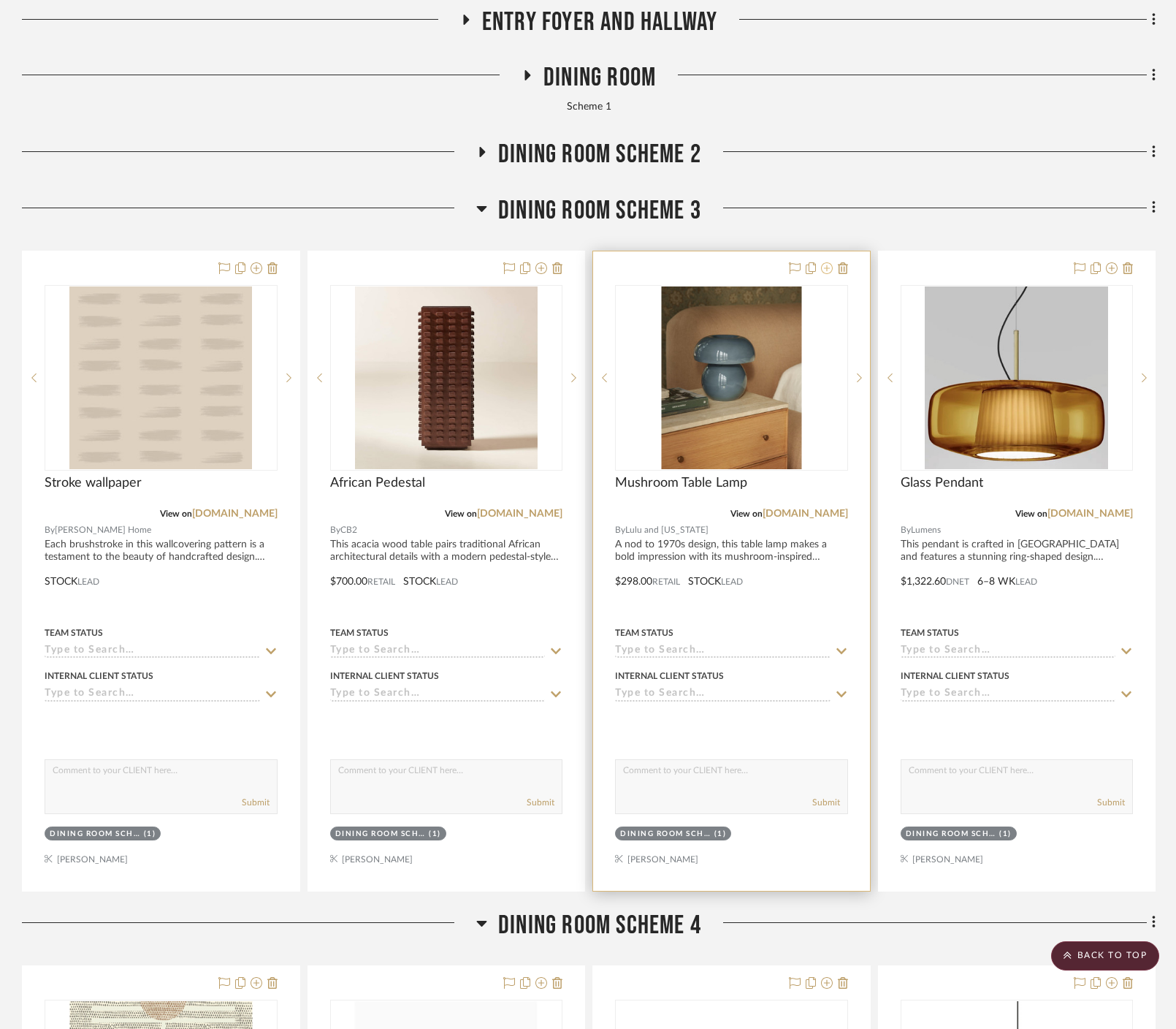
click at [719, 262] on icon at bounding box center [827, 268] width 11 height 11
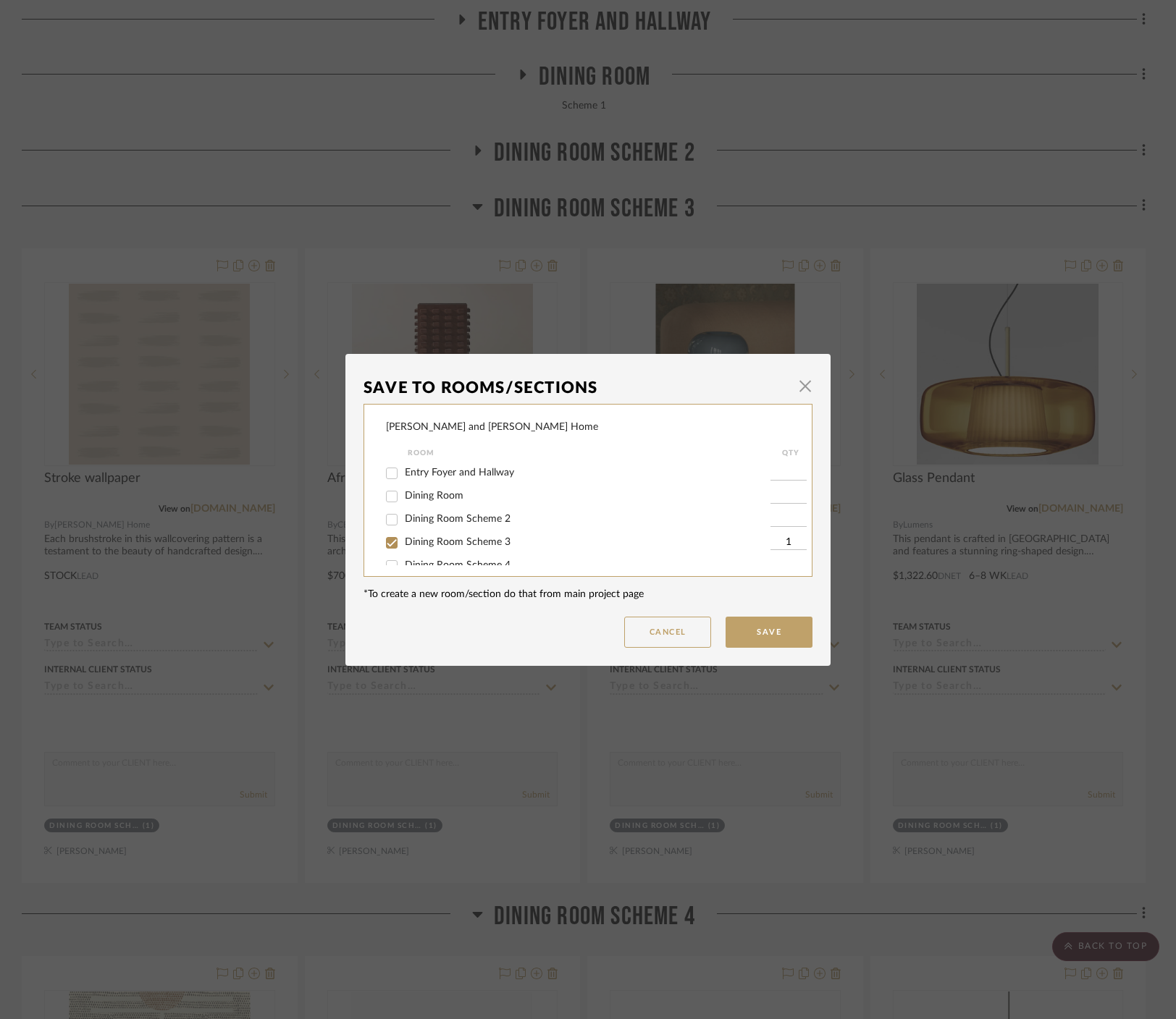
scroll to position [38, 0]
click at [458, 530] on span "Dining Room Scheme 4" at bounding box center [457, 528] width 106 height 10
click at [404, 530] on input "Dining Room Scheme 4" at bounding box center [391, 528] width 23 height 23
checkbox input "true"
type input "1"
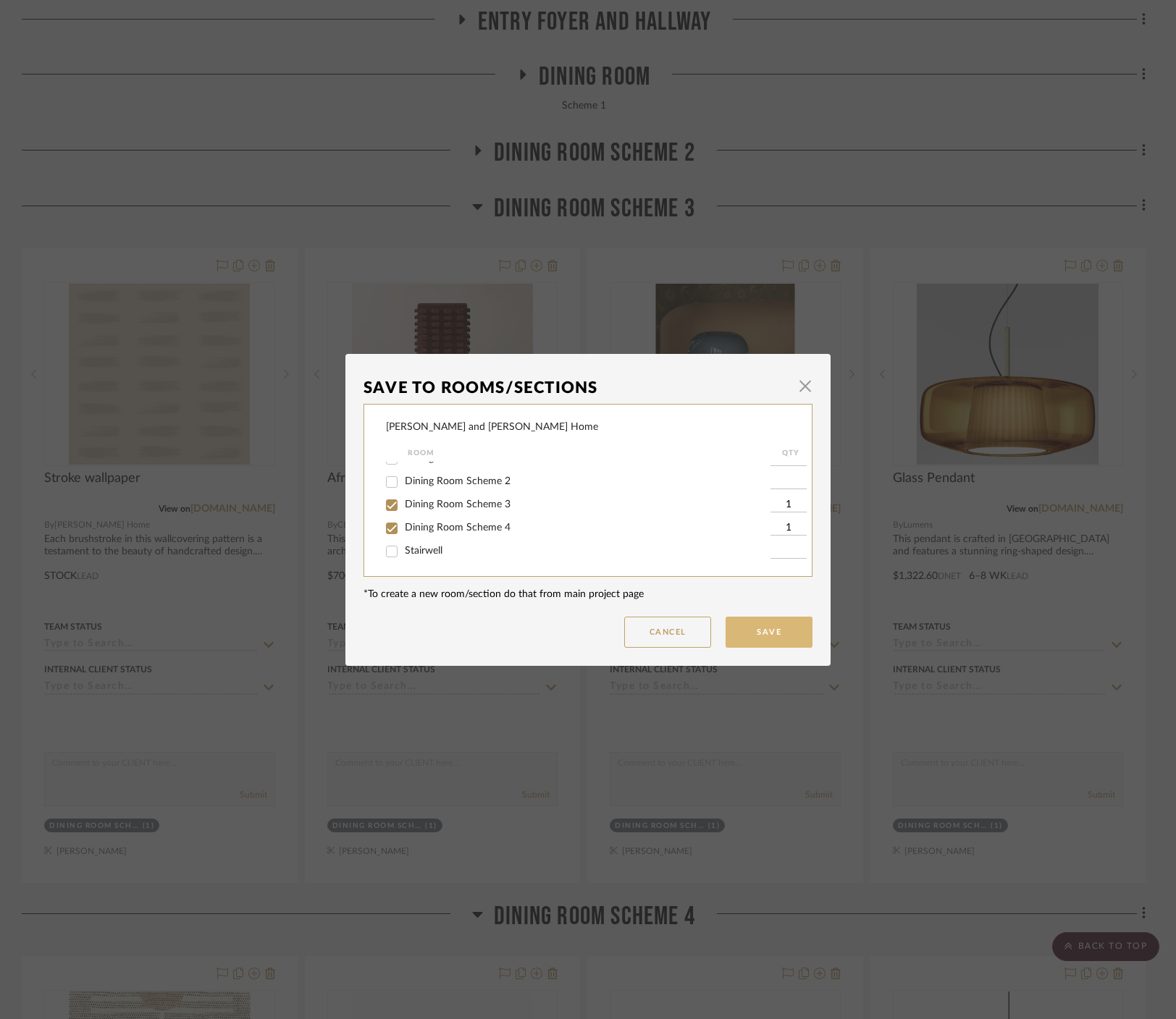
click at [713, 624] on button "Save" at bounding box center [769, 632] width 87 height 31
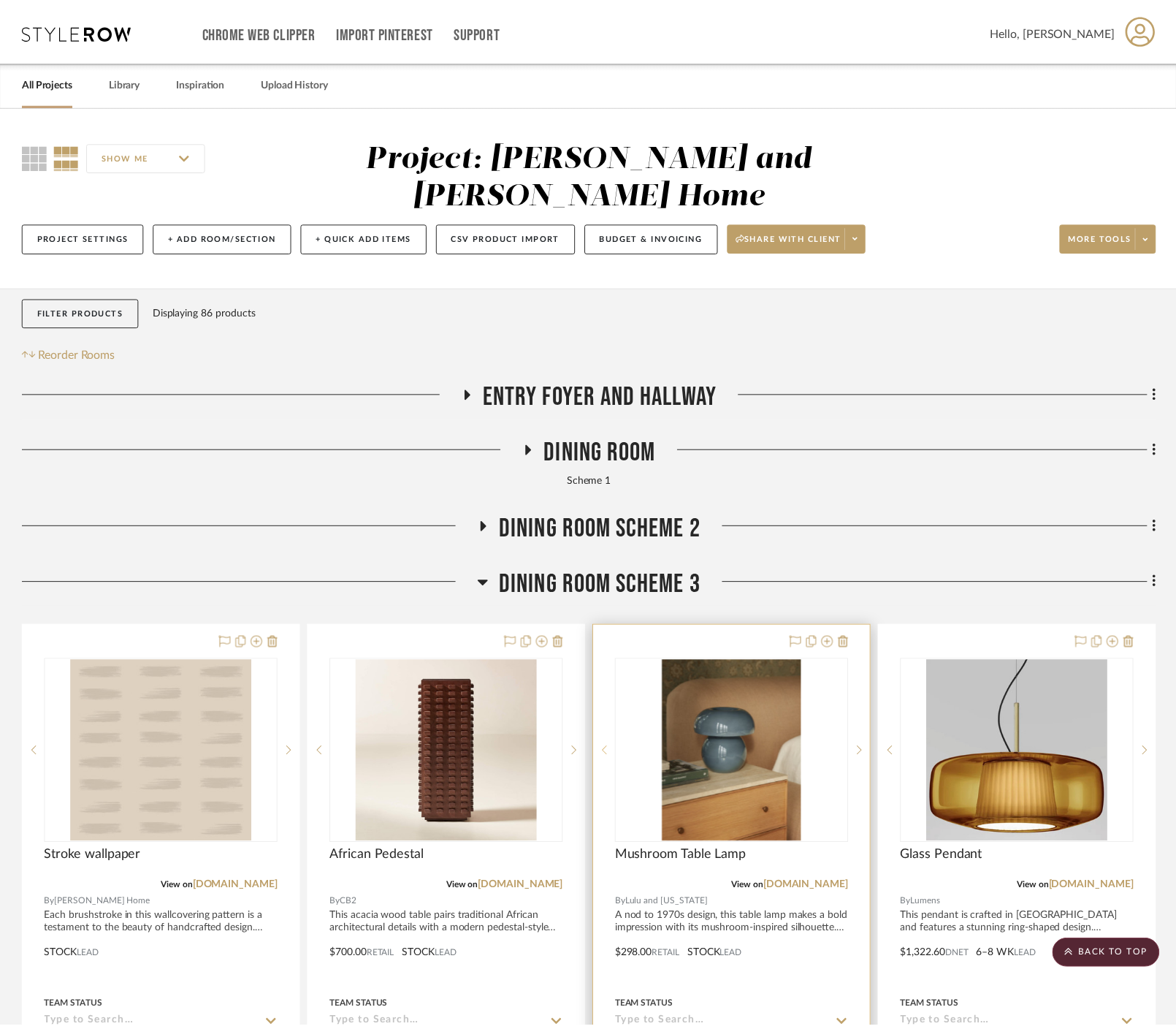
scroll to position [374, 0]
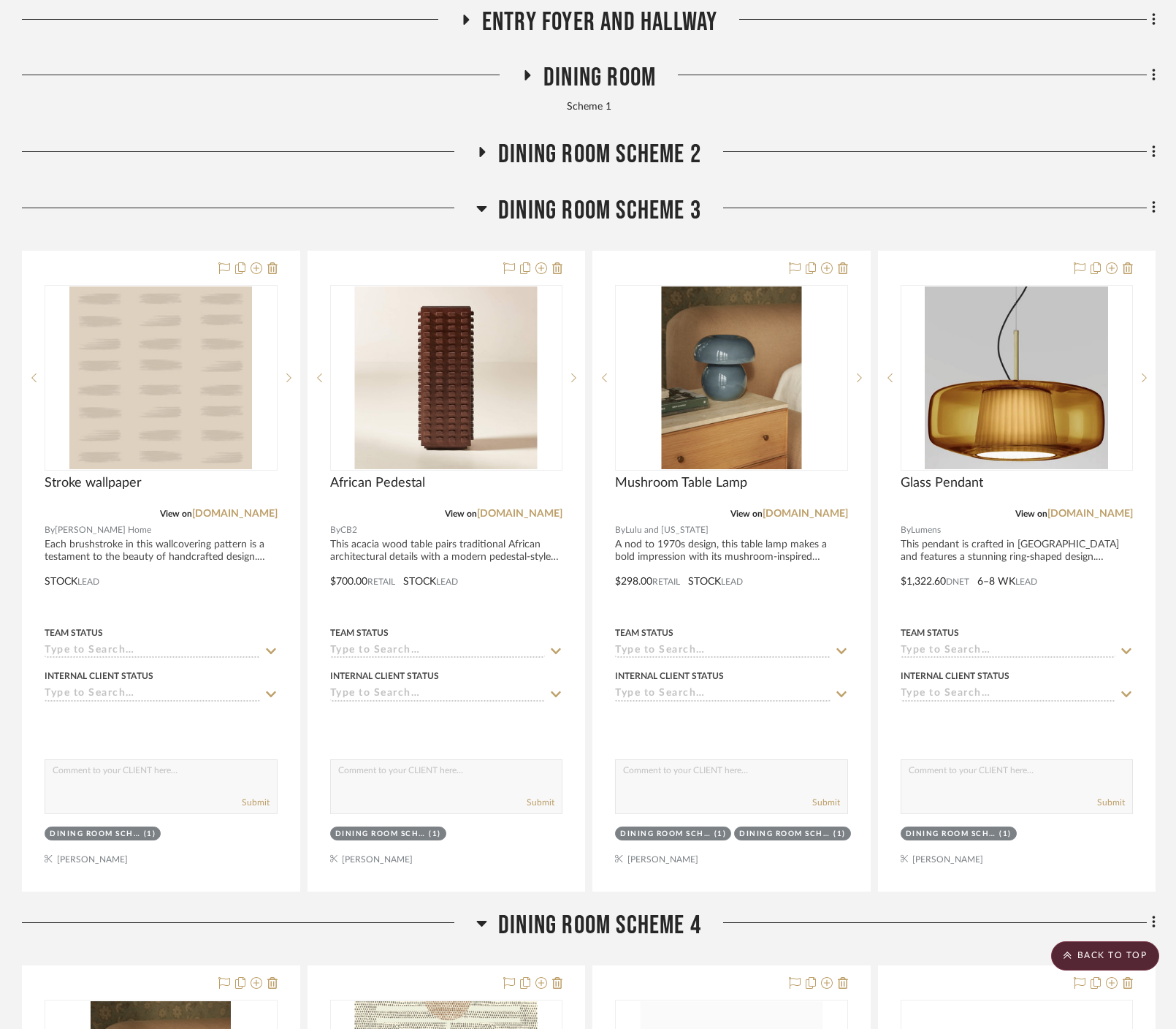
click at [480, 206] on icon at bounding box center [482, 209] width 11 height 6
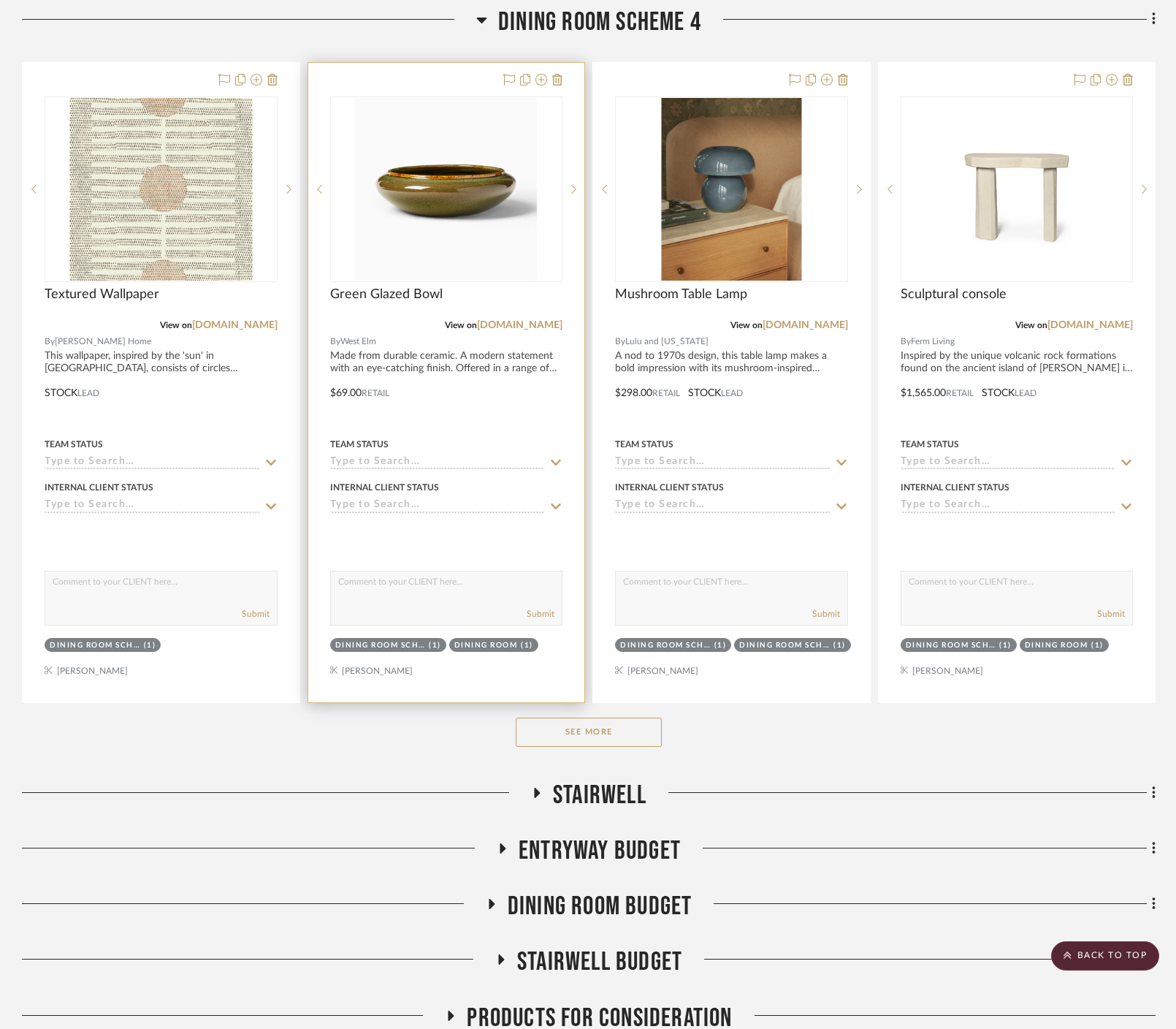
scroll to position [621, 0]
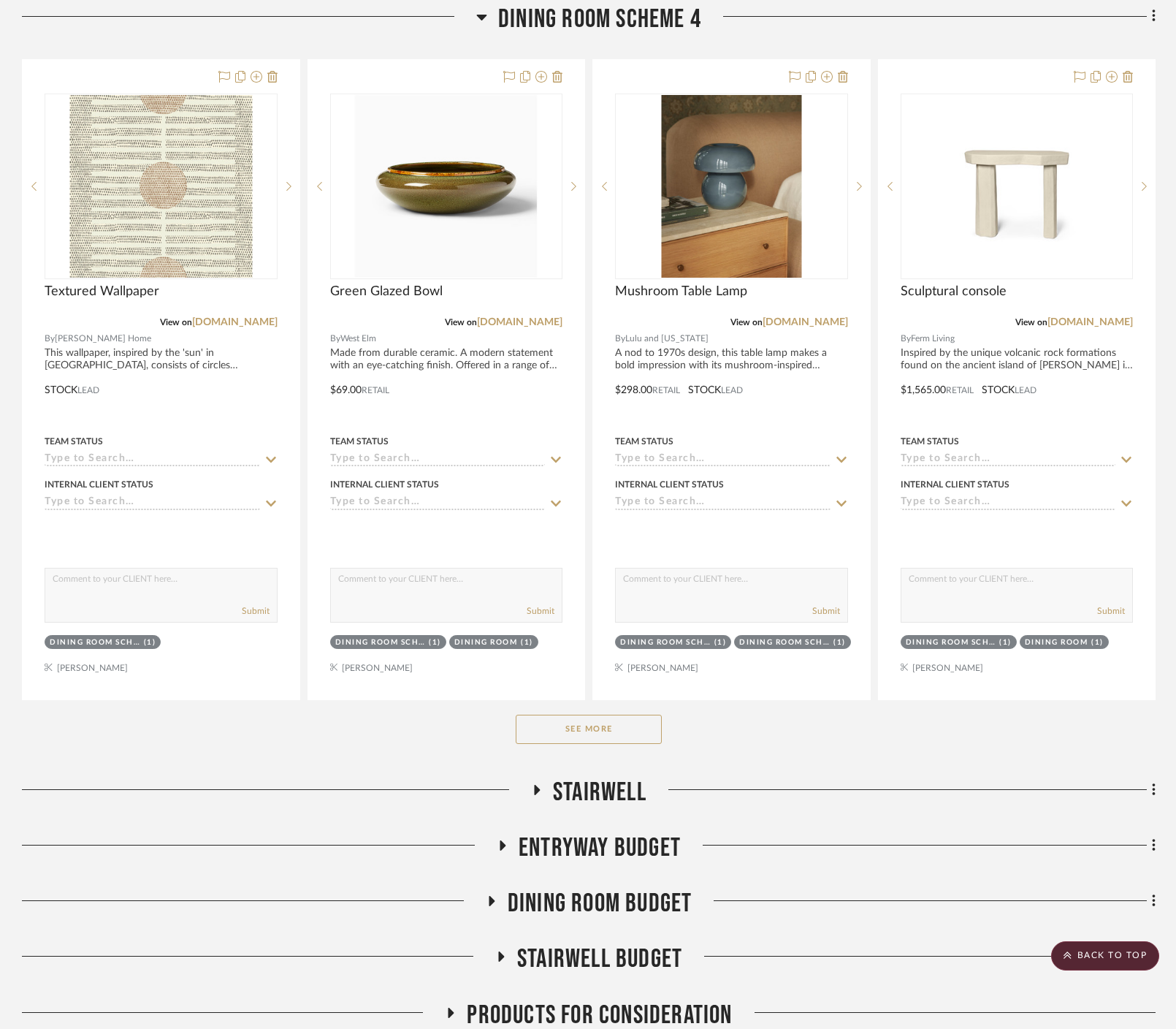
click at [615, 710] on div "See More" at bounding box center [589, 729] width 1134 height 59
click at [595, 715] on button "See More" at bounding box center [588, 729] width 146 height 29
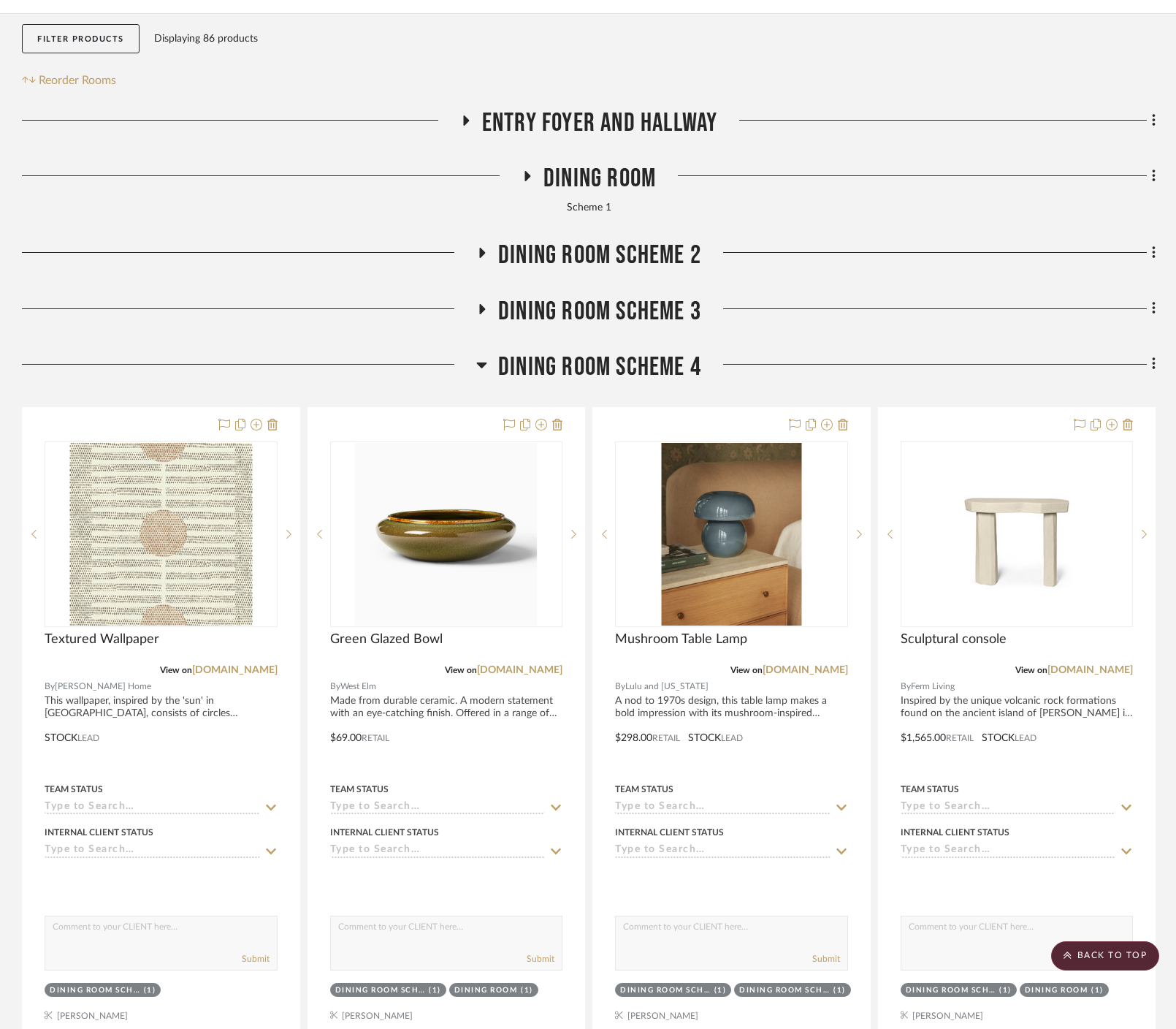
click at [485, 356] on icon at bounding box center [481, 365] width 11 height 18
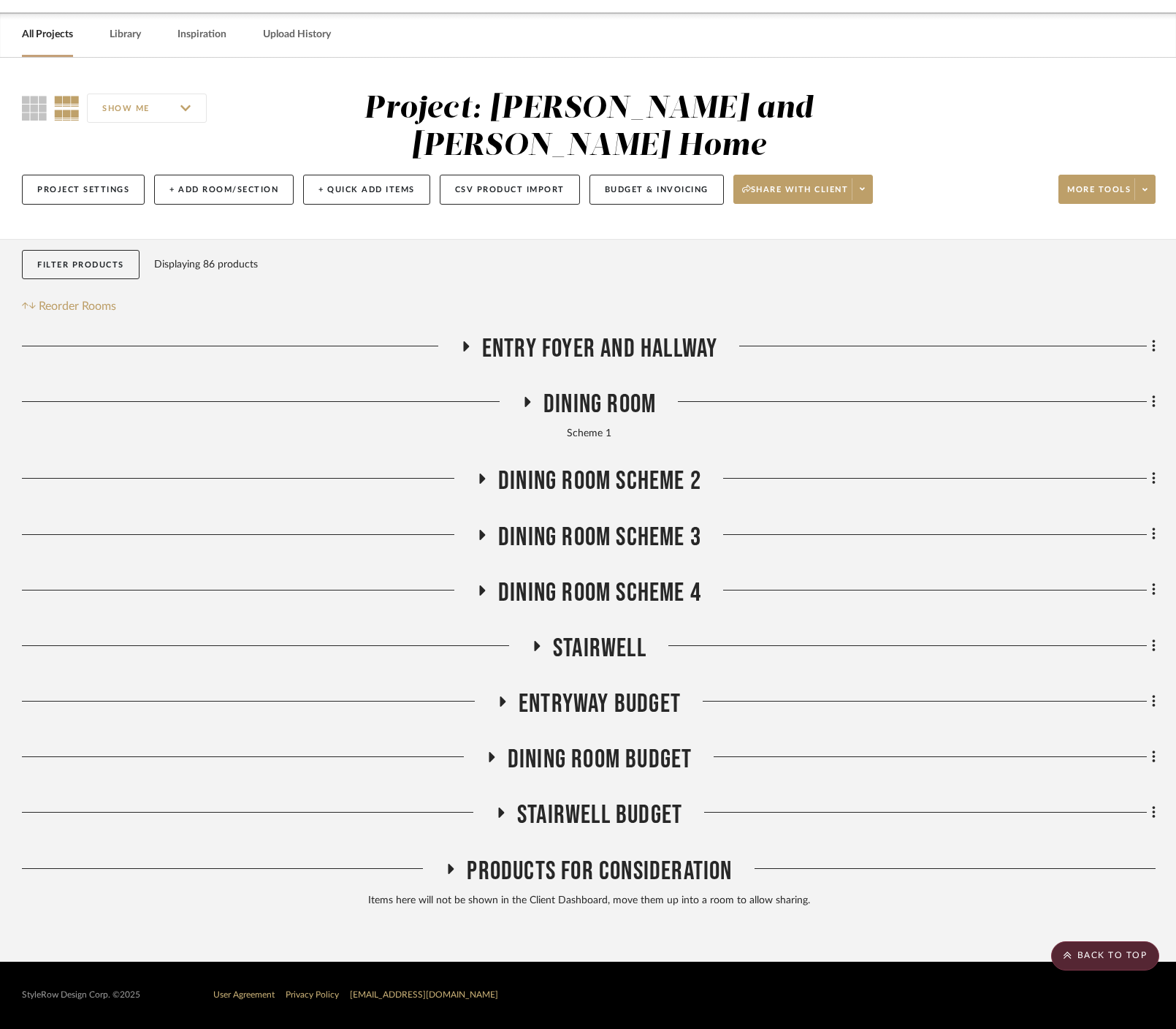
scroll to position [10, 0]
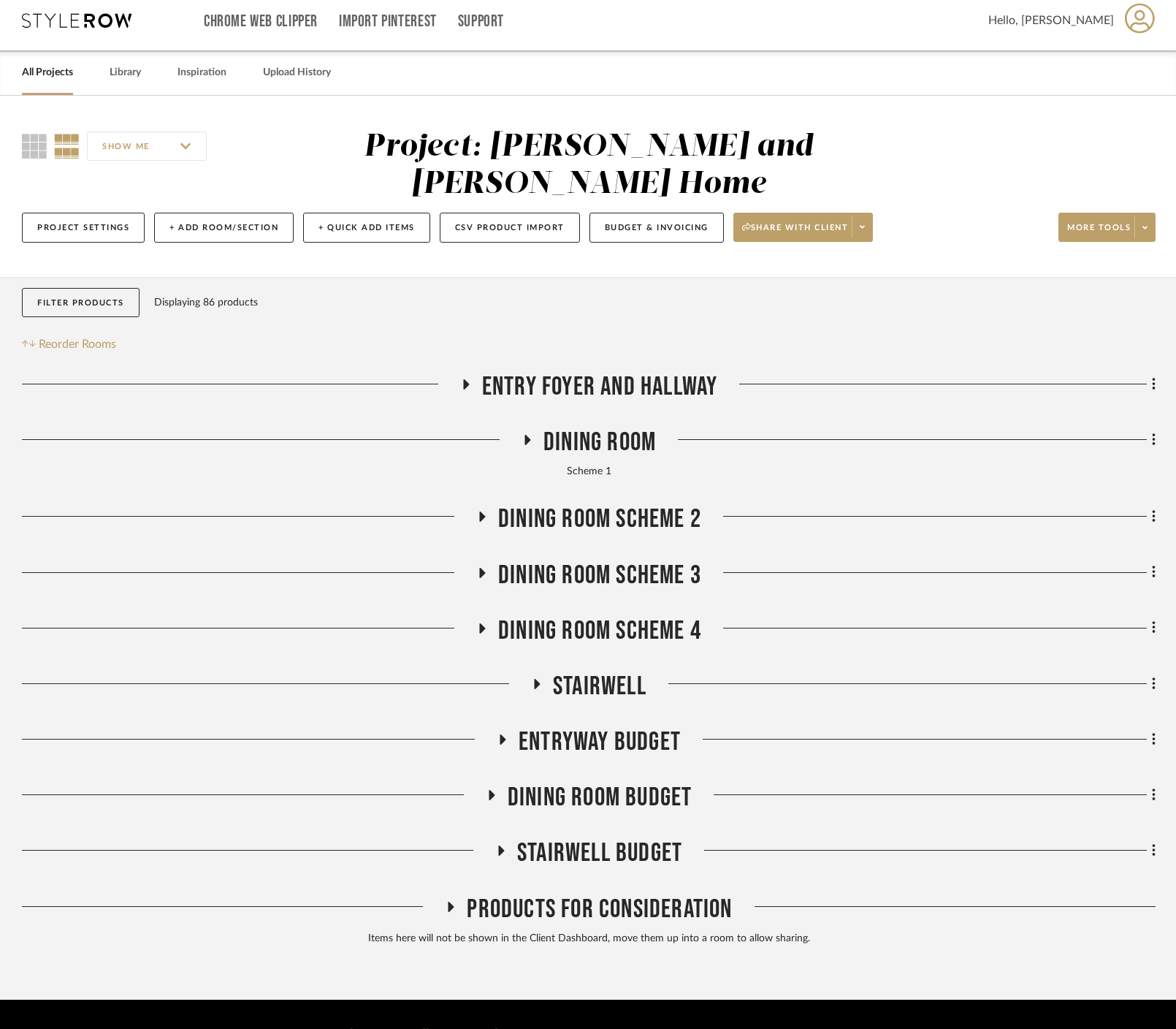
click at [533, 678] on icon at bounding box center [537, 683] width 18 height 11
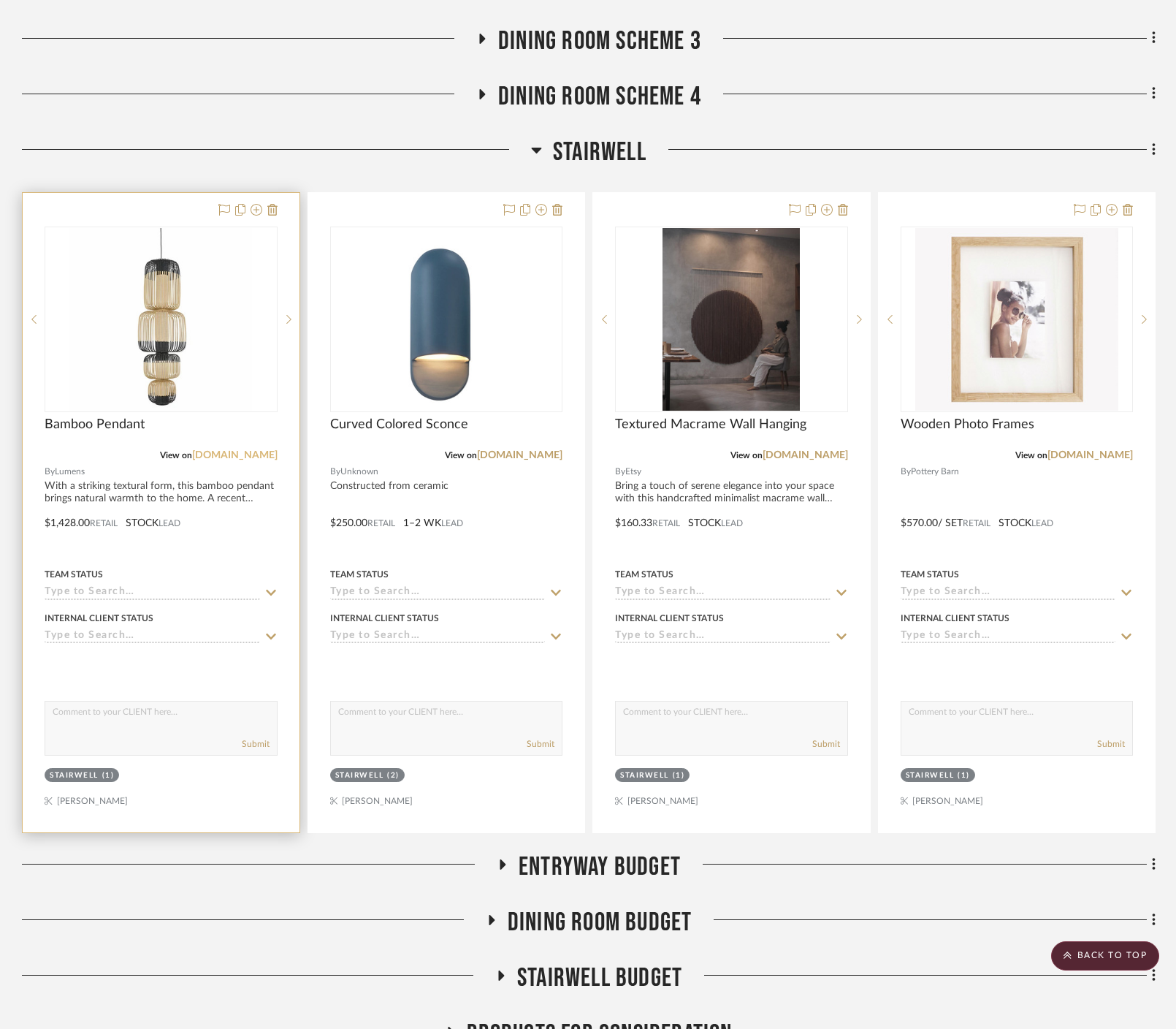
scroll to position [615, 0]
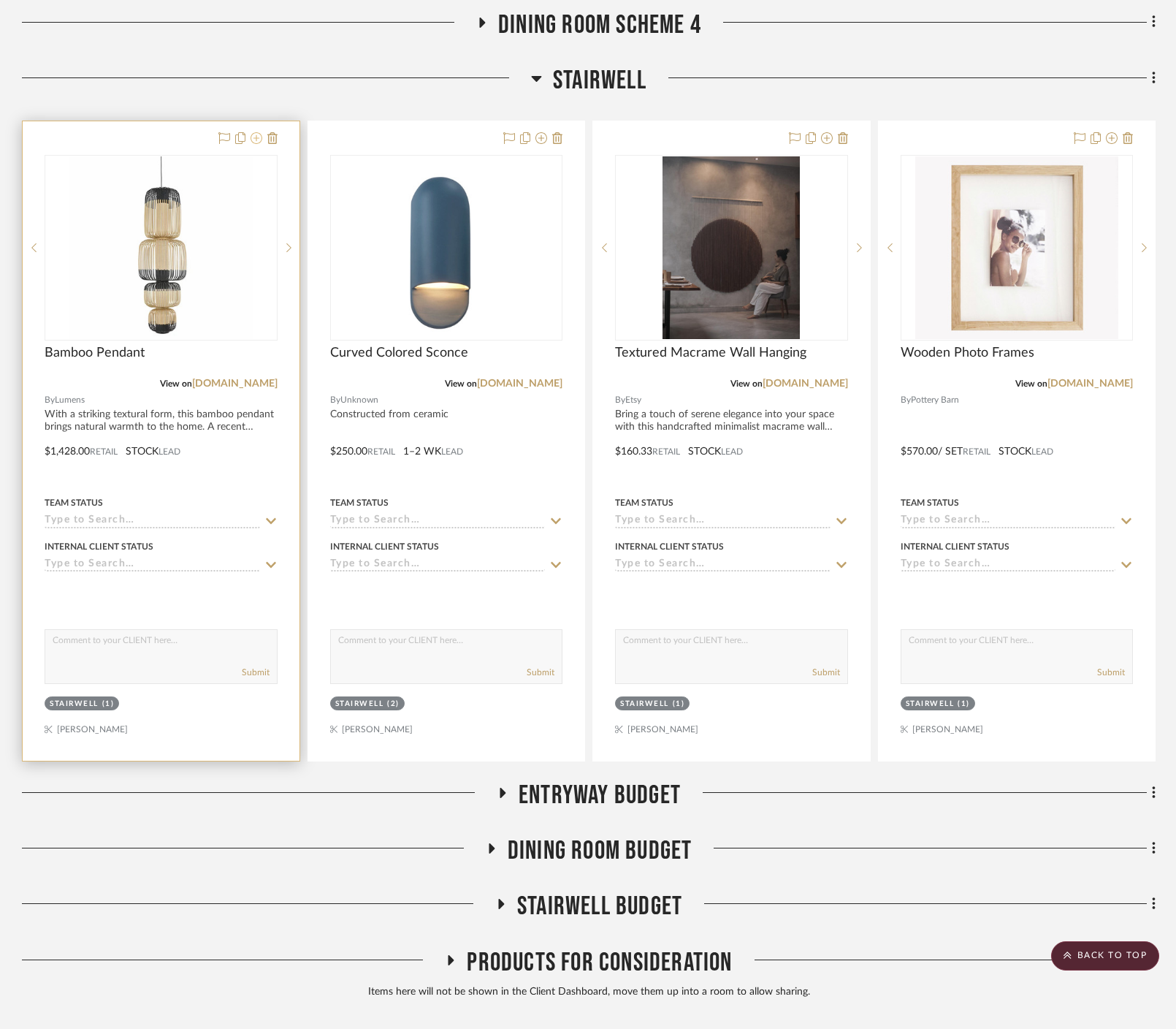
click at [261, 132] on icon at bounding box center [257, 138] width 11 height 11
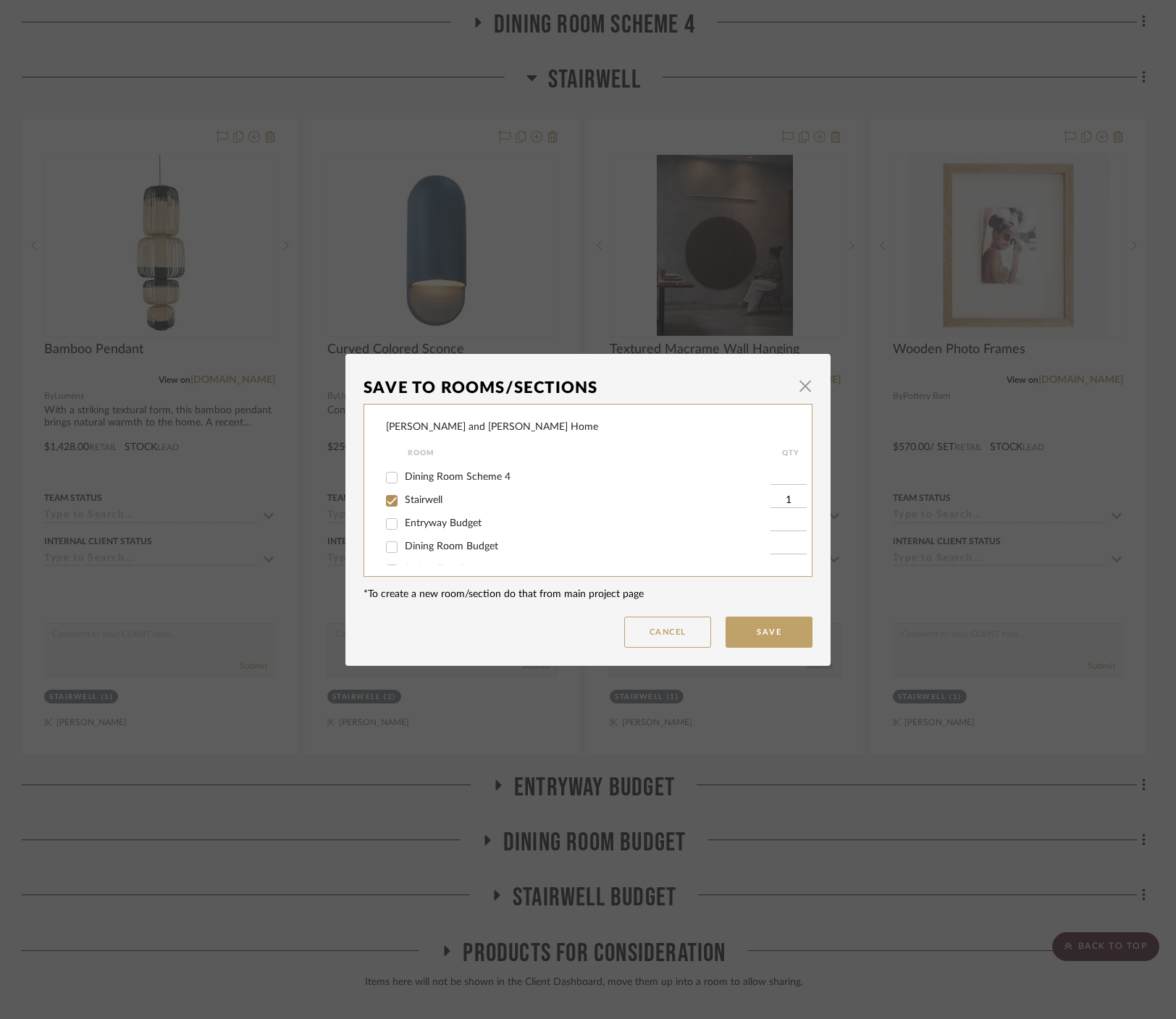
scroll to position [87, 0]
click at [672, 638] on button "Cancel" at bounding box center [668, 632] width 87 height 31
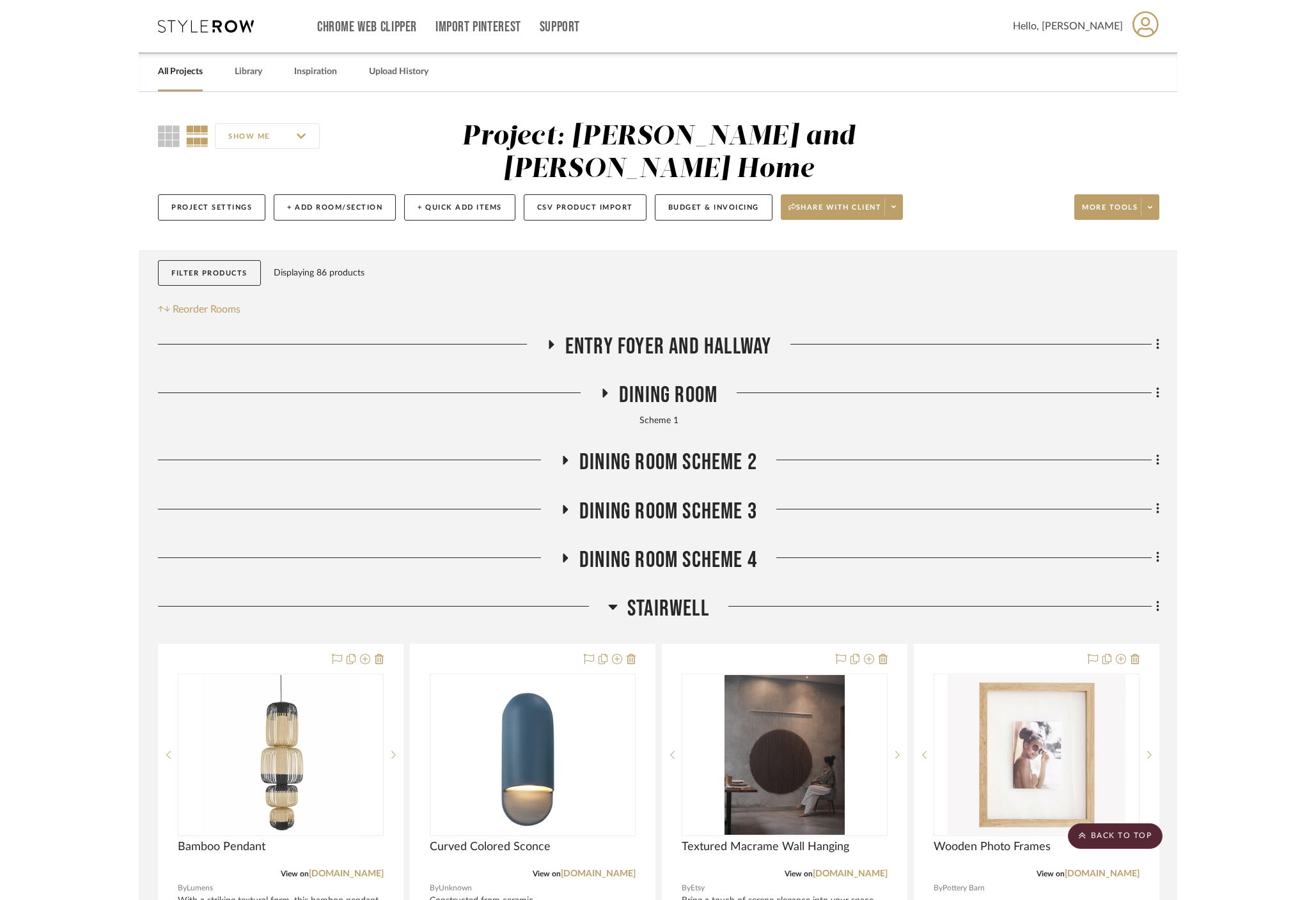
scroll to position [538, 0]
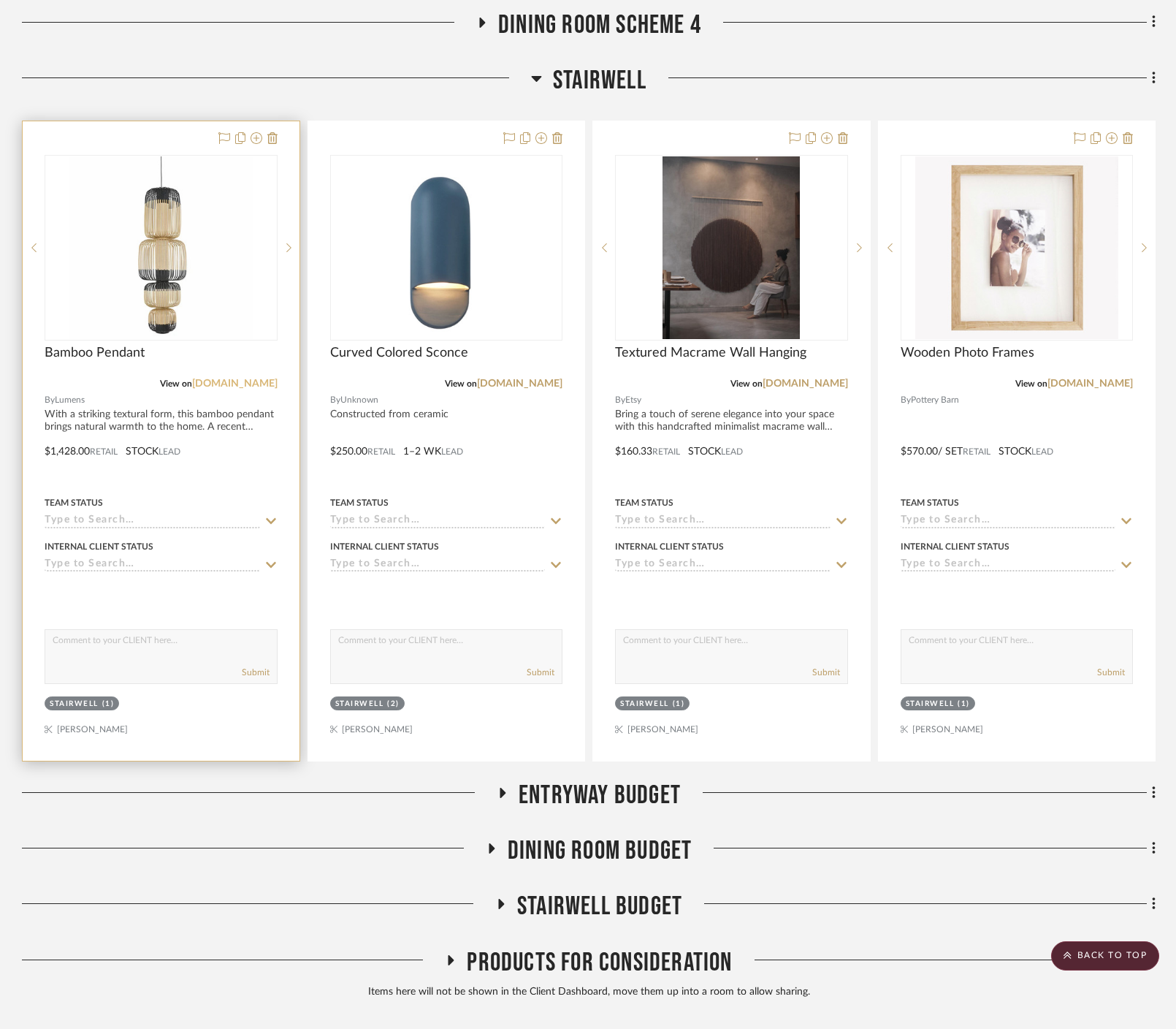
click at [257, 379] on link "[DOMAIN_NAME]" at bounding box center [235, 384] width 86 height 11
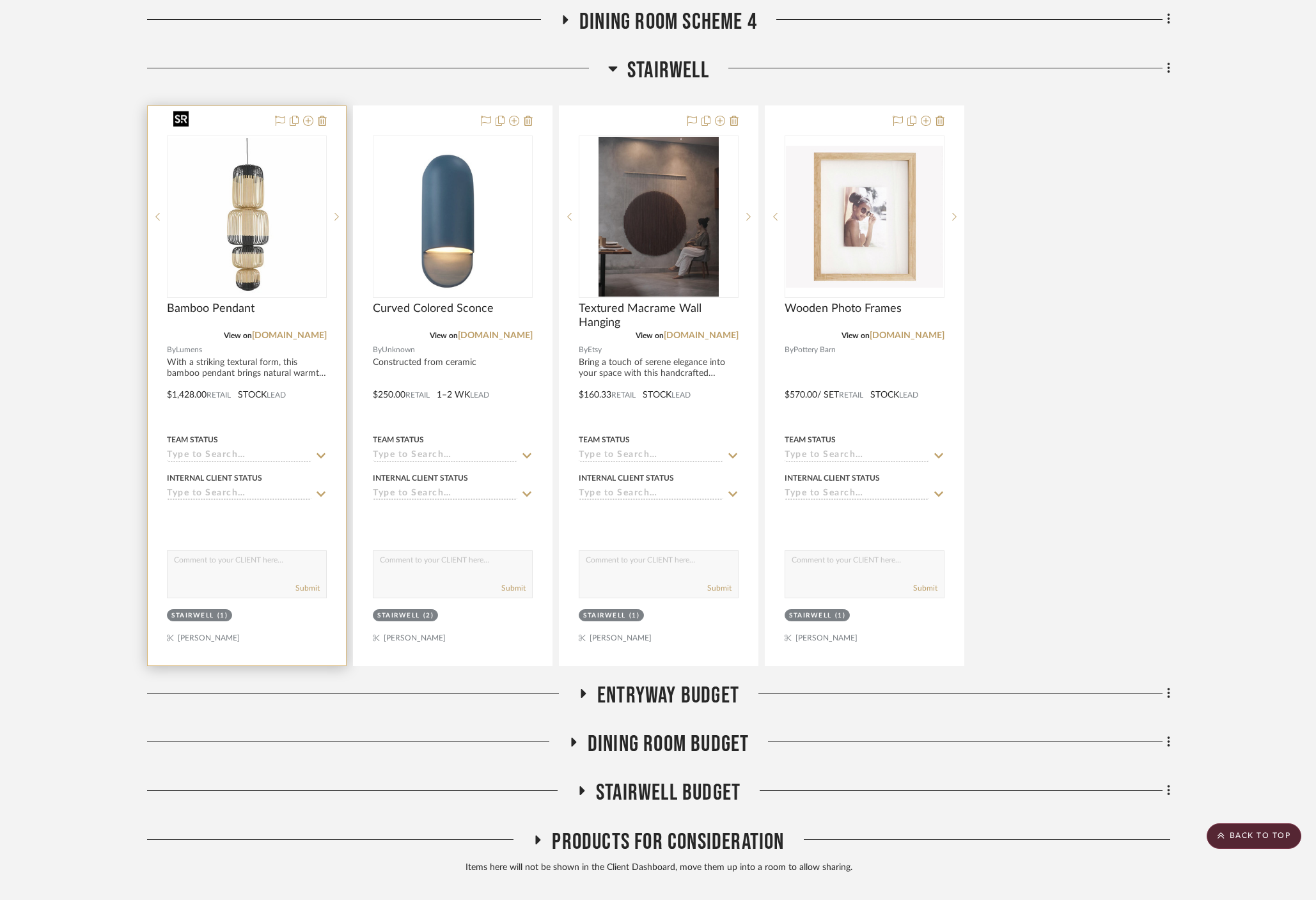
click at [265, 205] on img "0" at bounding box center [247, 217] width 158 height 157
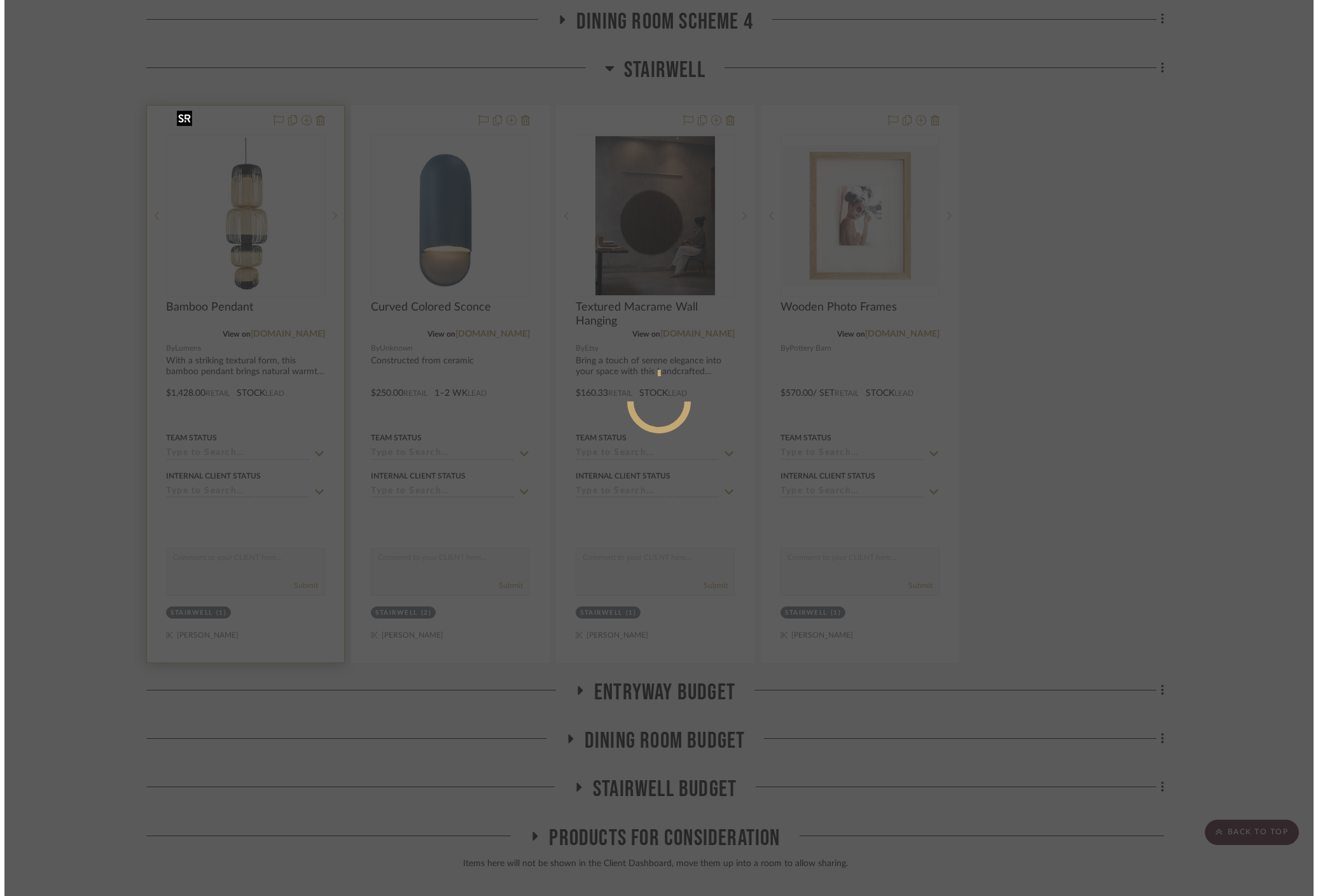
scroll to position [0, 0]
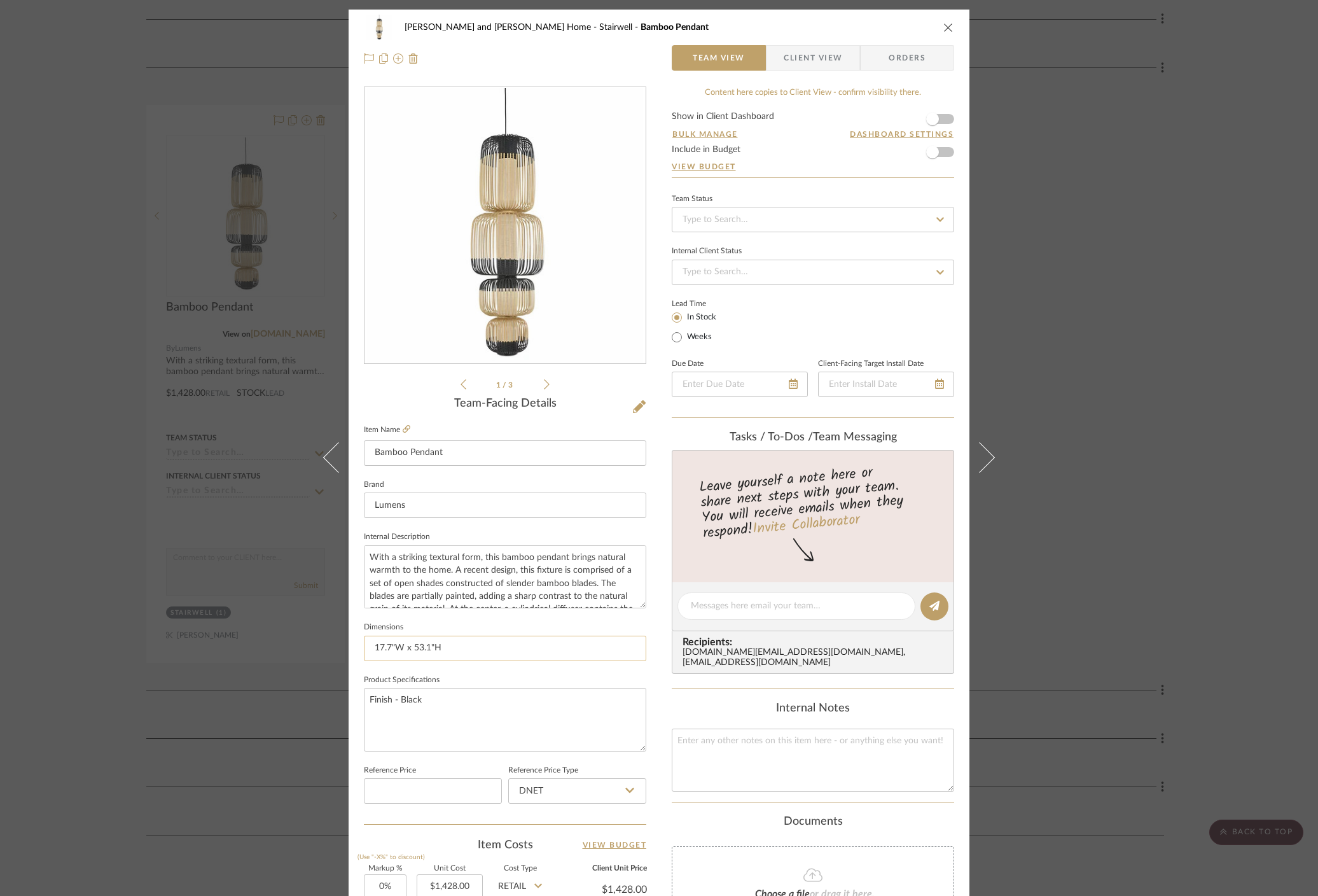
click at [439, 650] on input "17.7"W x 53.1"H" at bounding box center [505, 648] width 282 height 26
click at [503, 701] on textarea "Finish - Black" at bounding box center [505, 719] width 282 height 63
click at [423, 573] on textarea "With a striking textural form, this bamboo pendant brings natural warmth to the…" at bounding box center [505, 577] width 282 height 63
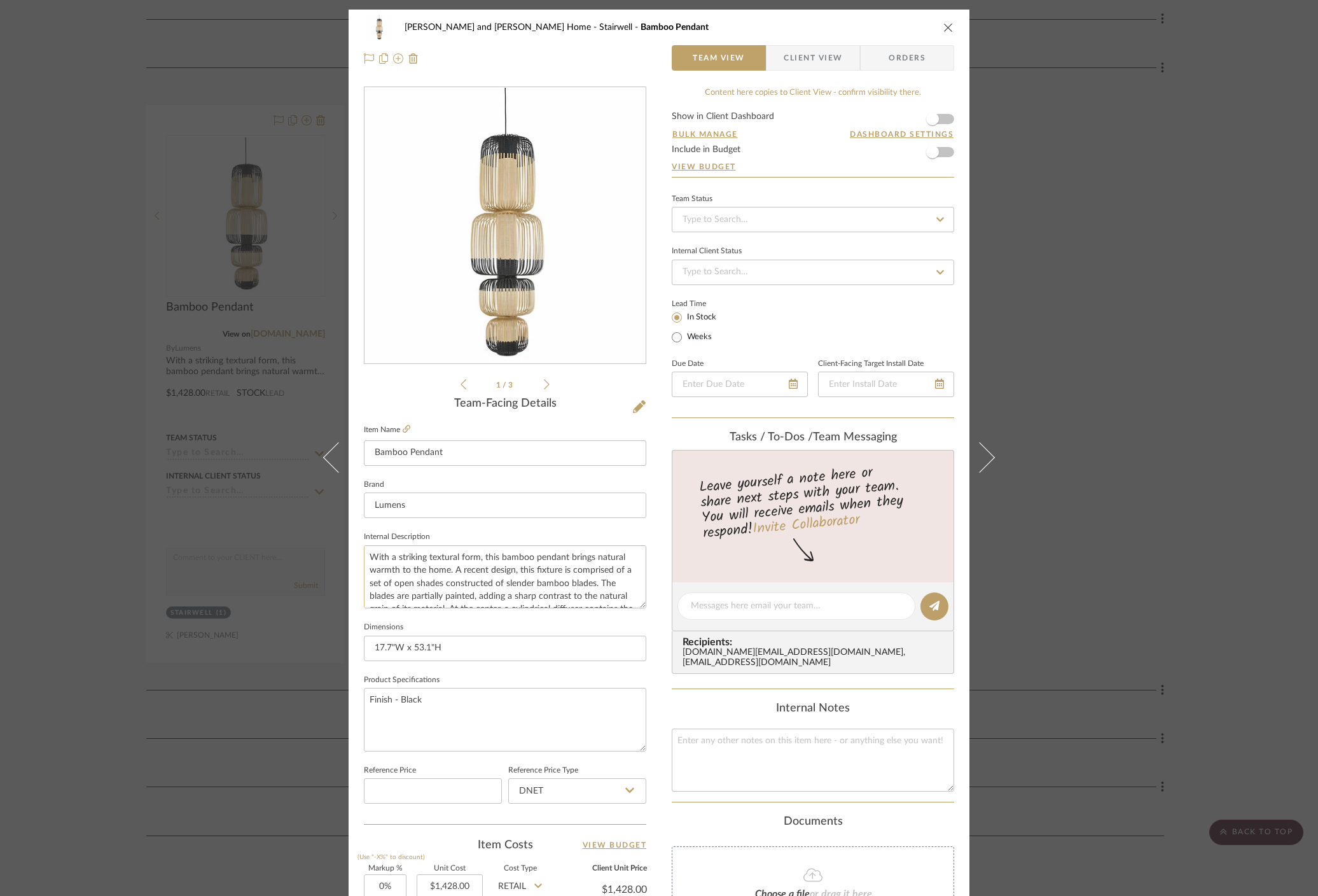
click at [465, 570] on textarea "With a striking textural form, this bamboo pendant brings natural warmth to the…" at bounding box center [505, 577] width 282 height 63
click at [626, 114] on div "Natasha and Abhijit Home Stairwell Bamboo Pendant Team View Client View Orders …" at bounding box center [659, 448] width 1318 height 896
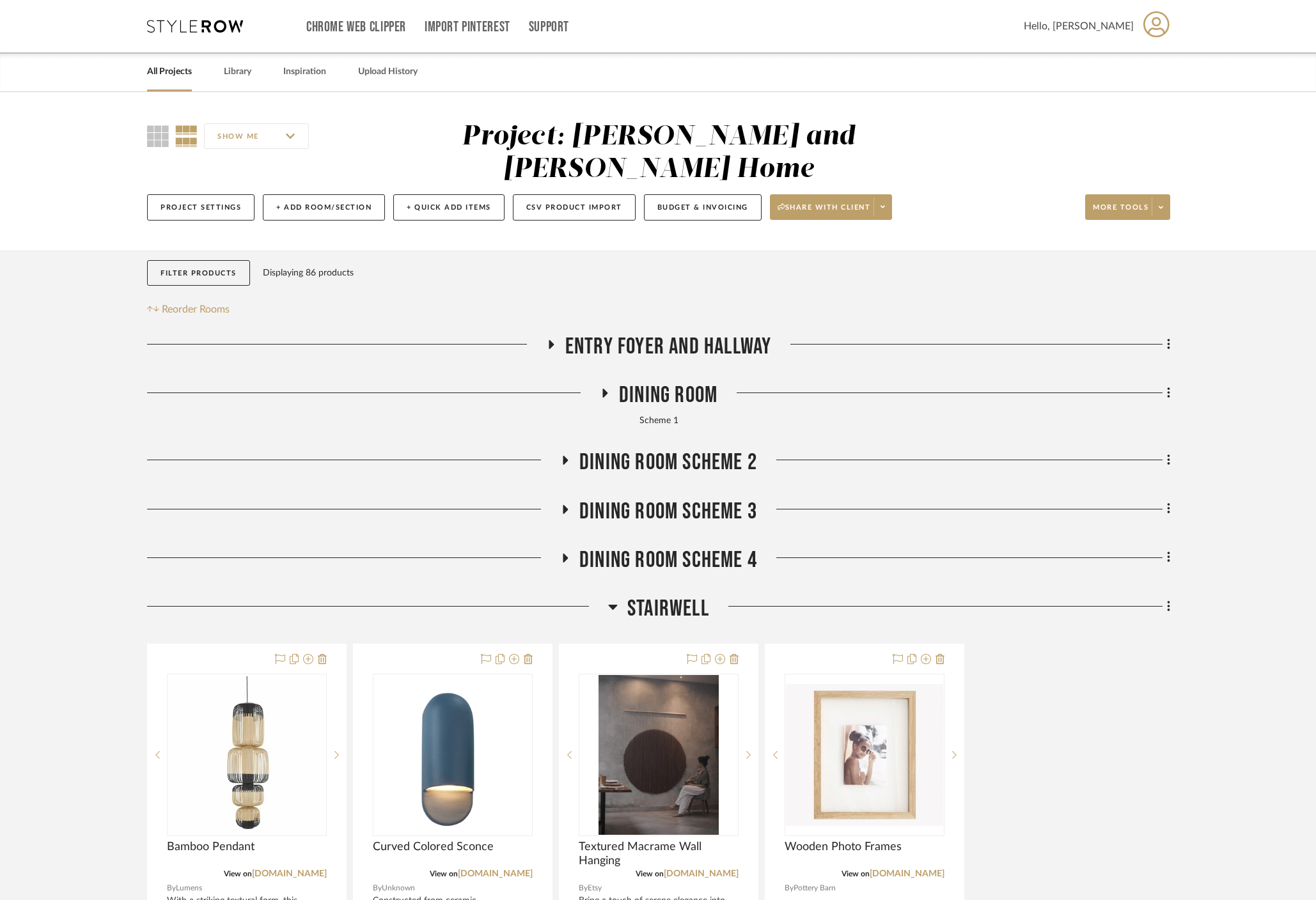
click at [549, 340] on icon at bounding box center [551, 344] width 5 height 9
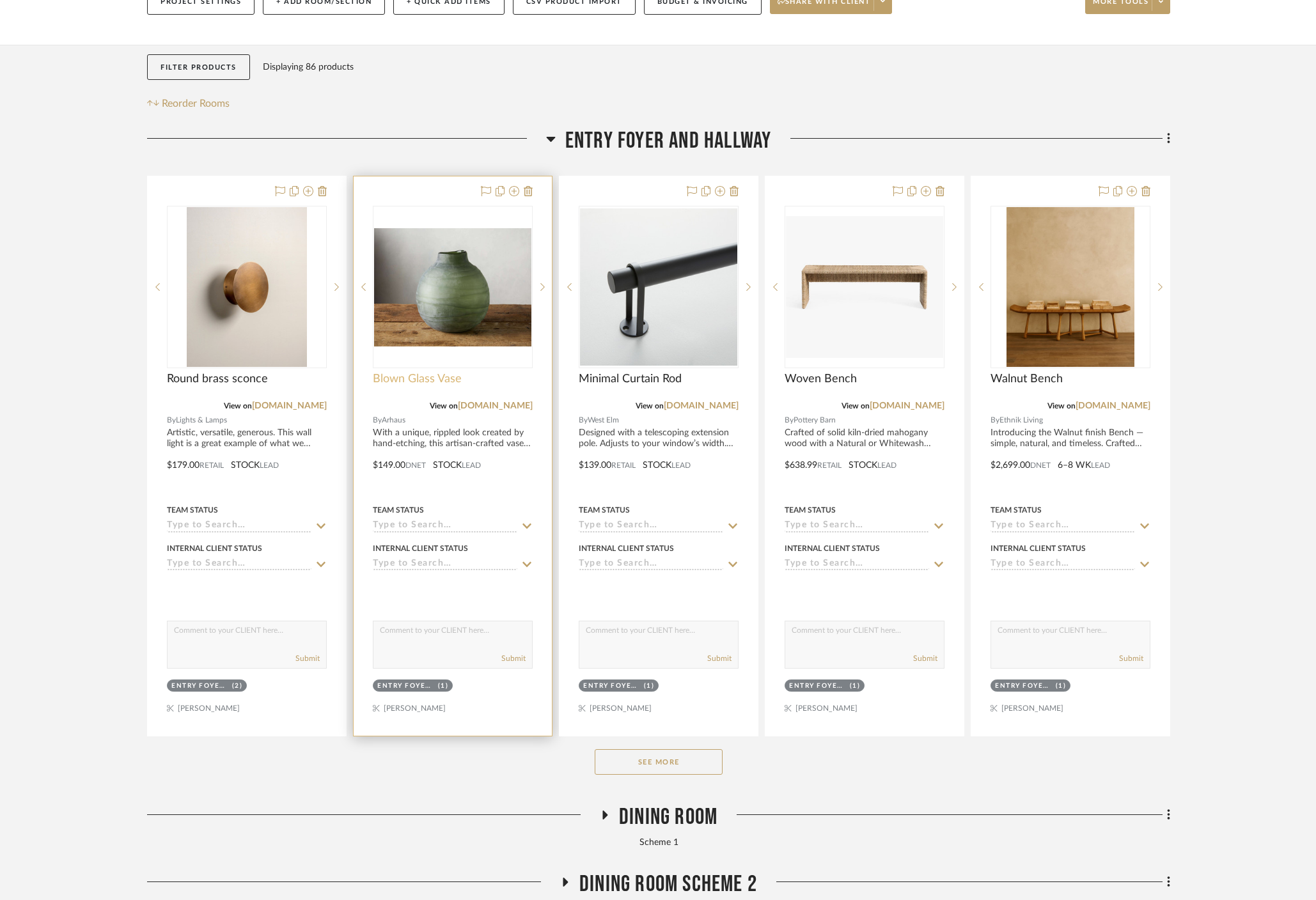
scroll to position [207, 0]
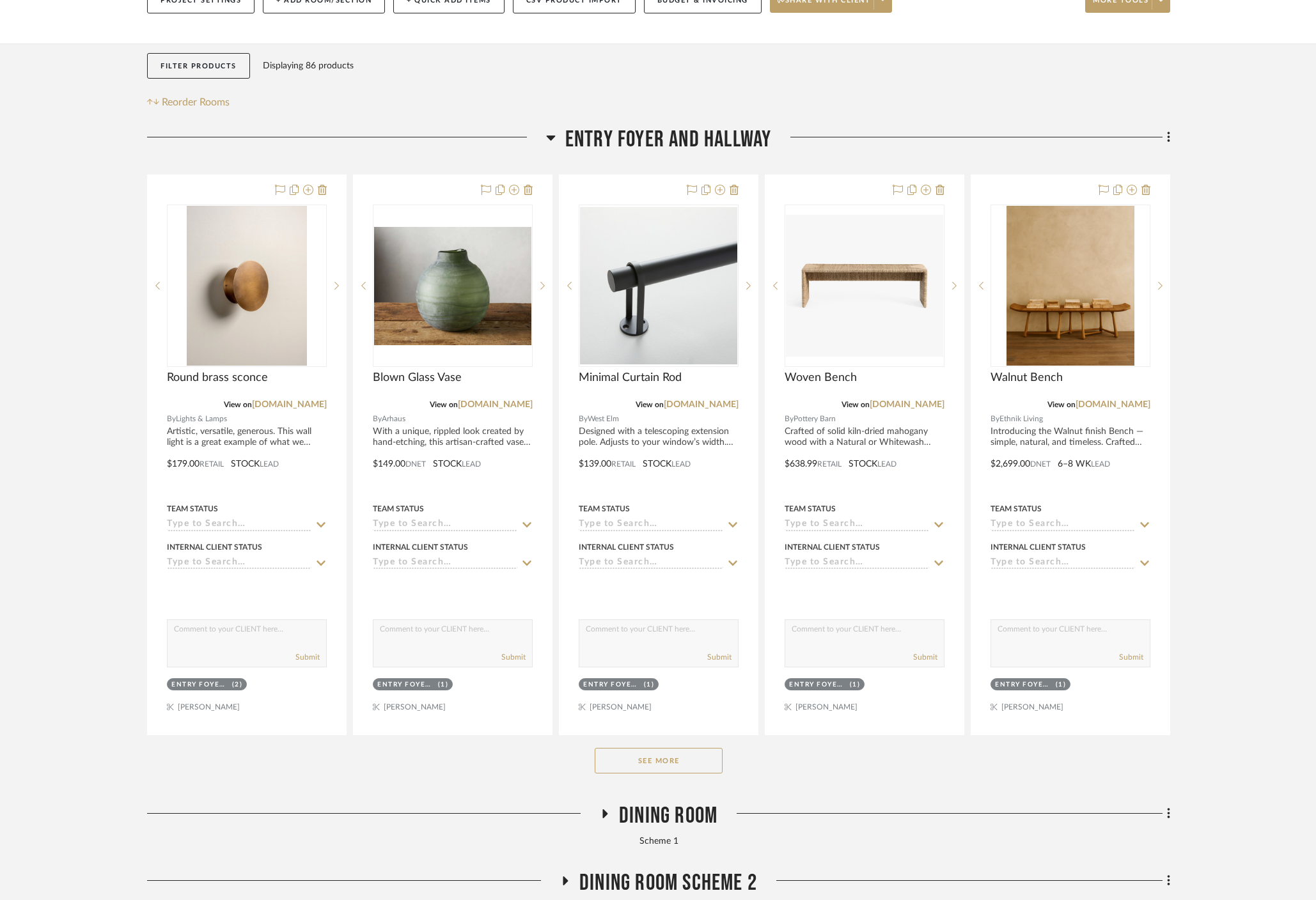
click at [615, 748] on button "See More" at bounding box center [658, 760] width 128 height 26
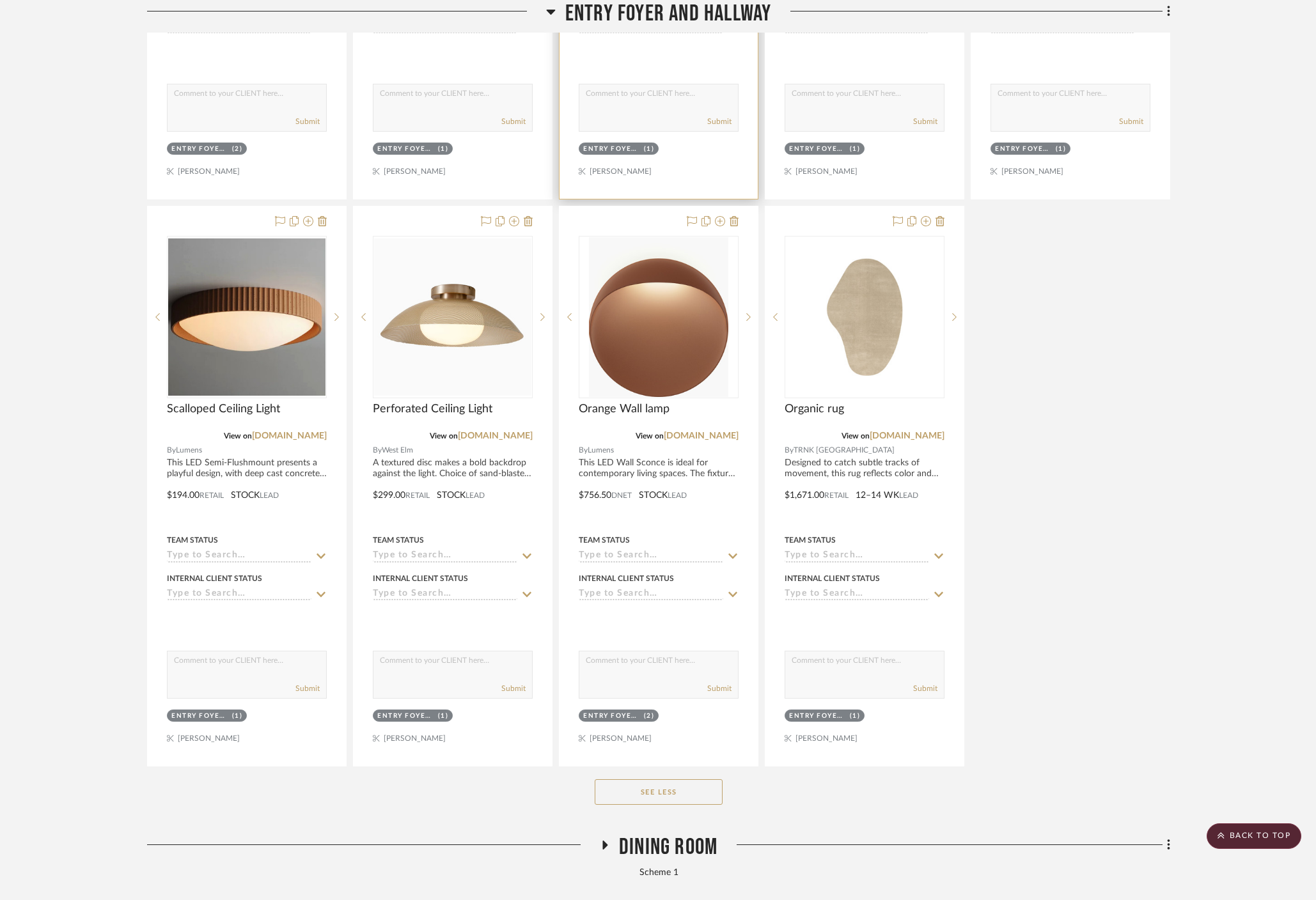
scroll to position [747, 0]
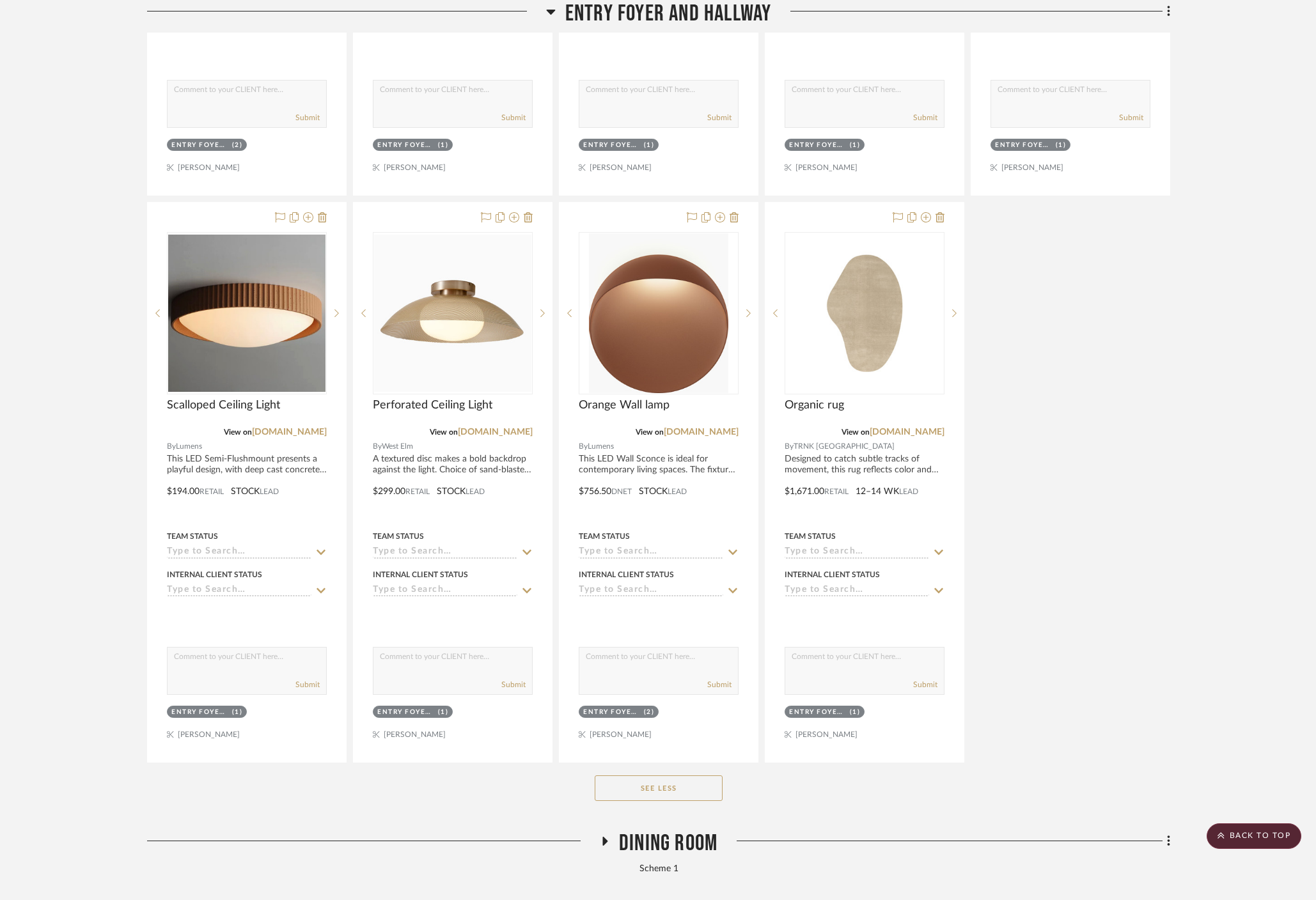
click at [629, 775] on button "See Less" at bounding box center [658, 788] width 128 height 26
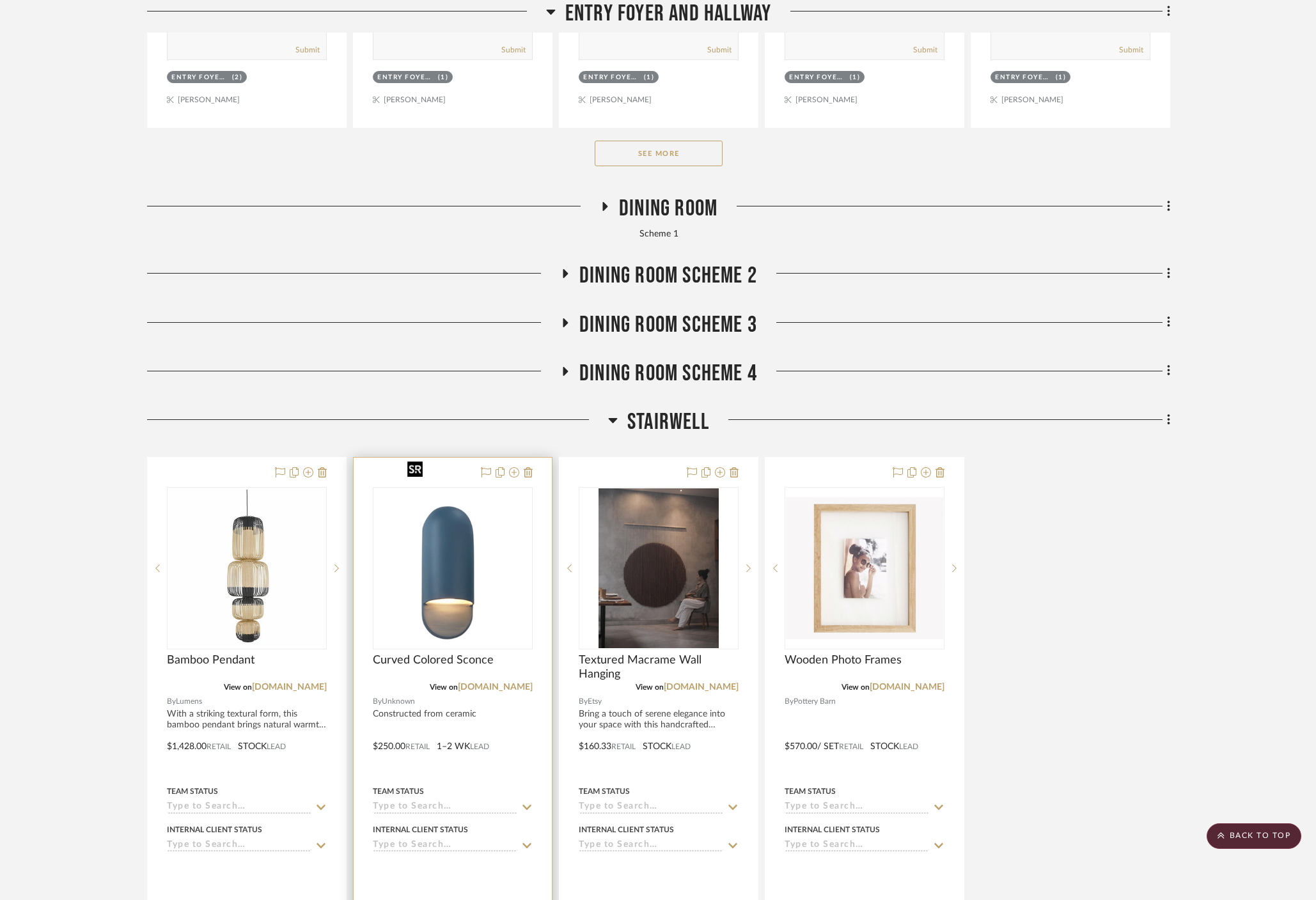
scroll to position [979, 0]
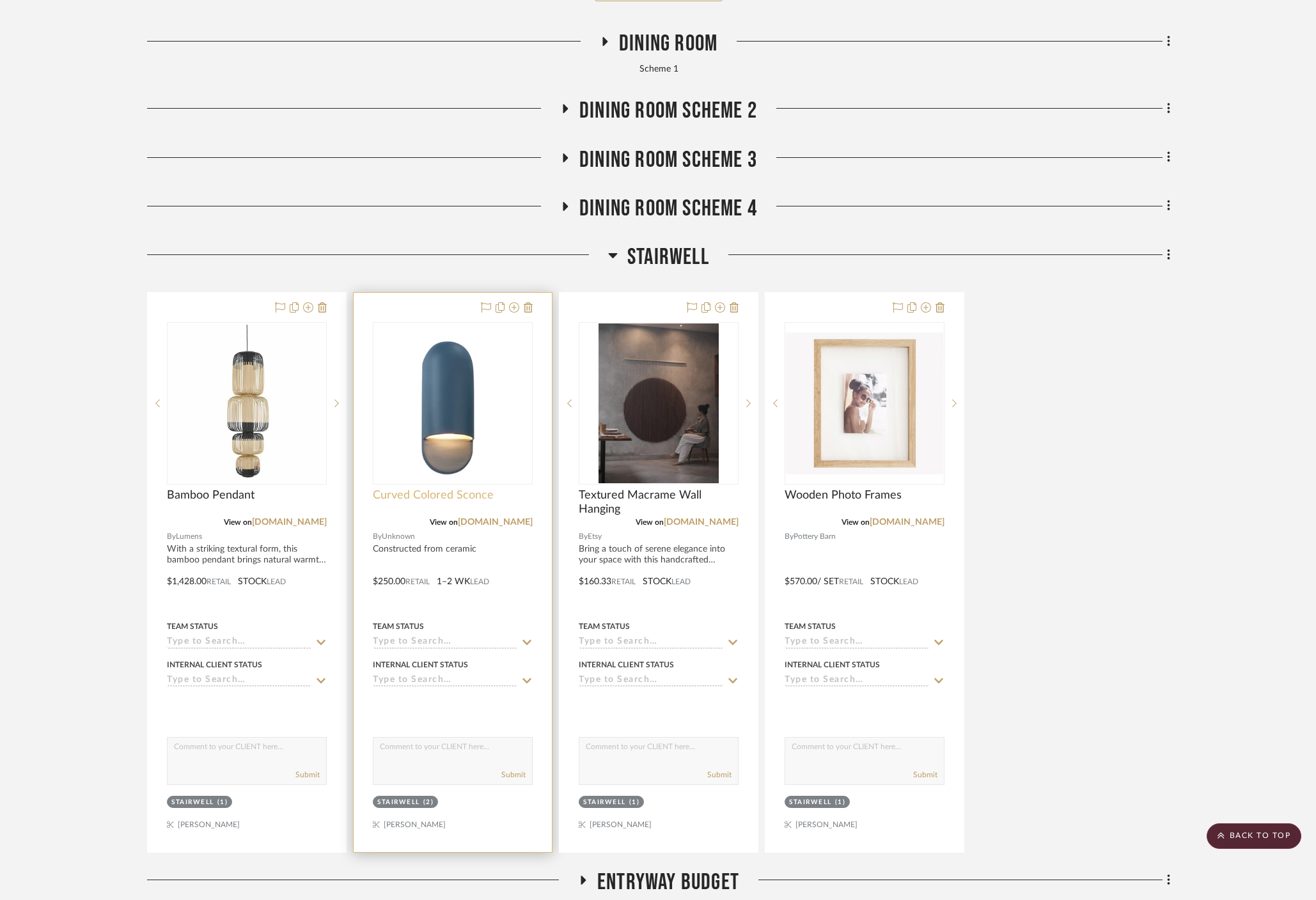
click at [458, 488] on span "Curved Colored Sconce" at bounding box center [433, 495] width 121 height 14
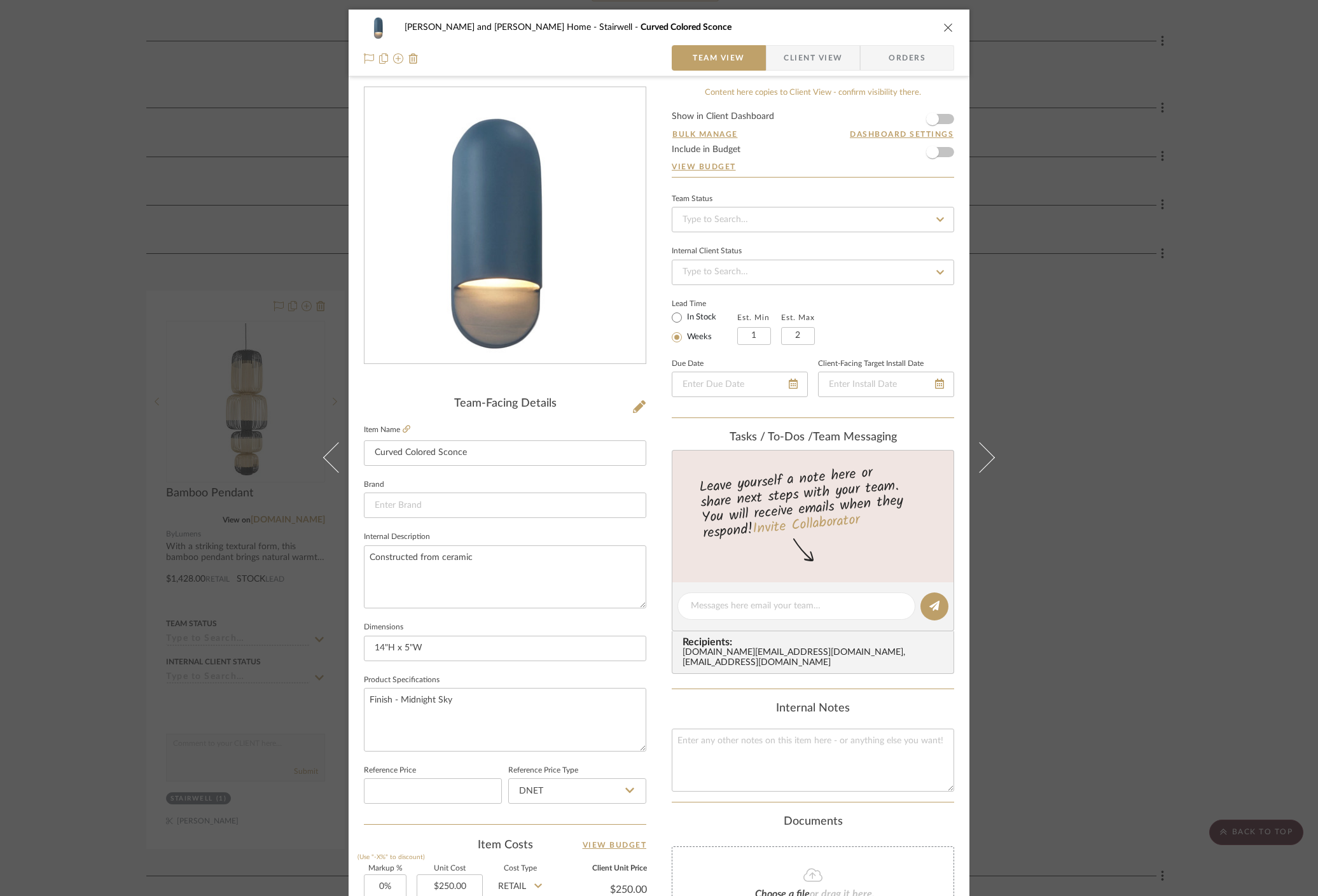
scroll to position [131, 0]
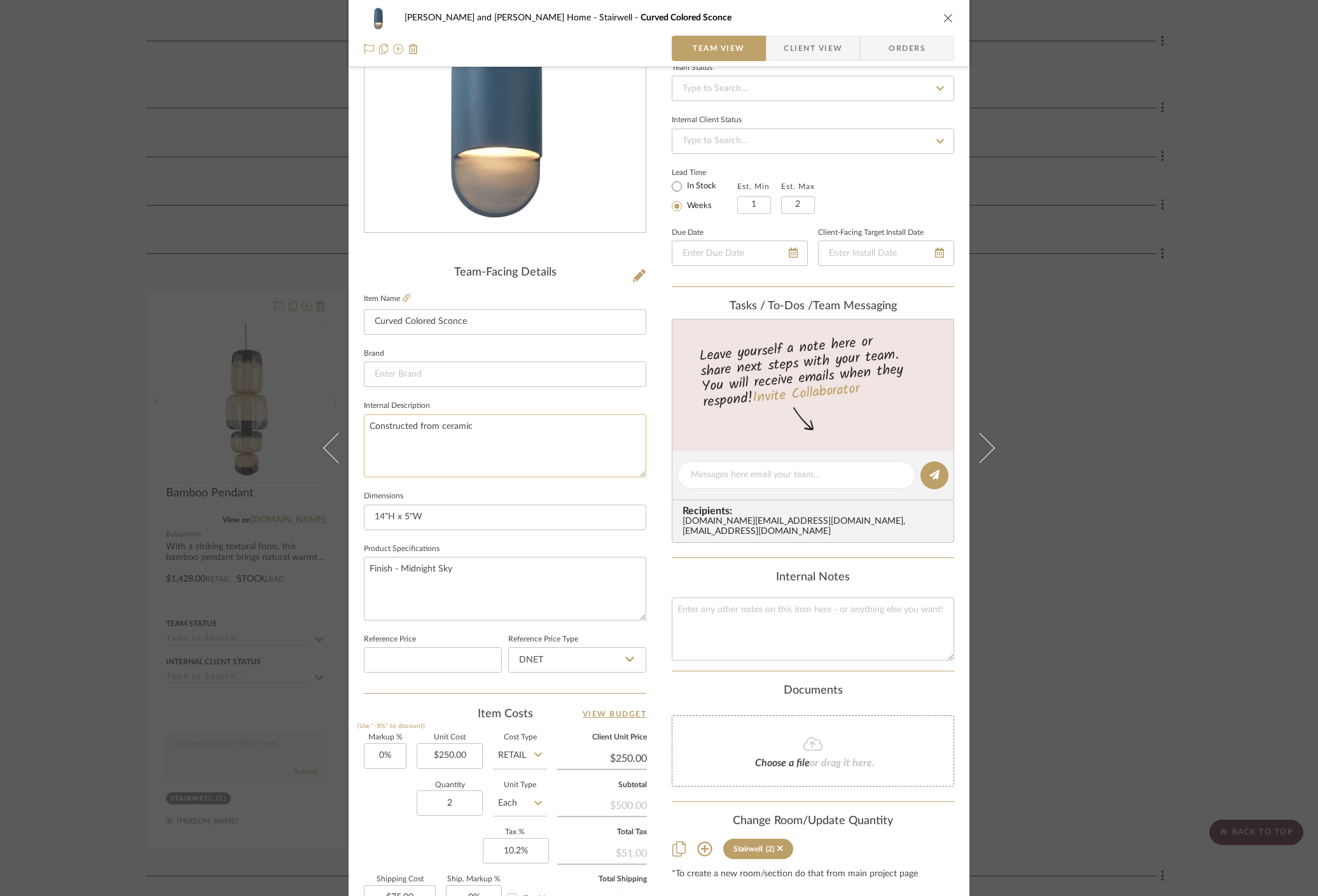
click at [448, 429] on textarea "Constructed from ceramic" at bounding box center [505, 446] width 282 height 63
click at [423, 426] on textarea "Constructed from ceramic" at bounding box center [505, 446] width 282 height 63
click at [626, 430] on div "Natasha and Abhijit Home Stairwell Curved Colored Sconce Team View Client View …" at bounding box center [659, 448] width 1318 height 896
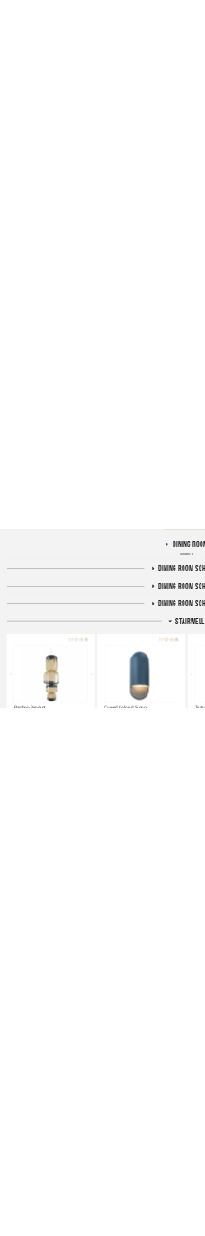
scroll to position [1420, 0]
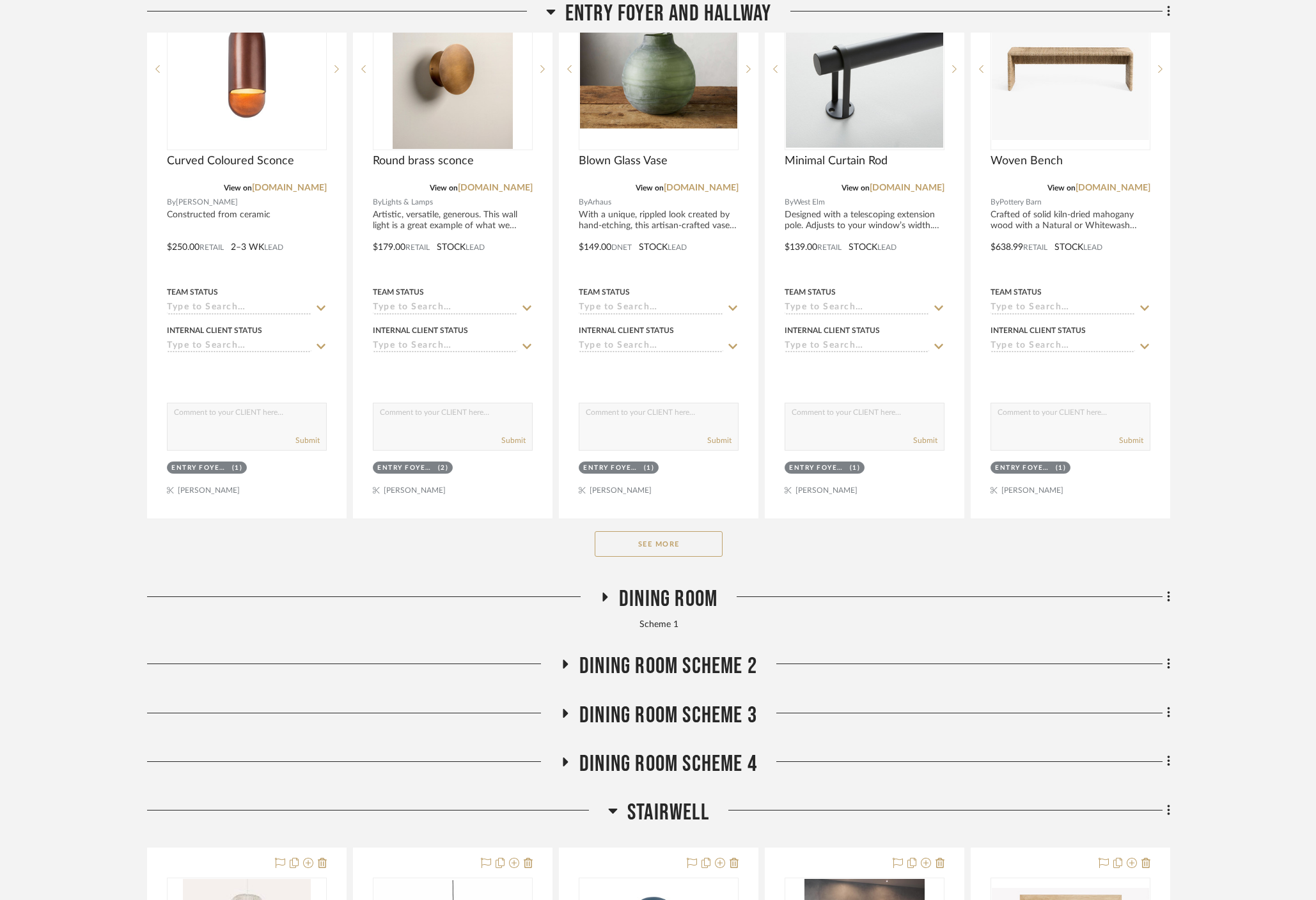
scroll to position [544, 0]
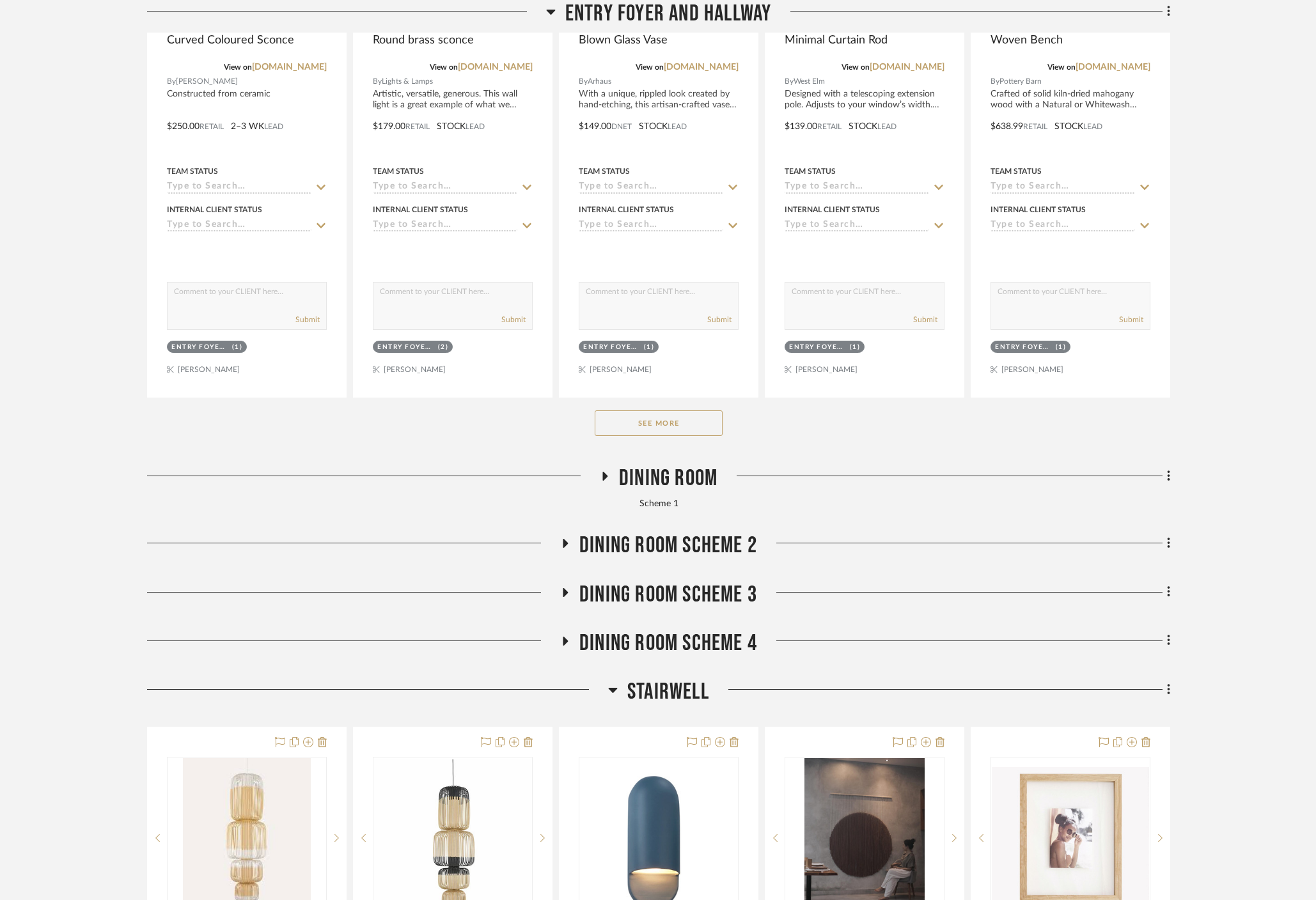
click at [654, 410] on button "See More" at bounding box center [658, 423] width 128 height 26
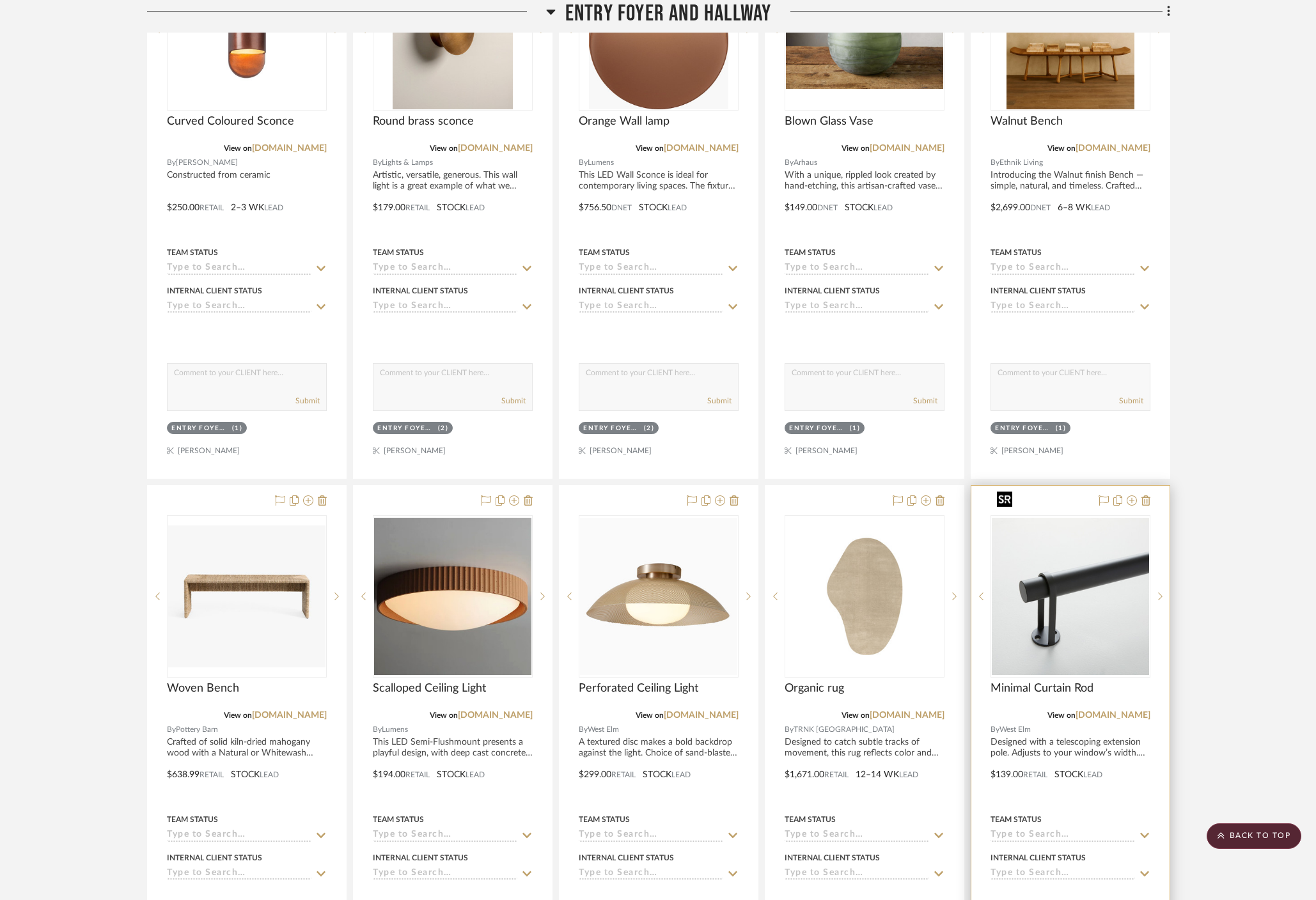
scroll to position [236, 0]
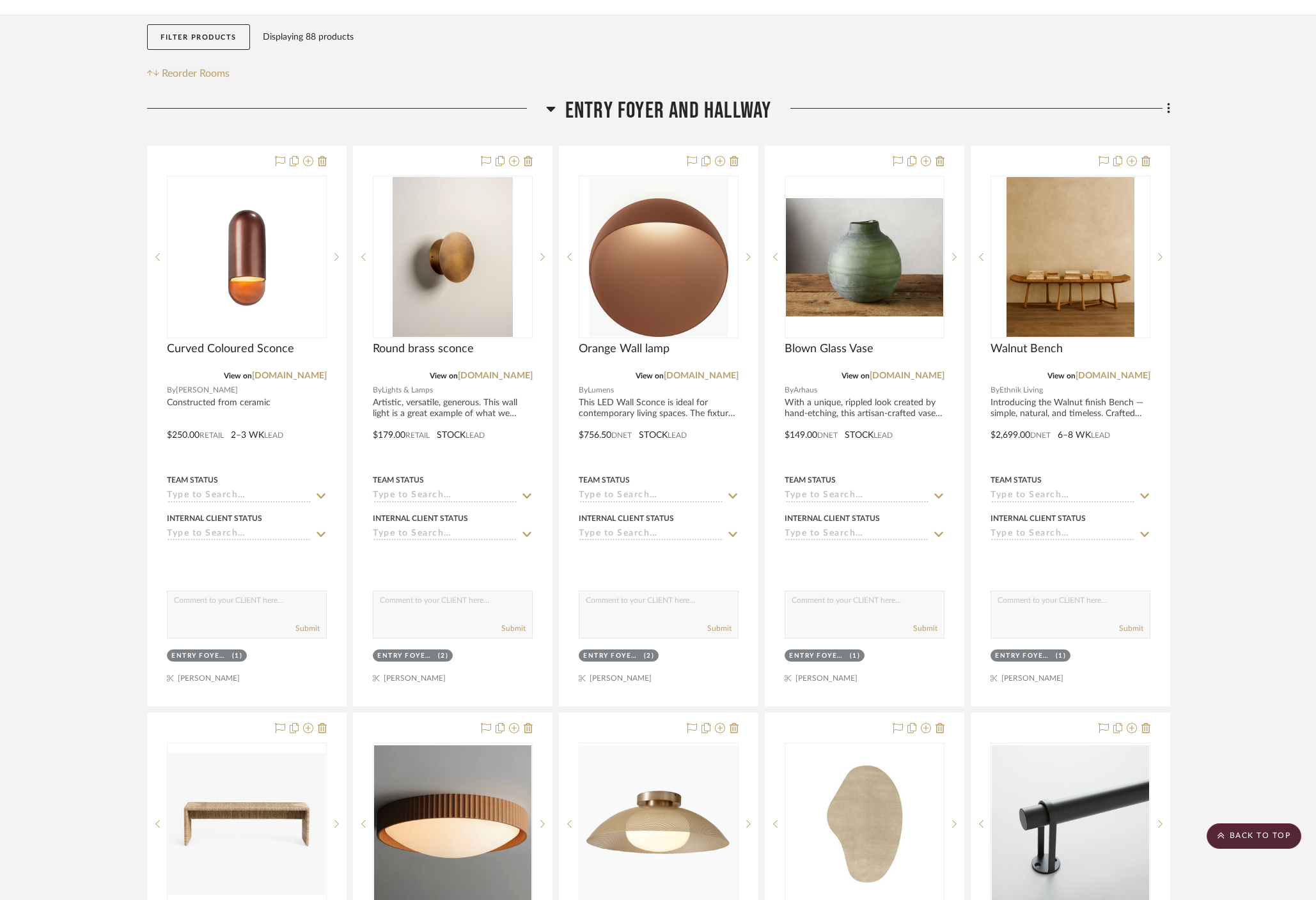
click at [552, 101] on icon at bounding box center [550, 109] width 9 height 16
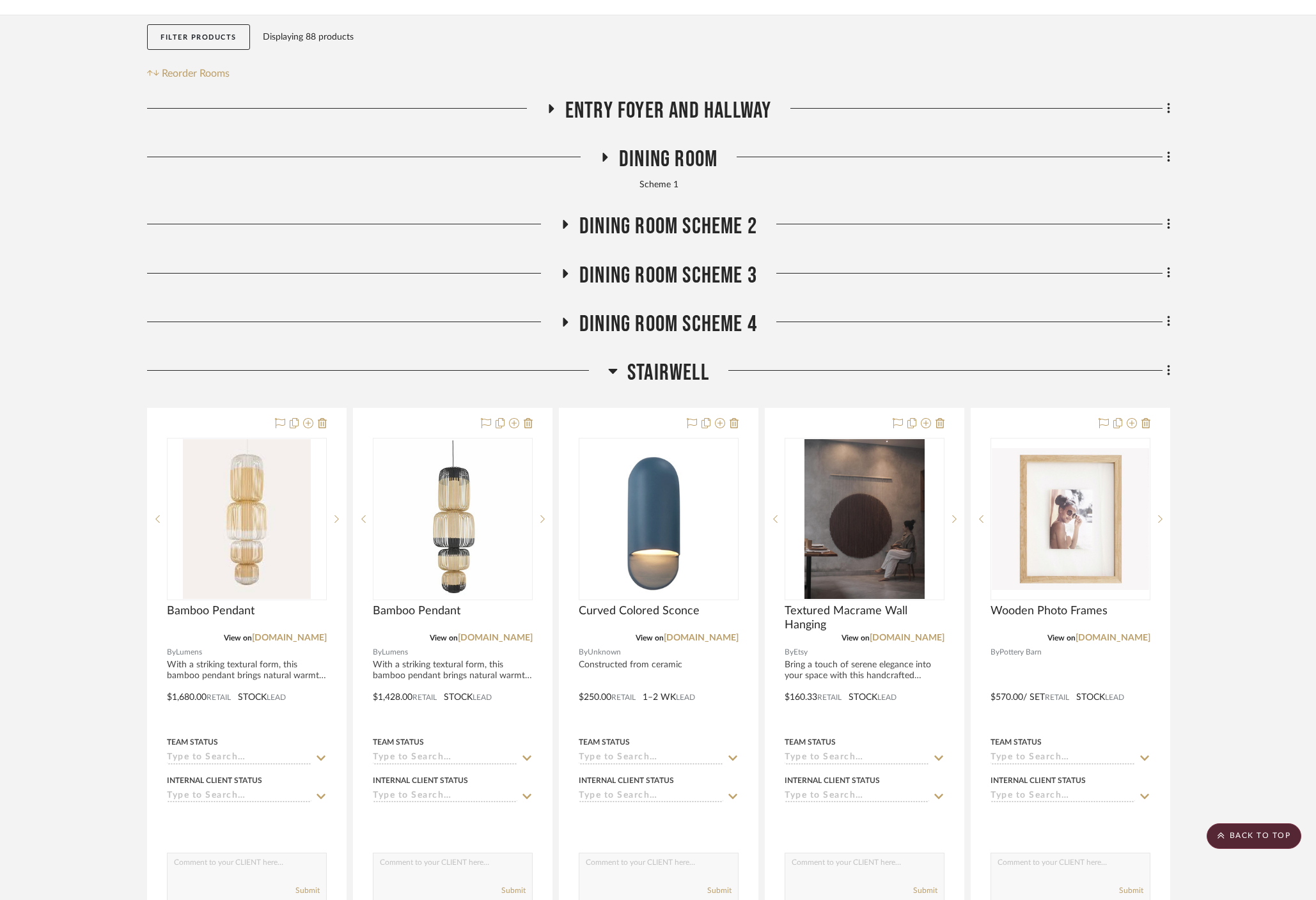
click at [612, 146] on h3 "Dining Room" at bounding box center [658, 160] width 118 height 28
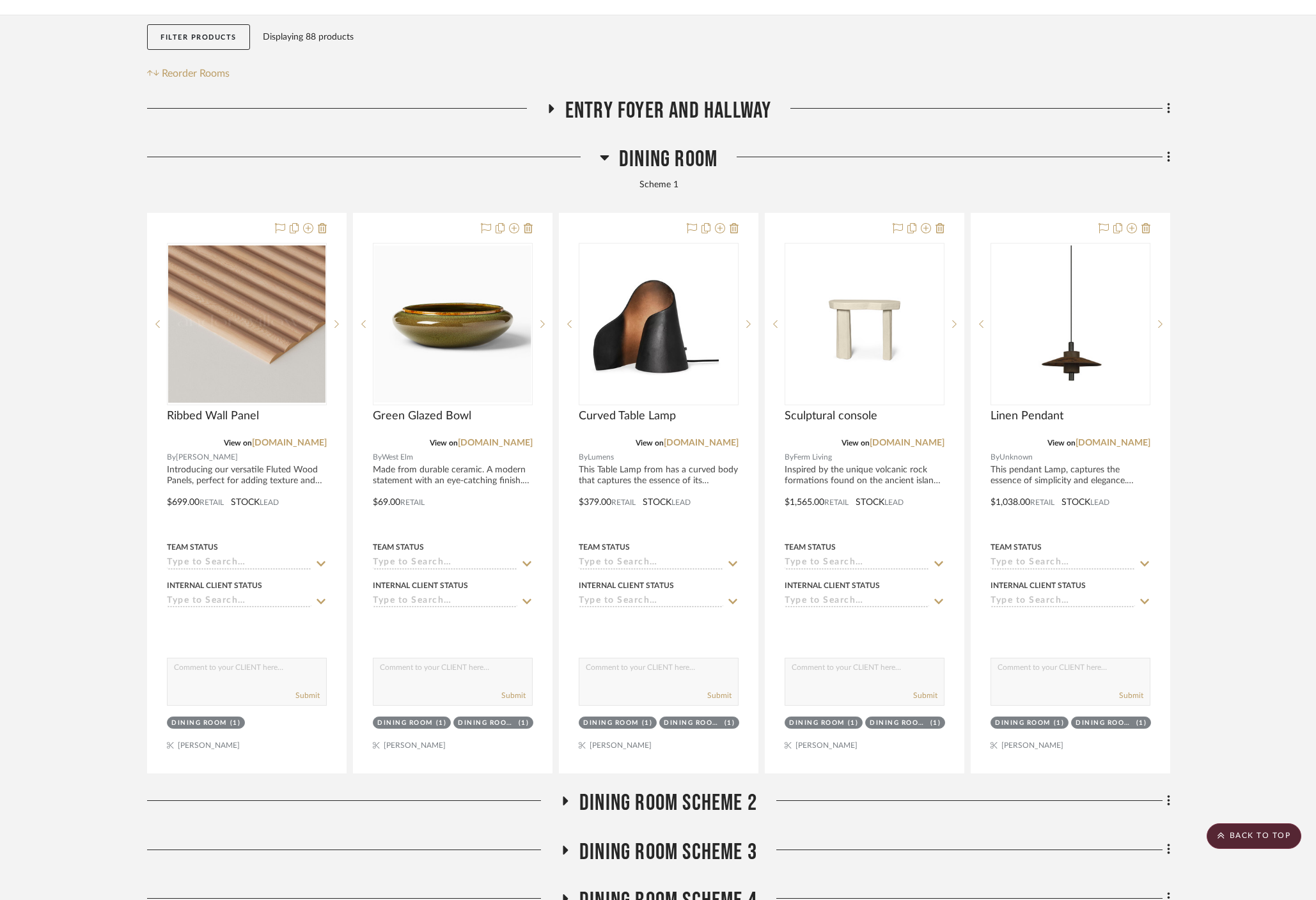
click at [602, 155] on icon at bounding box center [604, 157] width 9 height 5
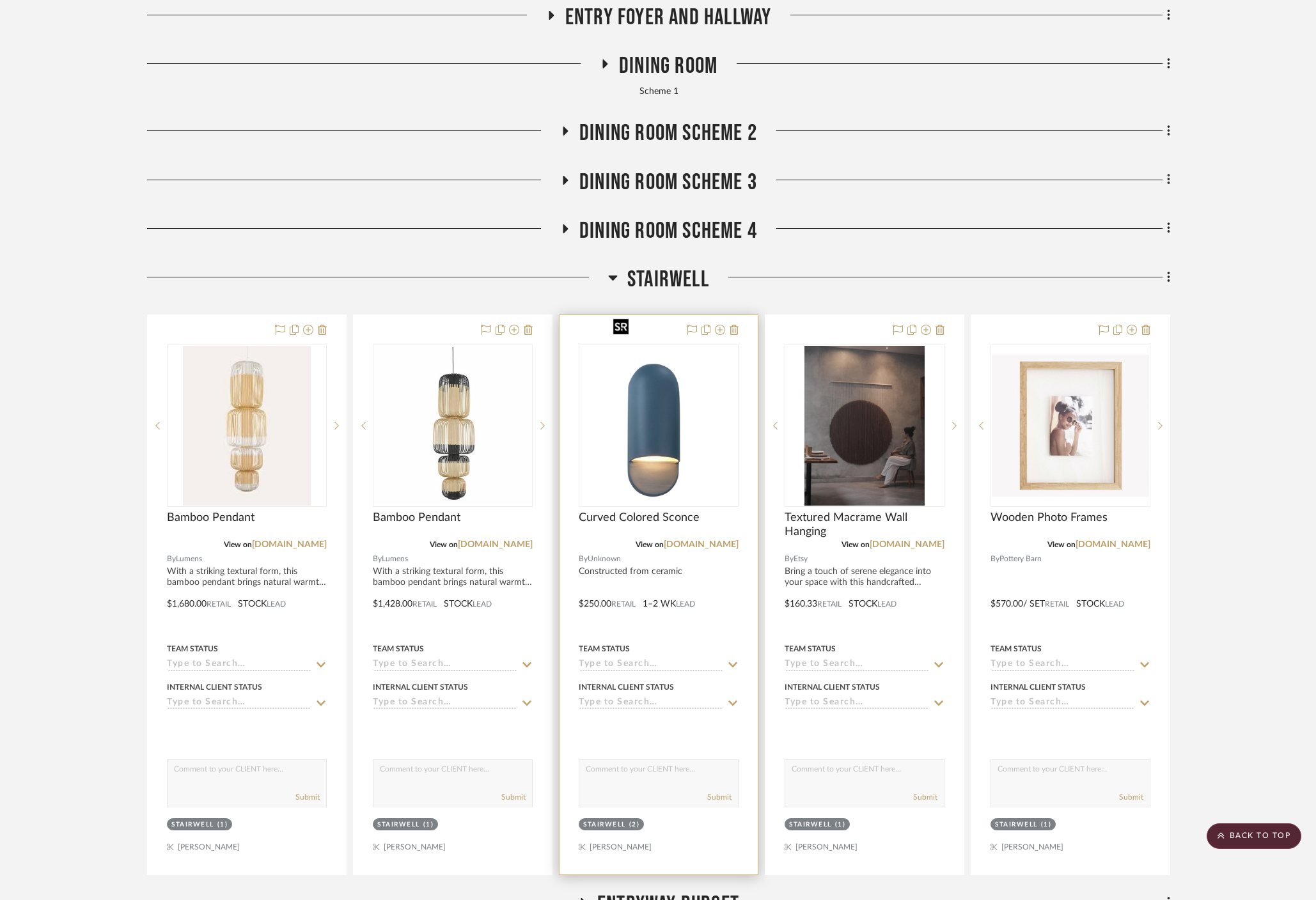
scroll to position [585, 0]
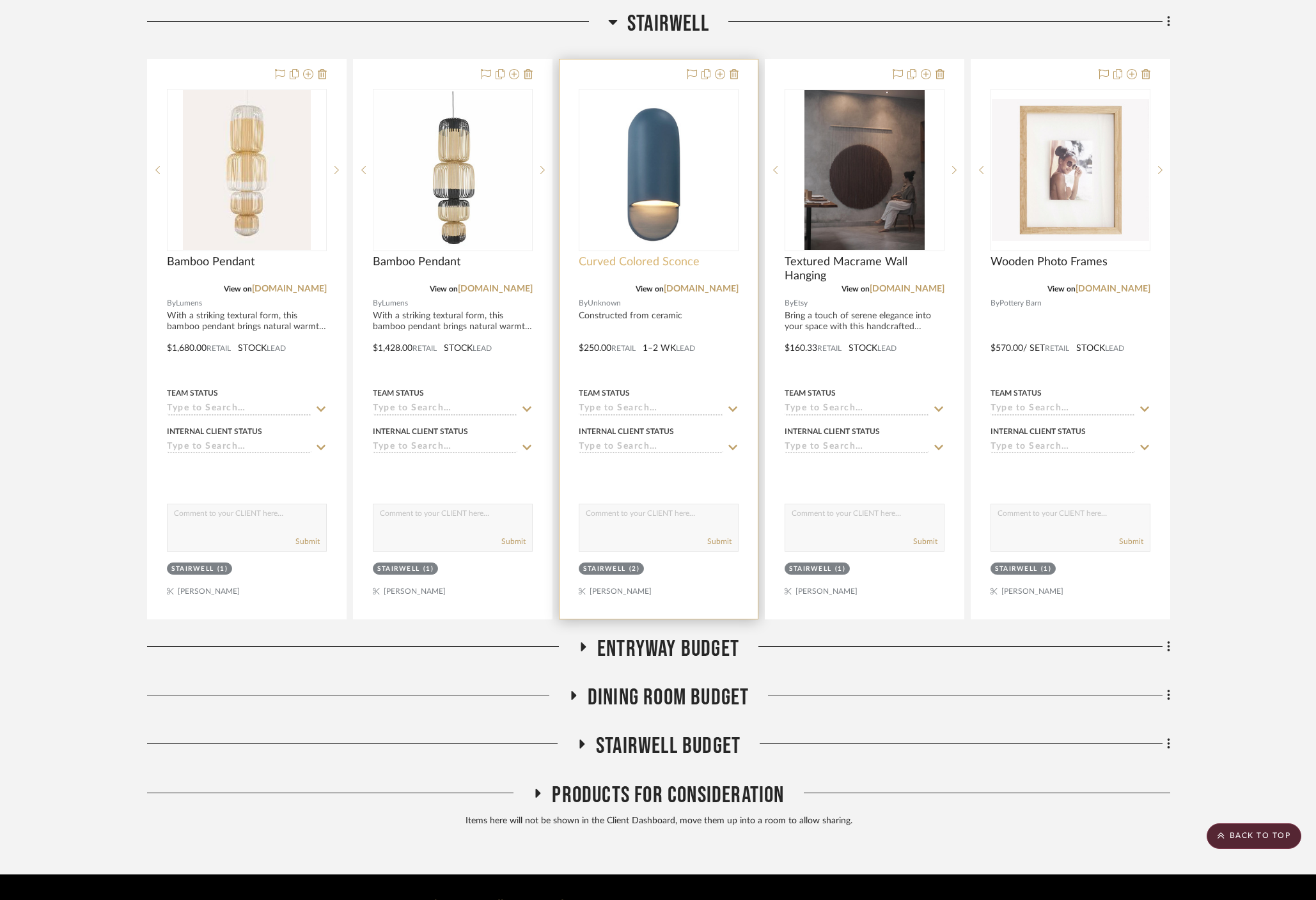
click at [665, 255] on span "Curved Colored Sconce" at bounding box center [639, 262] width 121 height 14
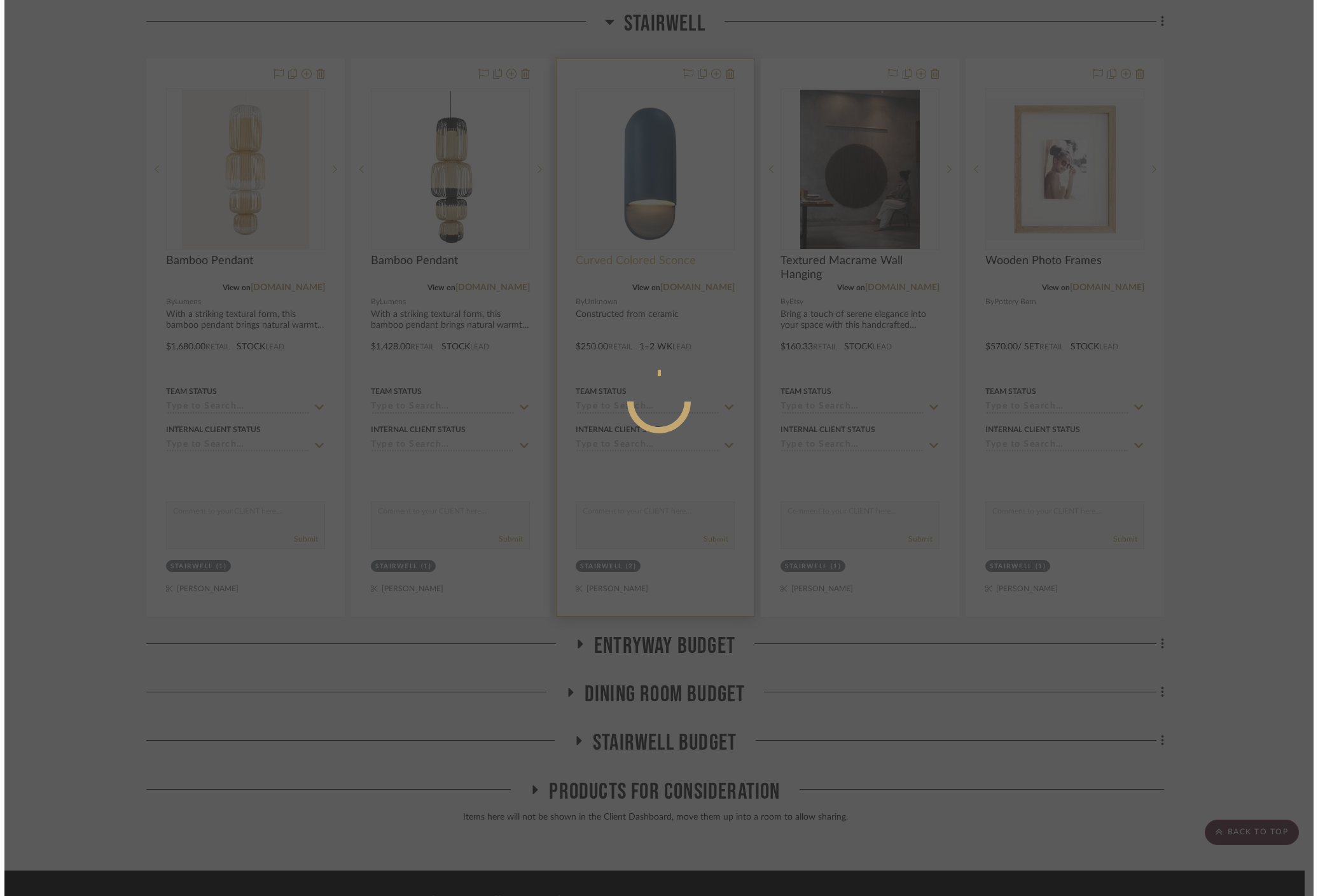
scroll to position [0, 0]
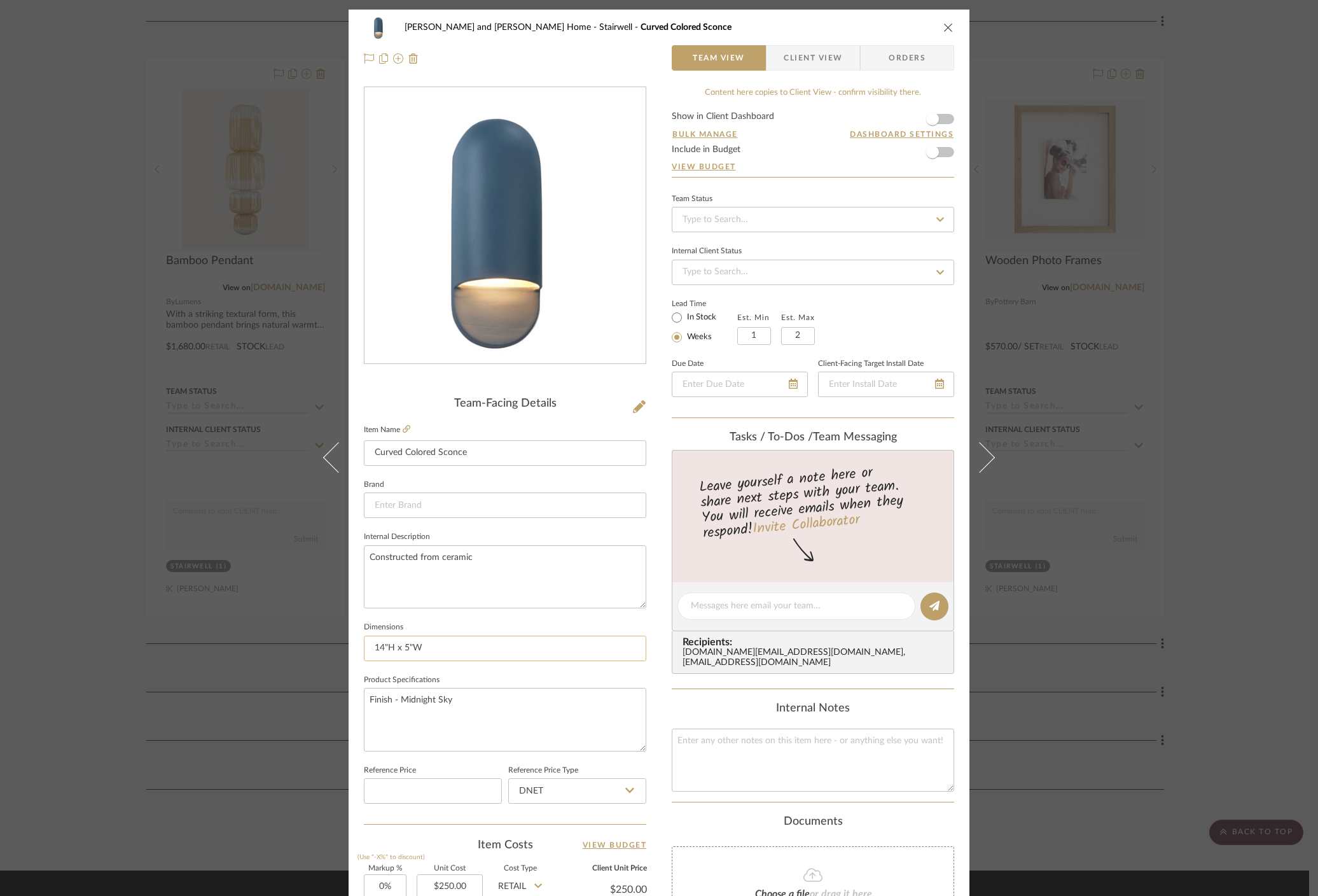
click at [424, 646] on input "14"H x 5"W" at bounding box center [505, 648] width 282 height 26
click at [1239, 619] on div "Natasha and Abhijit Home Stairwell Curved Colored Sconce Team View Client View …" at bounding box center [659, 448] width 1318 height 896
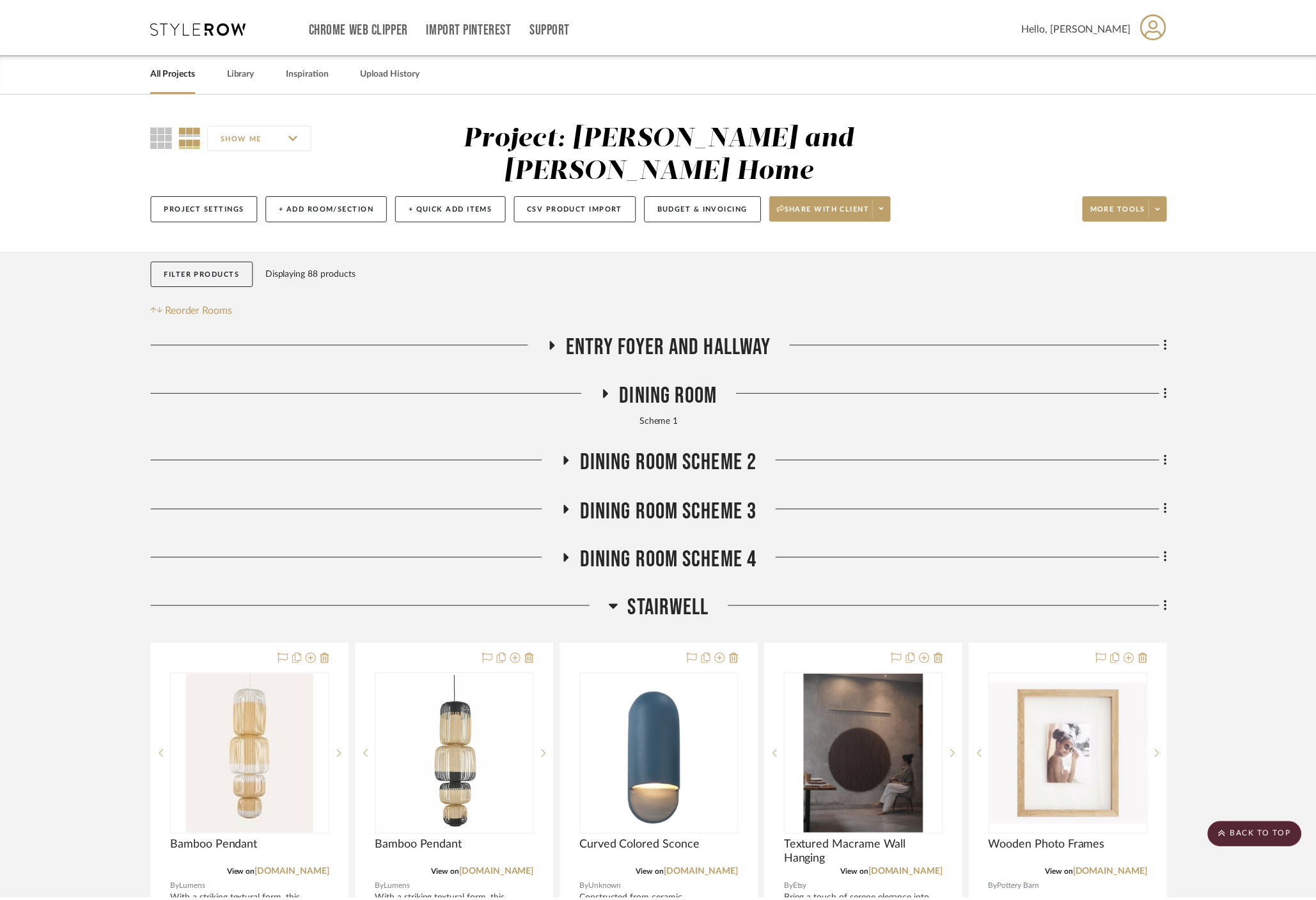
scroll to position [585, 0]
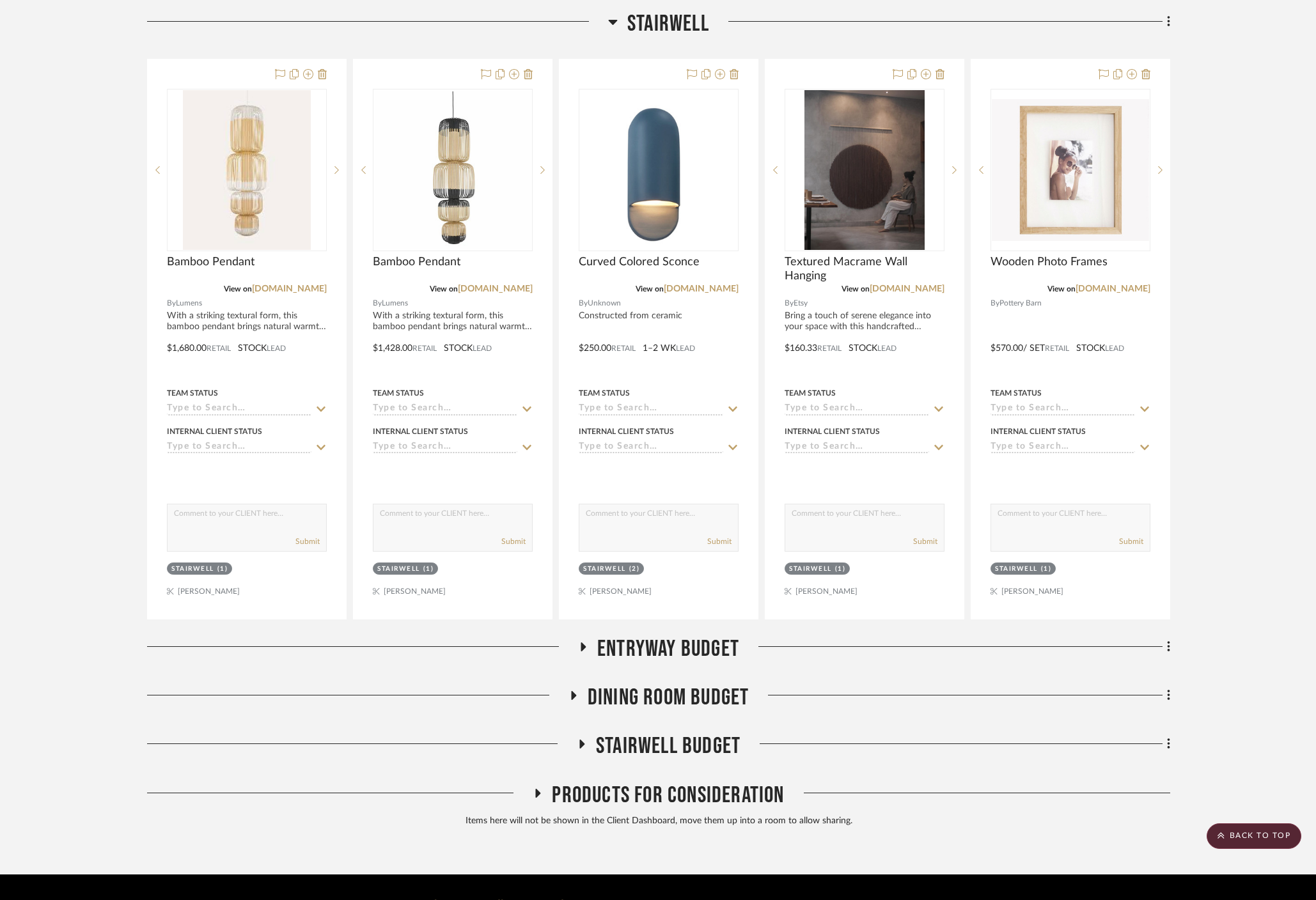
click at [615, 14] on icon at bounding box center [612, 22] width 9 height 16
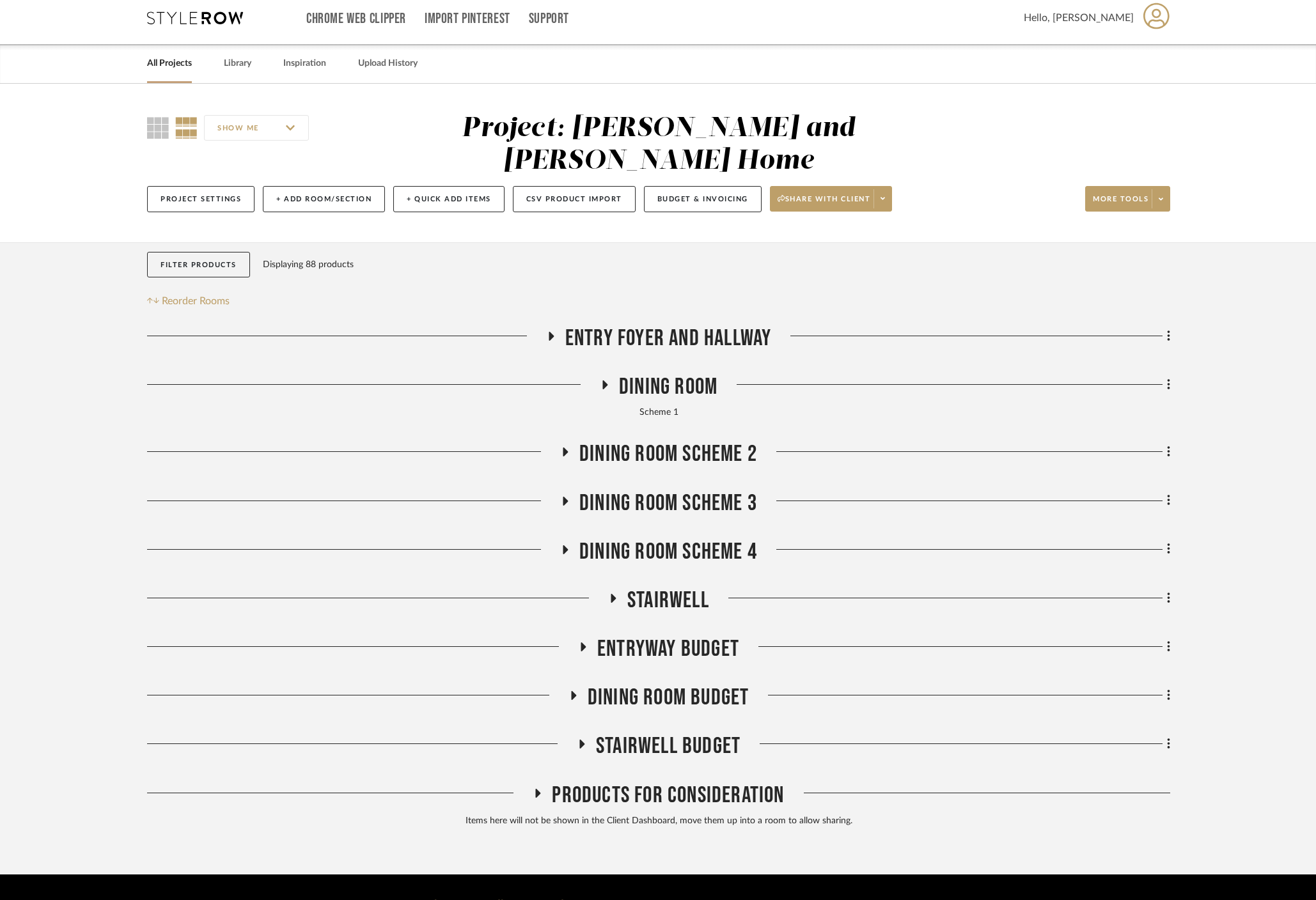
click at [615, 12] on div "Chrome Web Clipper Import Pinterest Support" at bounding box center [665, 18] width 717 height 53
click at [550, 332] on icon at bounding box center [551, 336] width 5 height 9
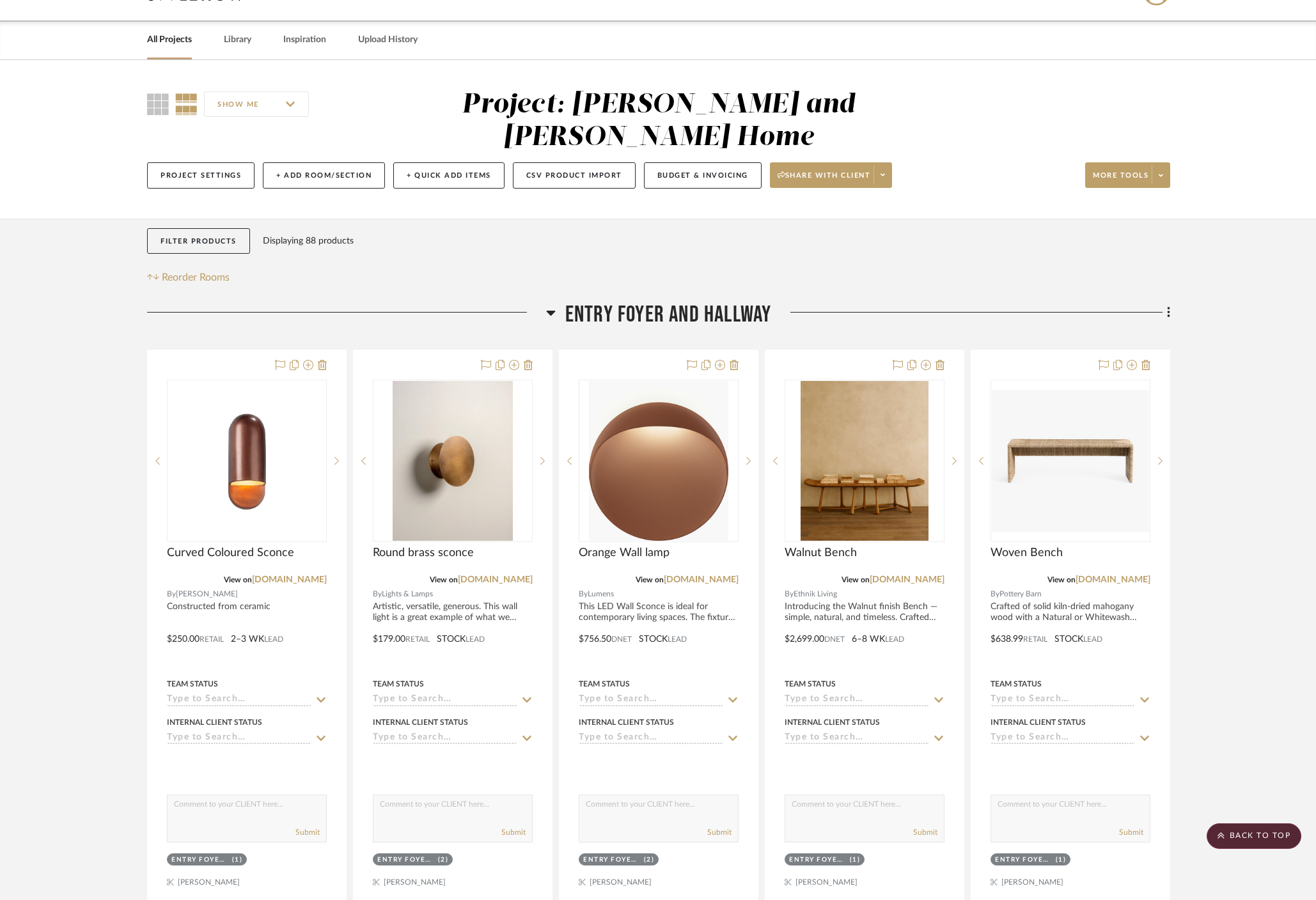
scroll to position [14, 0]
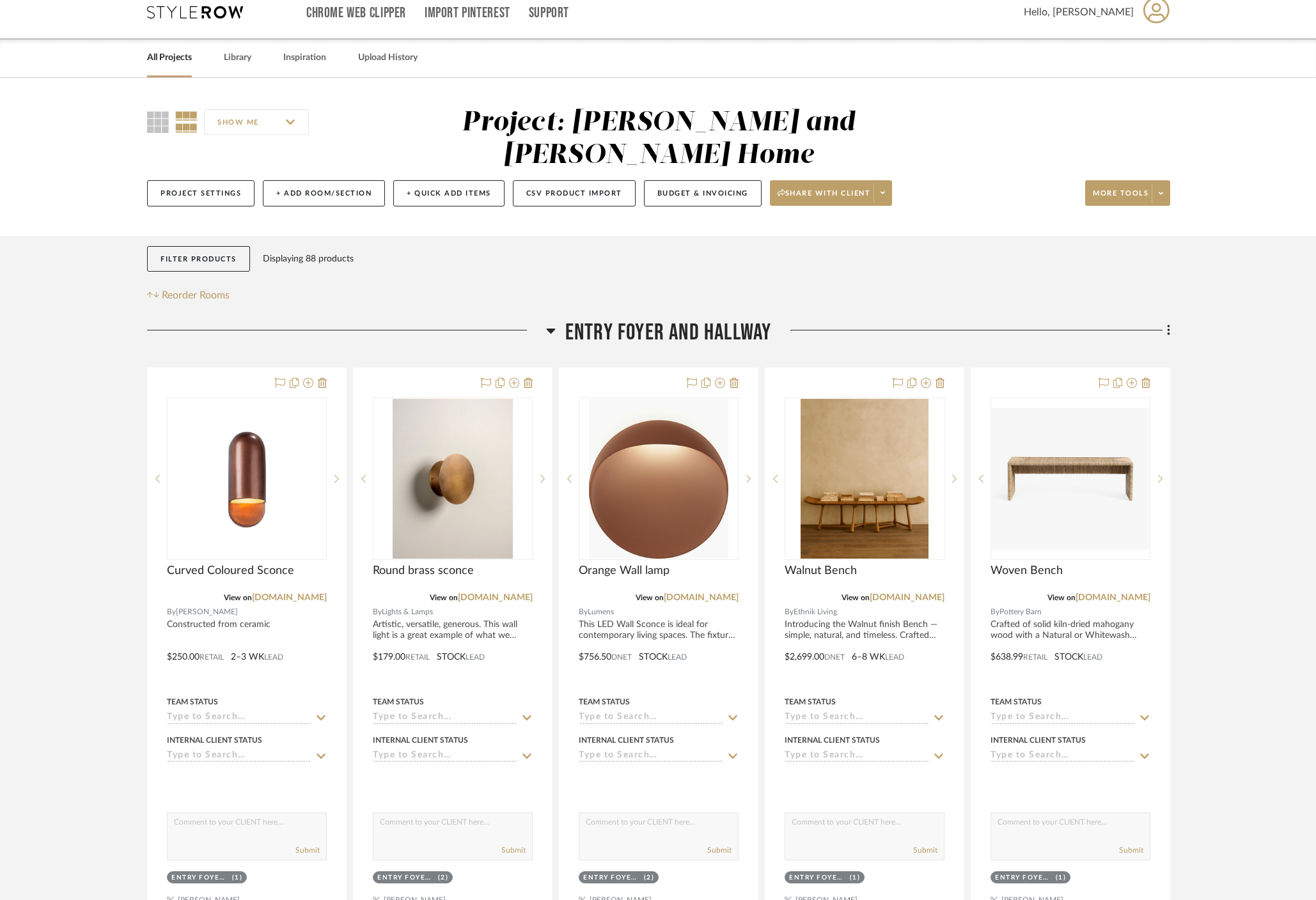
click at [550, 329] on icon at bounding box center [550, 331] width 9 height 5
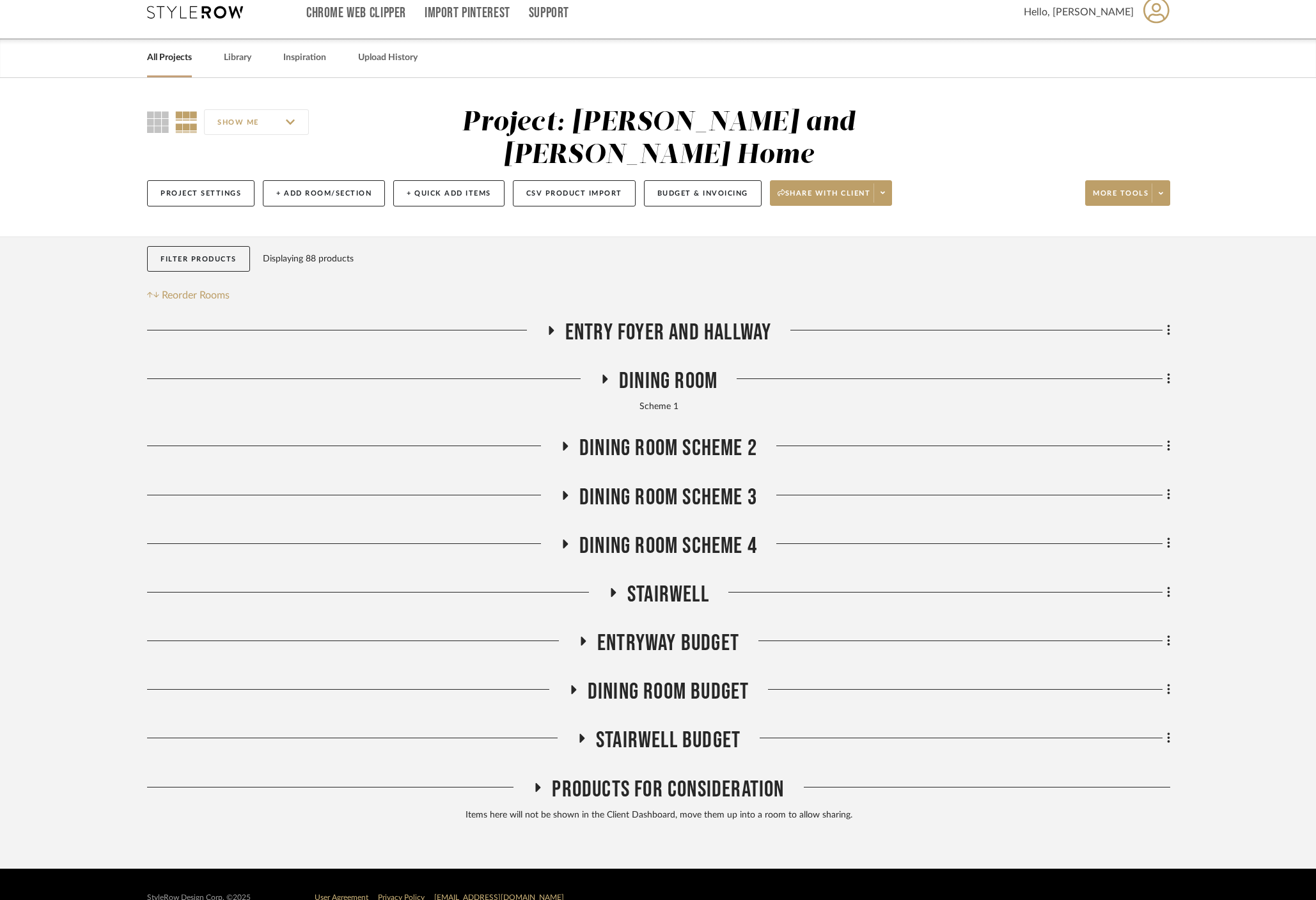
scroll to position [9, 0]
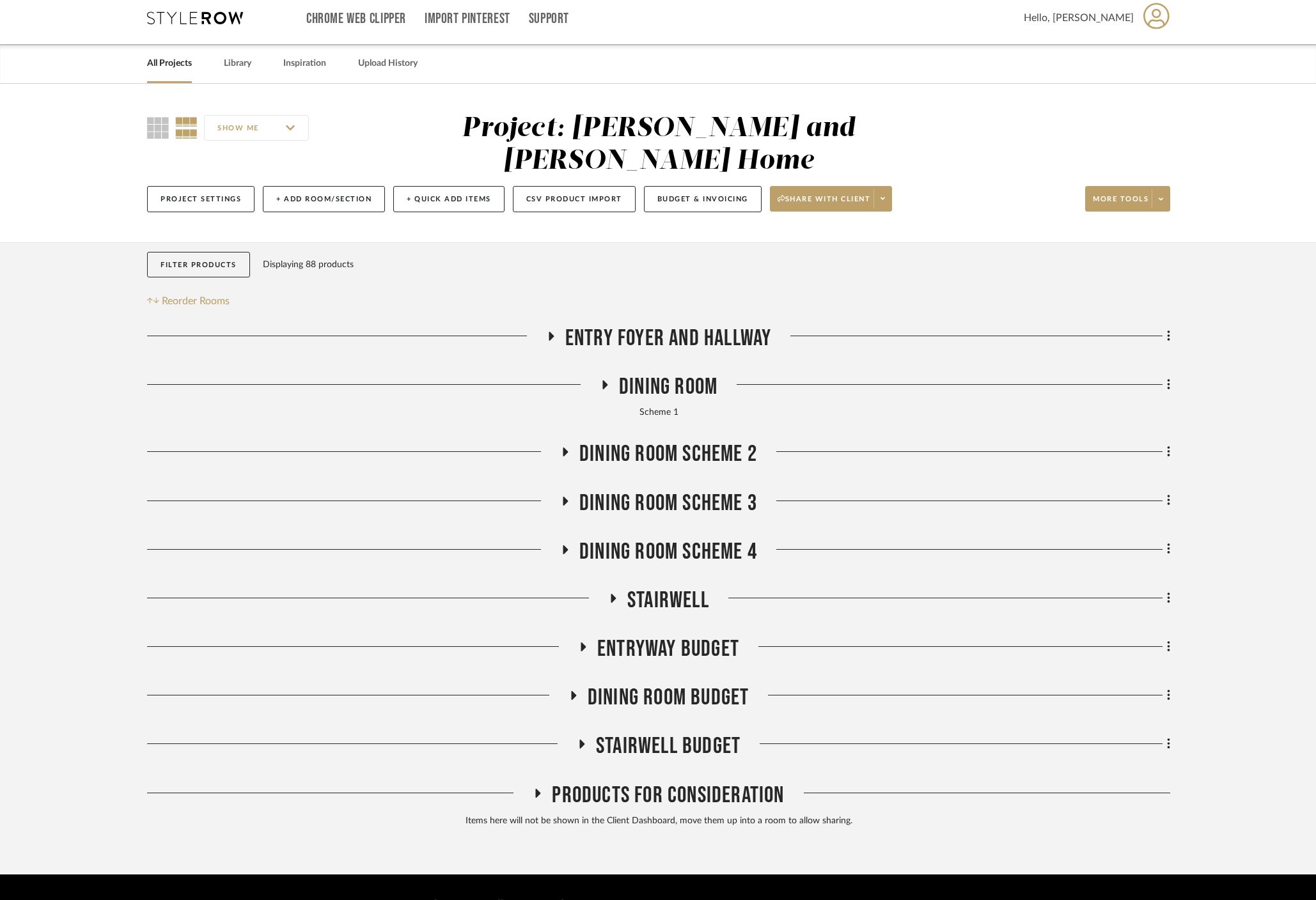
click at [605, 381] on icon at bounding box center [605, 385] width 5 height 9
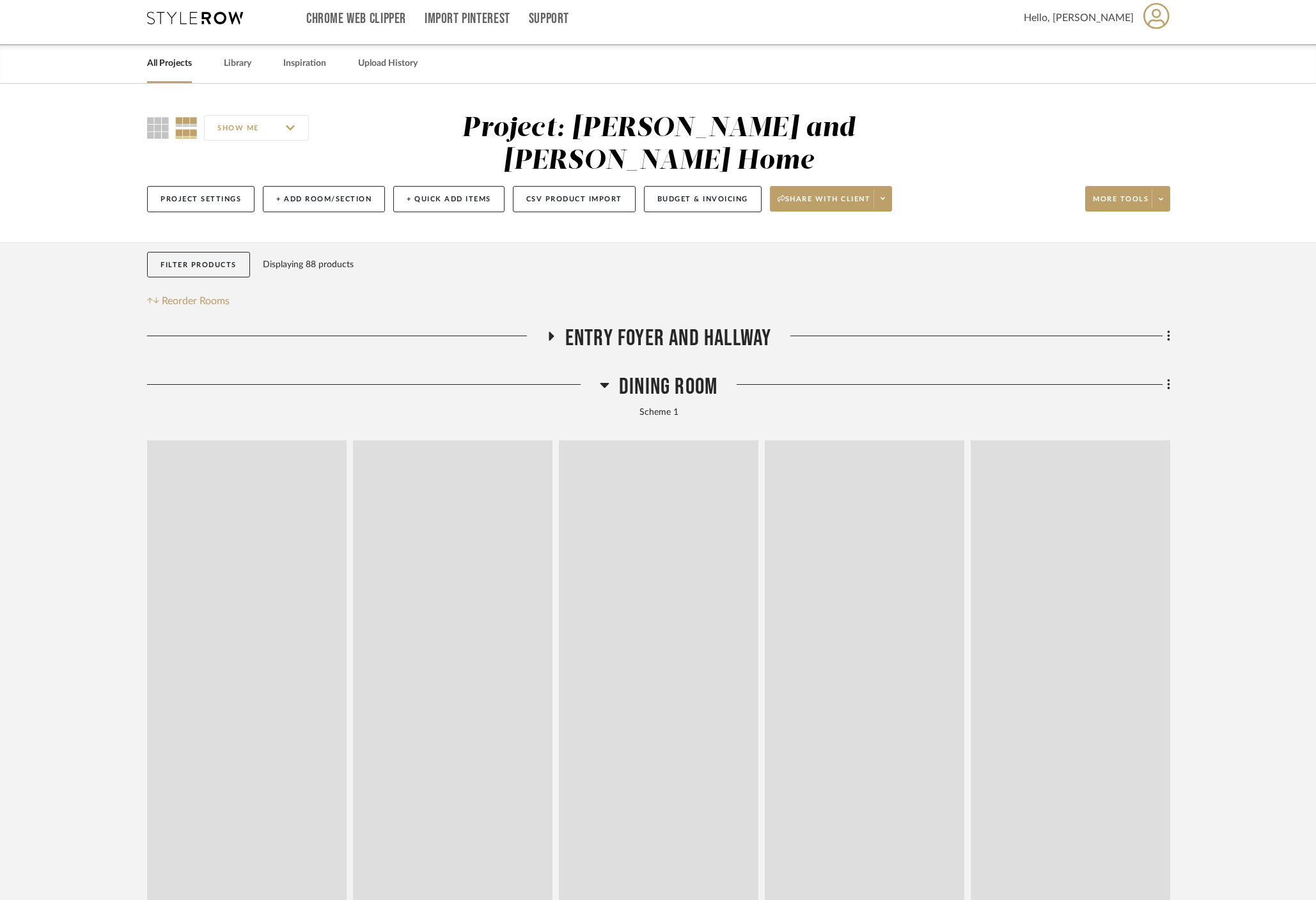
scroll to position [14, 0]
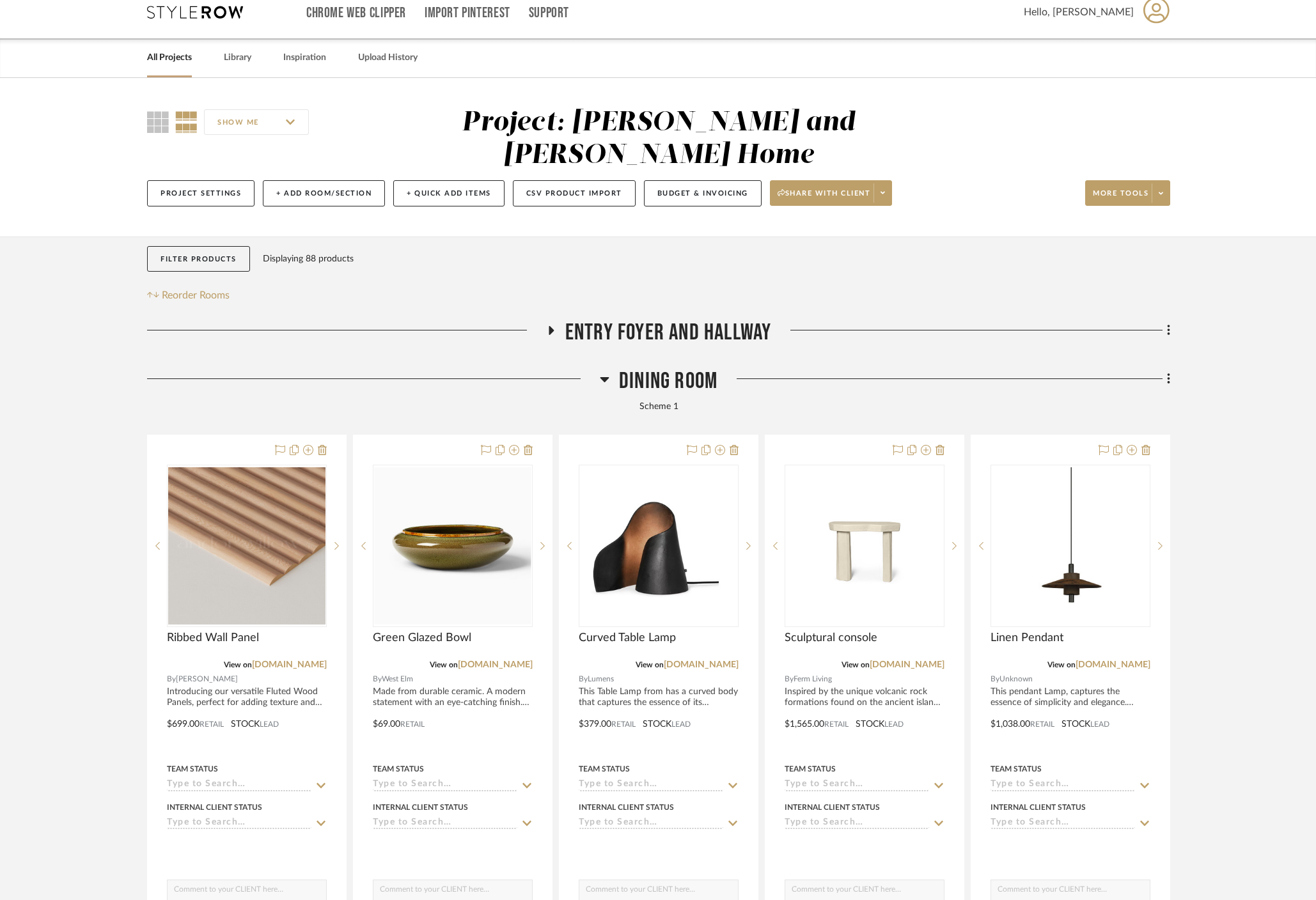
click at [605, 371] on icon at bounding box center [604, 379] width 9 height 16
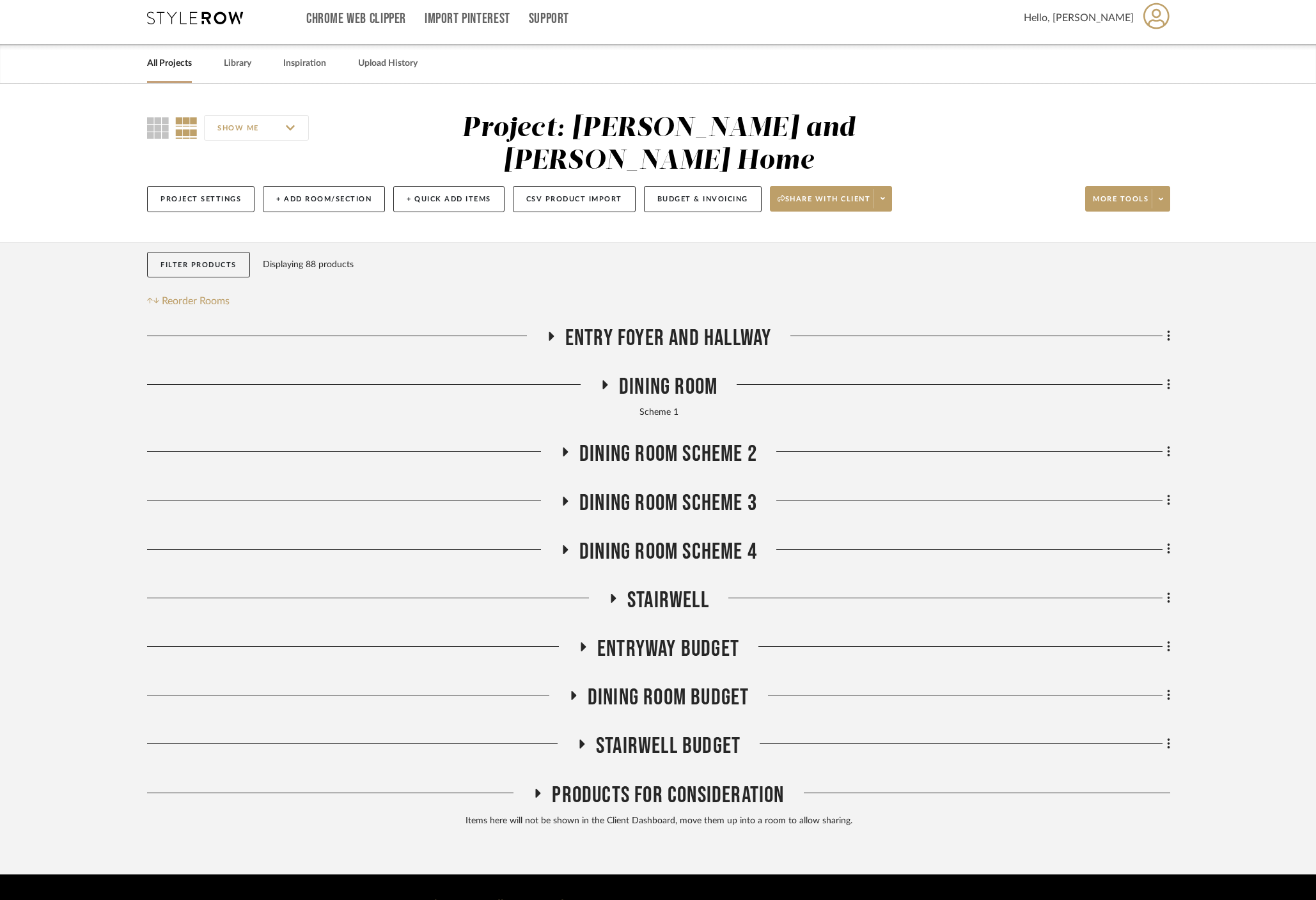
click at [614, 593] on icon at bounding box center [613, 597] width 16 height 9
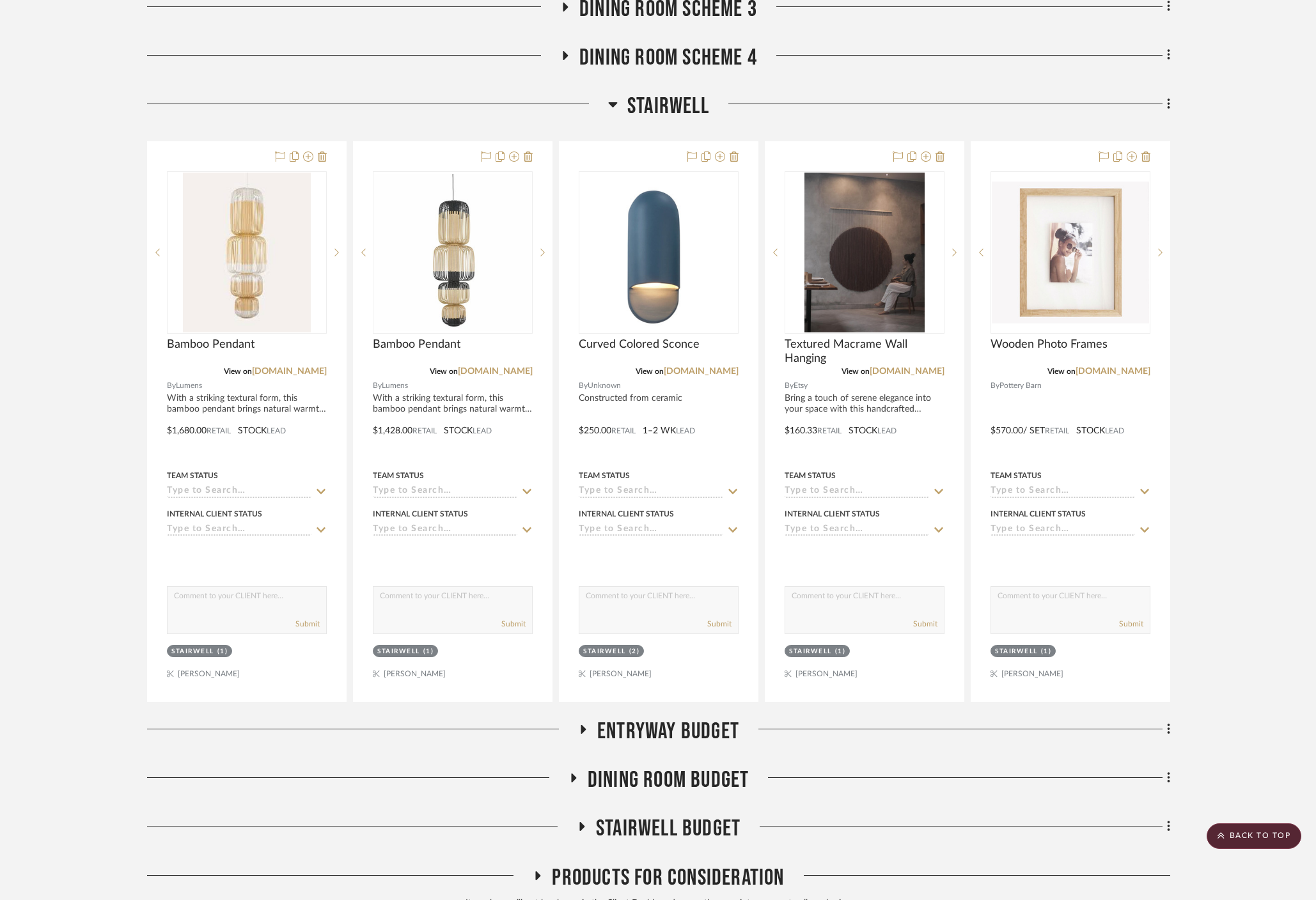
scroll to position [543, 0]
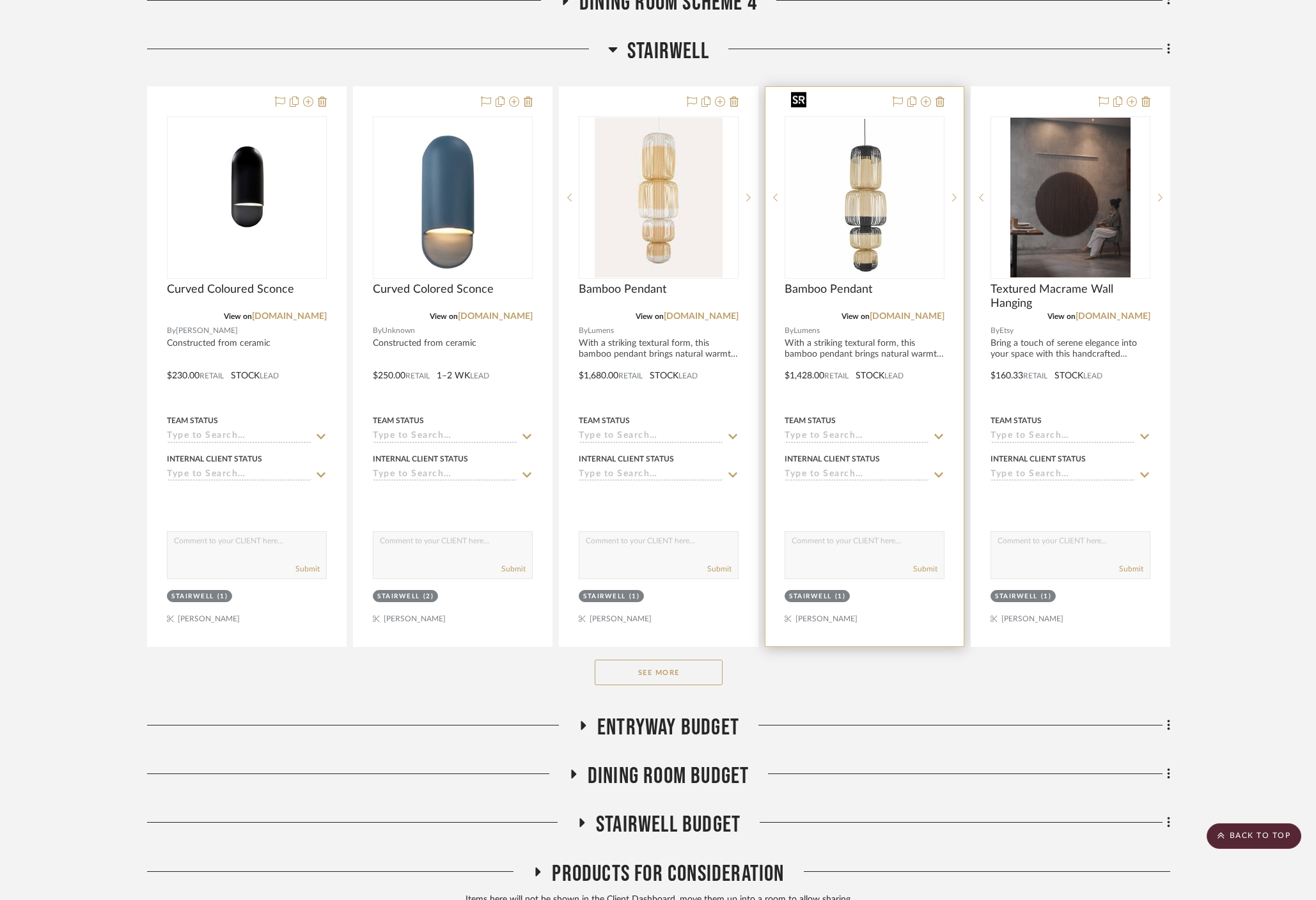
scroll to position [562, 0]
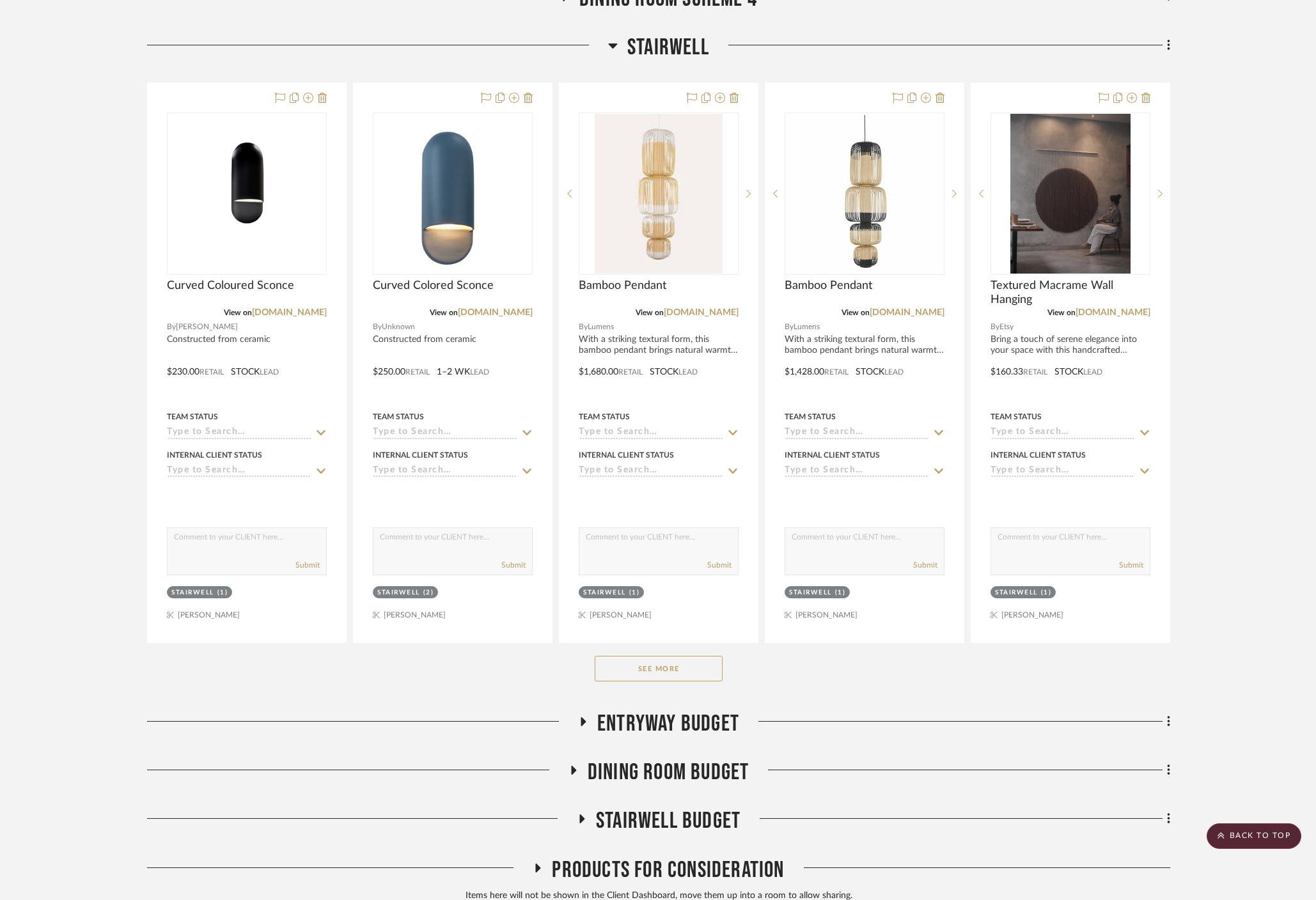
click at [666, 656] on button "See More" at bounding box center [658, 668] width 128 height 26
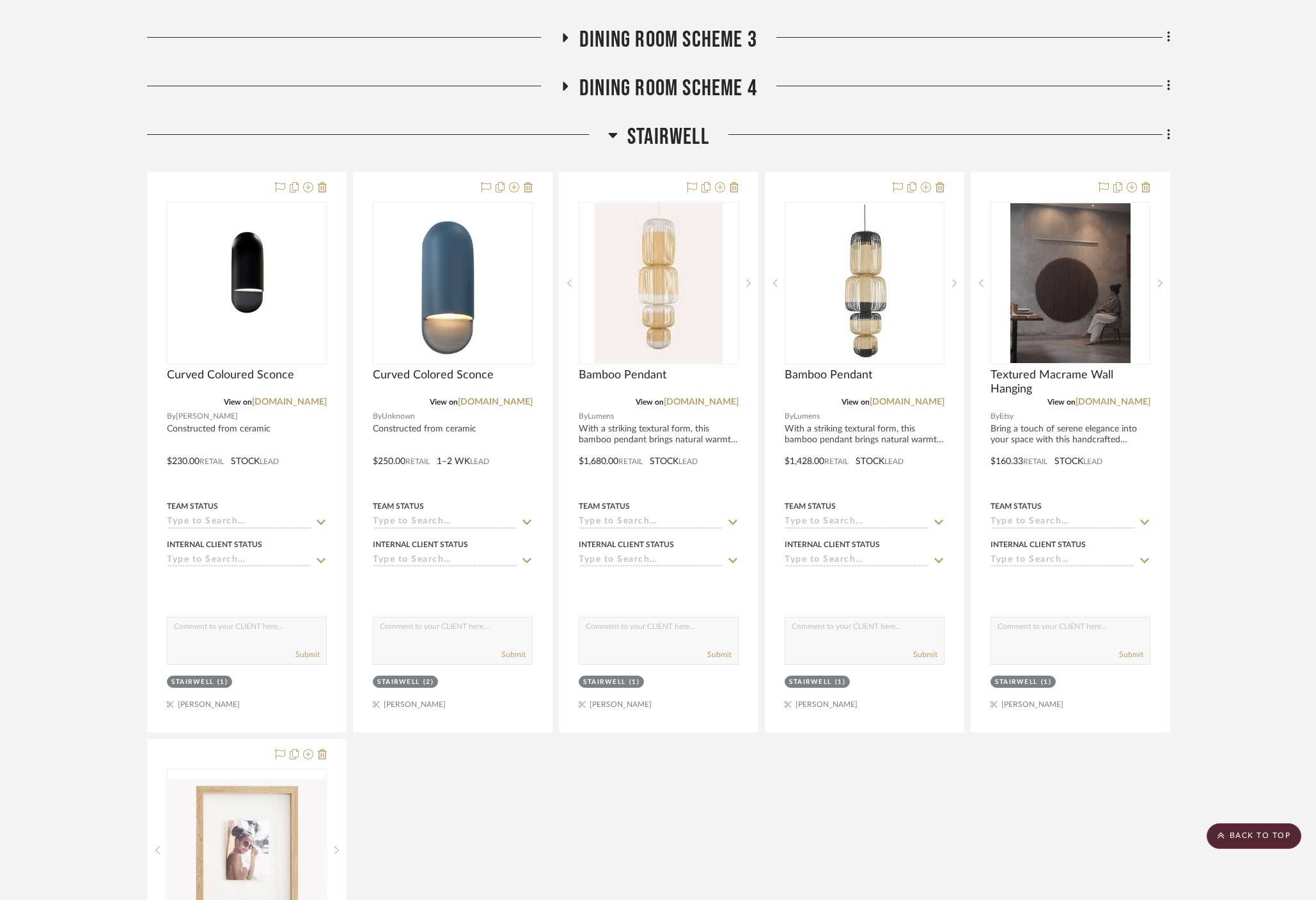
scroll to position [452, 0]
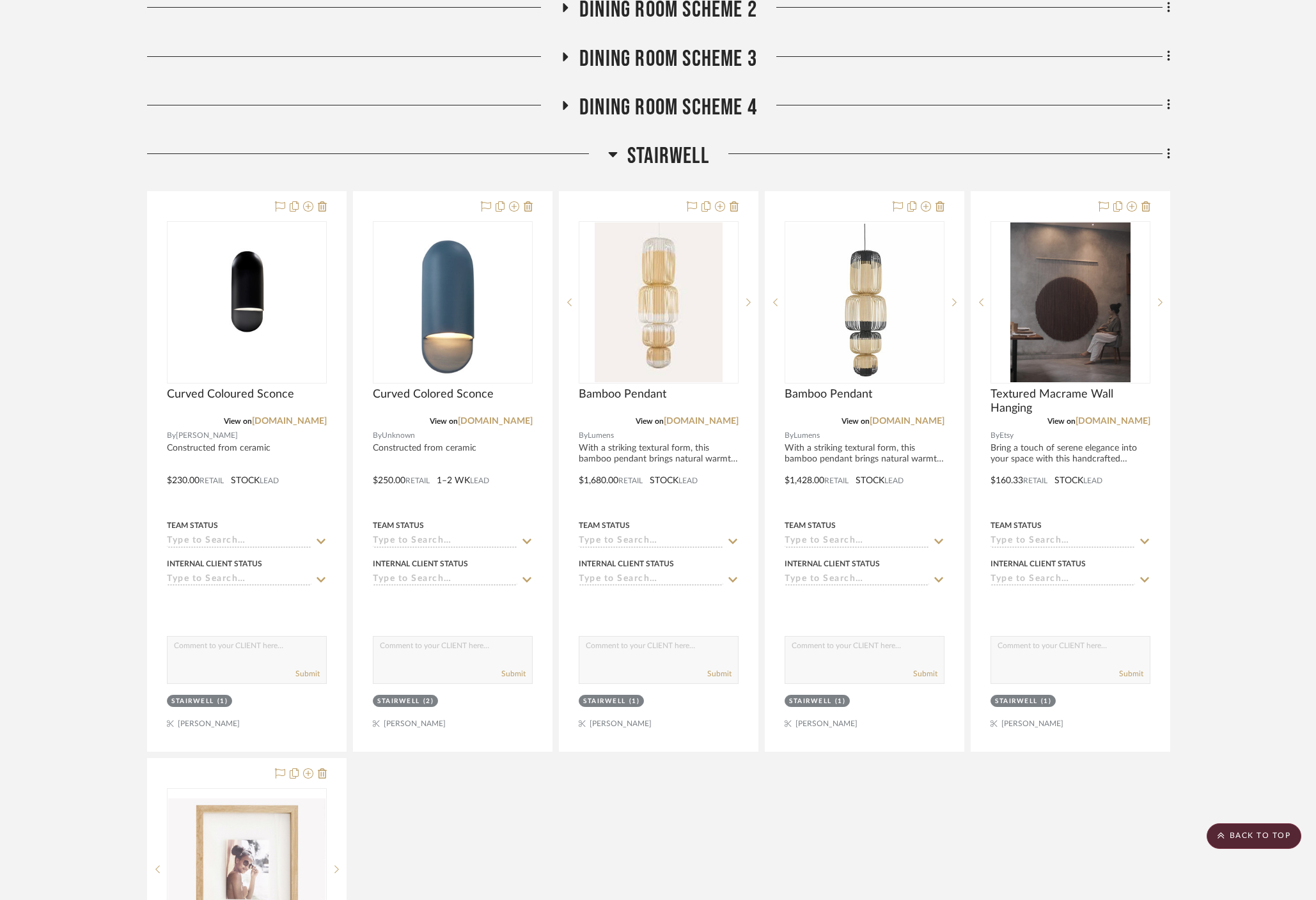
click at [610, 146] on icon at bounding box center [612, 154] width 9 height 16
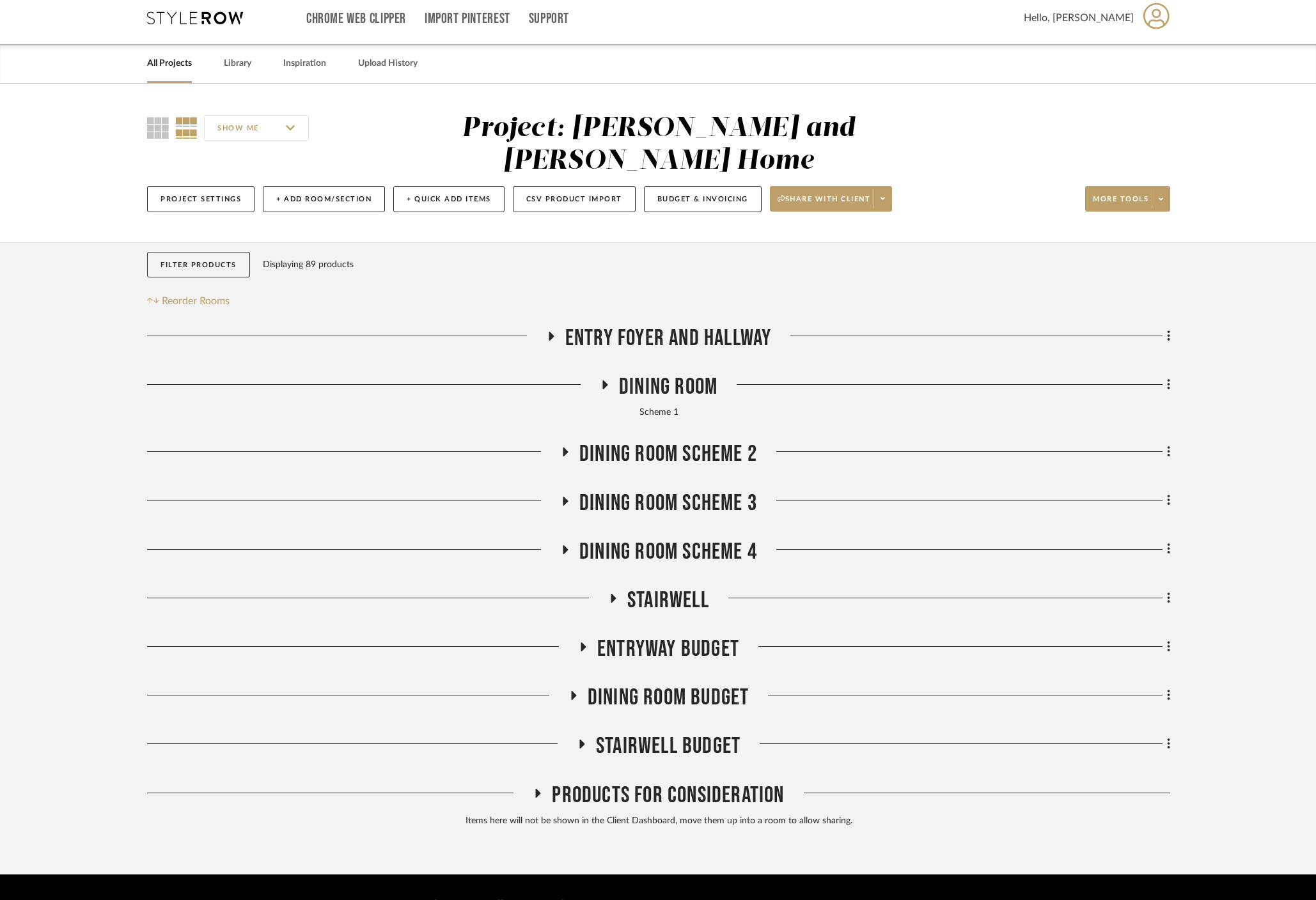
click at [538, 788] on icon at bounding box center [538, 792] width 16 height 9
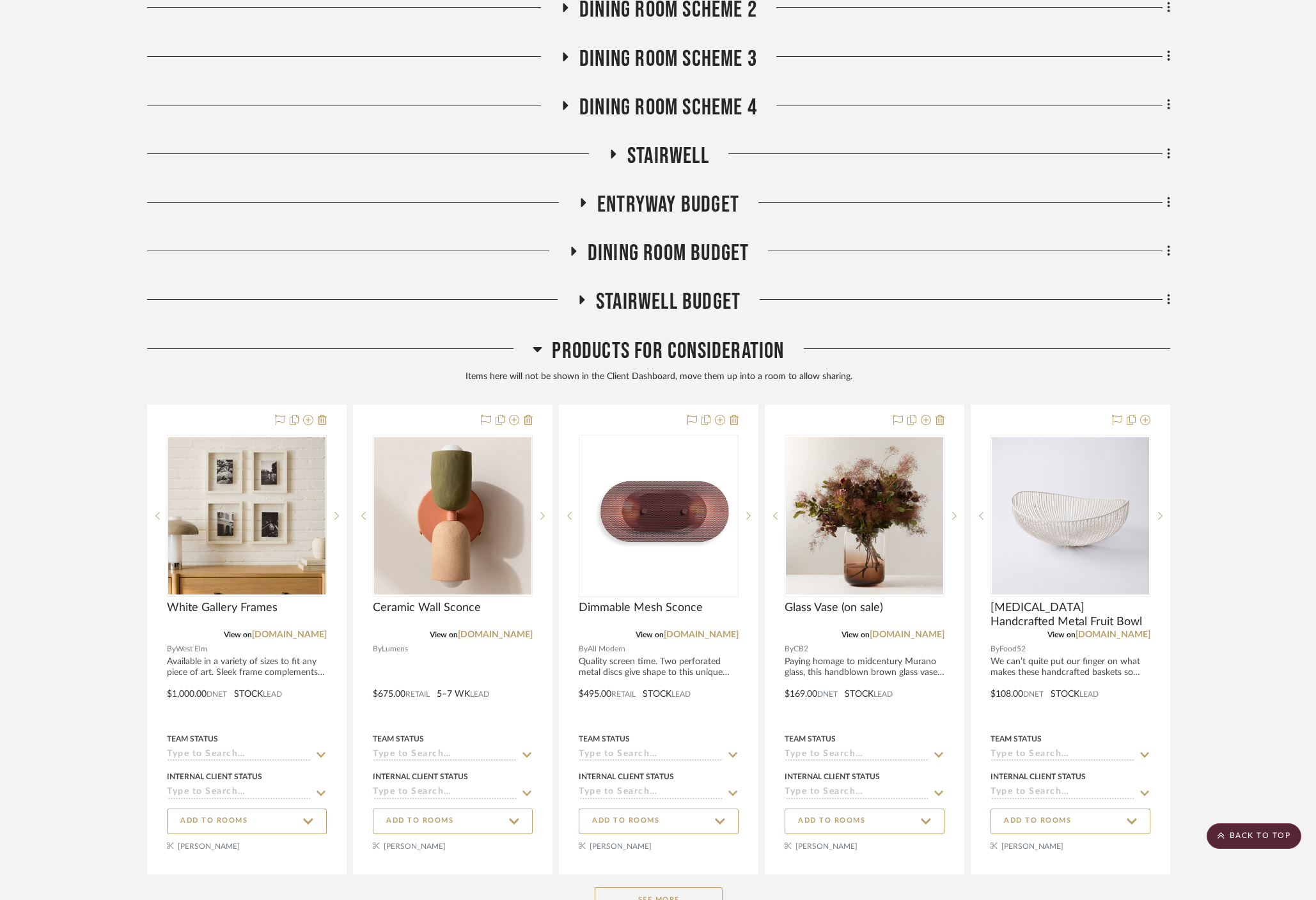
scroll to position [530, 0]
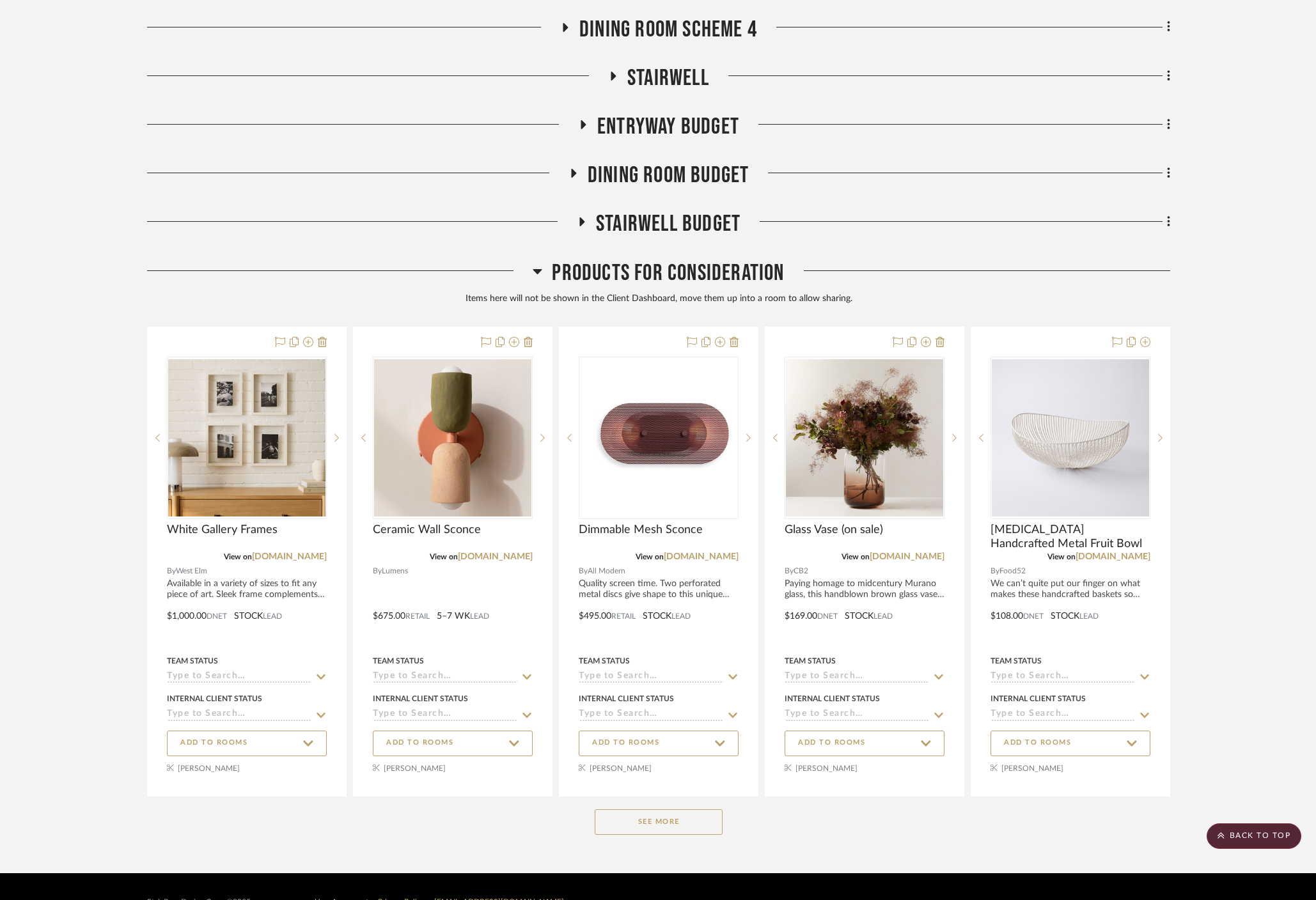
click at [648, 810] on button "See More" at bounding box center [658, 822] width 128 height 26
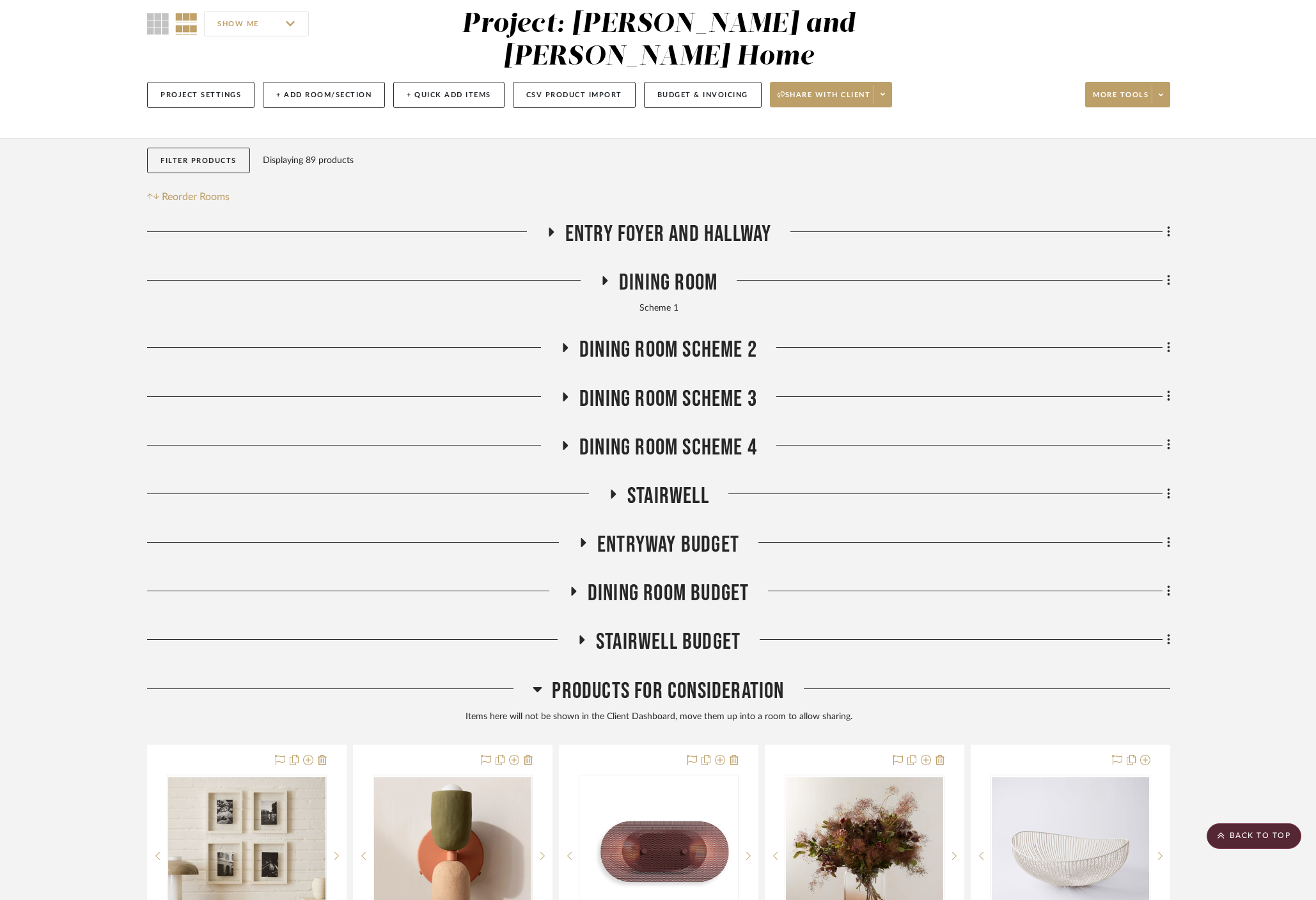
scroll to position [0, 0]
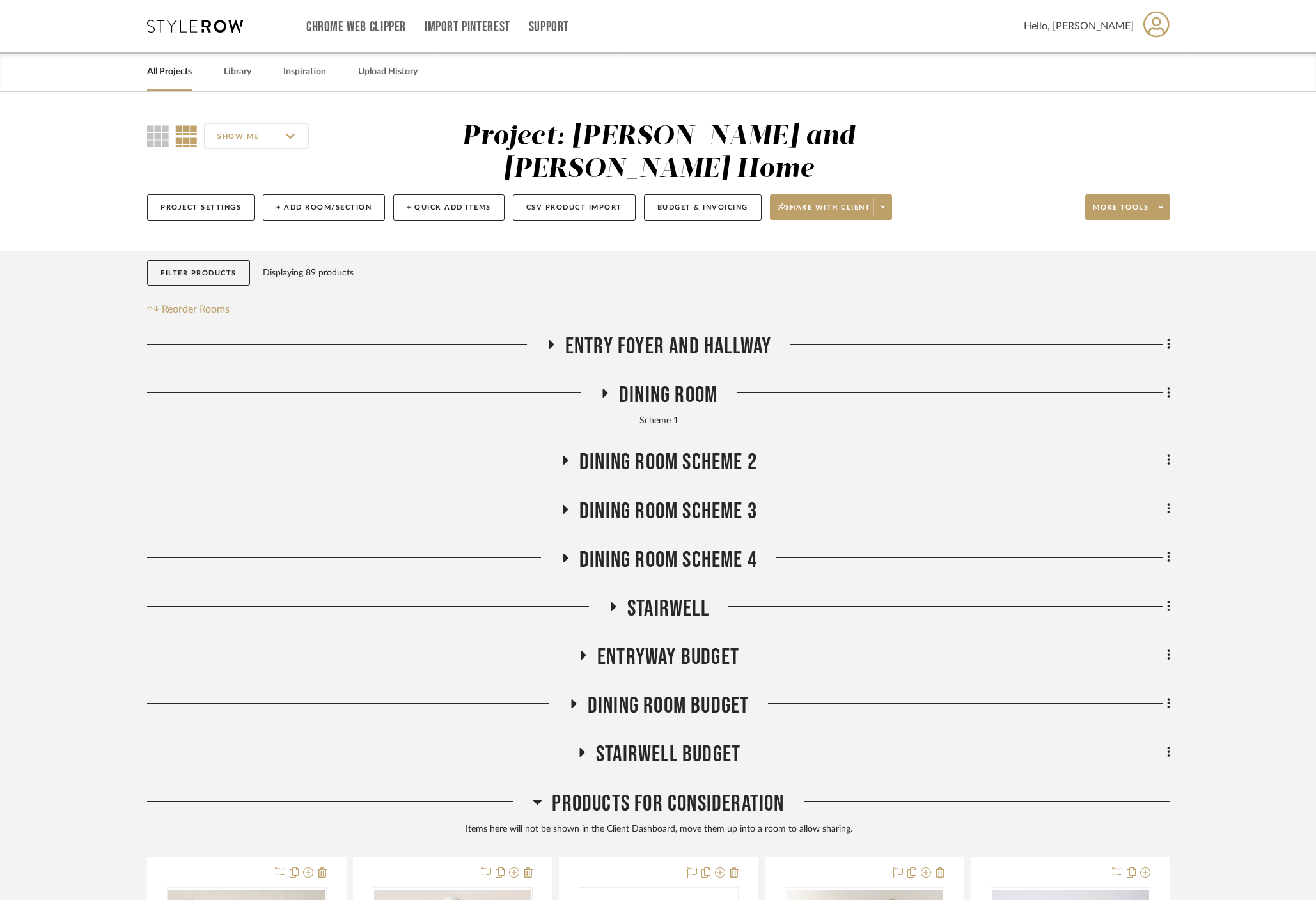
click at [534, 794] on icon at bounding box center [537, 802] width 9 height 16
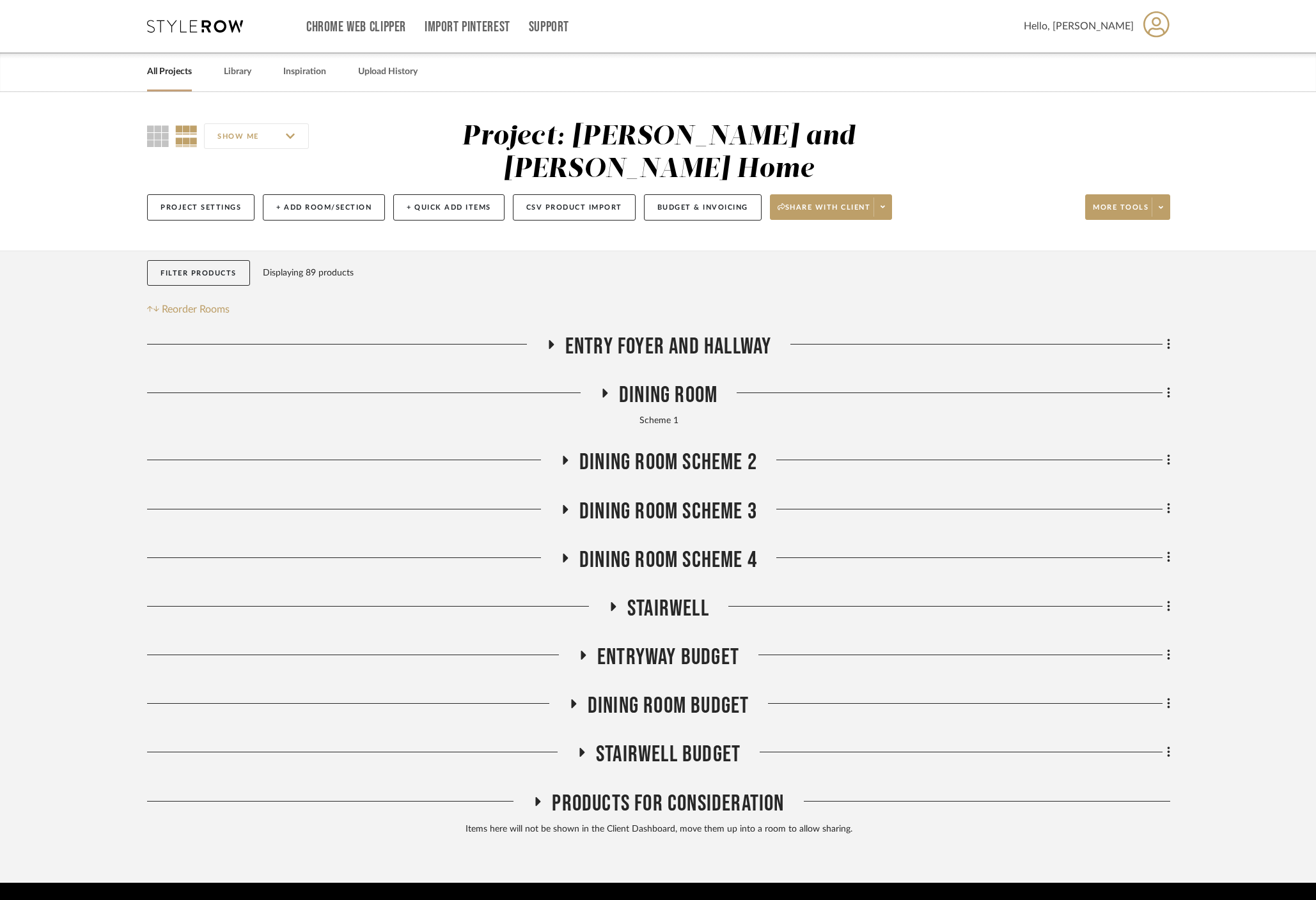
click at [587, 741] on h3 "Stairwell Budget" at bounding box center [659, 755] width 164 height 28
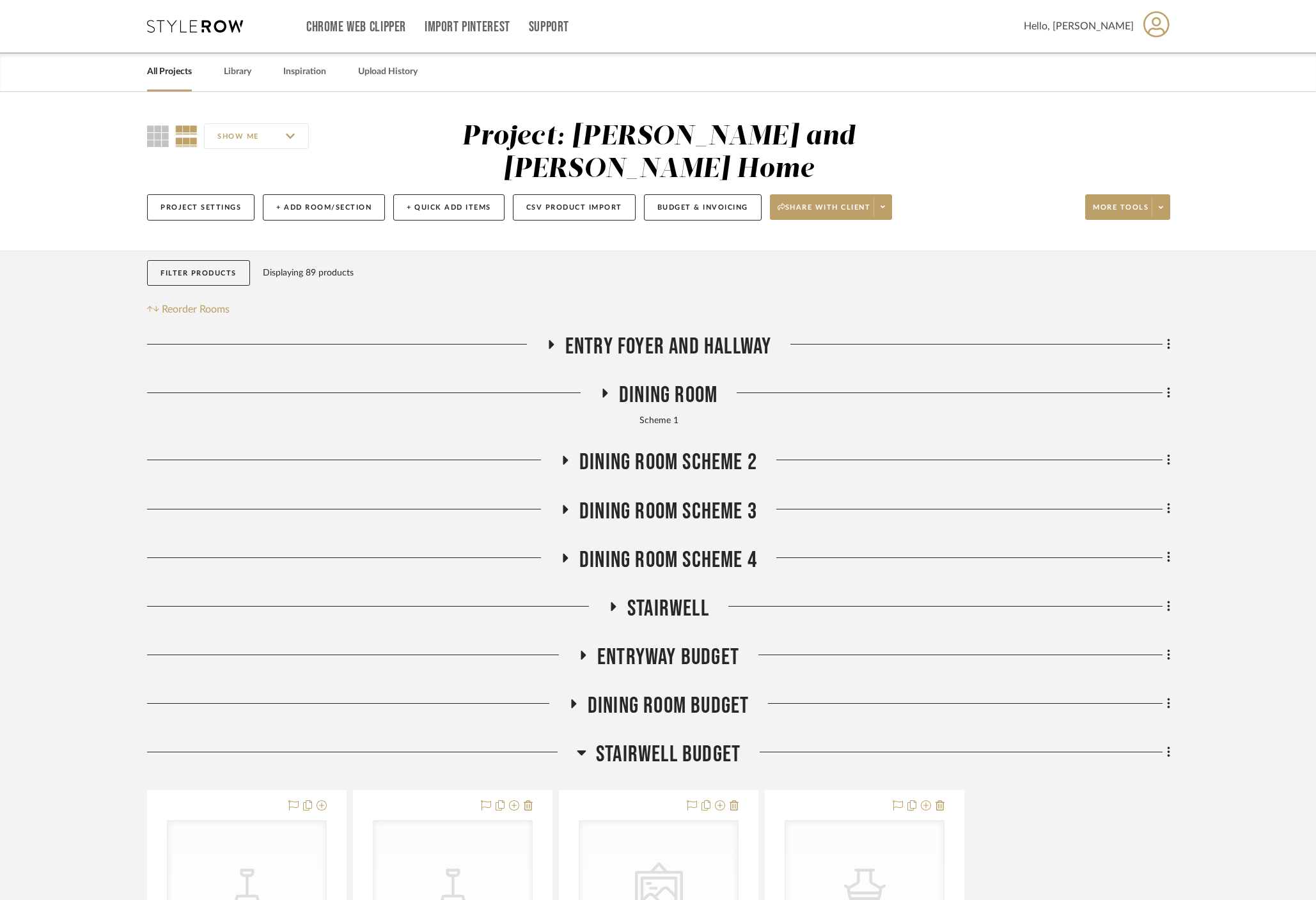
click at [582, 750] on icon at bounding box center [581, 752] width 9 height 5
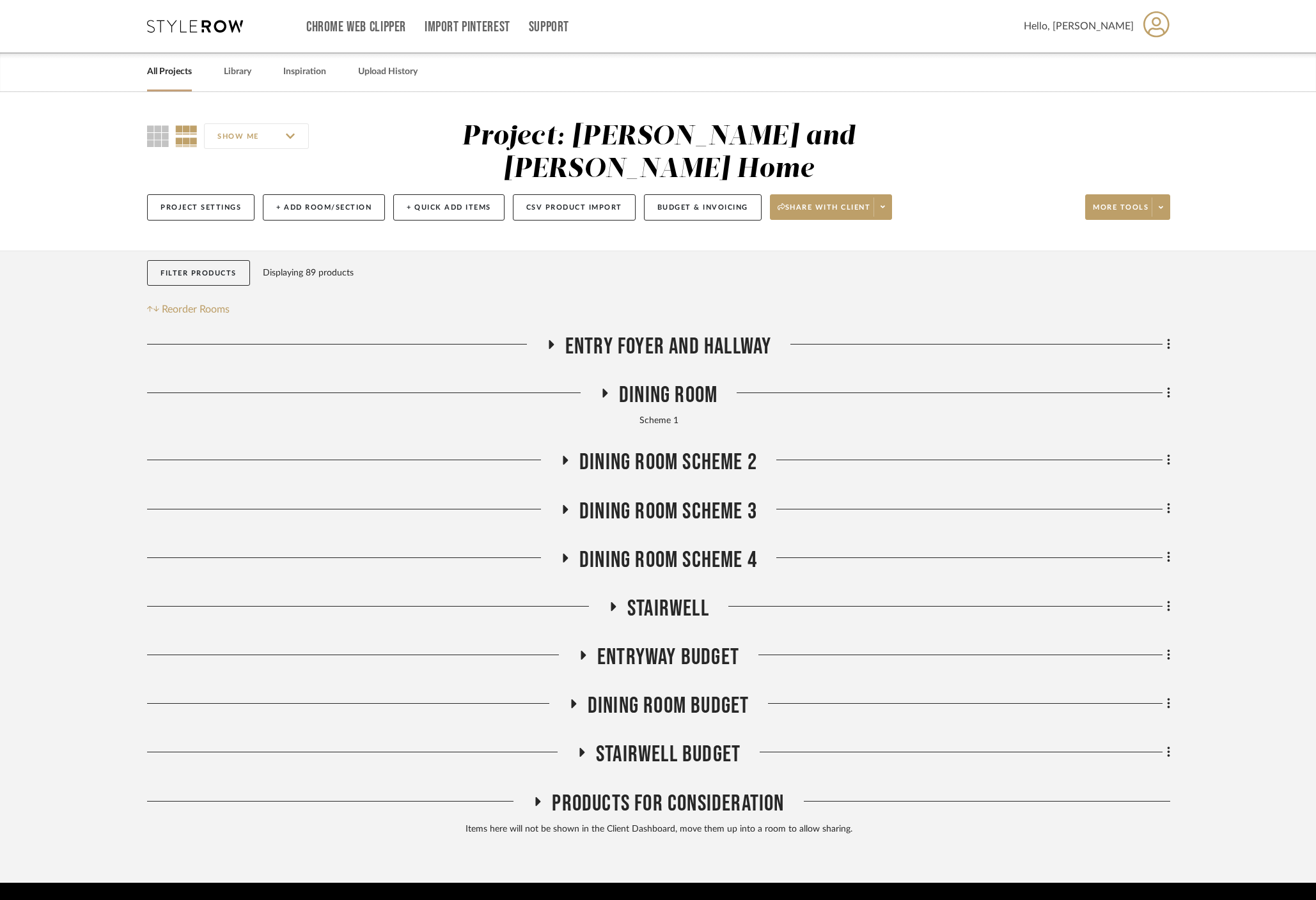
click at [616, 601] on icon at bounding box center [613, 606] width 16 height 9
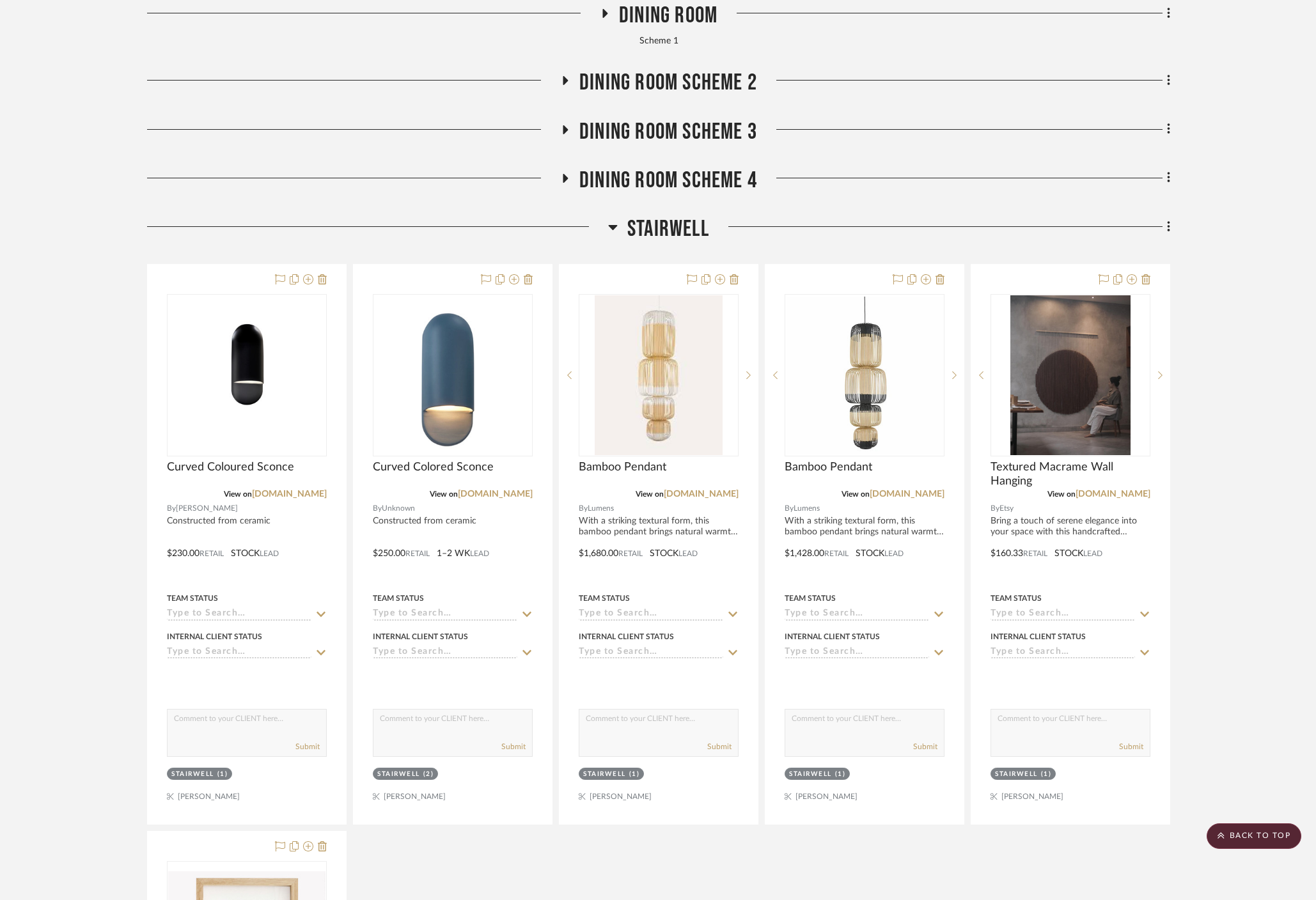
scroll to position [317, 0]
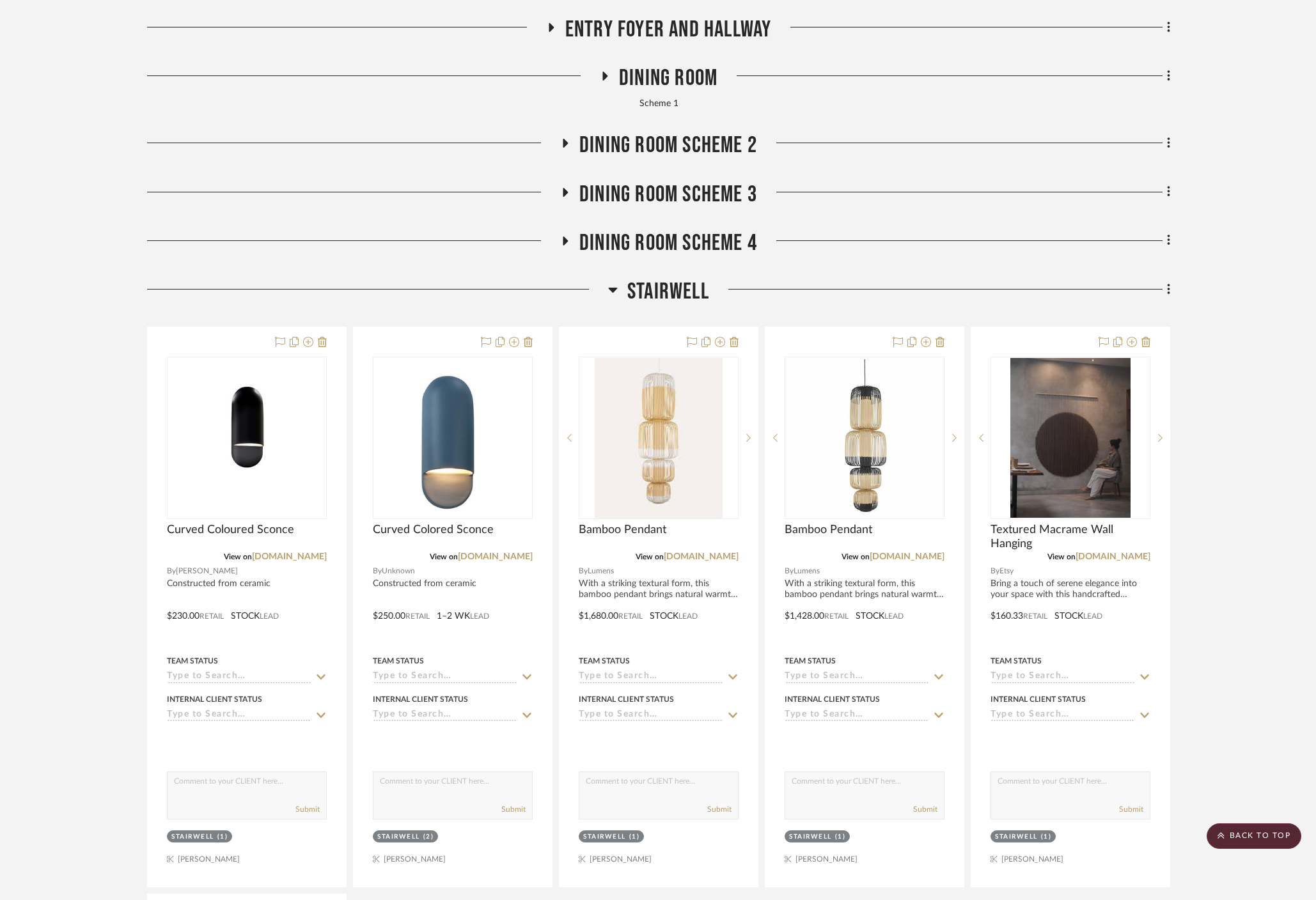
click at [614, 288] on icon at bounding box center [613, 290] width 9 height 5
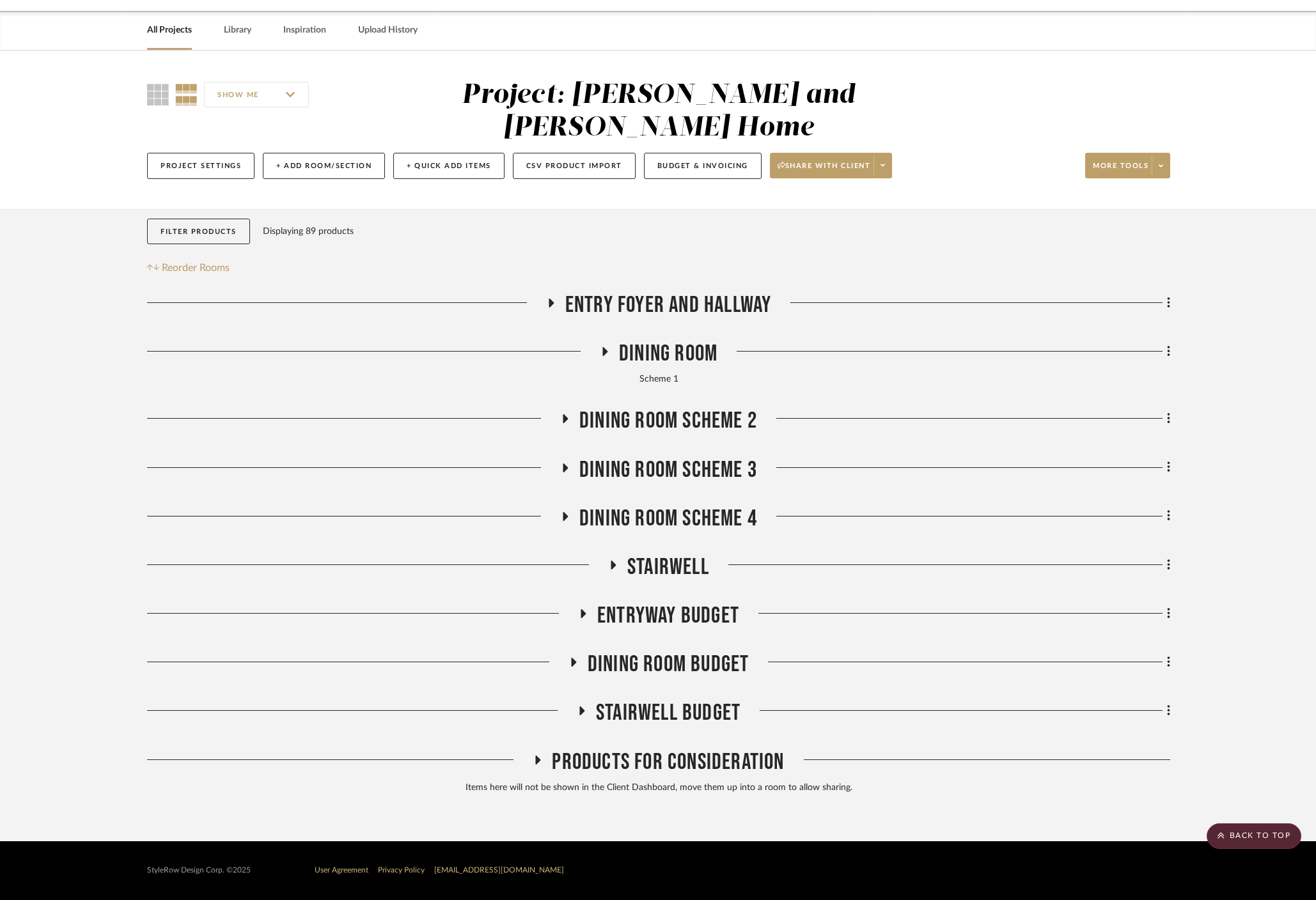
scroll to position [9, 0]
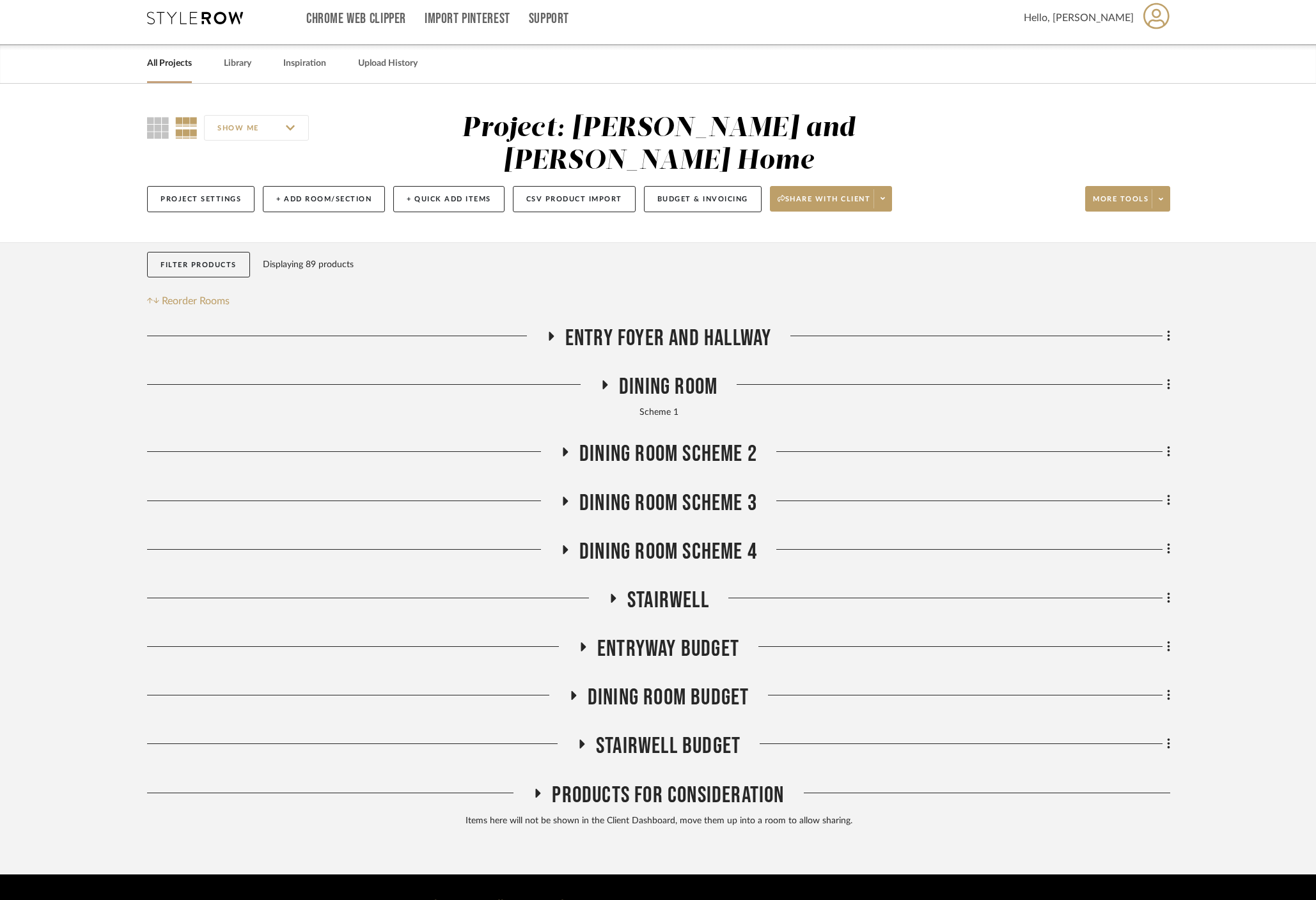
click at [546, 325] on h3 "Entry Foyer and Hallway" at bounding box center [659, 338] width 226 height 28
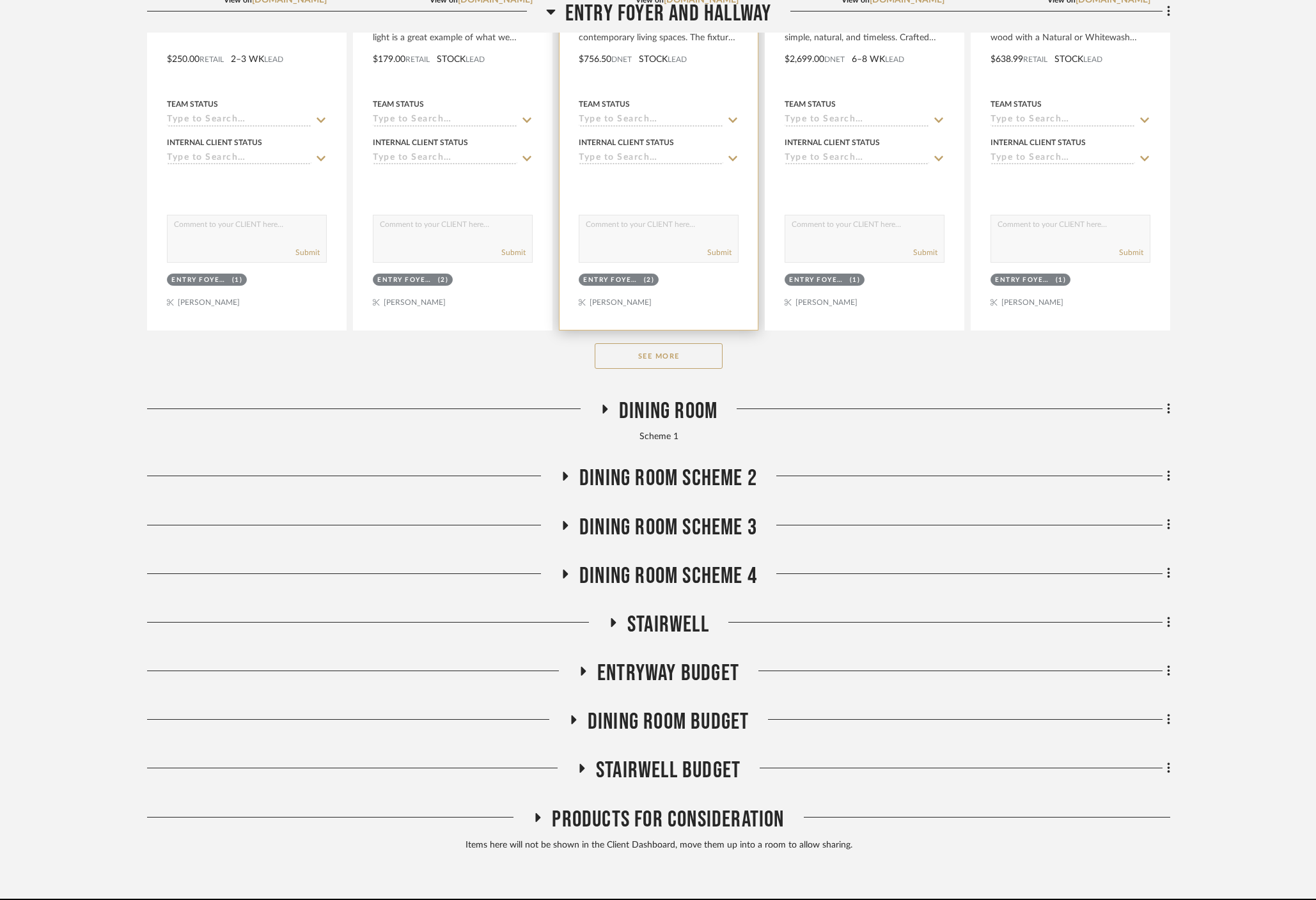
scroll to position [636, 0]
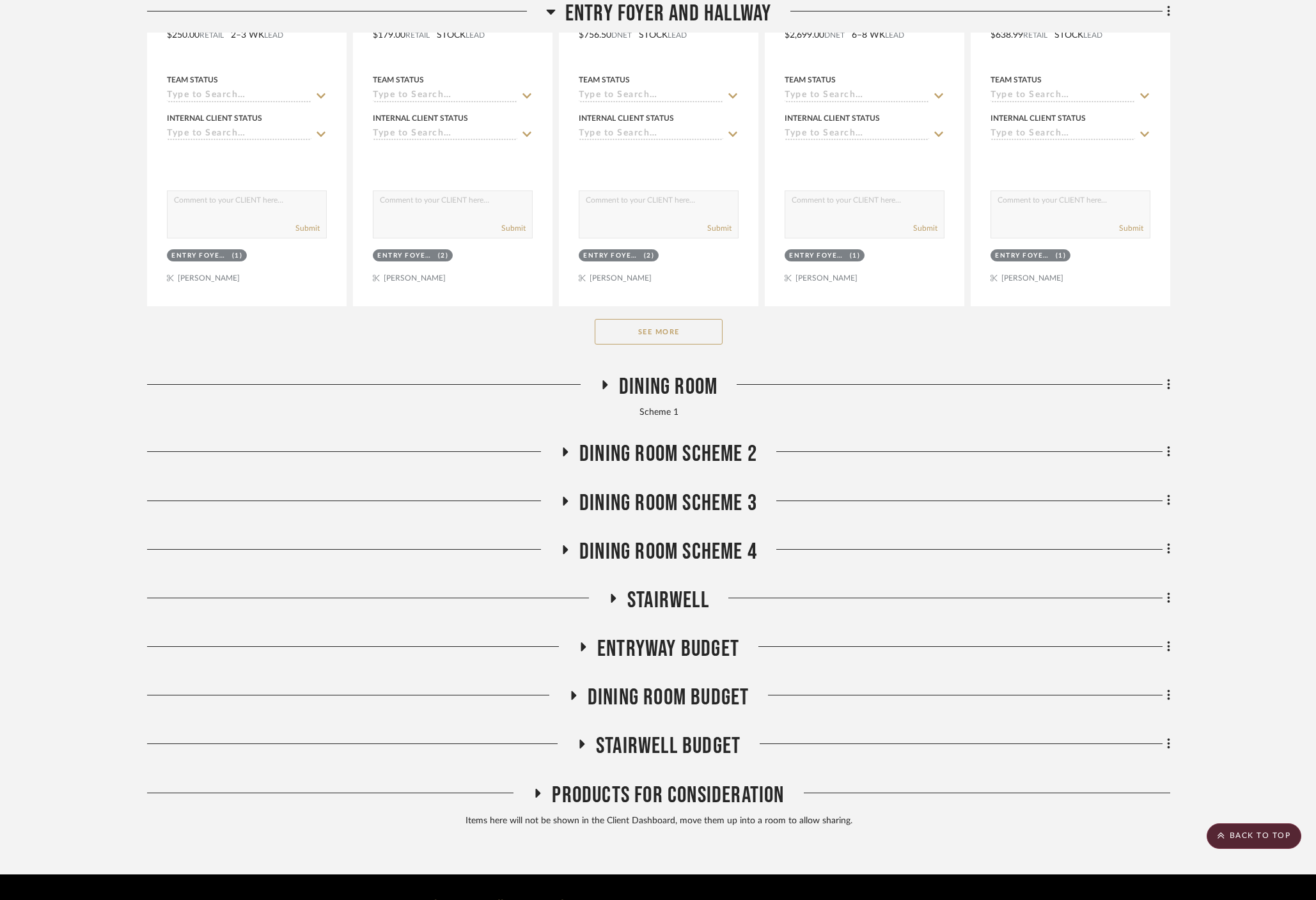
click at [642, 319] on button "See More" at bounding box center [658, 332] width 128 height 26
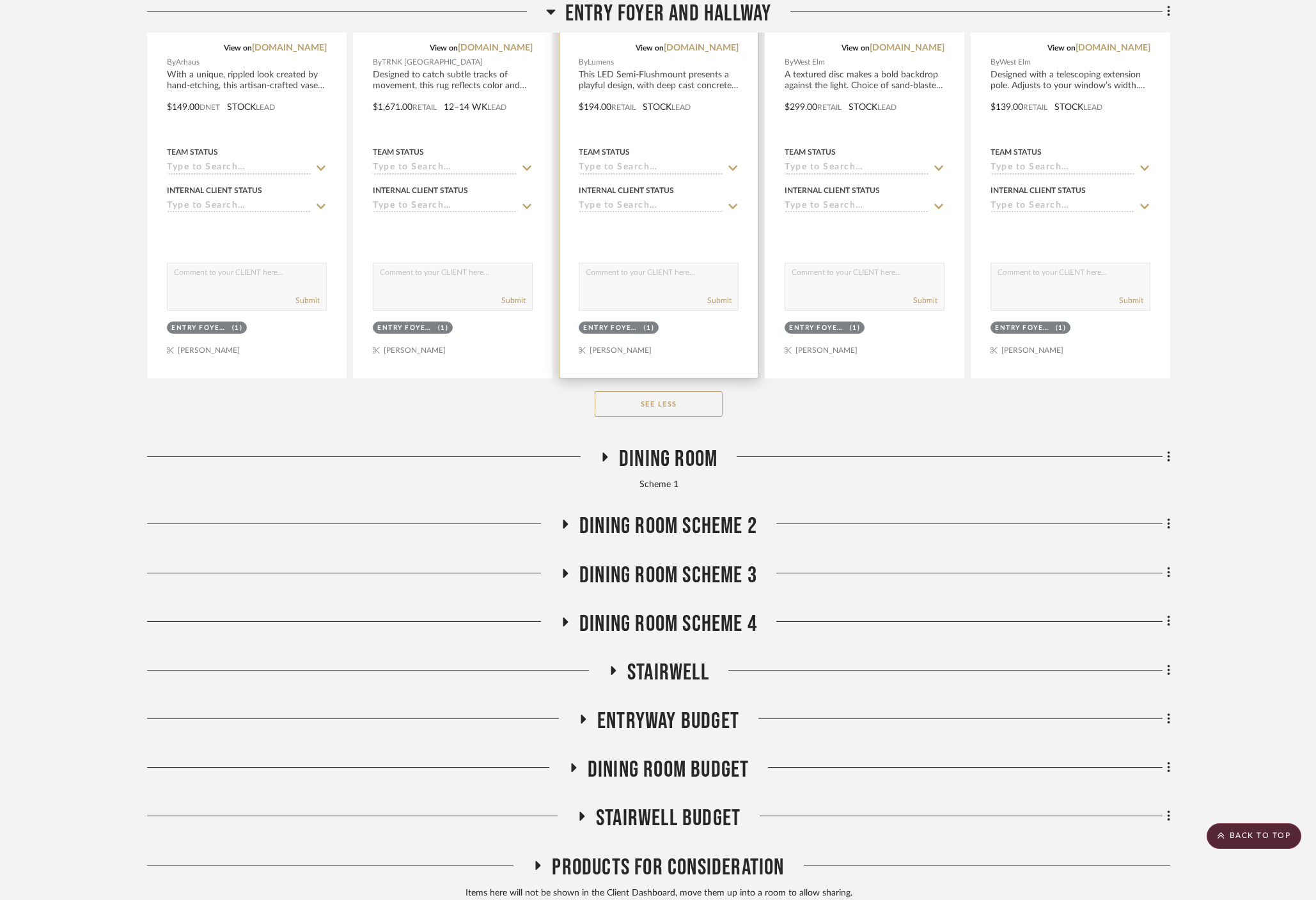
scroll to position [1203, 0]
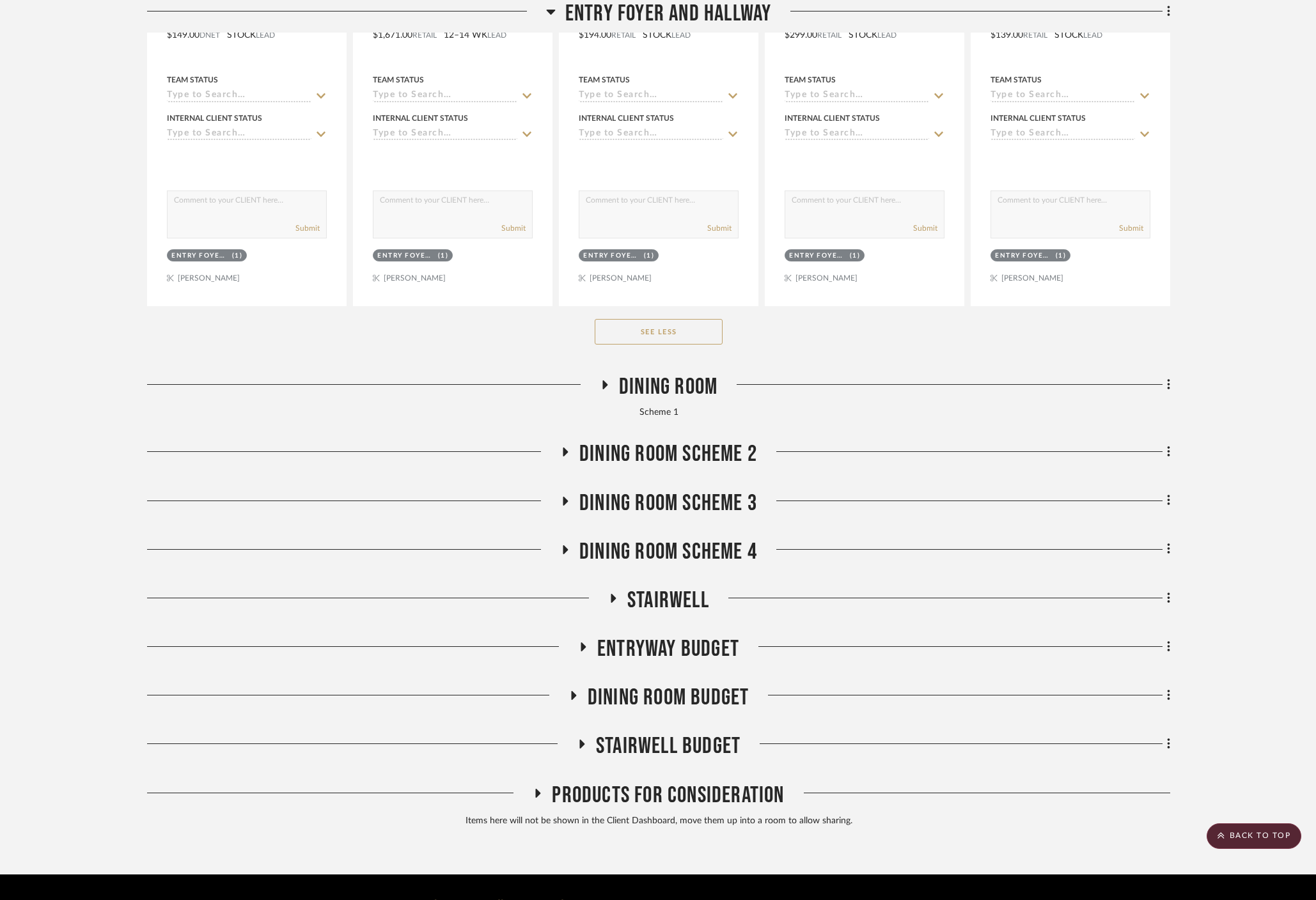
click at [662, 319] on button "See Less" at bounding box center [658, 332] width 128 height 26
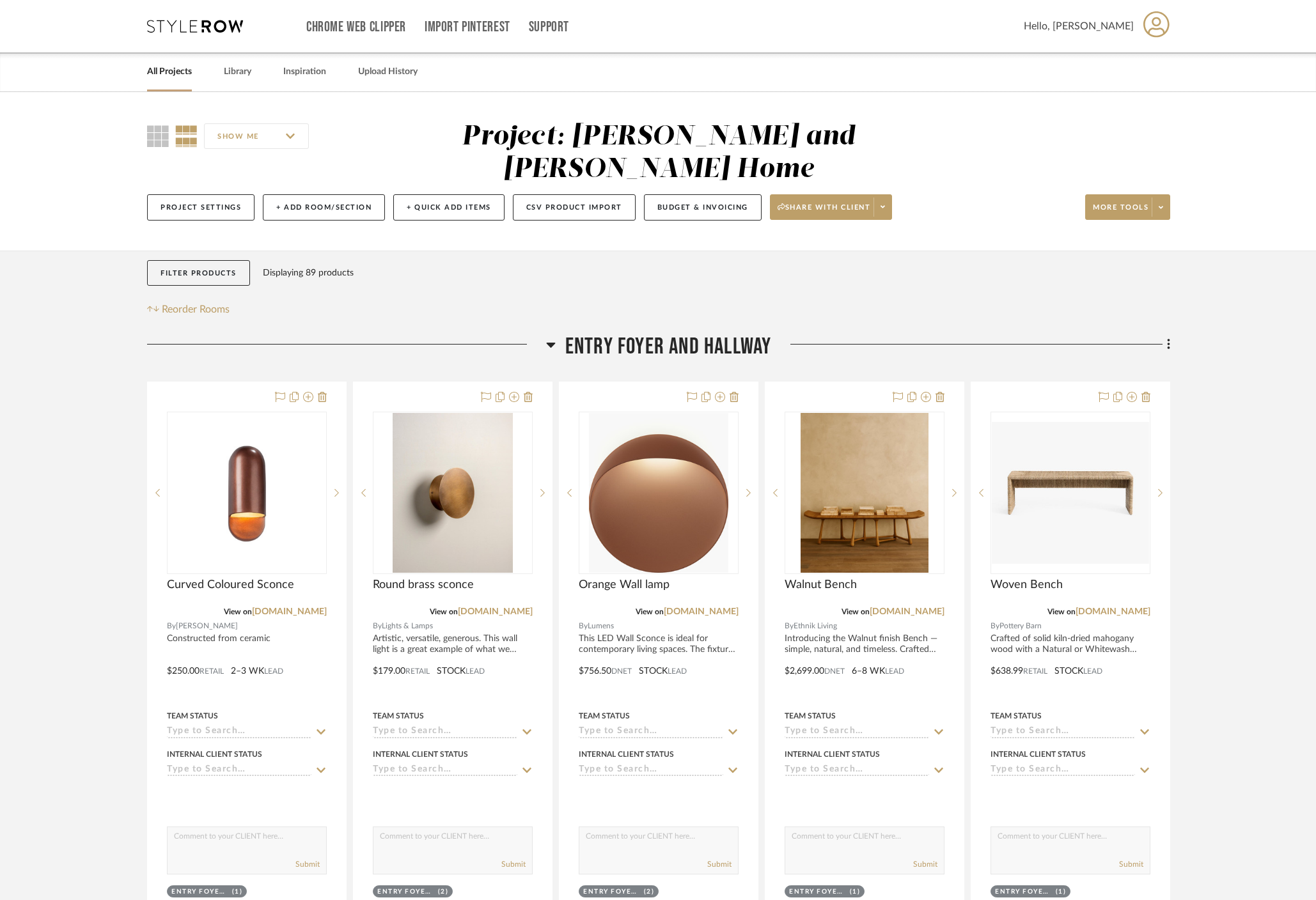
click at [546, 337] on icon at bounding box center [550, 345] width 9 height 16
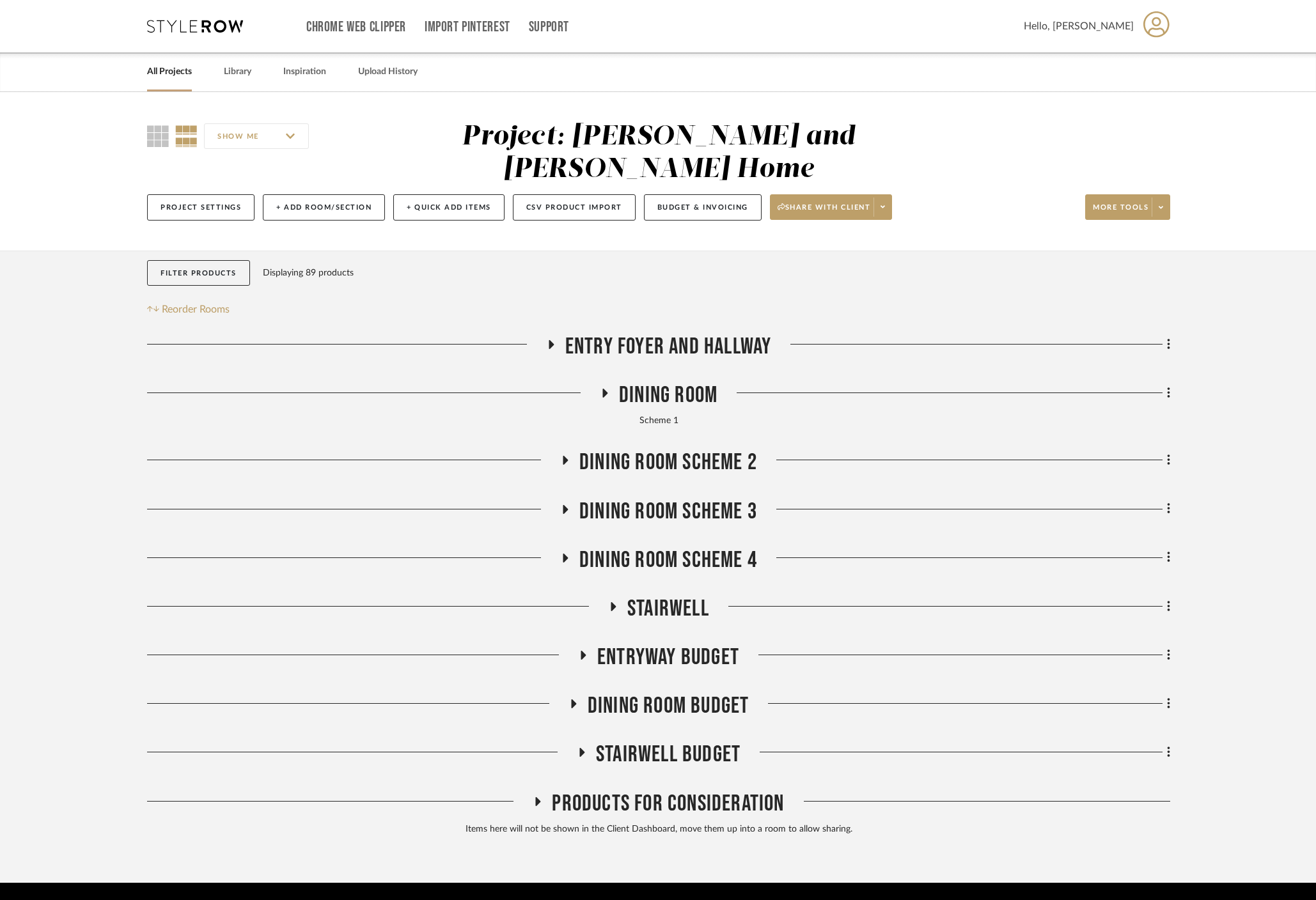
click at [602, 388] on icon at bounding box center [605, 393] width 16 height 9
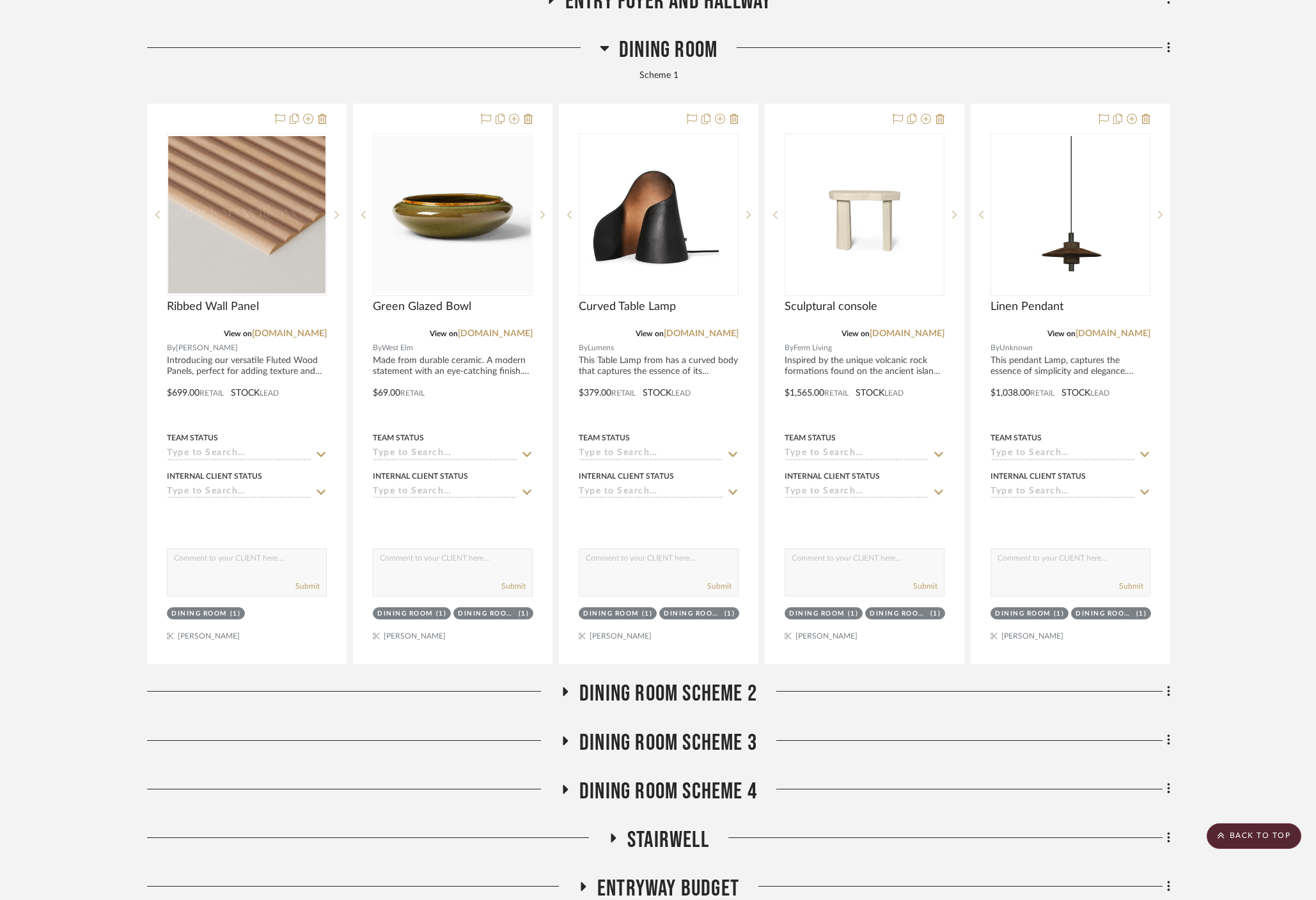
scroll to position [363, 0]
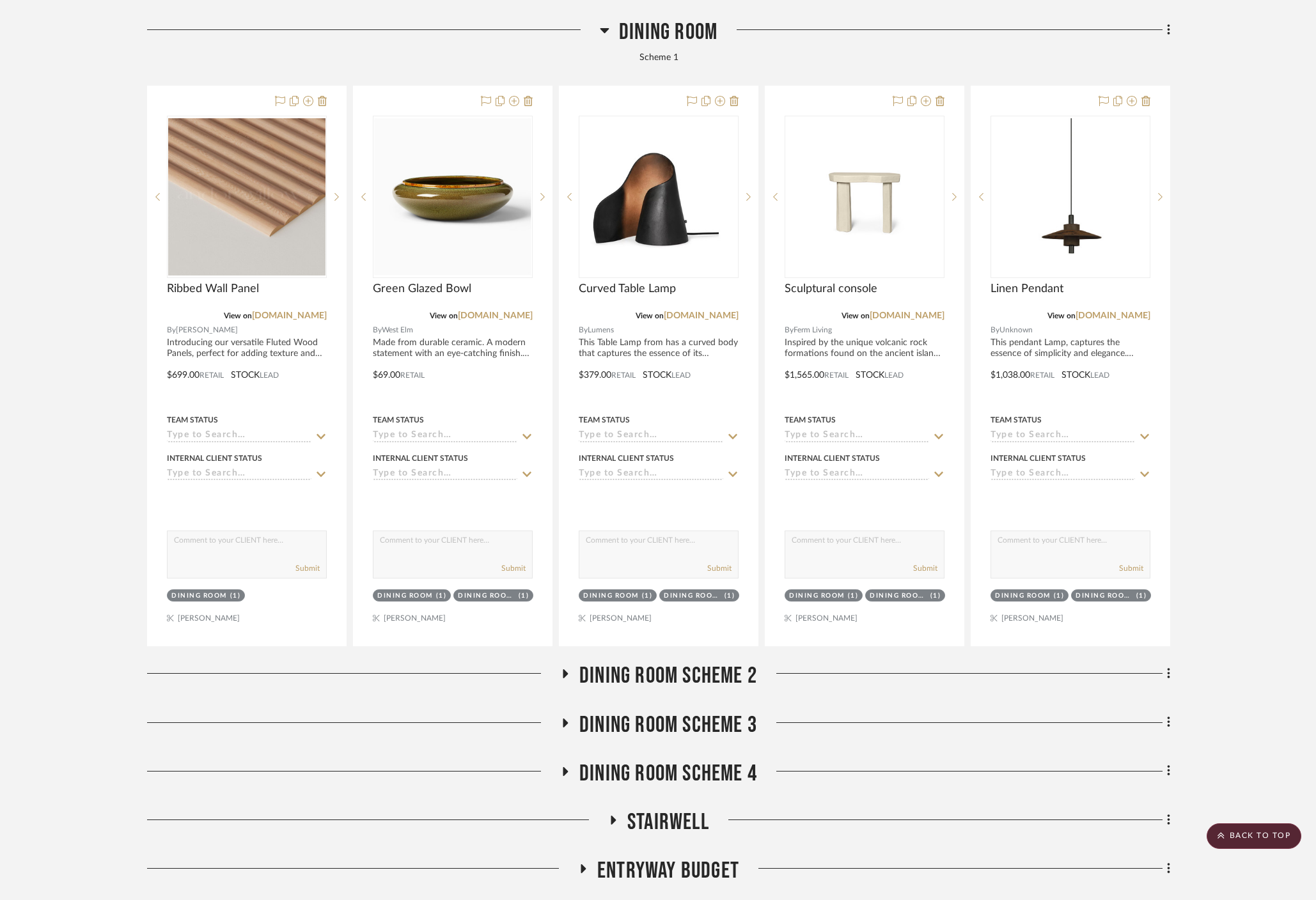
click at [564, 669] on icon at bounding box center [565, 673] width 5 height 9
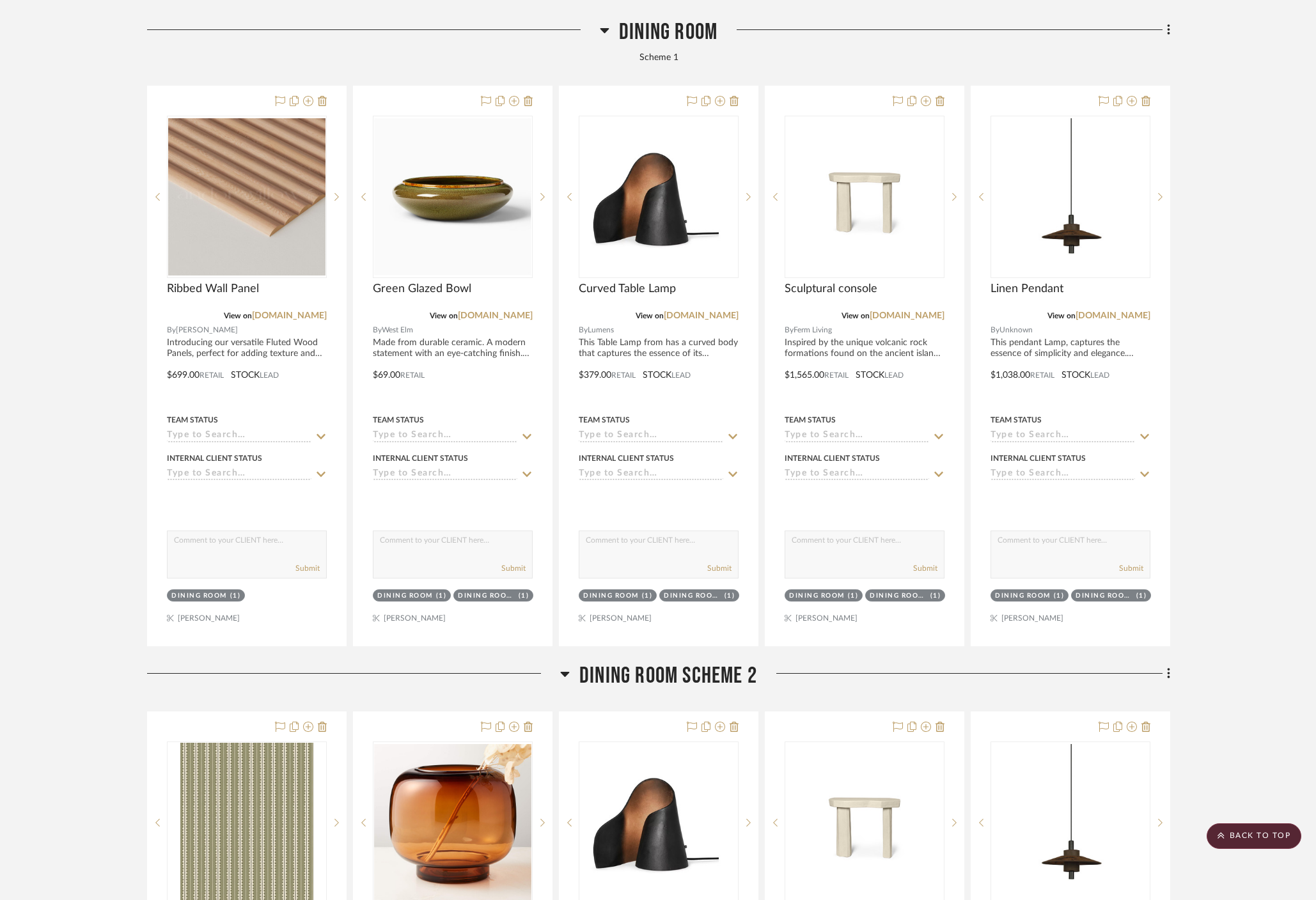
click at [608, 22] on icon at bounding box center [604, 30] width 9 height 16
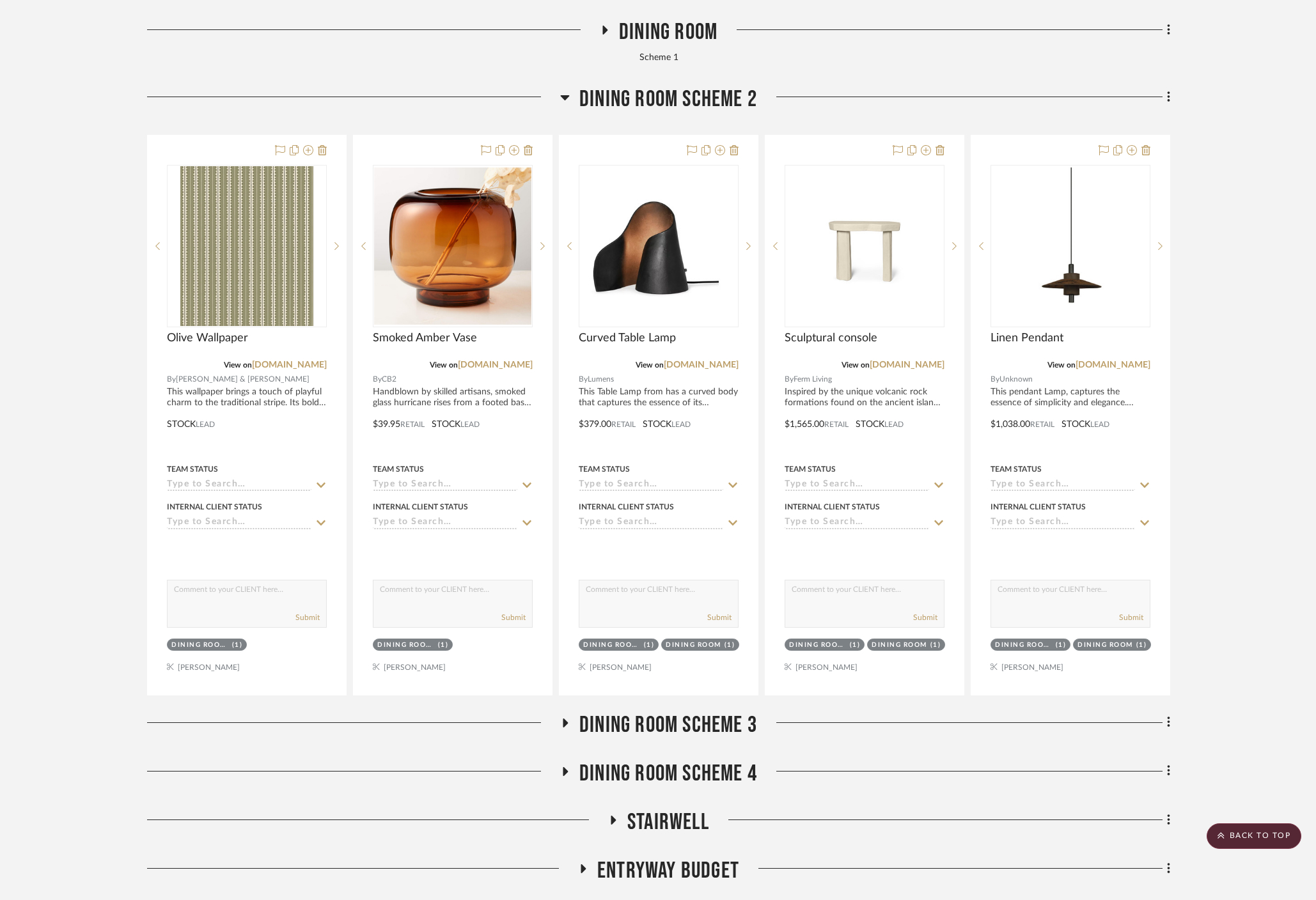
click at [562, 90] on icon at bounding box center [565, 98] width 9 height 16
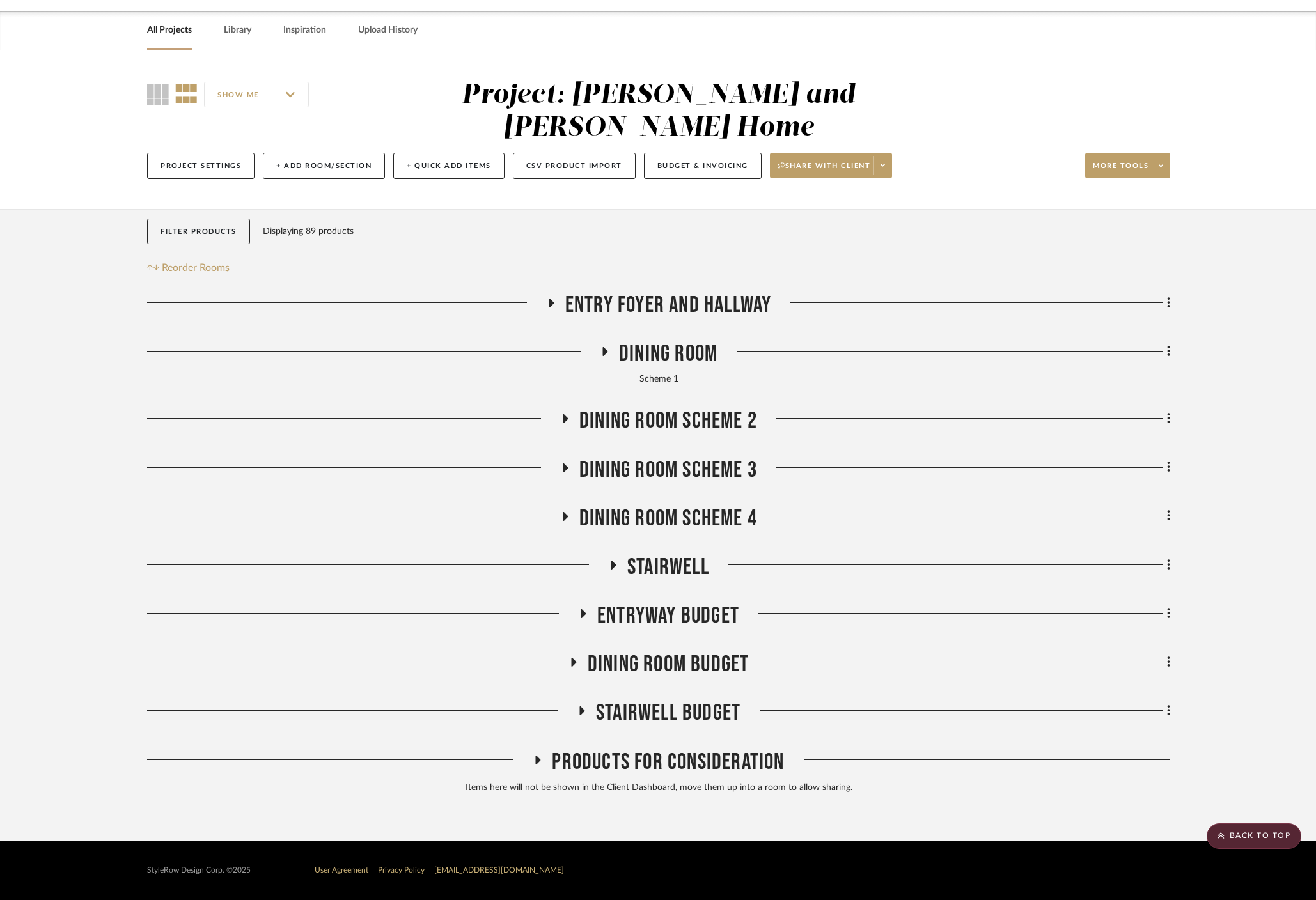
scroll to position [9, 0]
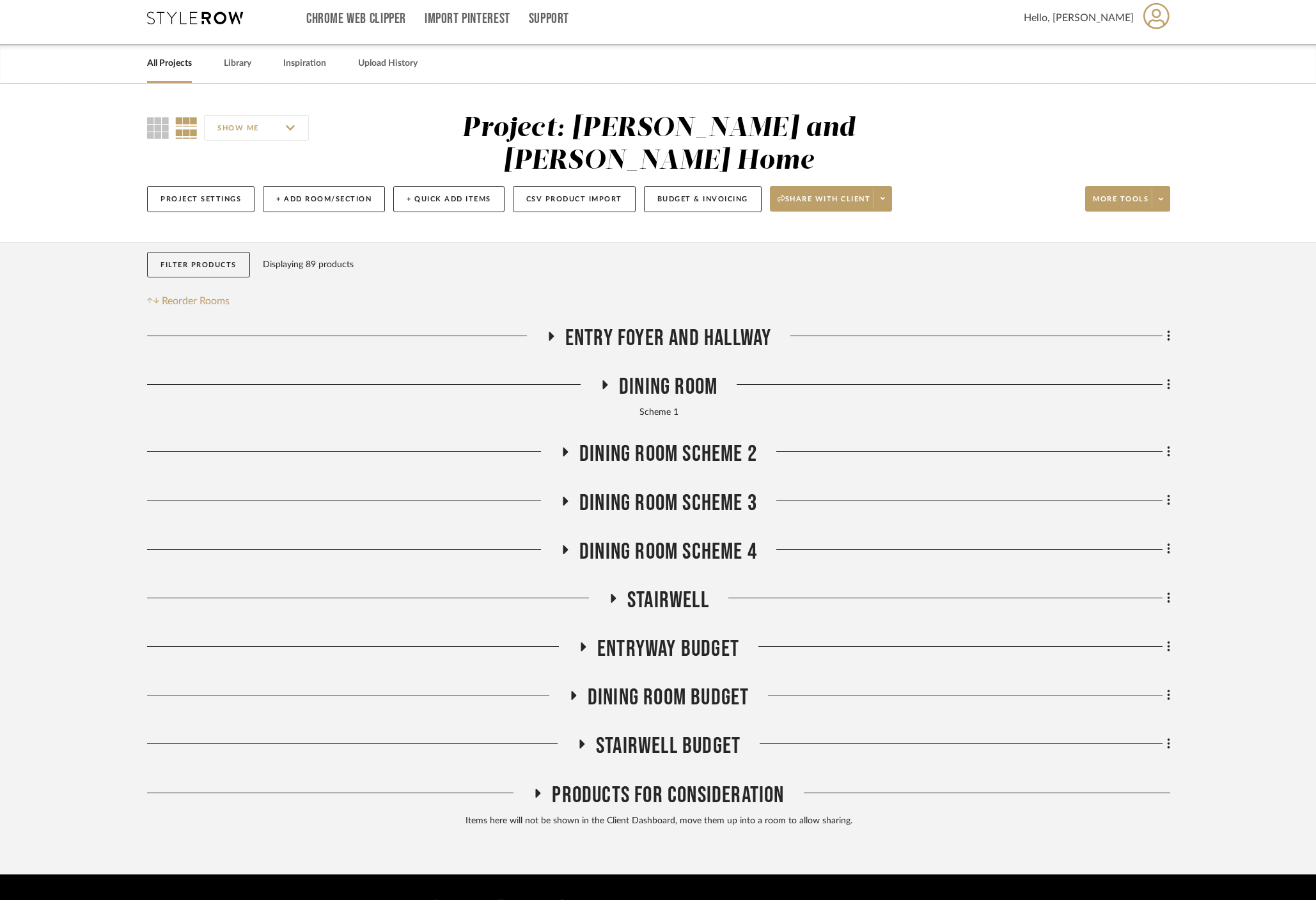
click at [563, 504] on div "Entry Foyer and Hallway Dining Room Scheme 1 Dining Room Scheme 2 Dining Room S…" at bounding box center [658, 579] width 1023 height 508
click at [564, 497] on icon at bounding box center [565, 501] width 5 height 9
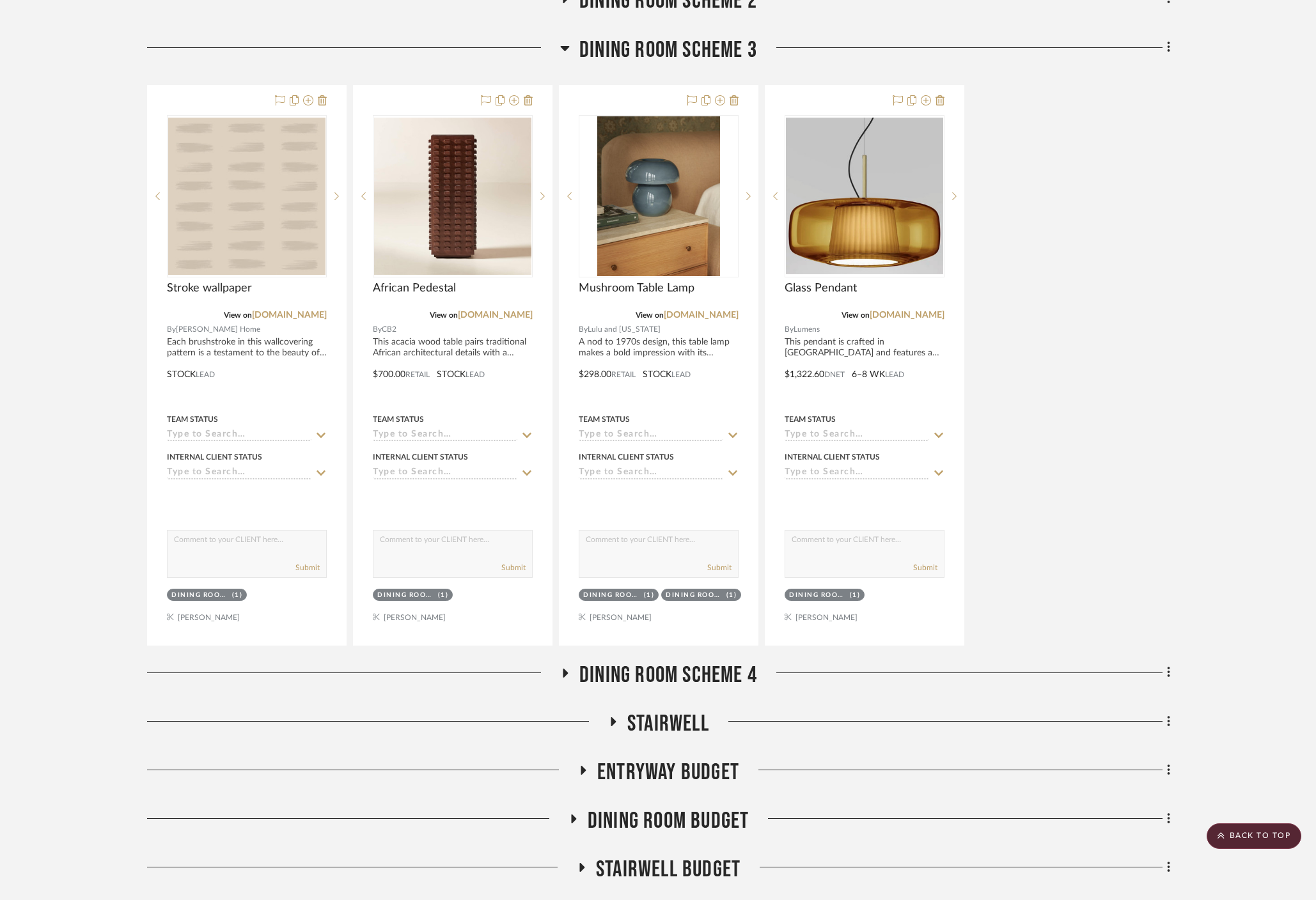
scroll to position [464, 0]
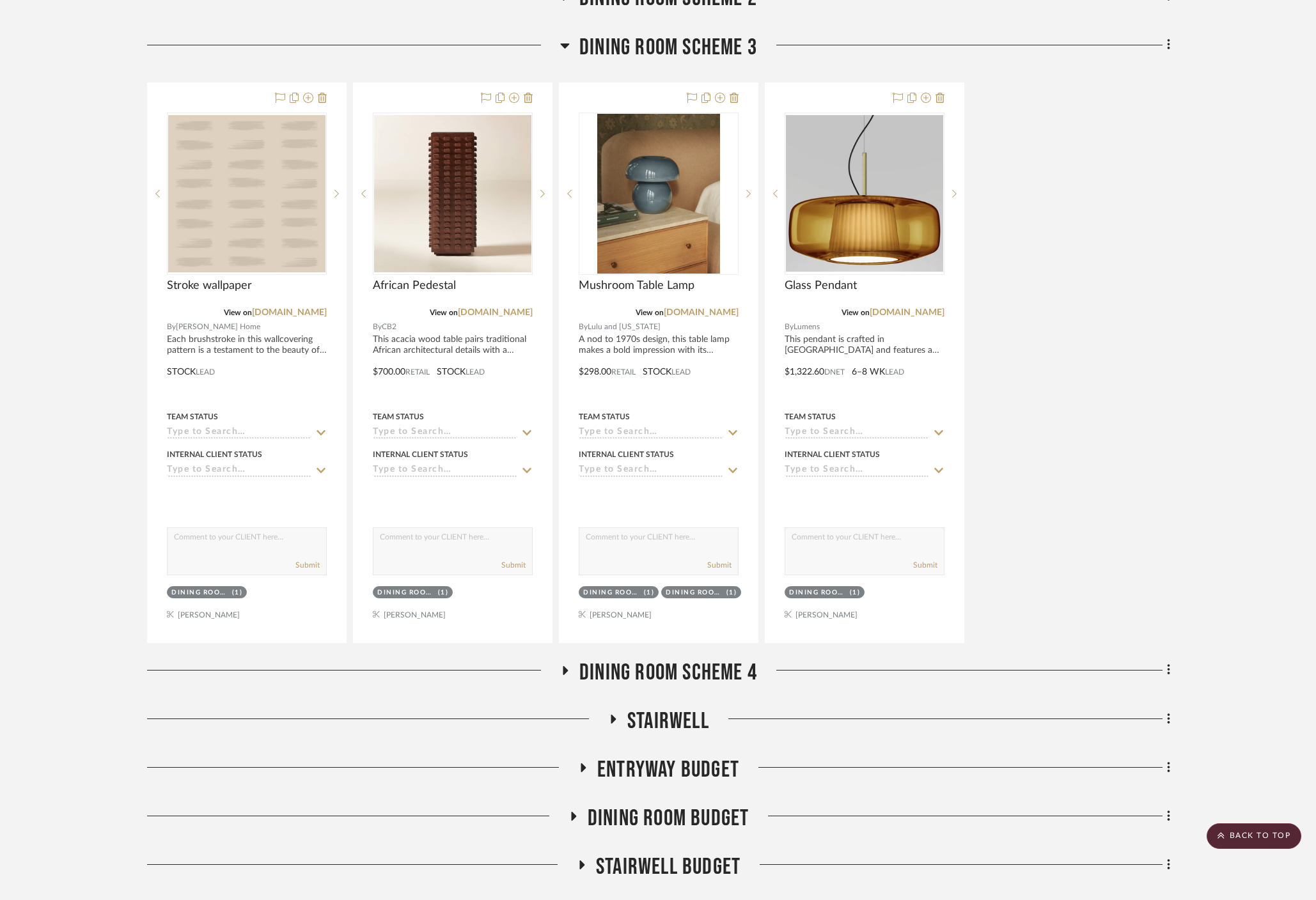
click at [564, 38] on icon at bounding box center [565, 46] width 9 height 16
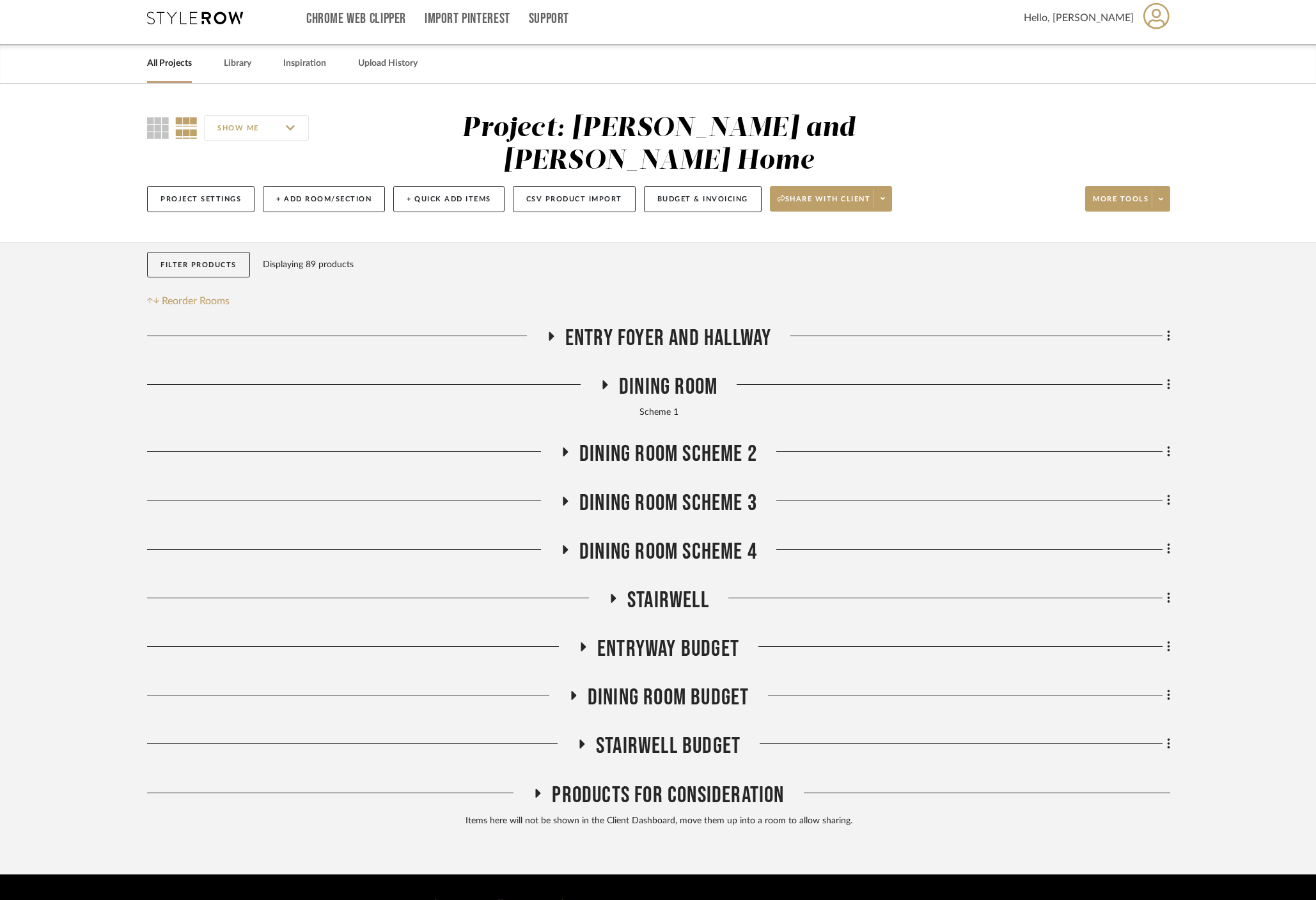
click at [564, 545] on icon at bounding box center [565, 549] width 5 height 9
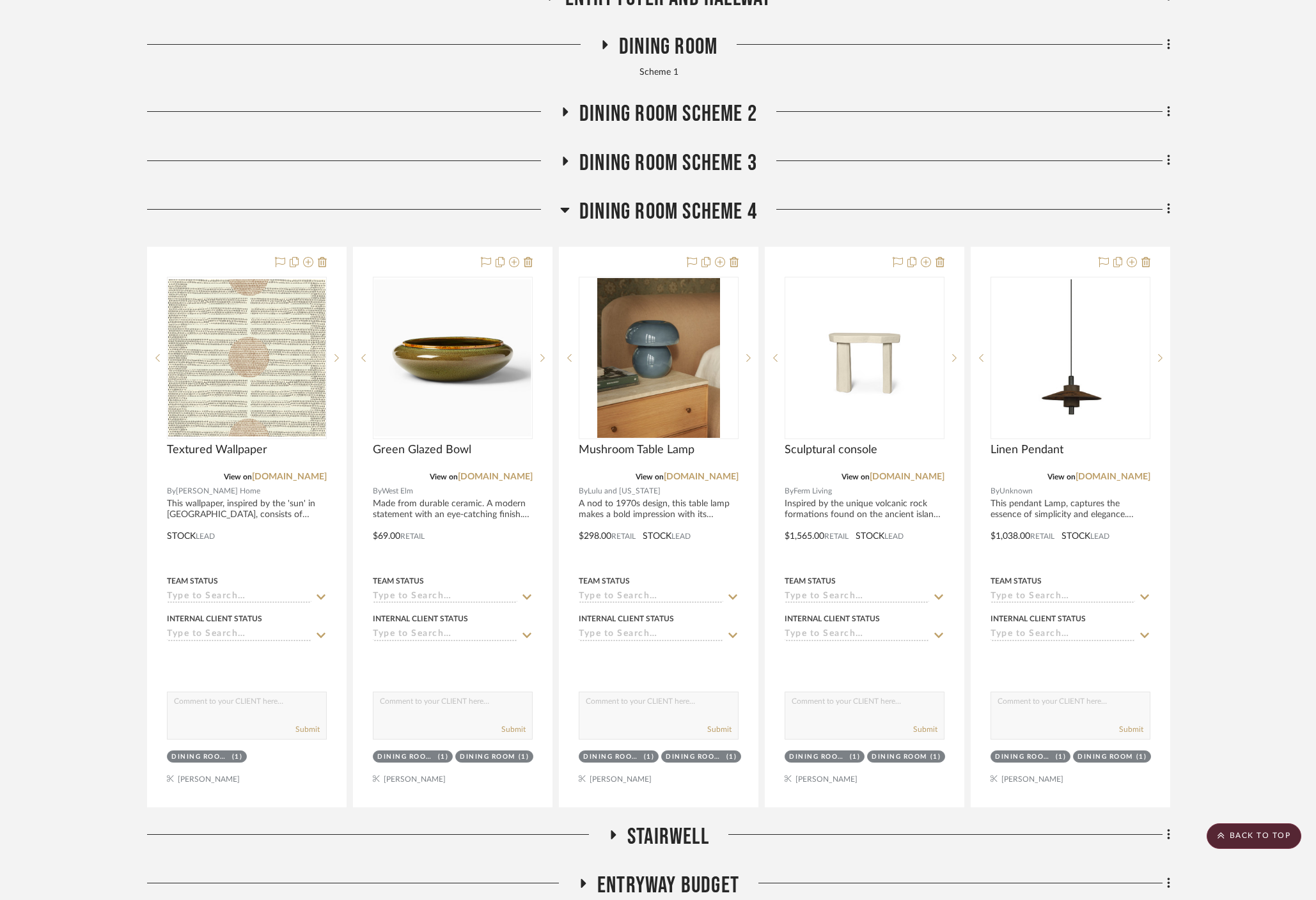
scroll to position [343, 0]
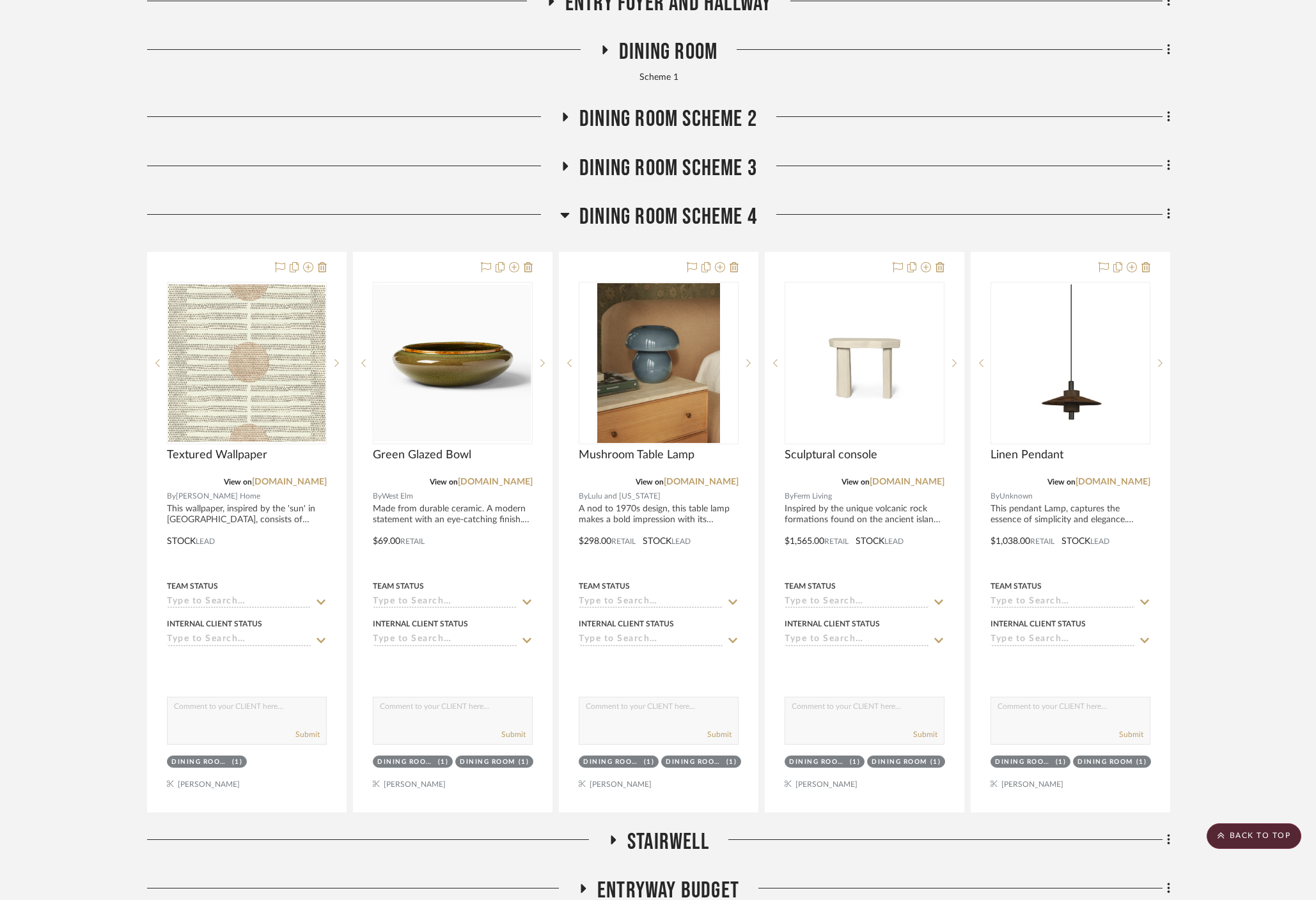
click at [567, 207] on icon at bounding box center [565, 215] width 9 height 16
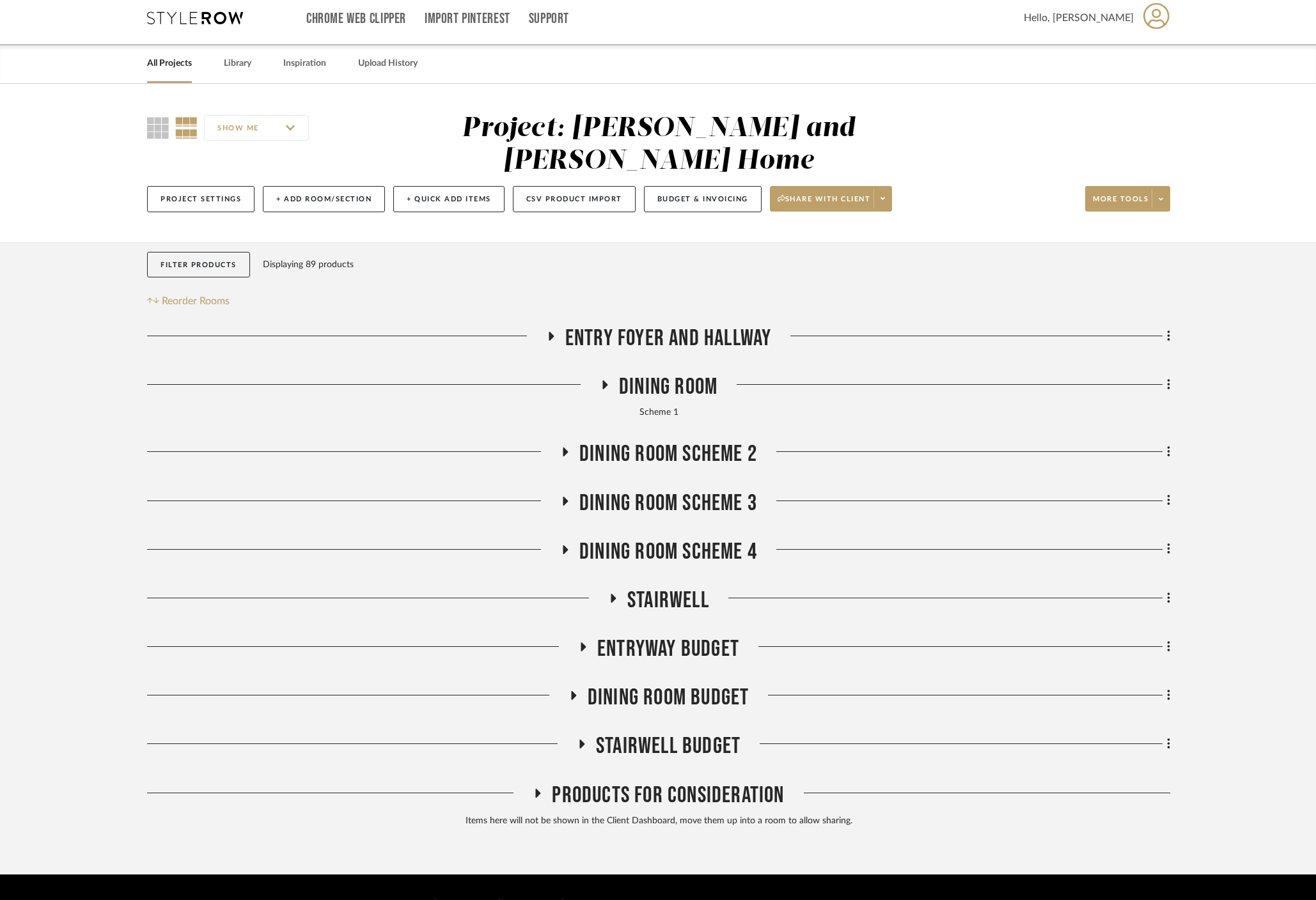
click at [611, 594] on icon at bounding box center [613, 598] width 5 height 9
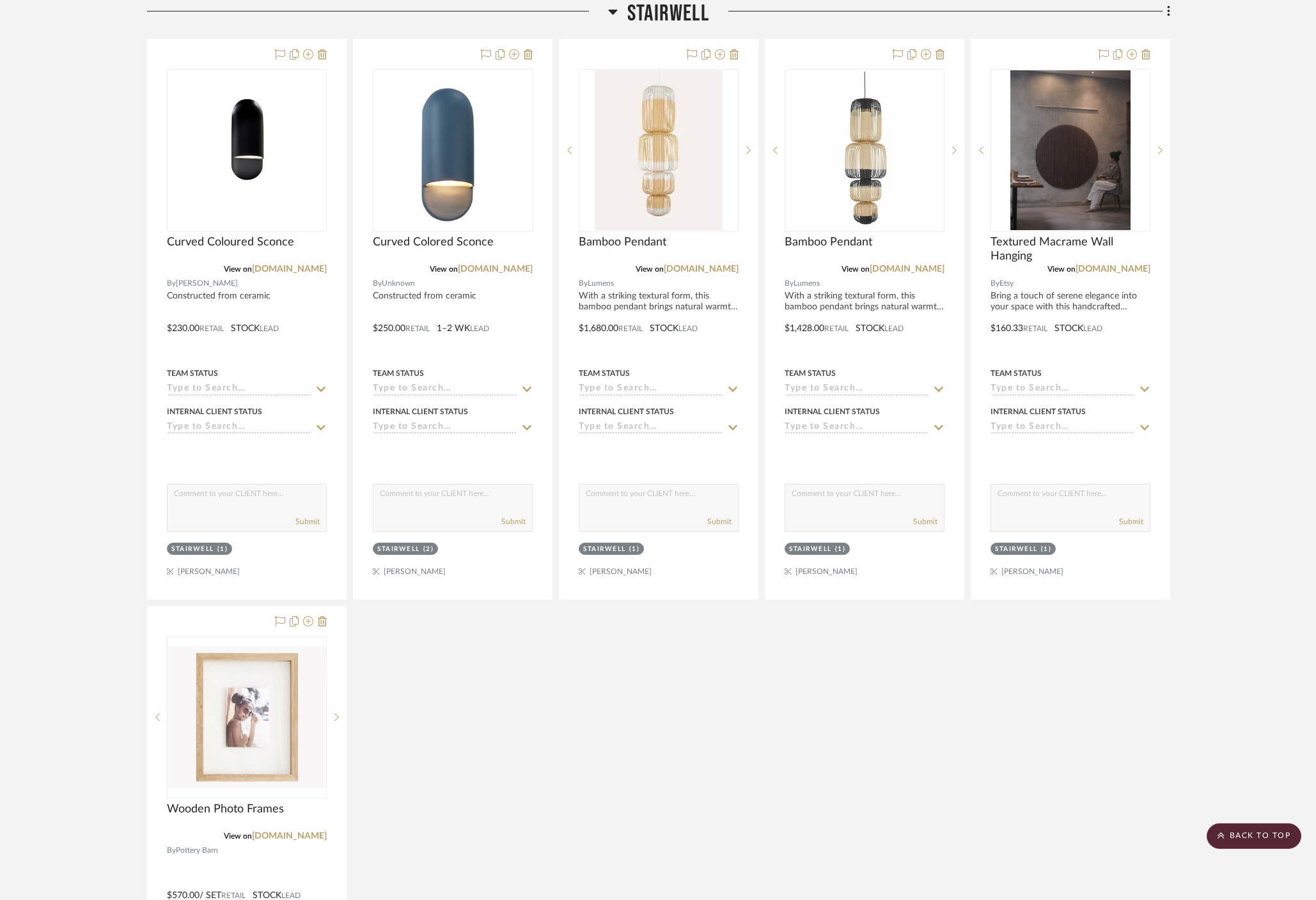
scroll to position [0, 0]
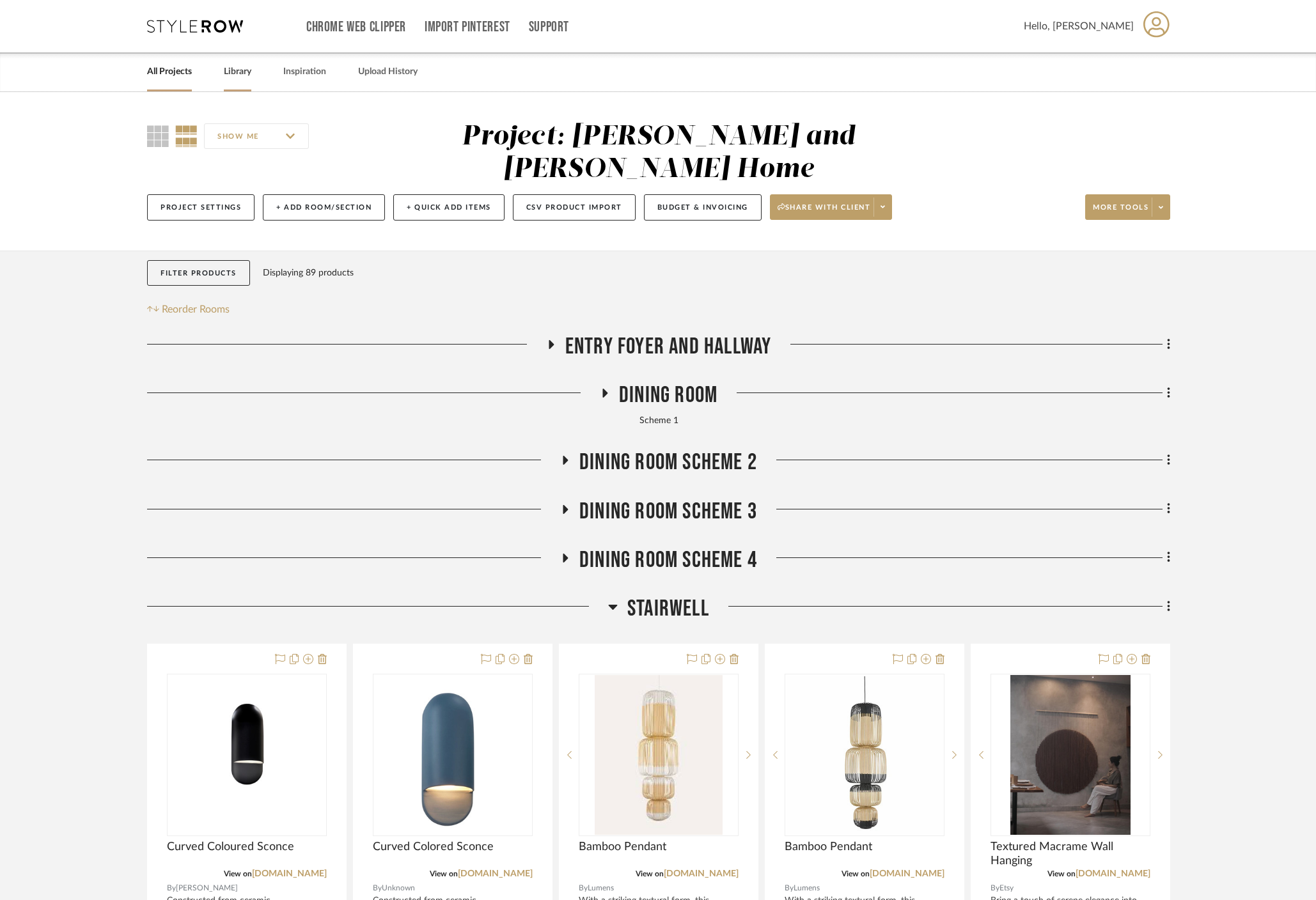
click at [250, 71] on link "Library" at bounding box center [237, 72] width 28 height 17
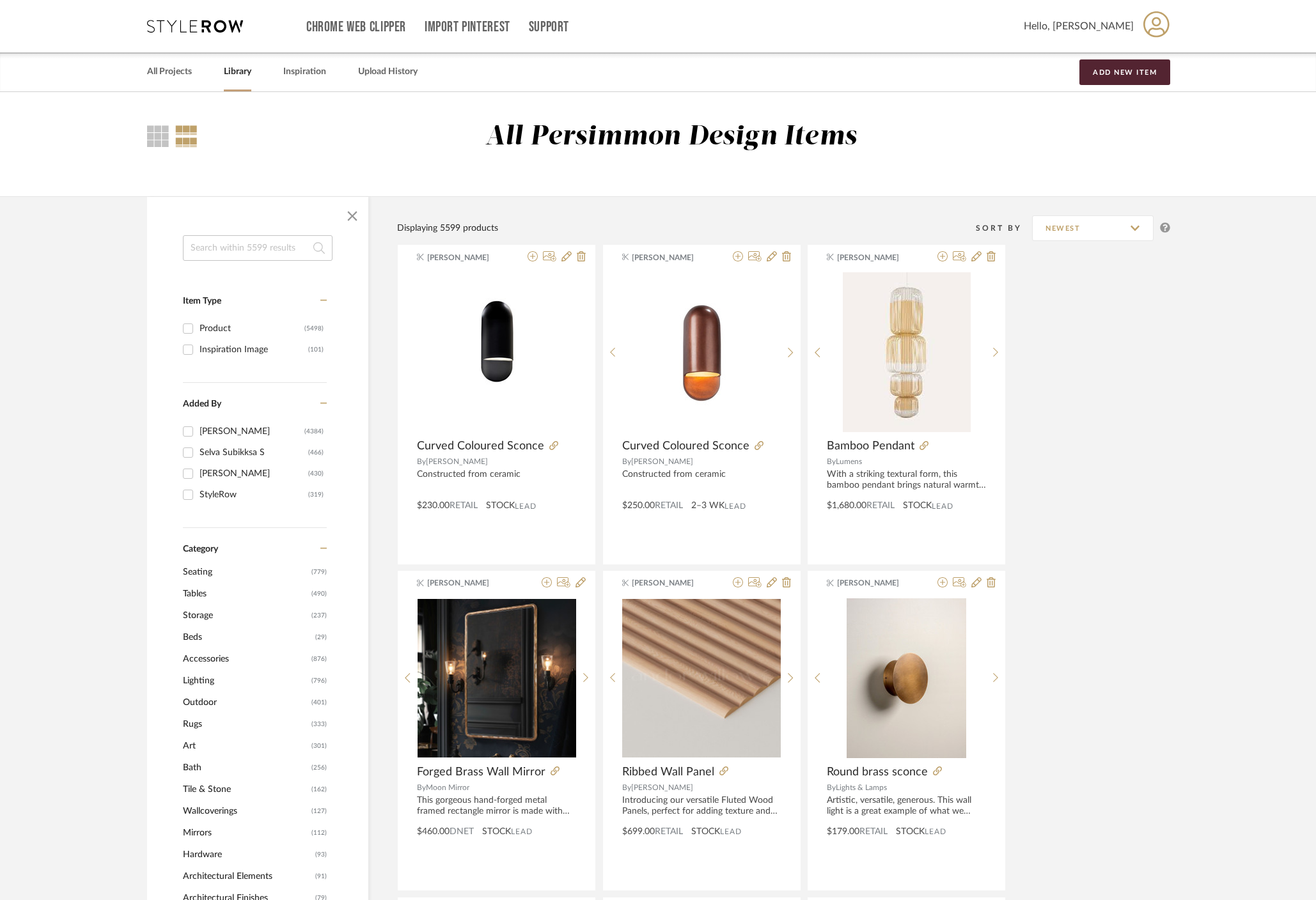
click at [203, 592] on span "Tables" at bounding box center [246, 594] width 125 height 21
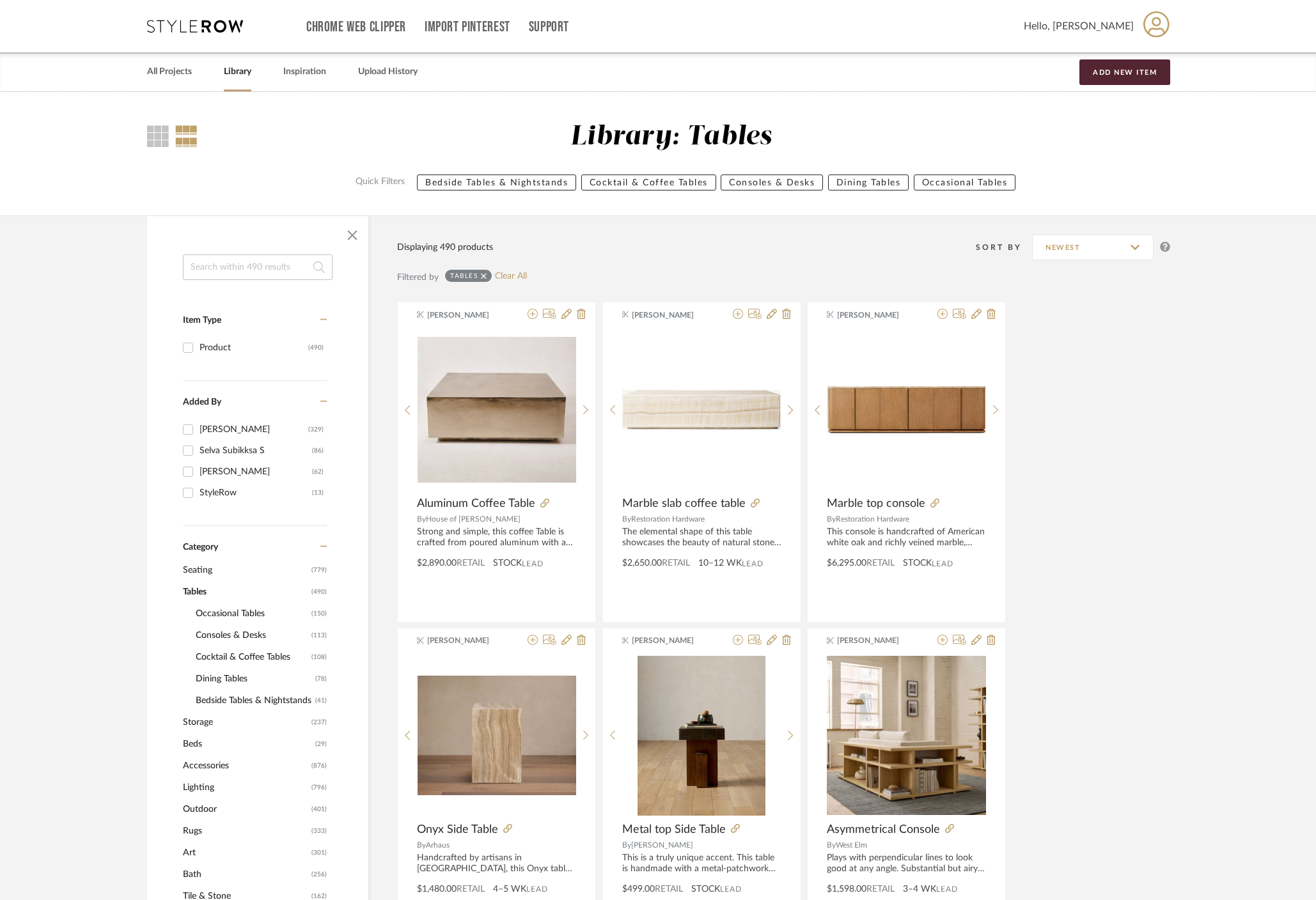
click at [242, 636] on span "Consoles & Desks" at bounding box center [252, 635] width 113 height 21
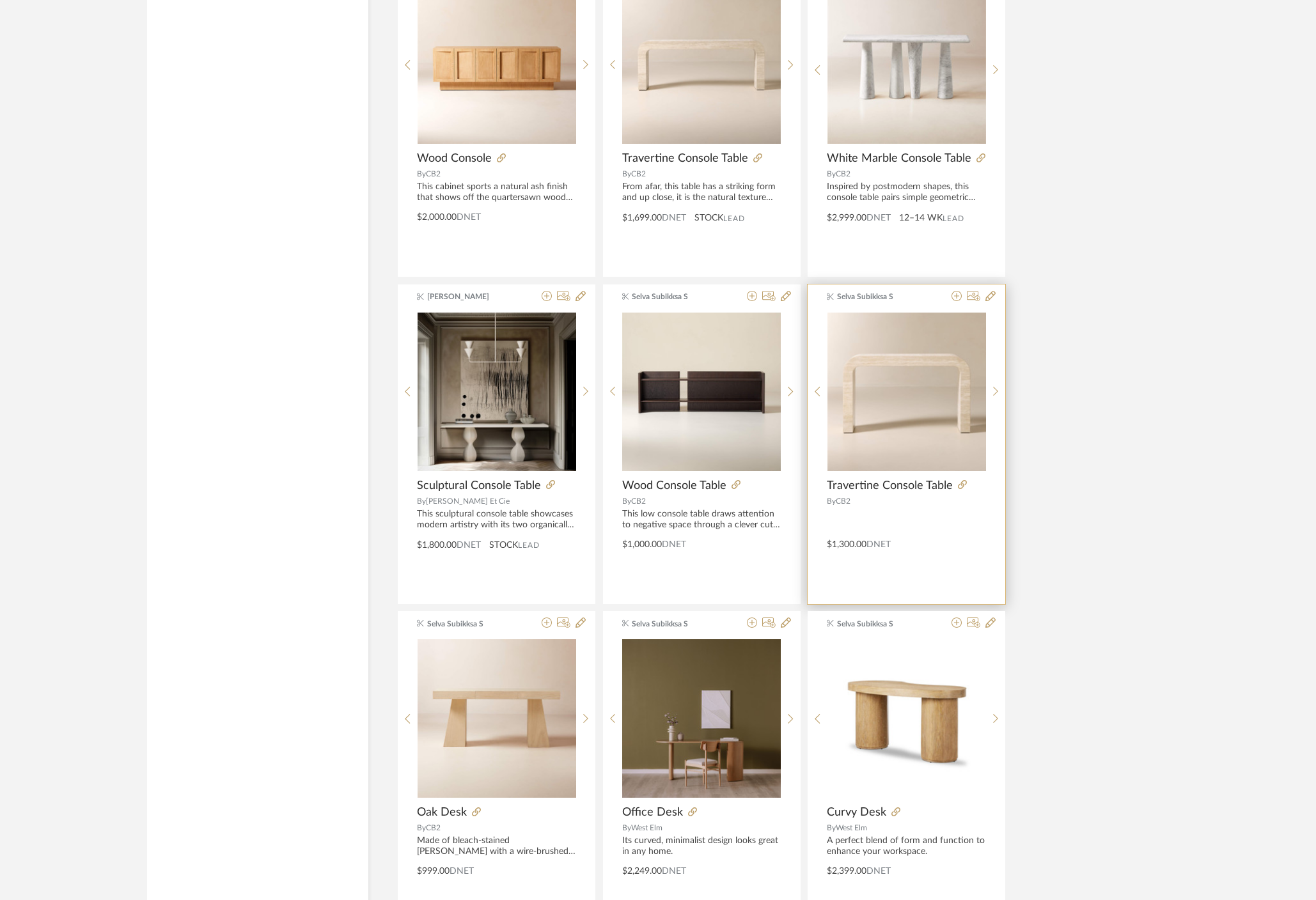
scroll to position [2963, 0]
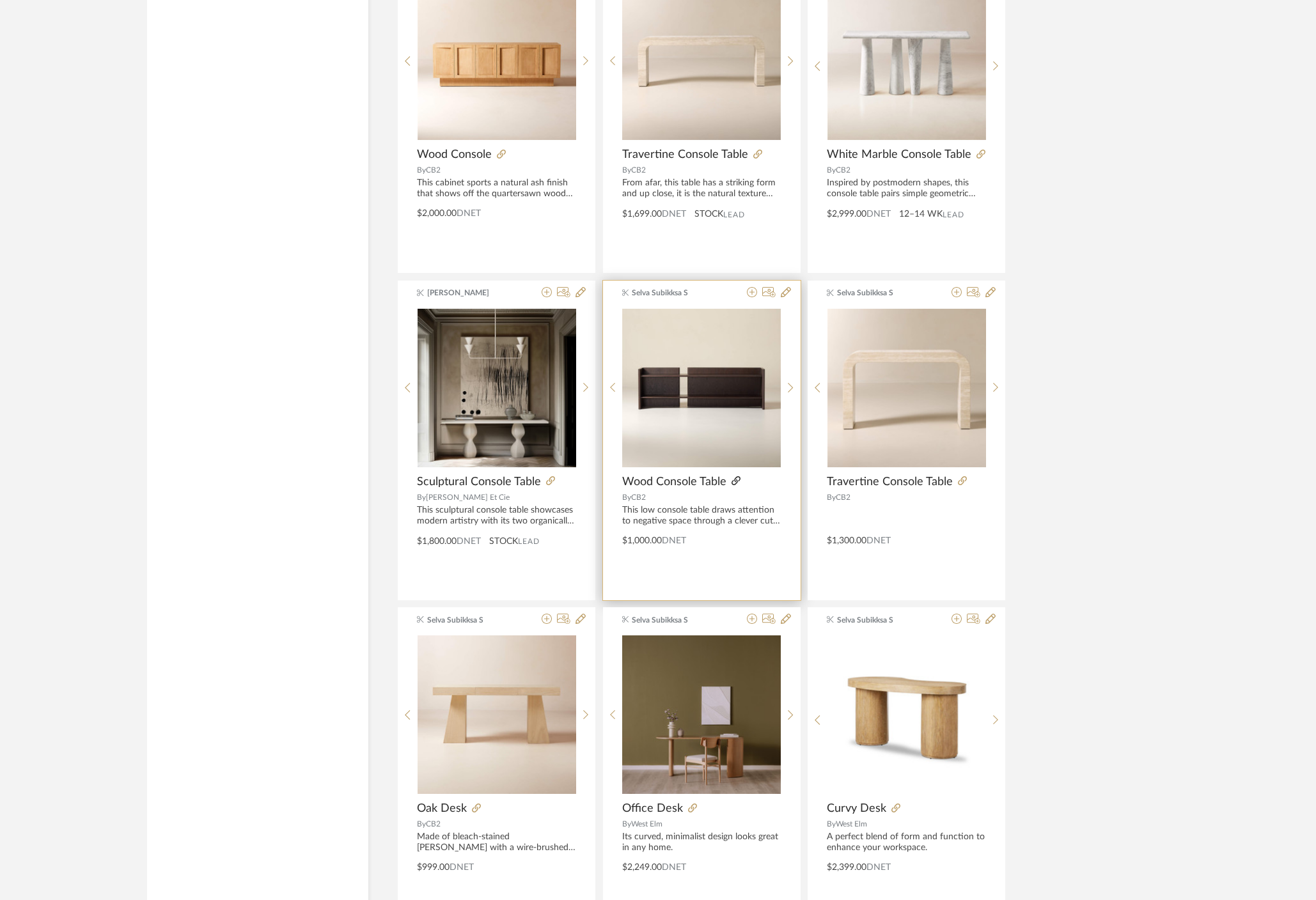
click at [736, 480] on icon at bounding box center [736, 480] width 9 height 9
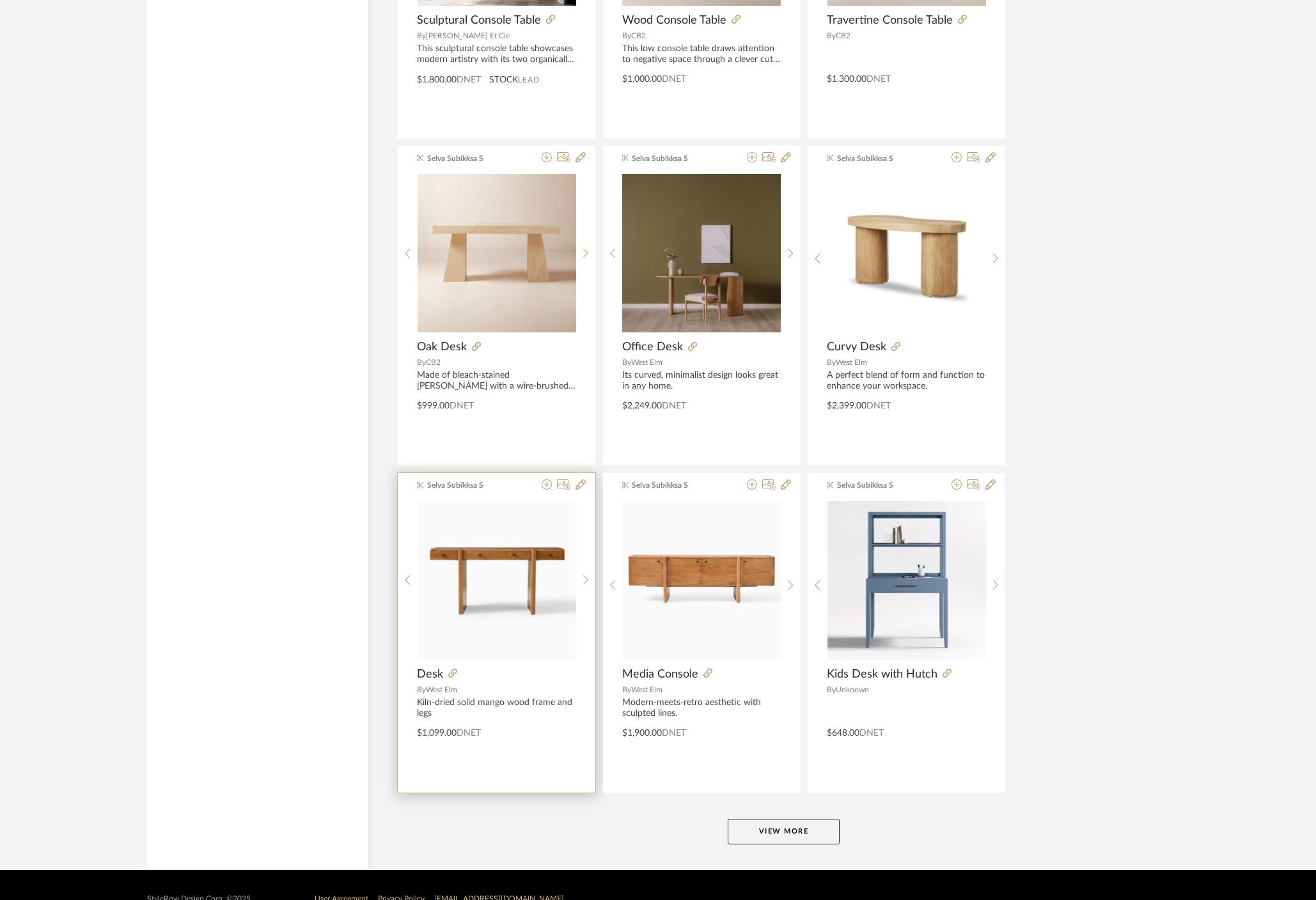
scroll to position [3425, 0]
click at [453, 671] on icon at bounding box center [453, 672] width 9 height 9
click at [759, 827] on button "View More" at bounding box center [783, 831] width 112 height 26
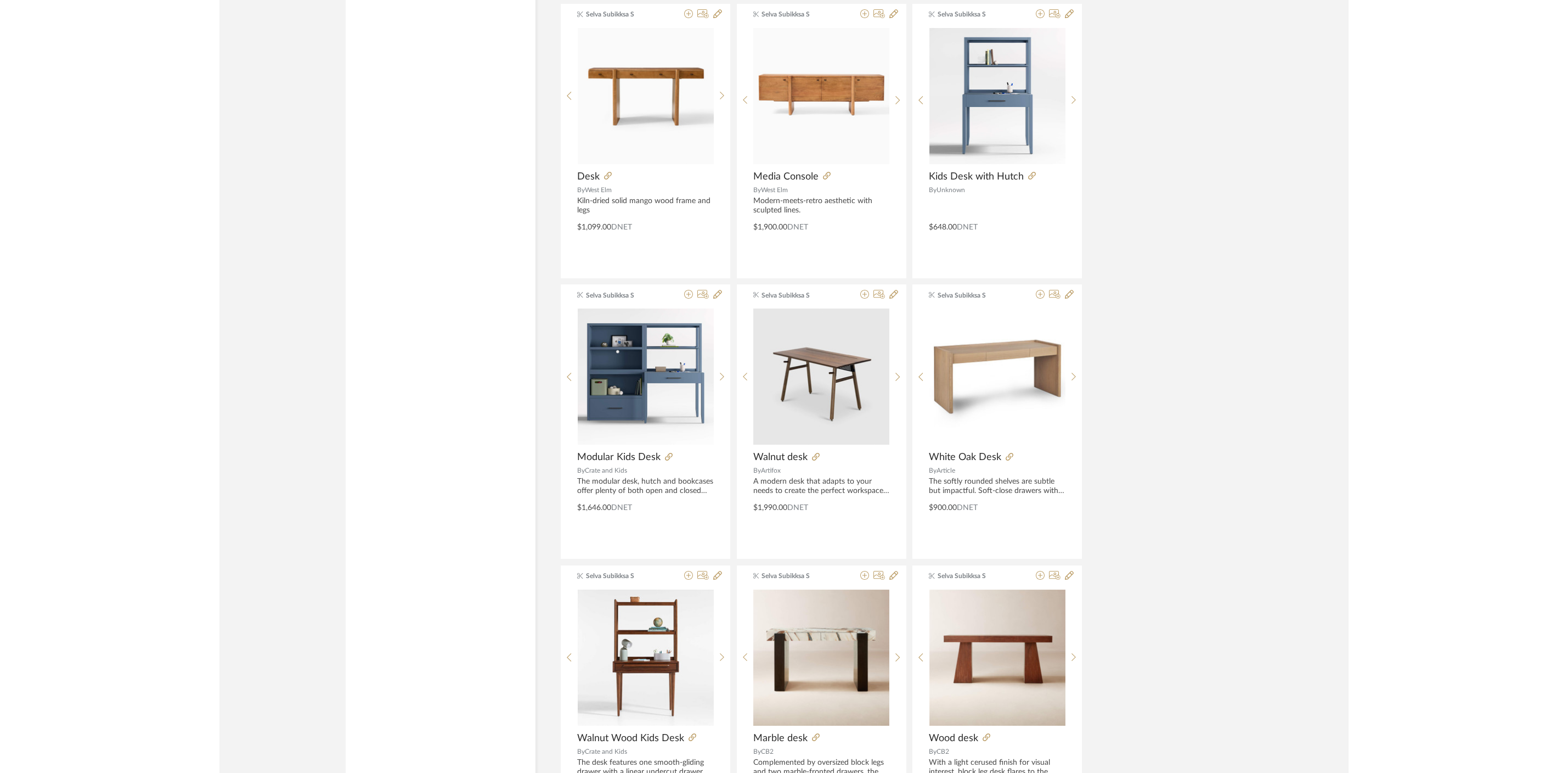
scroll to position [3344, 0]
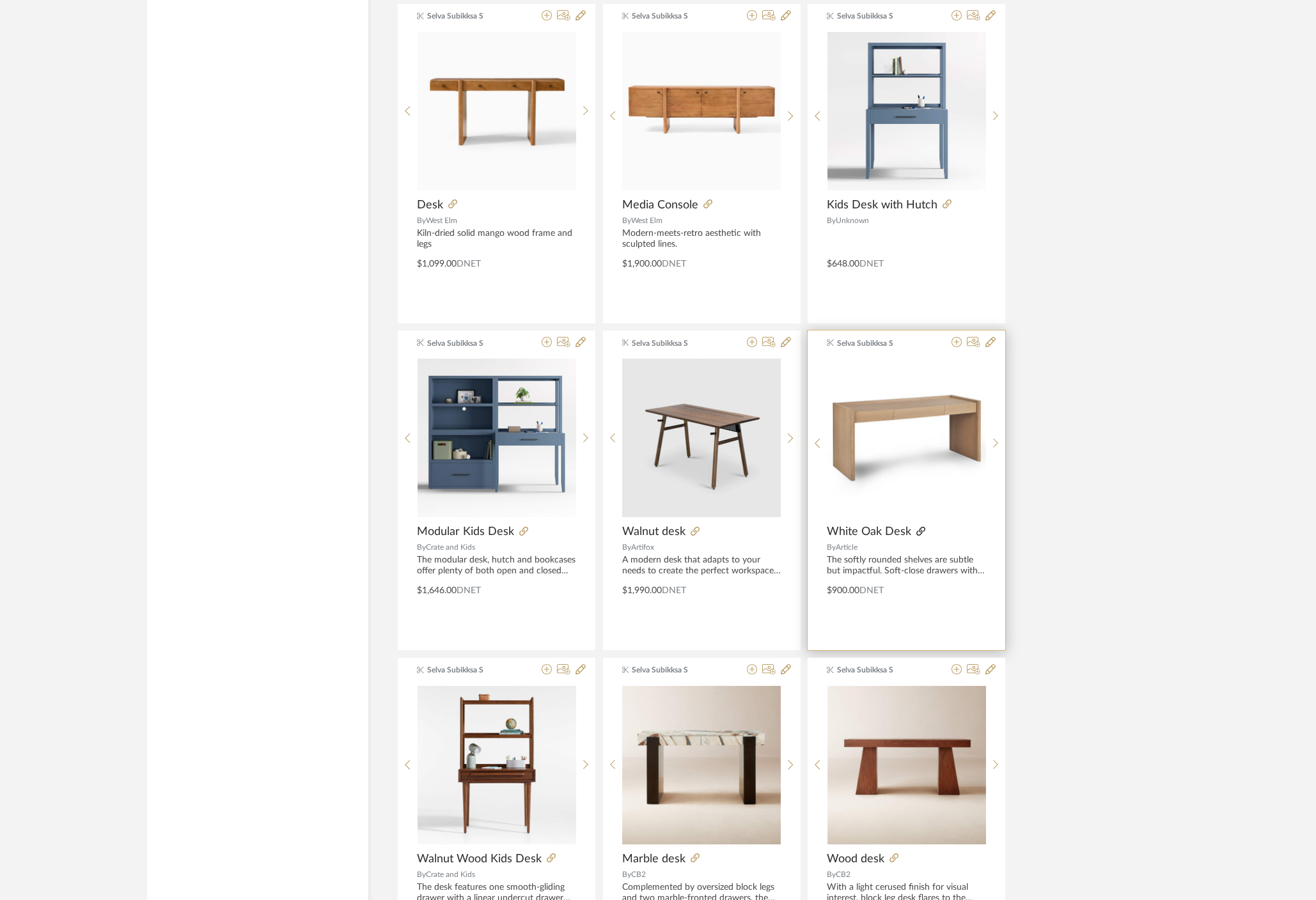
click at [921, 531] on icon at bounding box center [920, 531] width 9 height 9
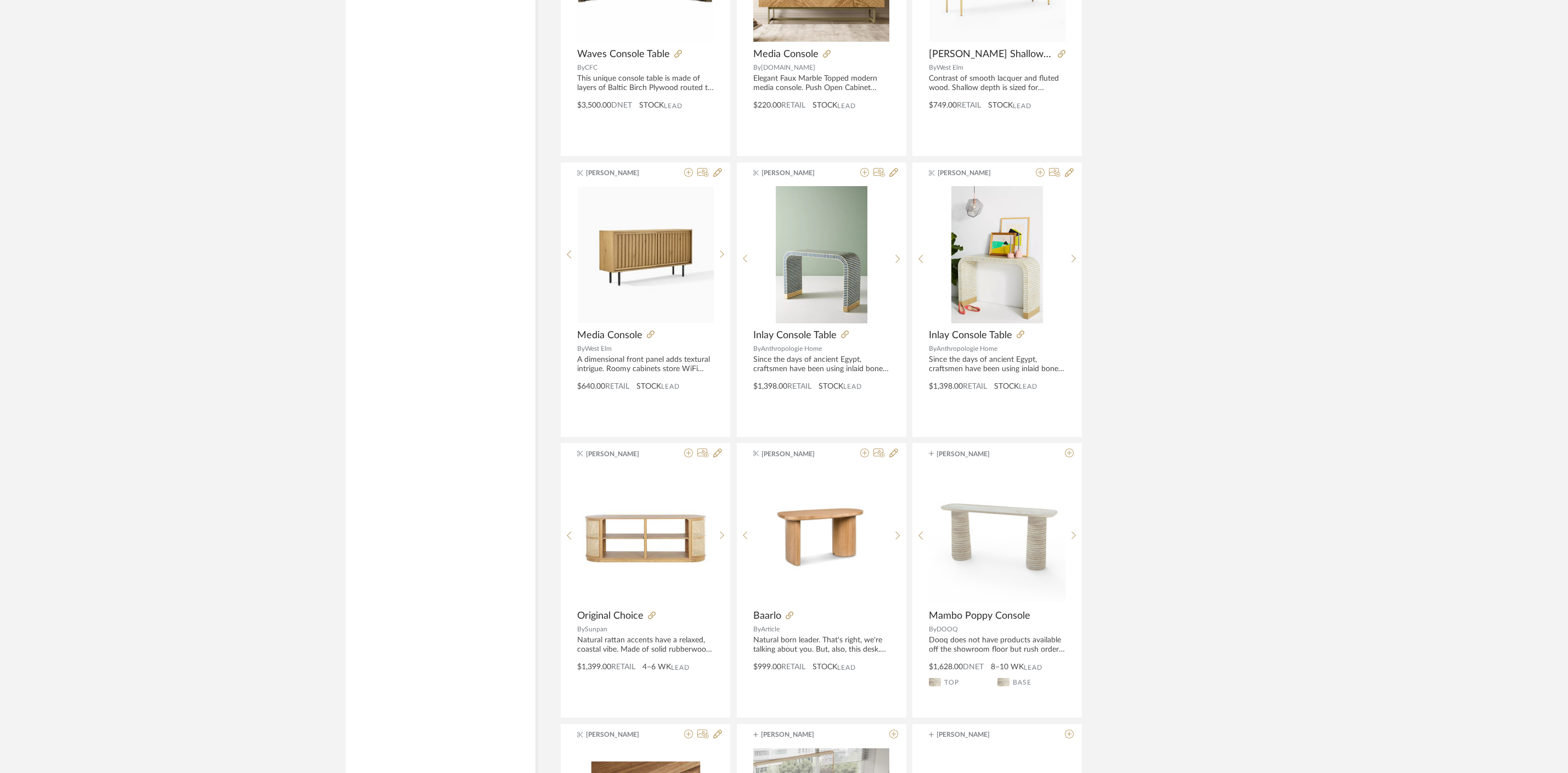
scroll to position [5686, 0]
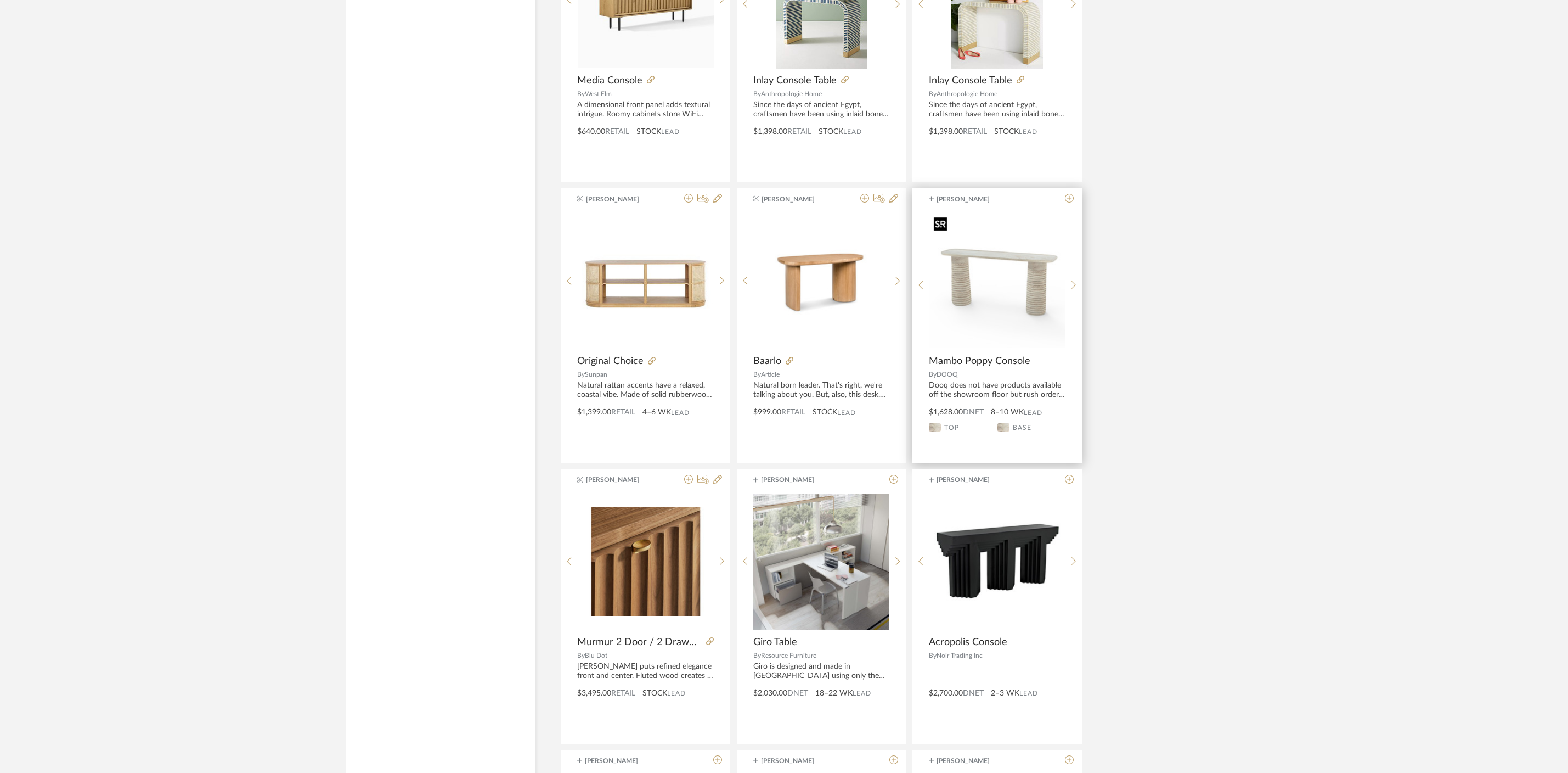
click at [995, 335] on img "0" at bounding box center [997, 280] width 136 height 136
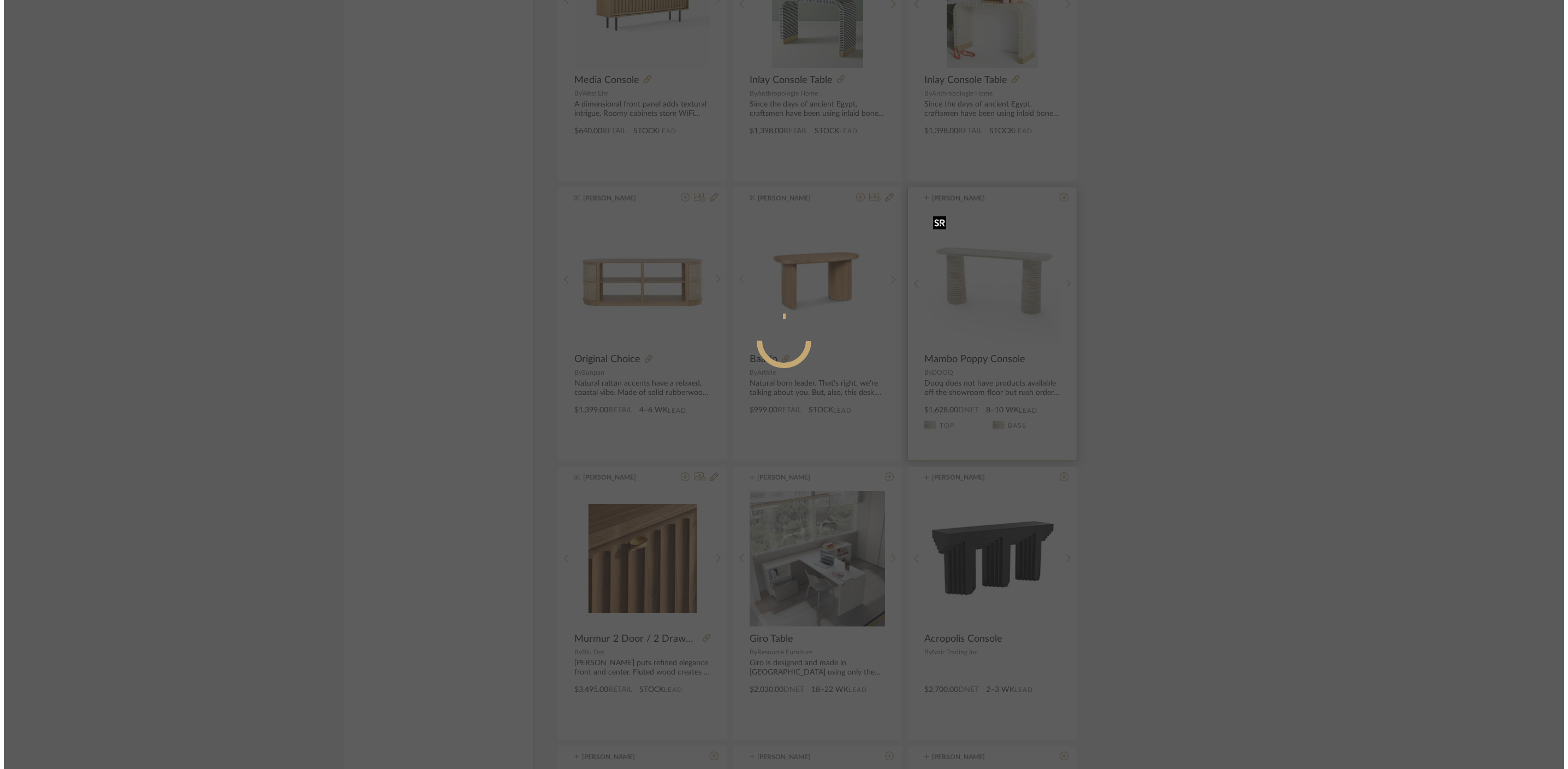
scroll to position [0, 0]
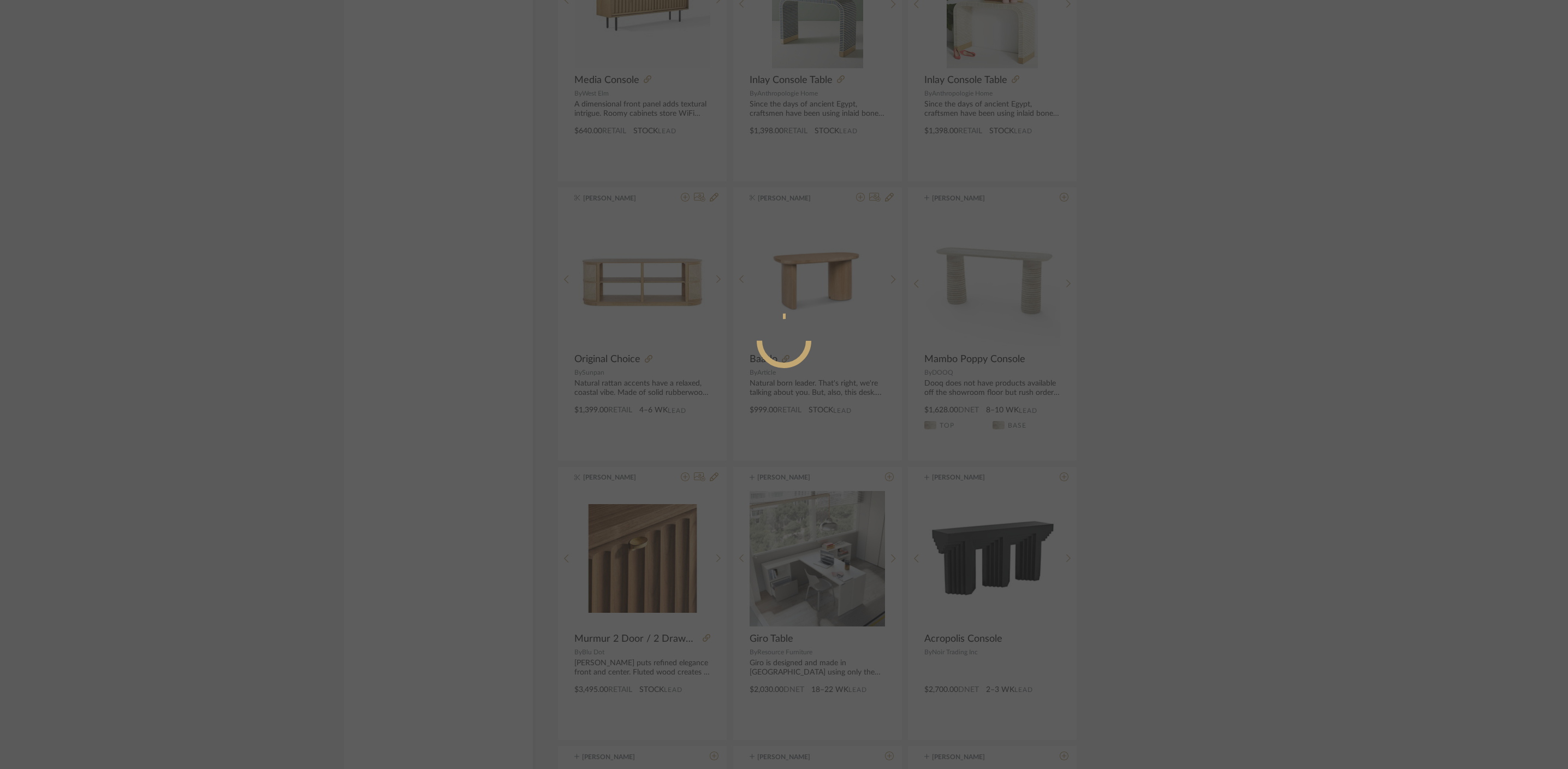
click at [1131, 270] on div at bounding box center [784, 384] width 1568 height 769
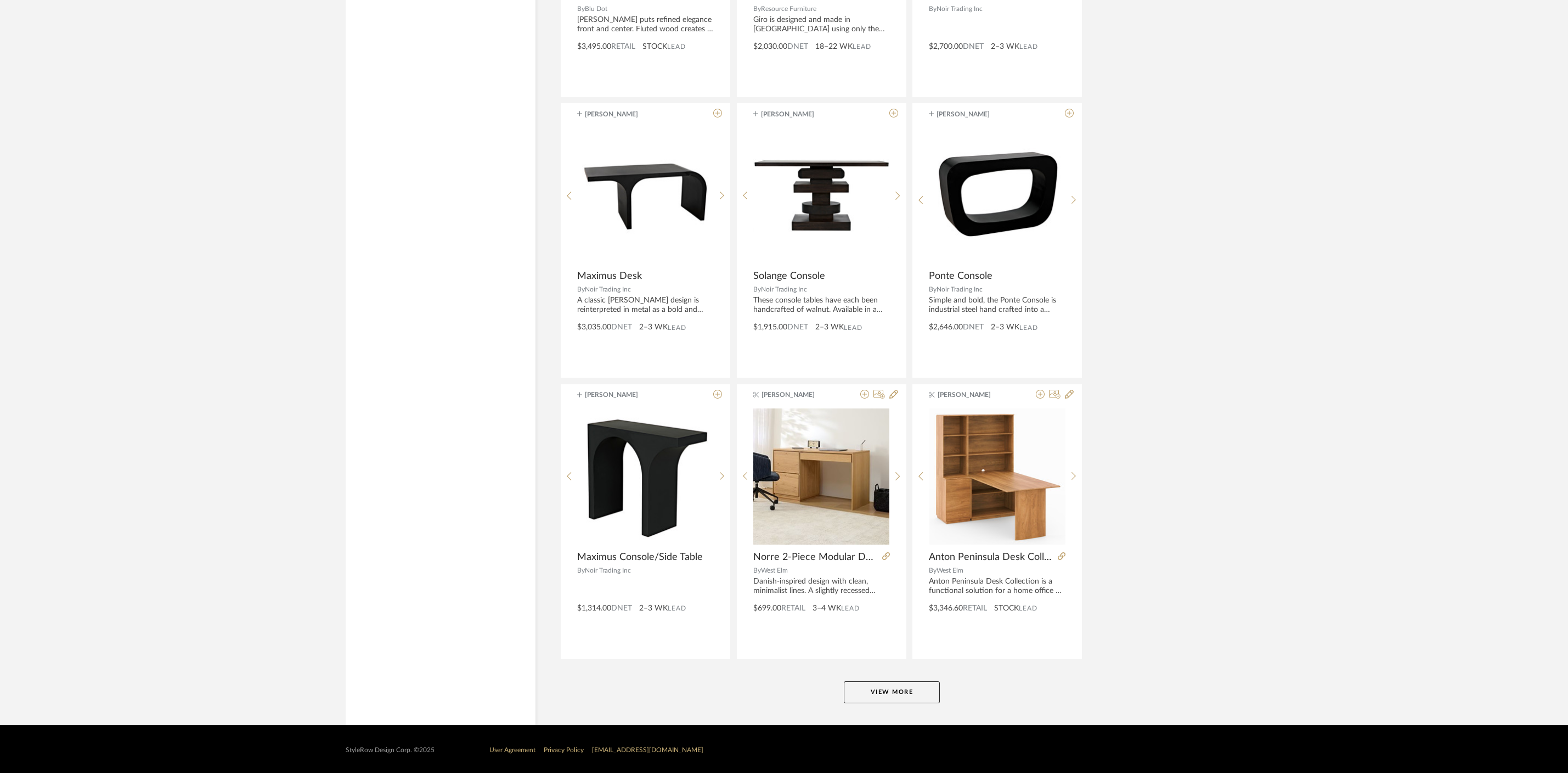
scroll to position [6336, 0]
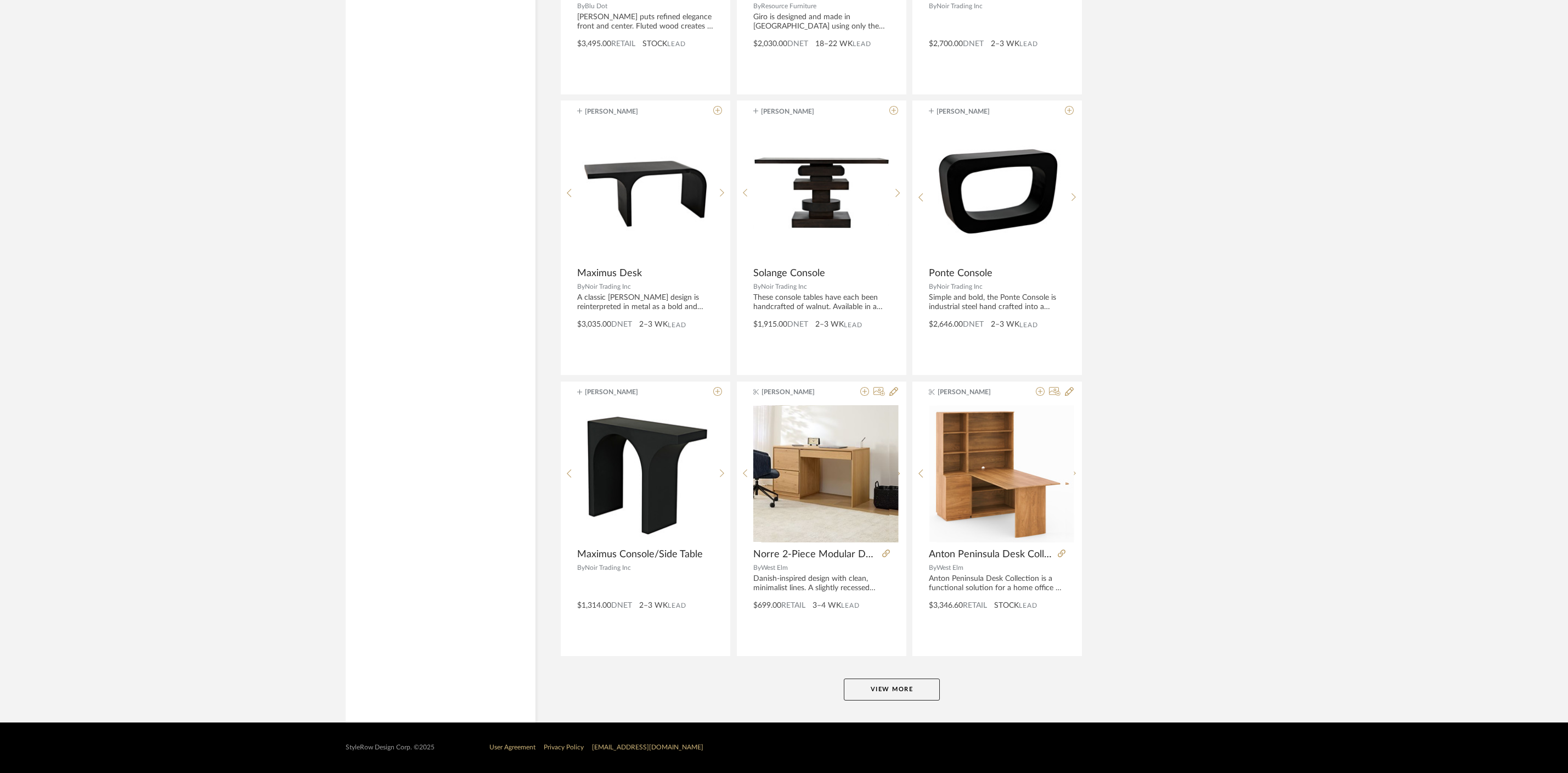
click at [904, 694] on button "View More" at bounding box center [891, 690] width 96 height 22
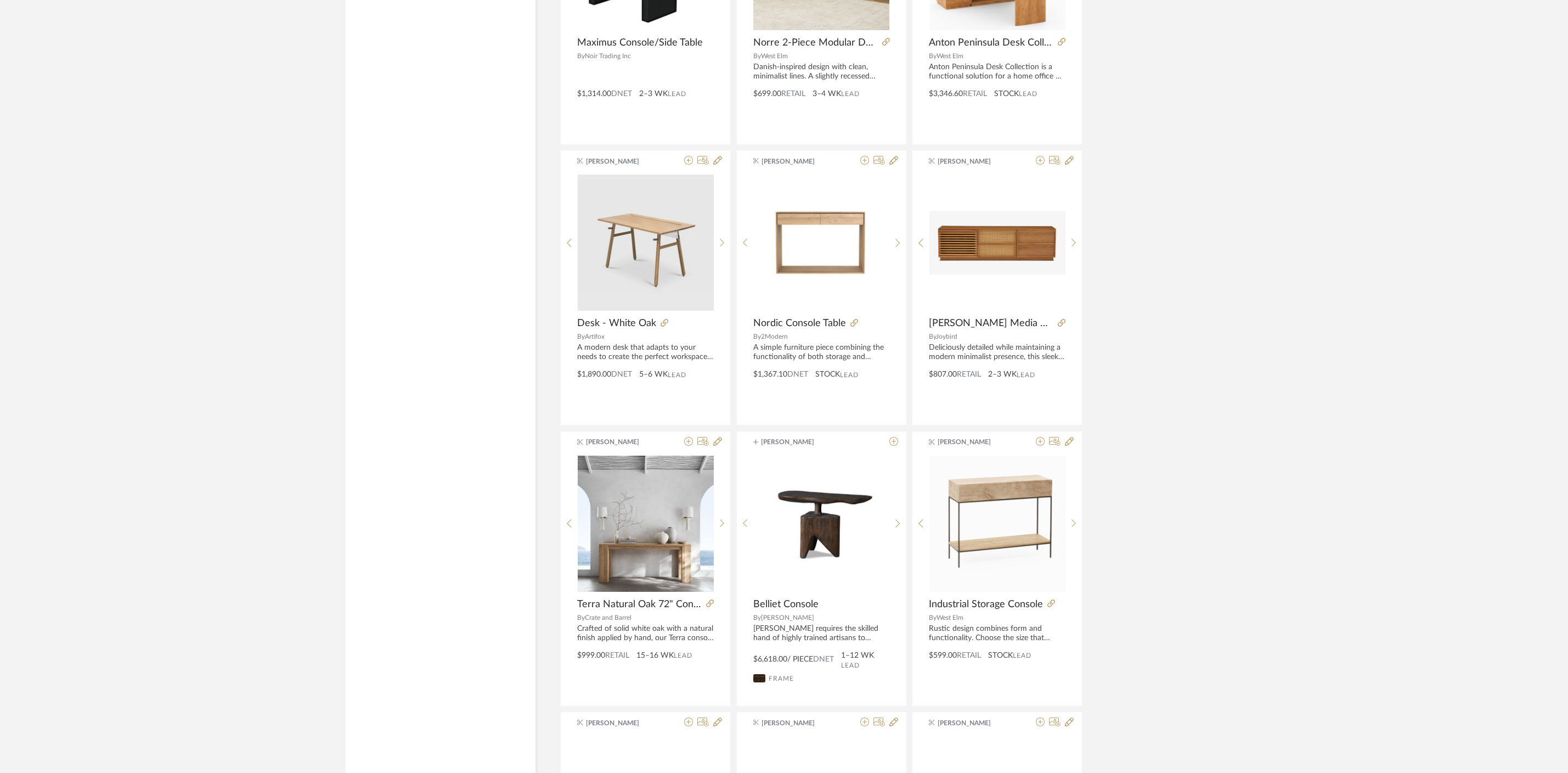
scroll to position [6852, 0]
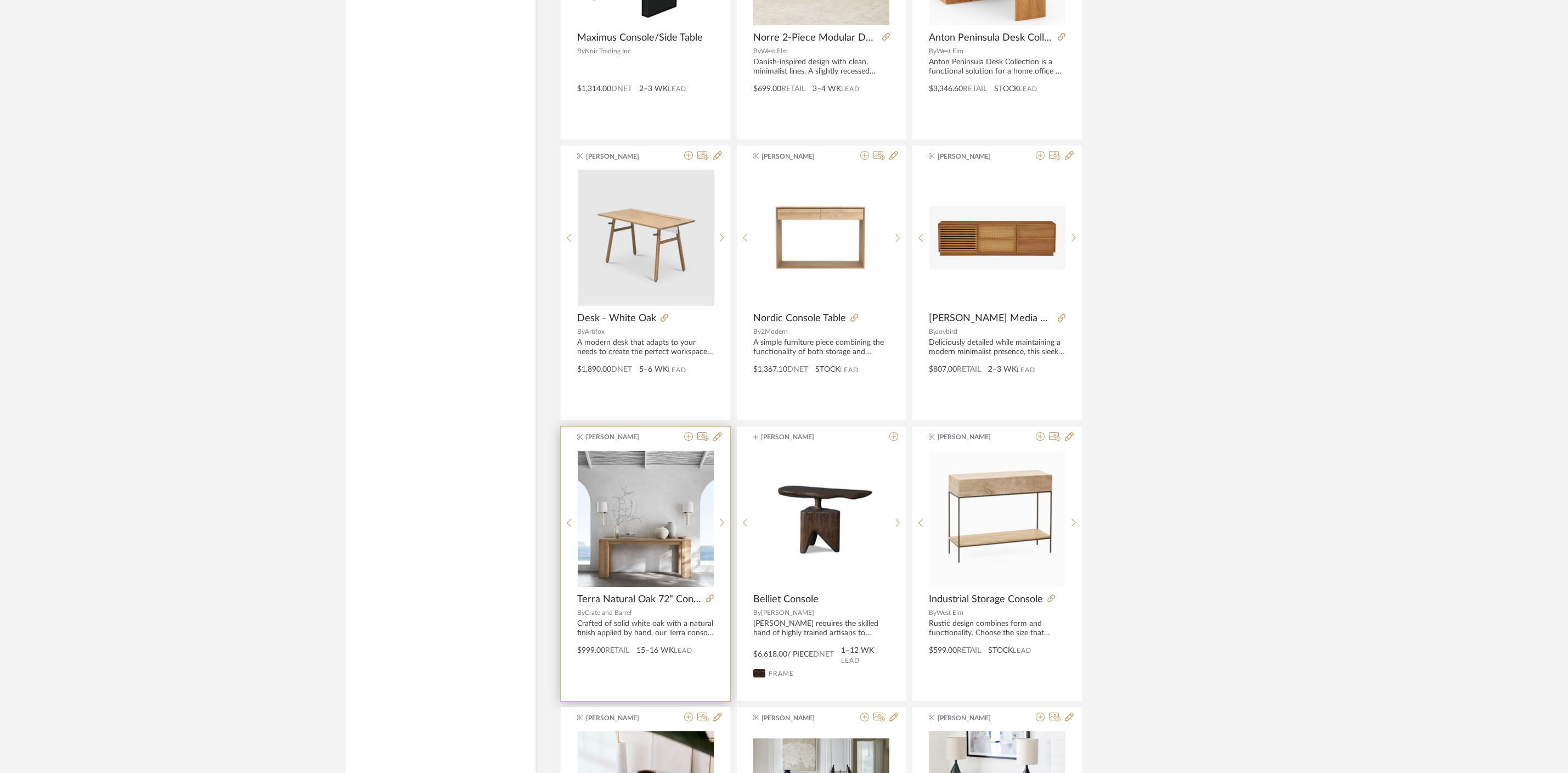
click at [714, 598] on product-name "Terra Natural Oak 72" Console Table" at bounding box center [645, 600] width 169 height 12
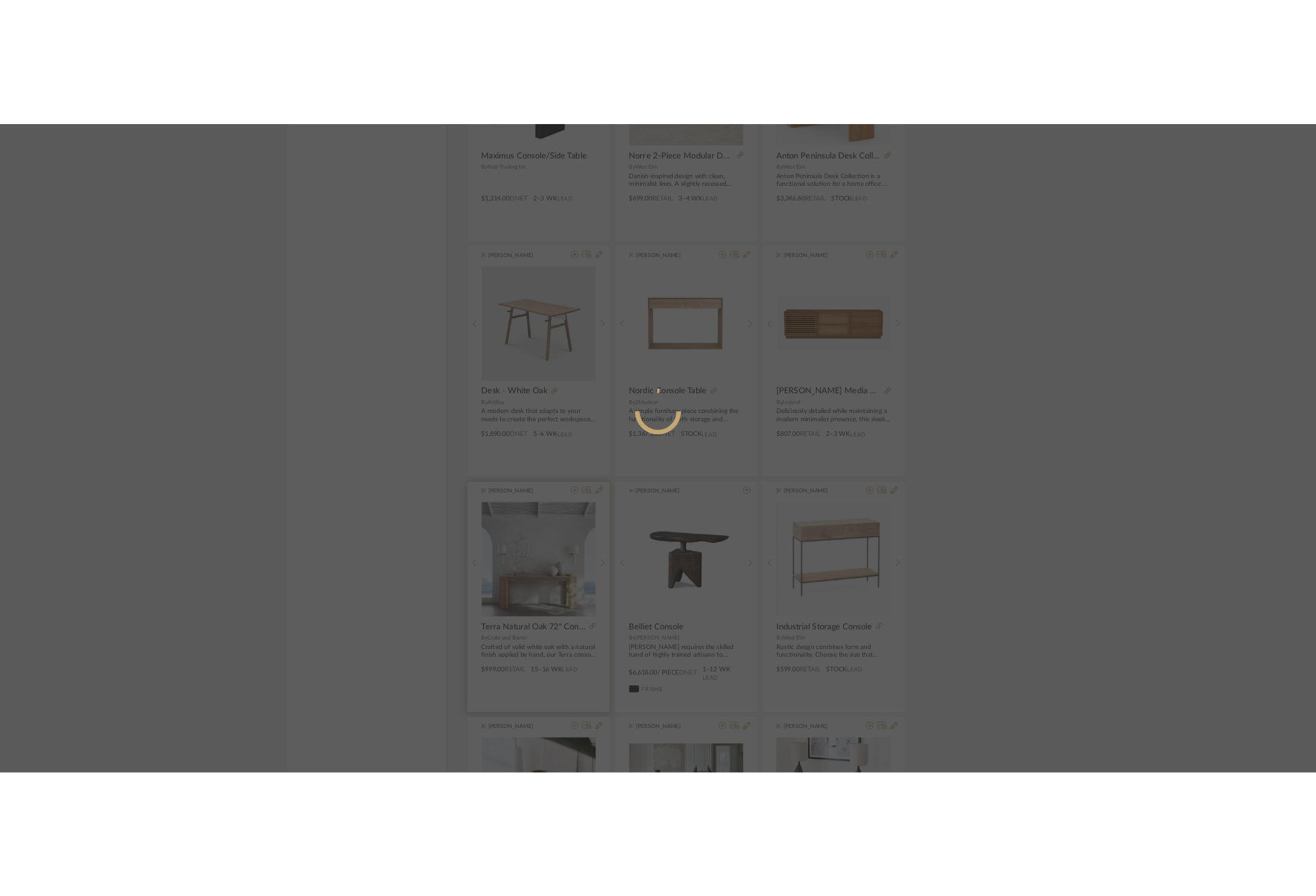
scroll to position [0, 0]
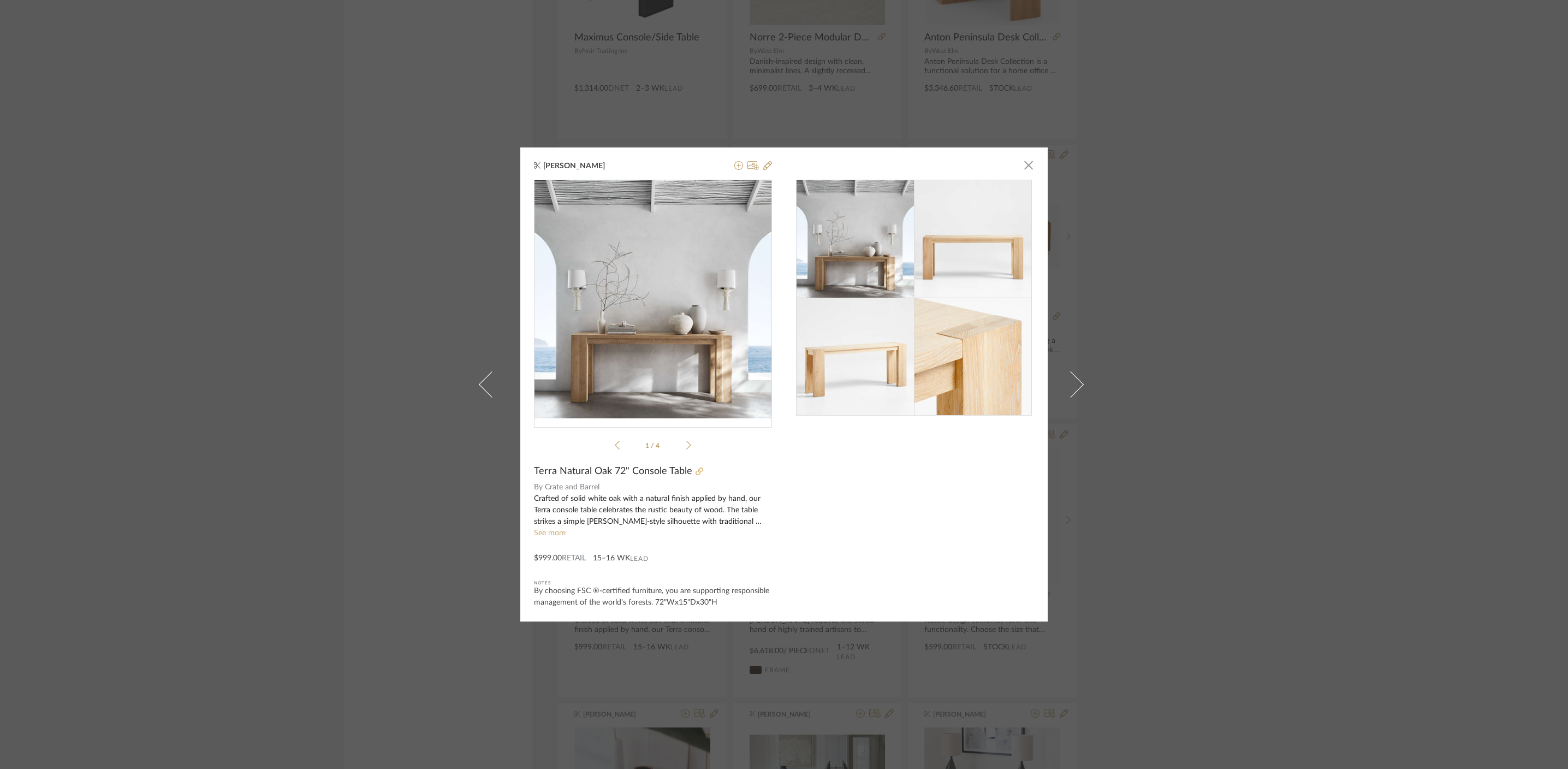
click at [696, 470] on icon at bounding box center [699, 471] width 8 height 8
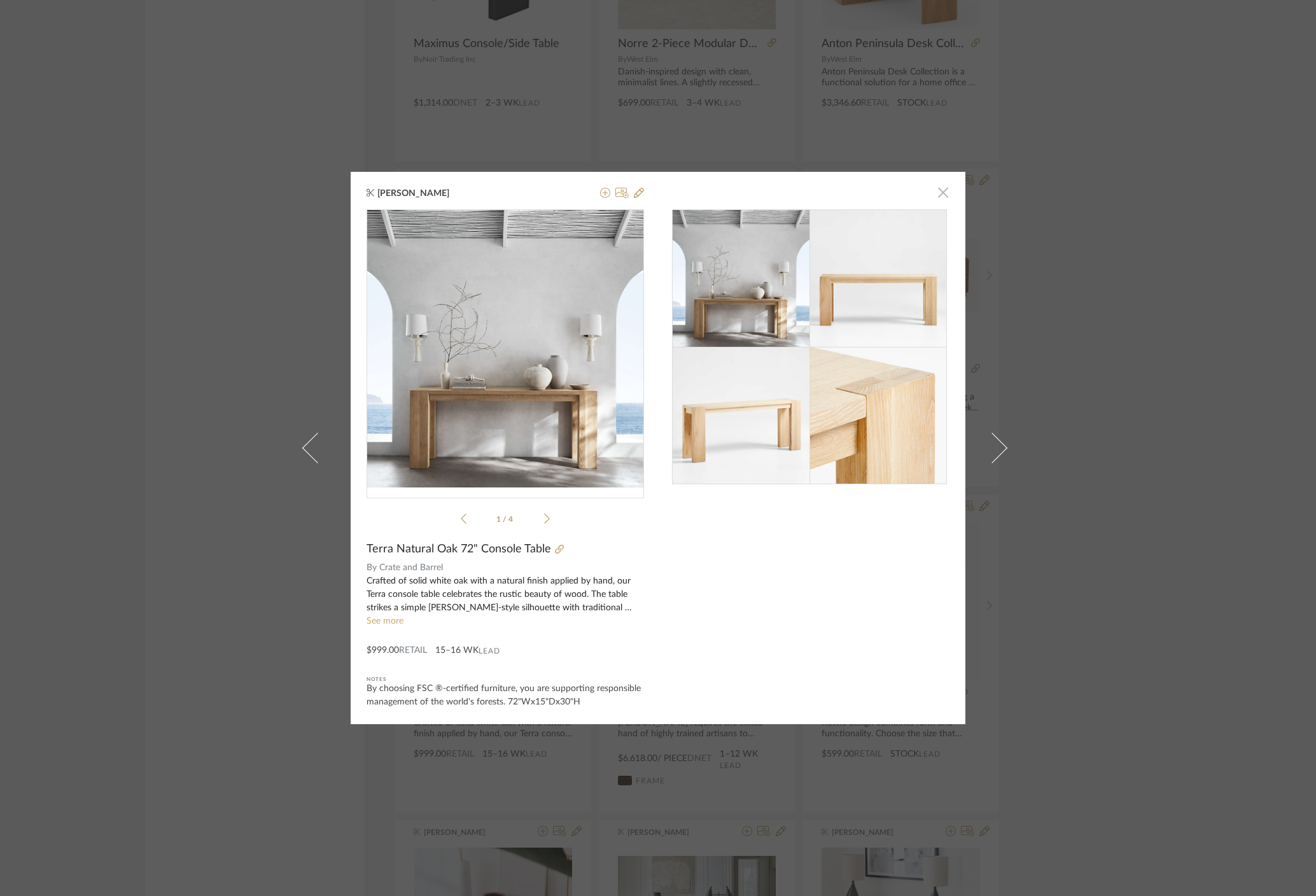
click at [936, 197] on span "button" at bounding box center [943, 192] width 26 height 26
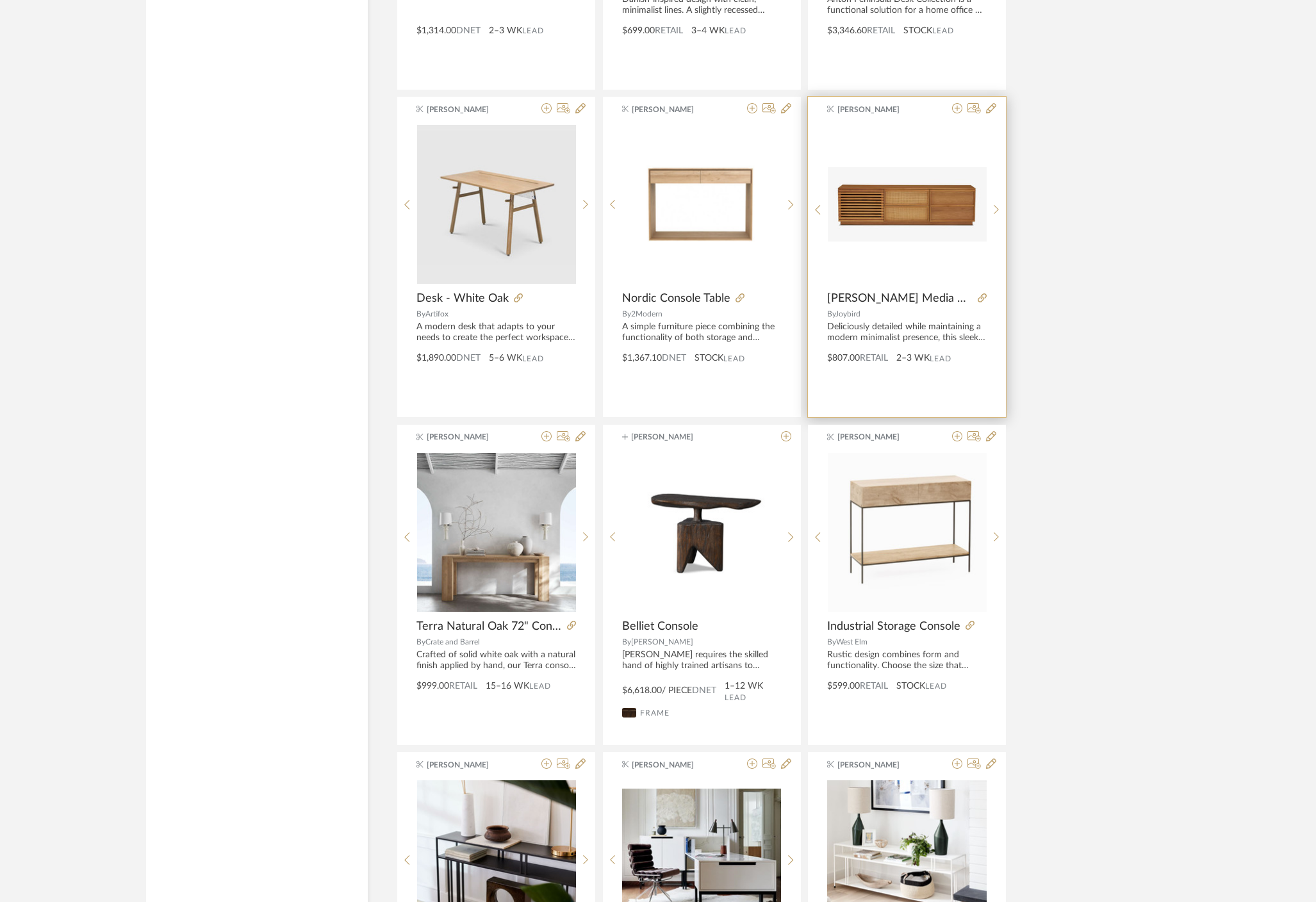
scroll to position [8079, 0]
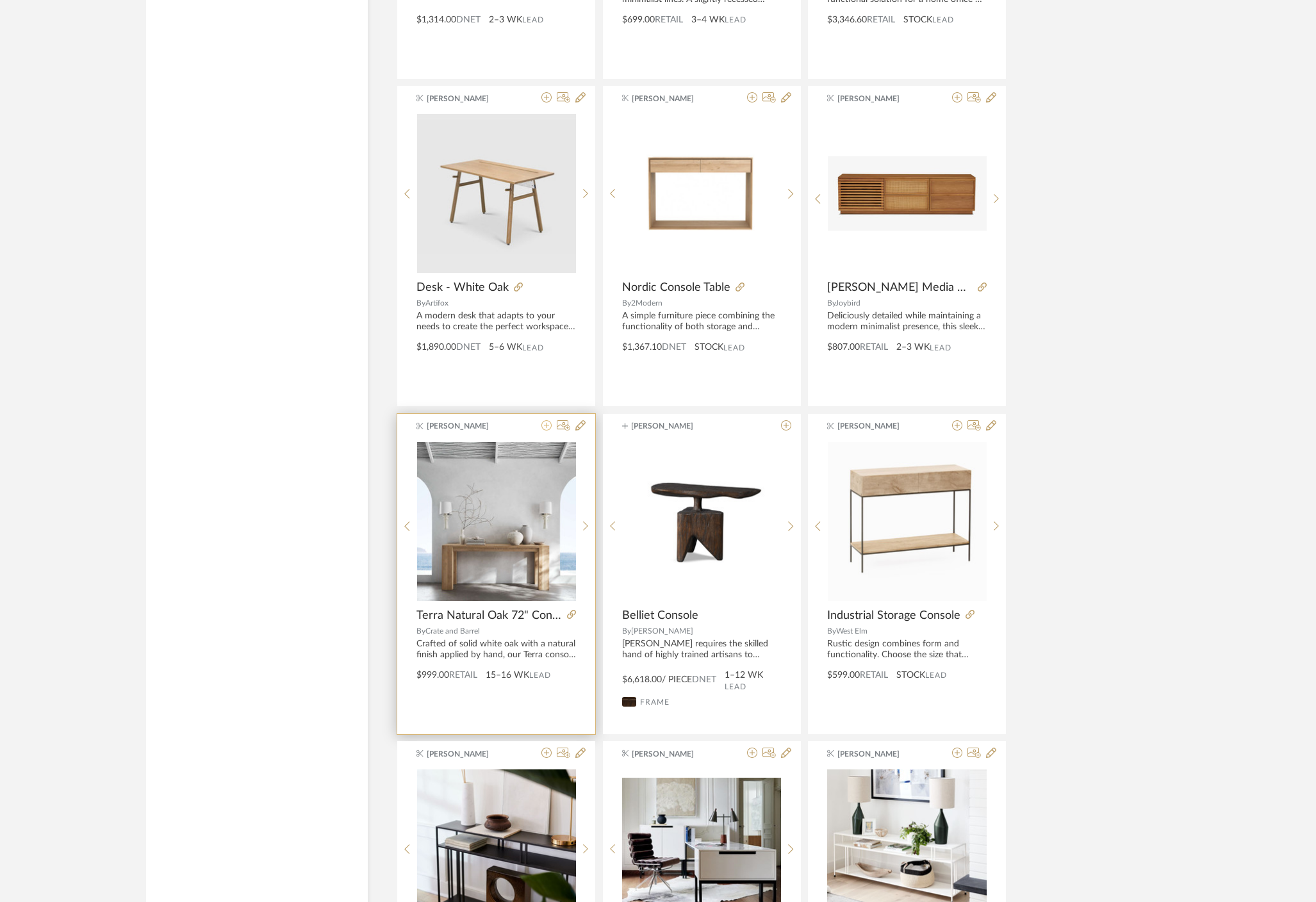
click at [547, 427] on icon at bounding box center [547, 425] width 10 height 10
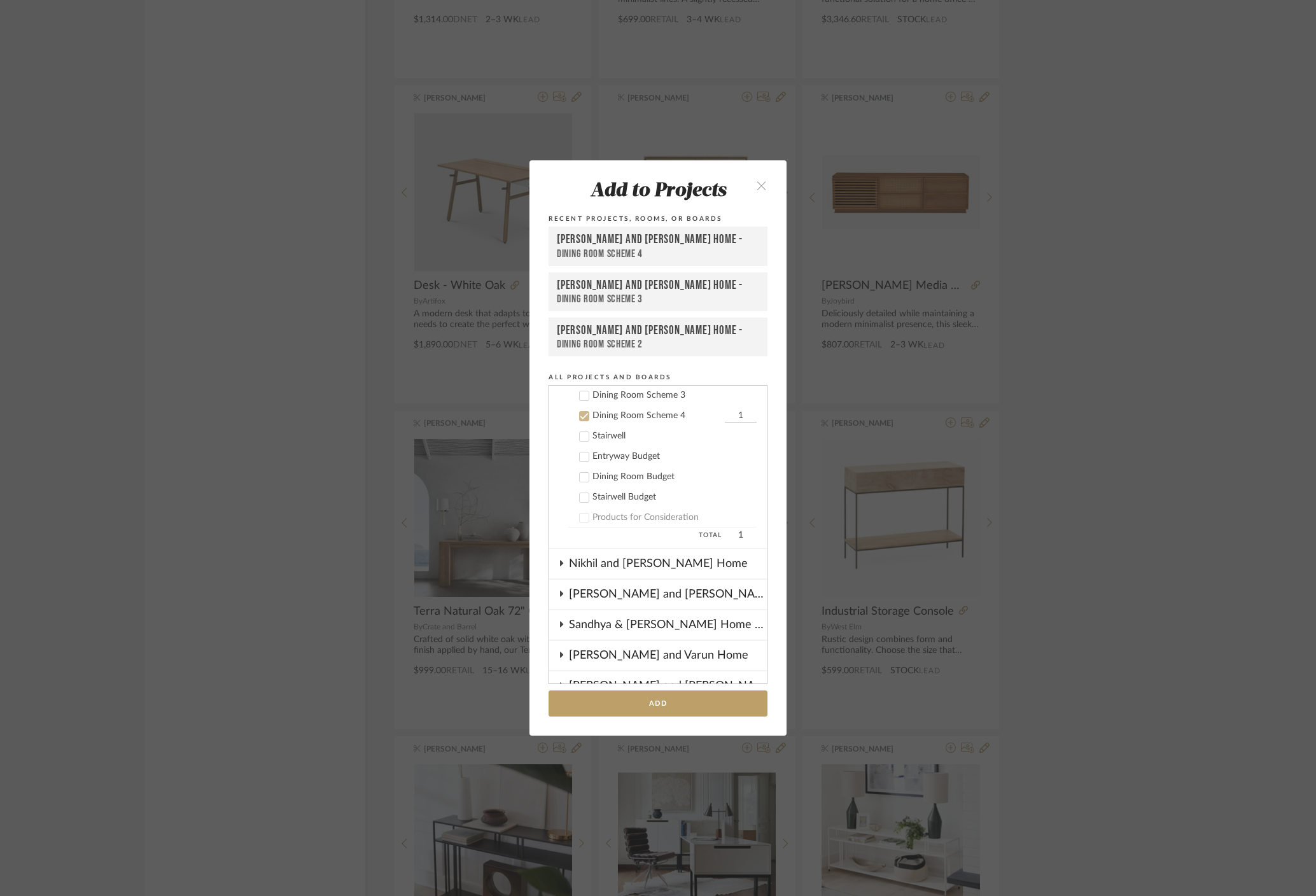
scroll to position [302, 0]
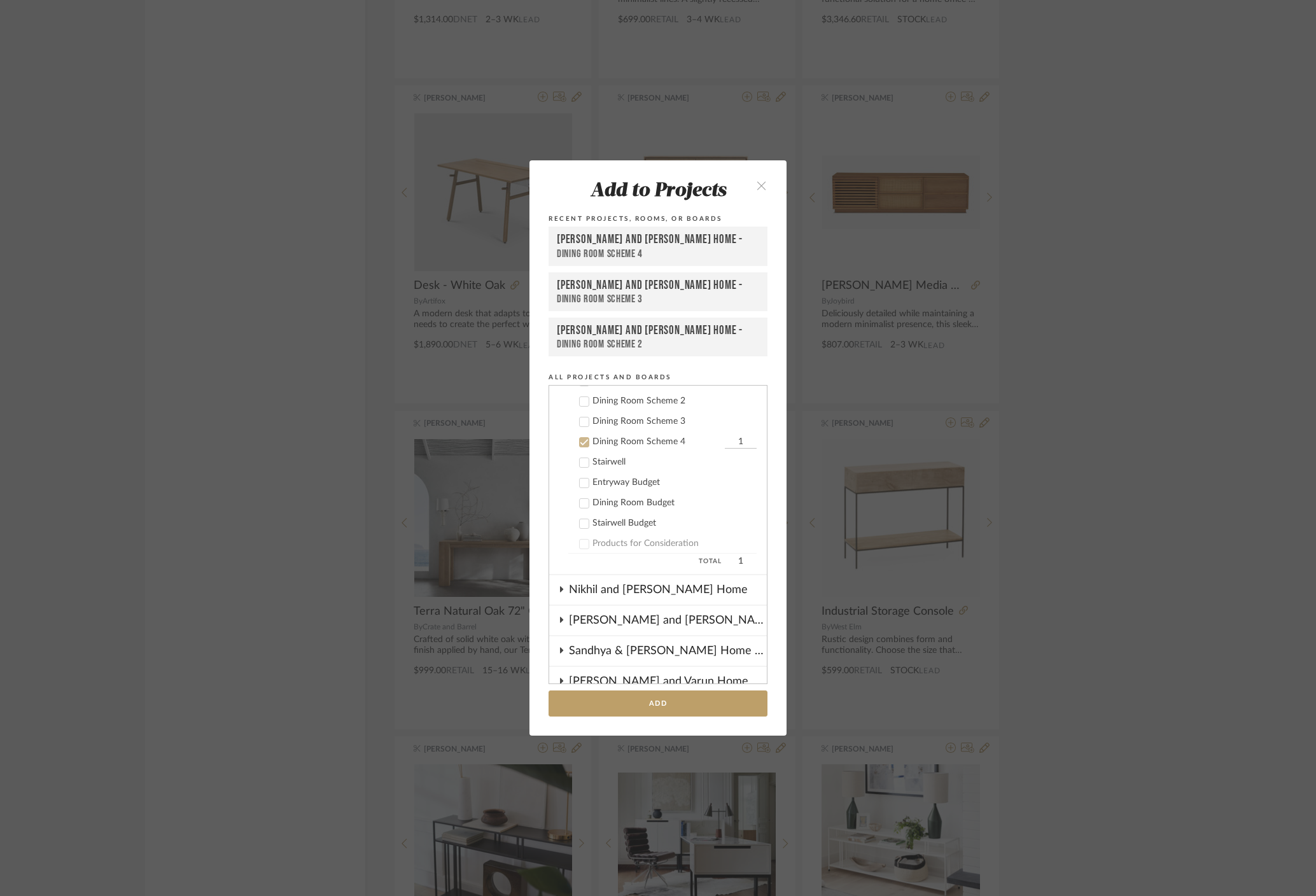
click at [575, 448] on cdk-nested-tree-node "Dining Room Scheme 4 1" at bounding box center [653, 441] width 207 height 21
click at [582, 441] on icon at bounding box center [585, 442] width 9 height 6
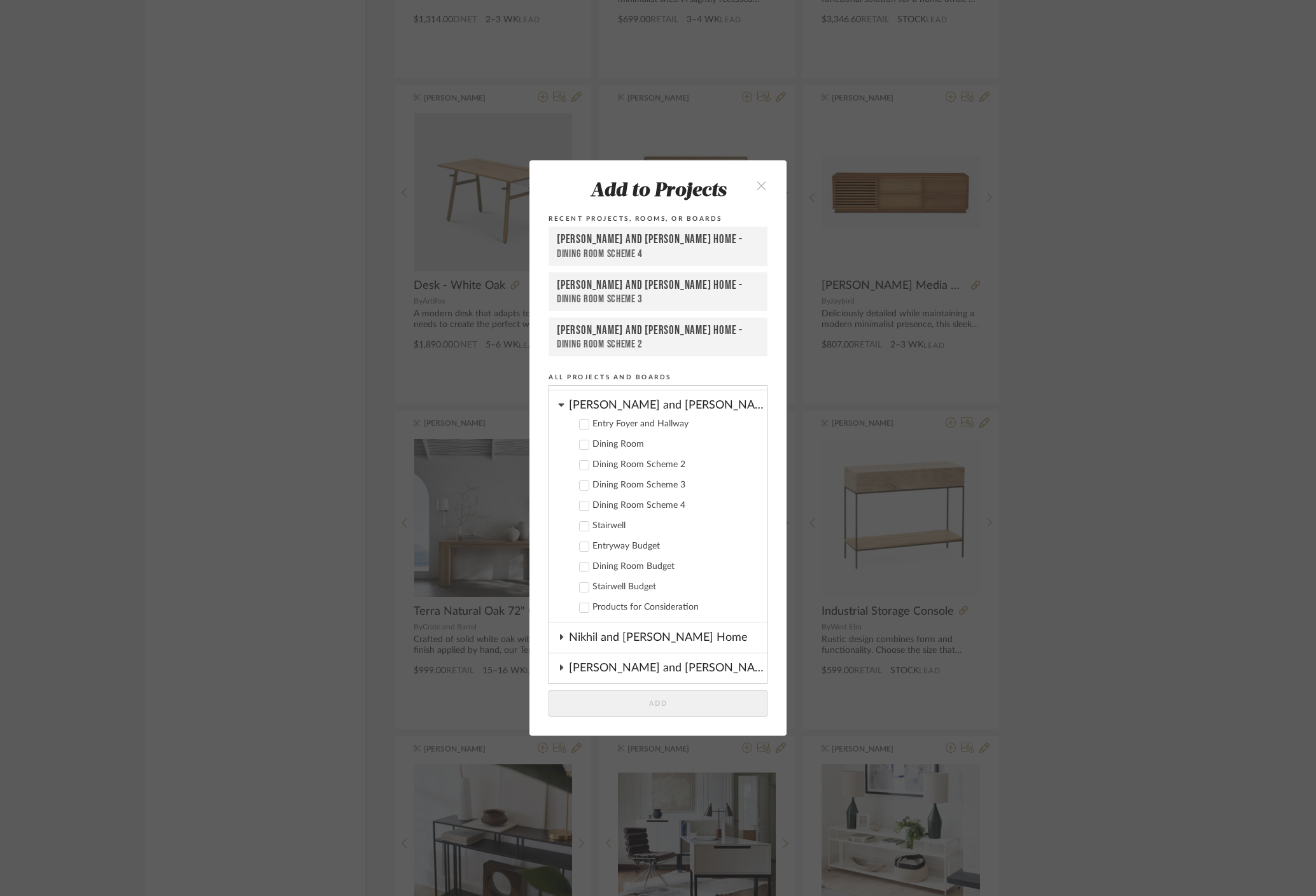
scroll to position [219, 0]
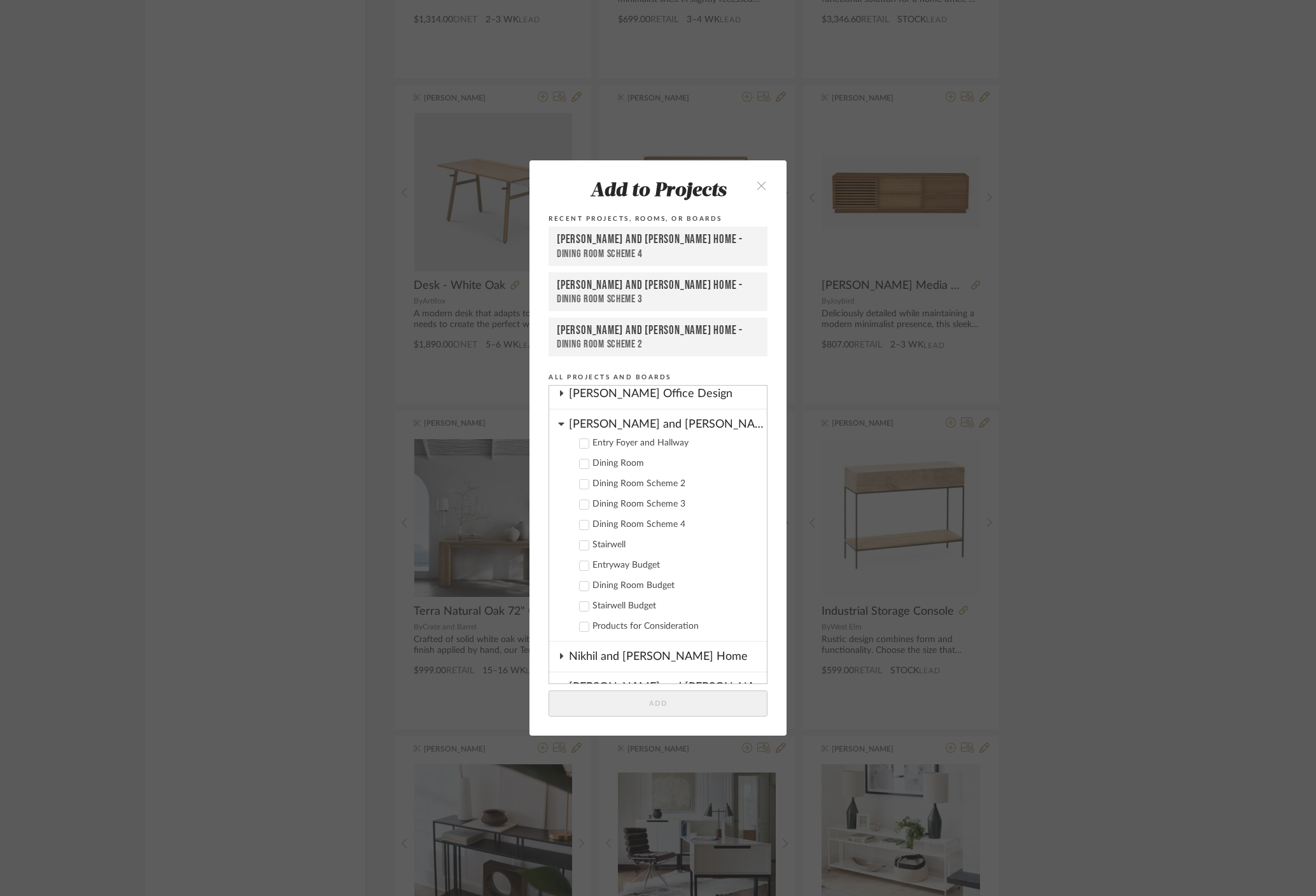
click at [558, 428] on icon at bounding box center [561, 424] width 6 height 10
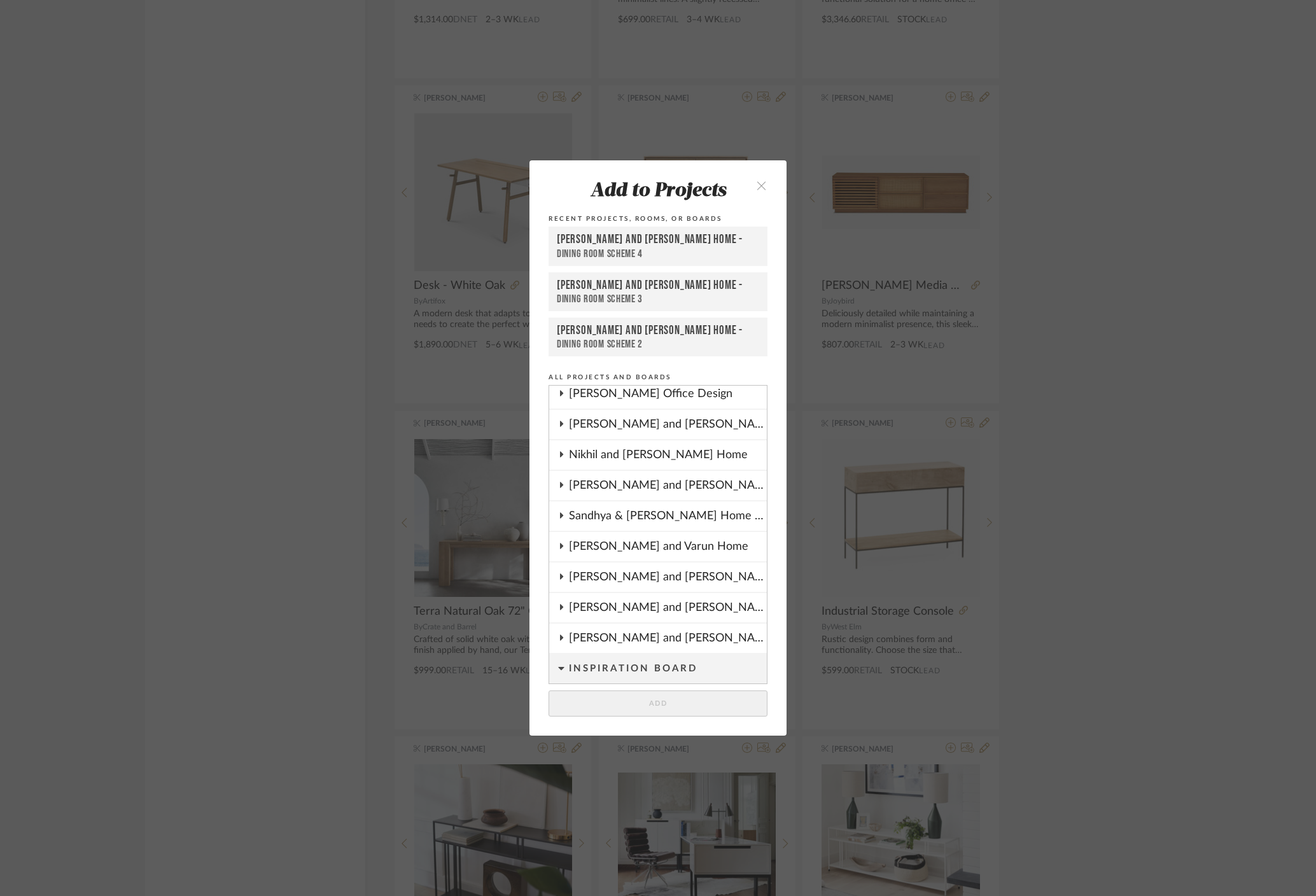
click at [556, 488] on icon at bounding box center [561, 485] width 10 height 6
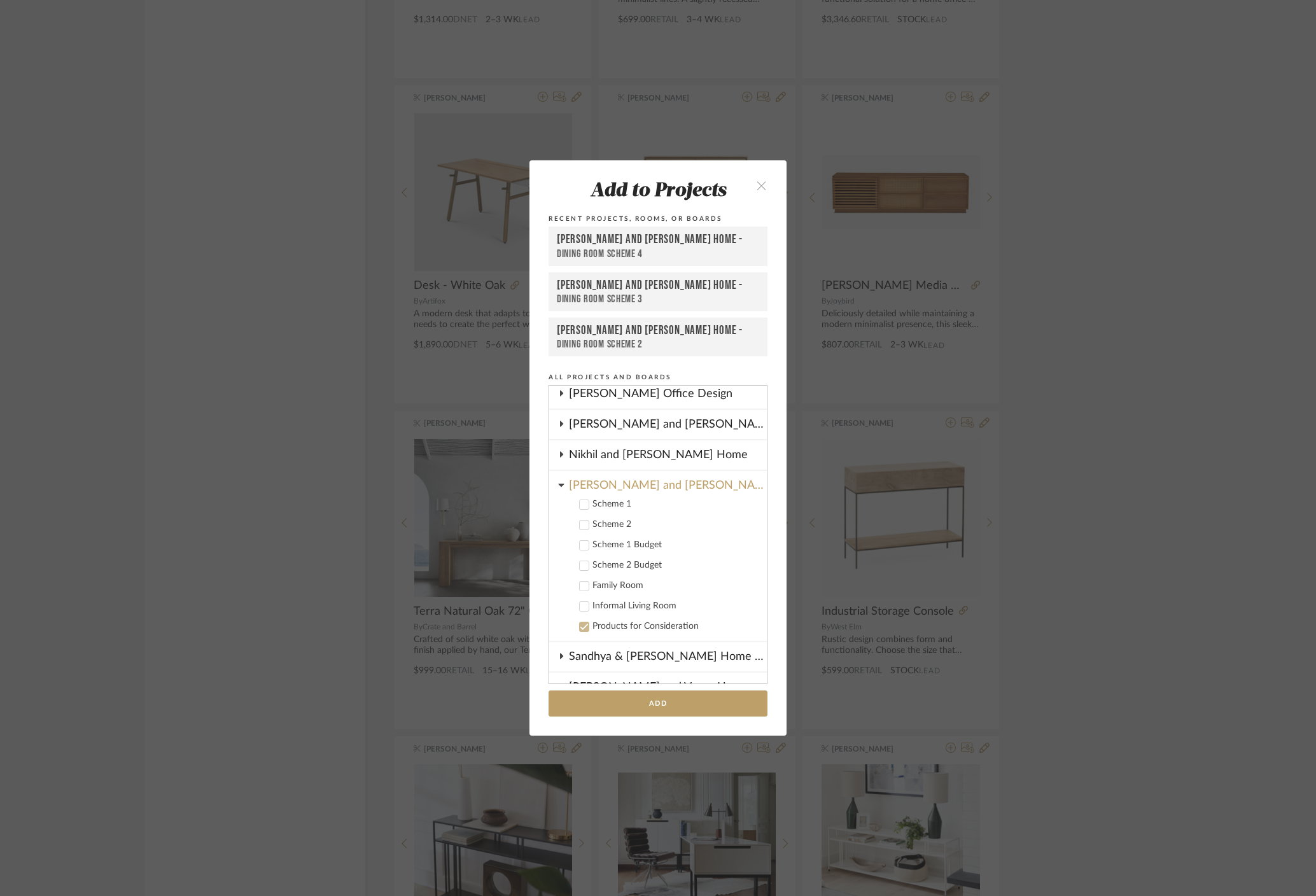
click at [582, 504] on icon at bounding box center [584, 504] width 9 height 9
click at [582, 524] on icon at bounding box center [584, 525] width 9 height 9
click at [663, 705] on button "Add" at bounding box center [658, 703] width 219 height 26
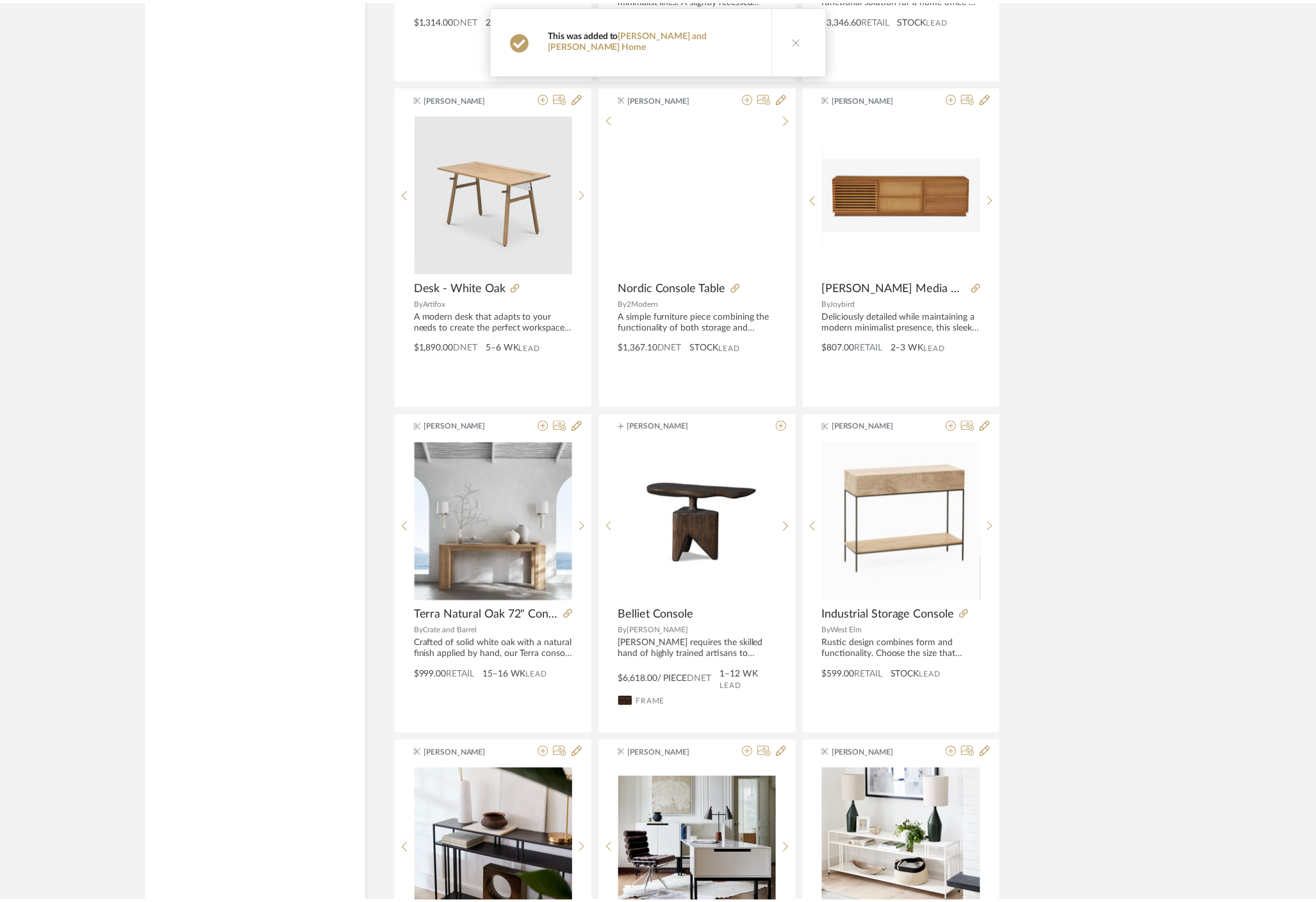
scroll to position [8079, 0]
